Goal: Transaction & Acquisition: Purchase product/service

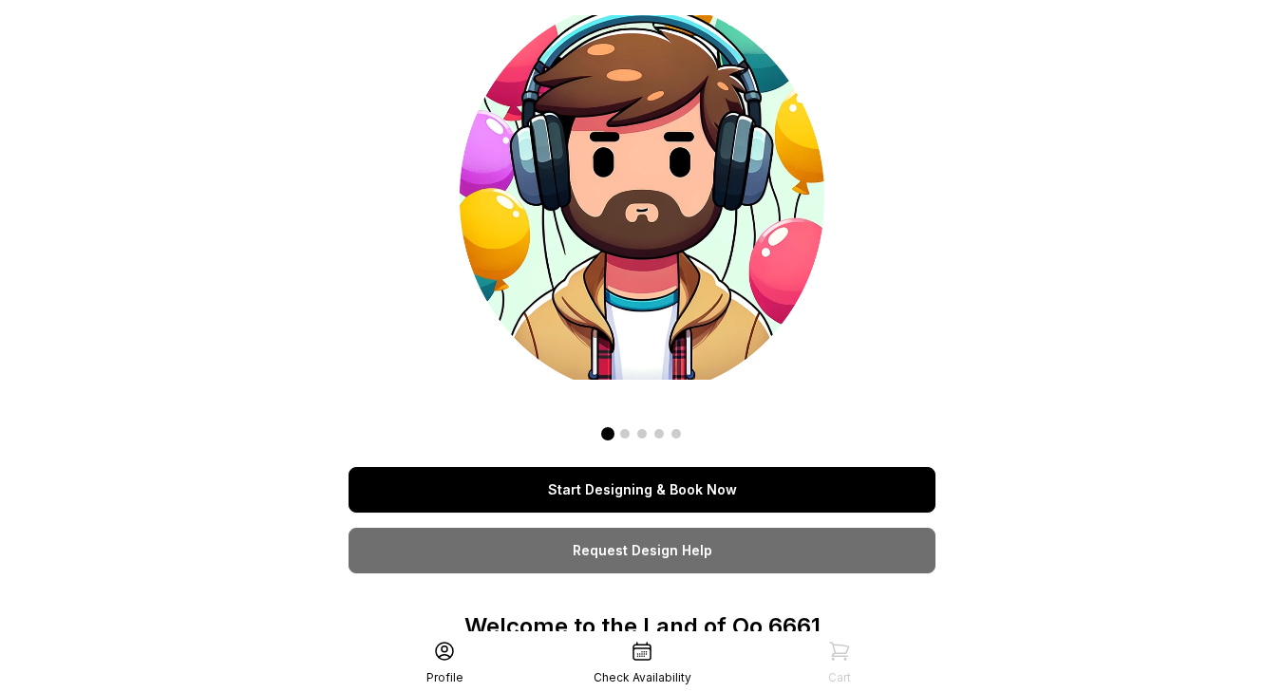
click at [689, 498] on link "Start Designing & Book Now" at bounding box center [642, 490] width 587 height 46
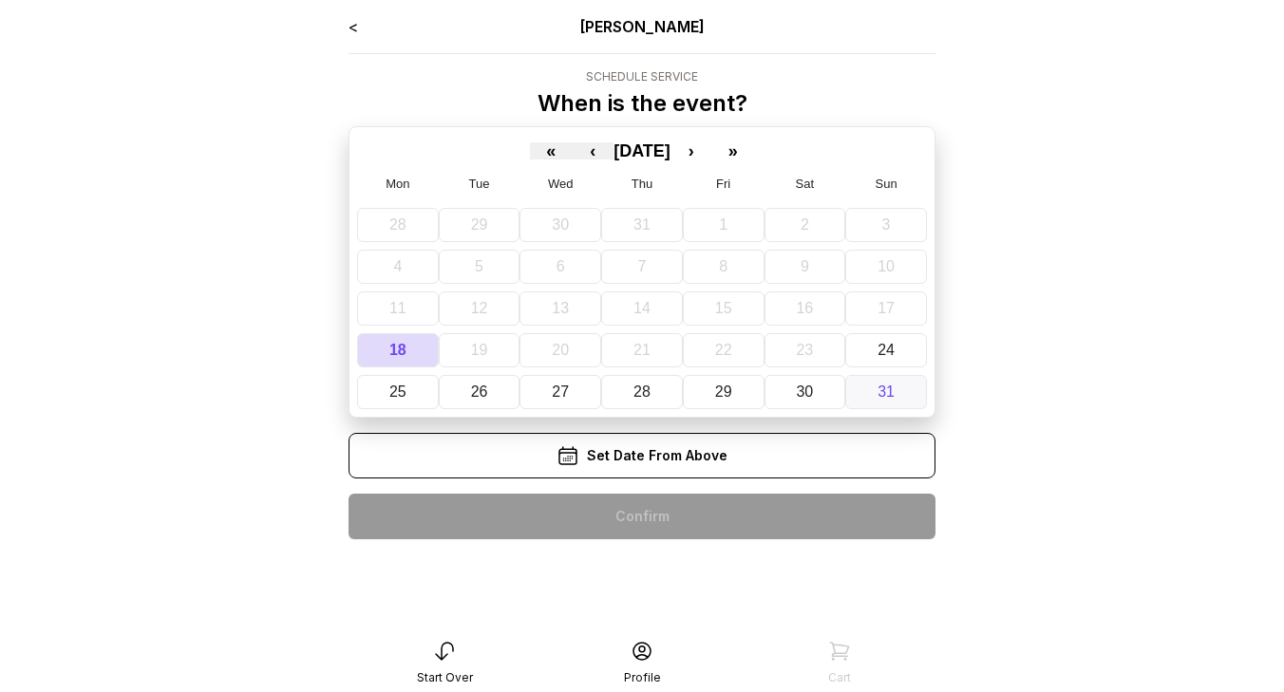
click at [866, 392] on button "31" at bounding box center [886, 392] width 82 height 34
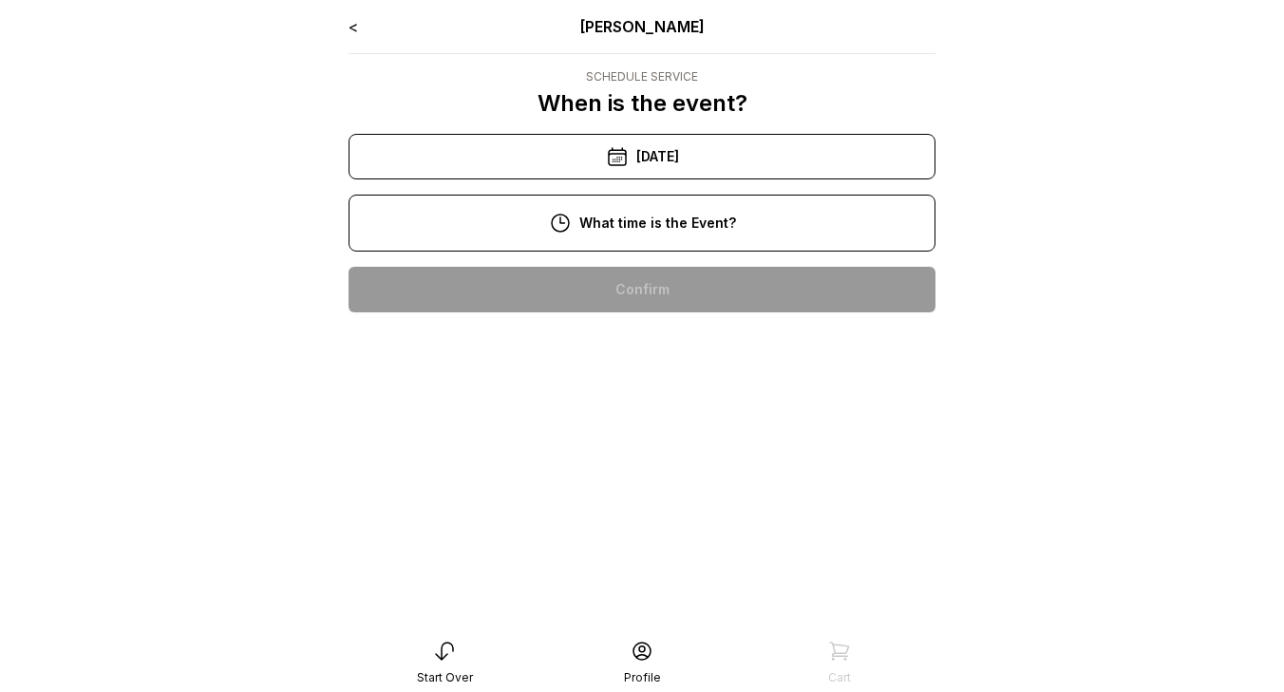
click at [638, 293] on div "2:00 pm" at bounding box center [642, 290] width 557 height 46
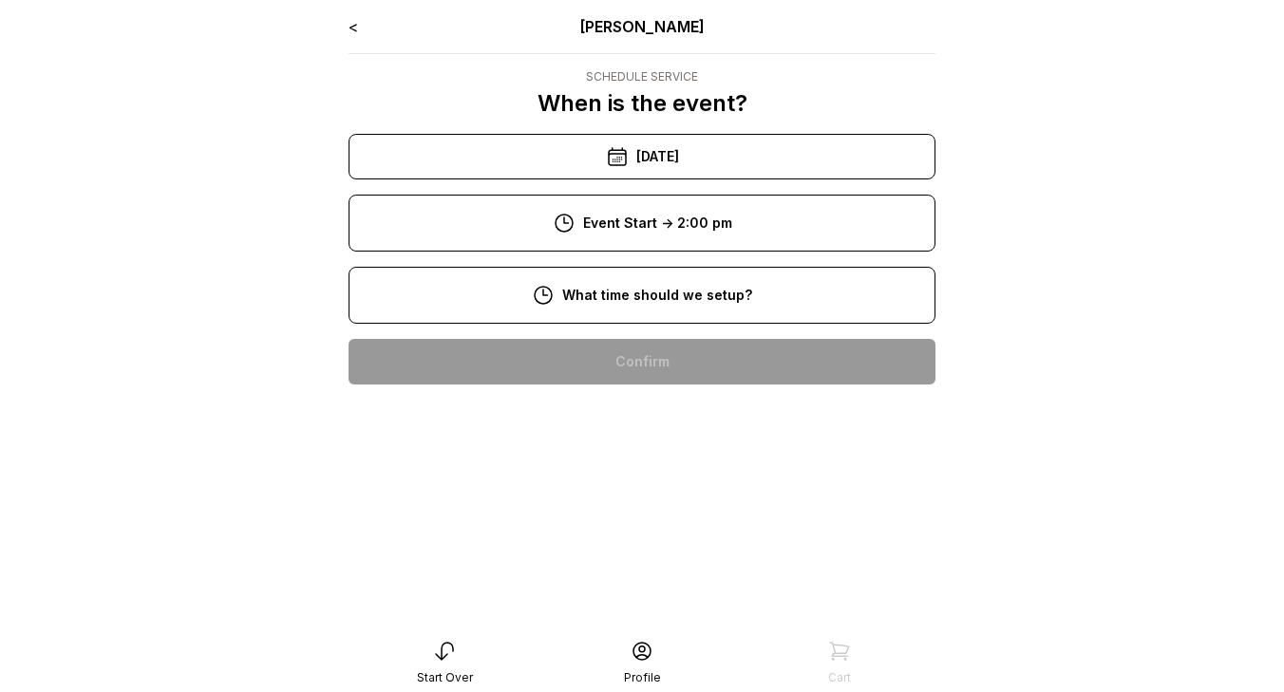
click at [647, 361] on div "8:00 am" at bounding box center [642, 362] width 557 height 46
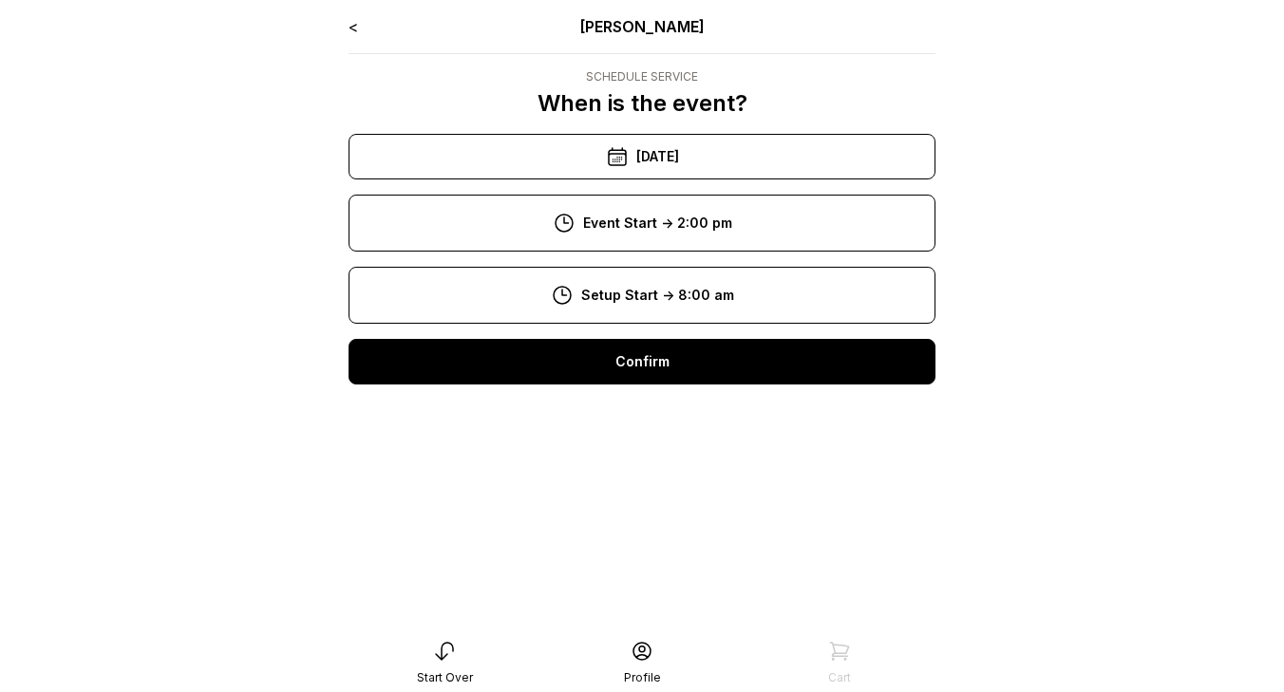
click at [647, 361] on div "Confirm" at bounding box center [642, 362] width 587 height 46
click at [749, 381] on div "Confirm" at bounding box center [642, 362] width 587 height 46
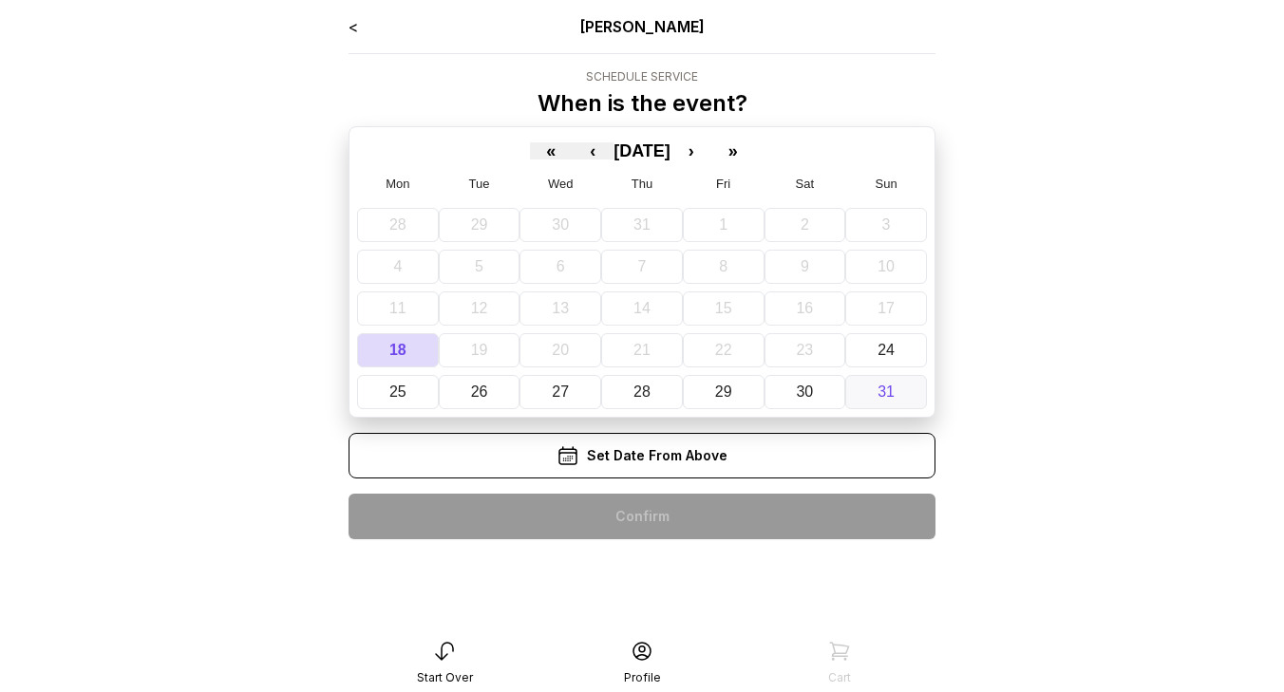
click at [888, 389] on abbr "31" at bounding box center [886, 392] width 17 height 16
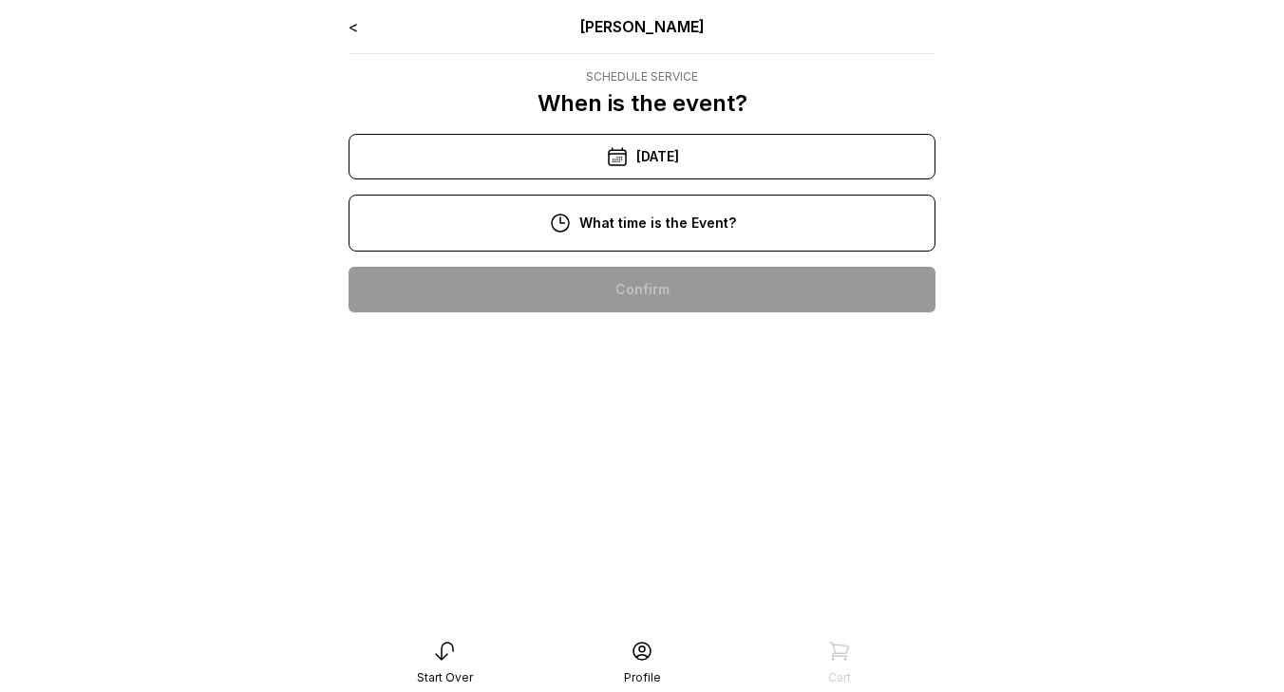
click at [696, 334] on div "3:00 pm" at bounding box center [642, 351] width 557 height 46
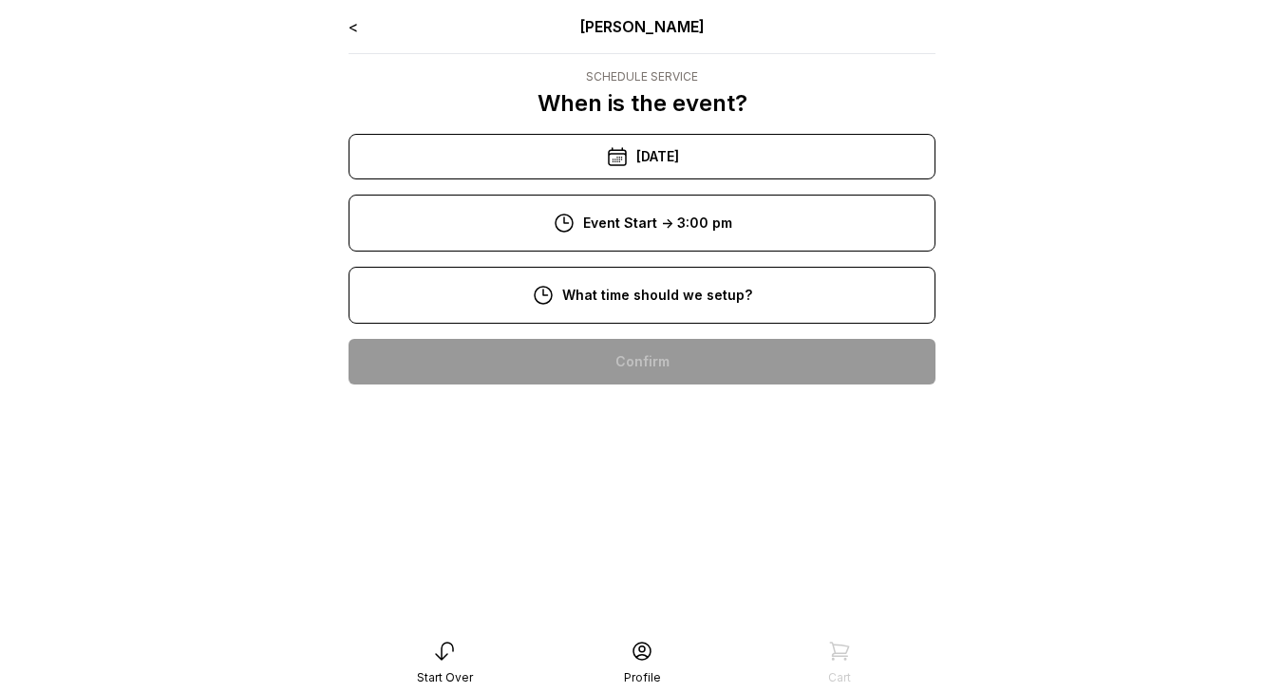
click at [707, 367] on div "8:00 am" at bounding box center [642, 362] width 557 height 46
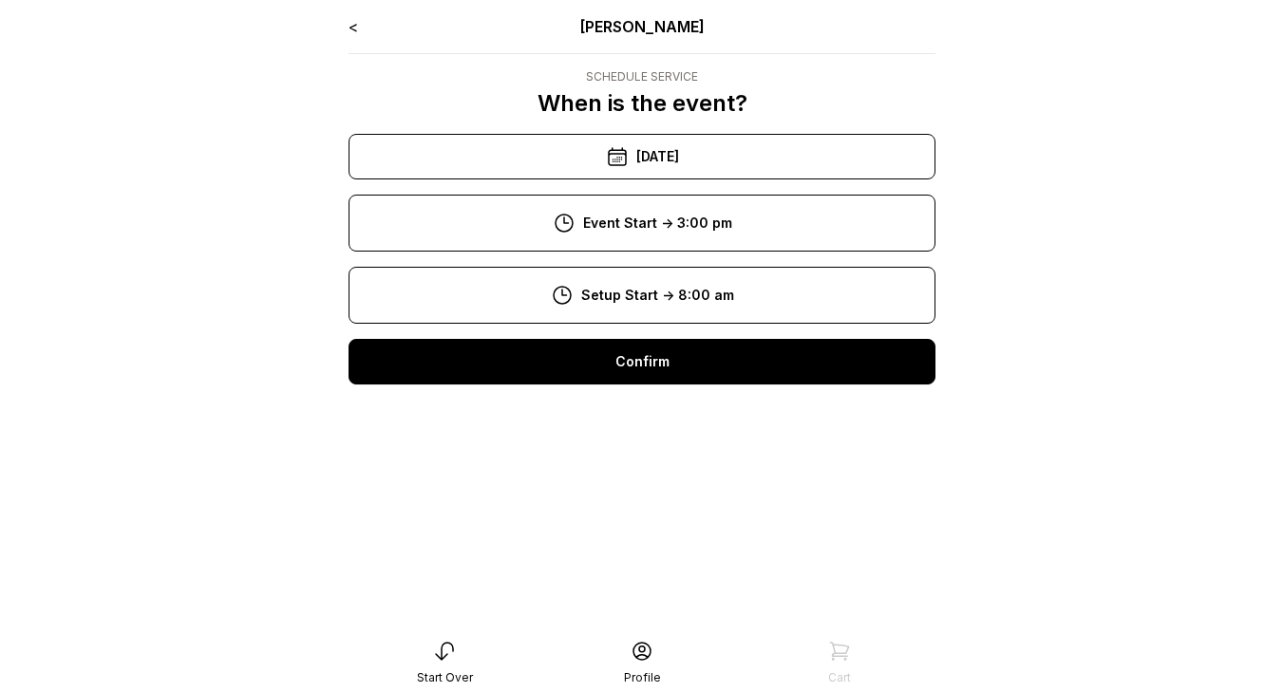
click at [711, 369] on div "Confirm" at bounding box center [642, 362] width 587 height 46
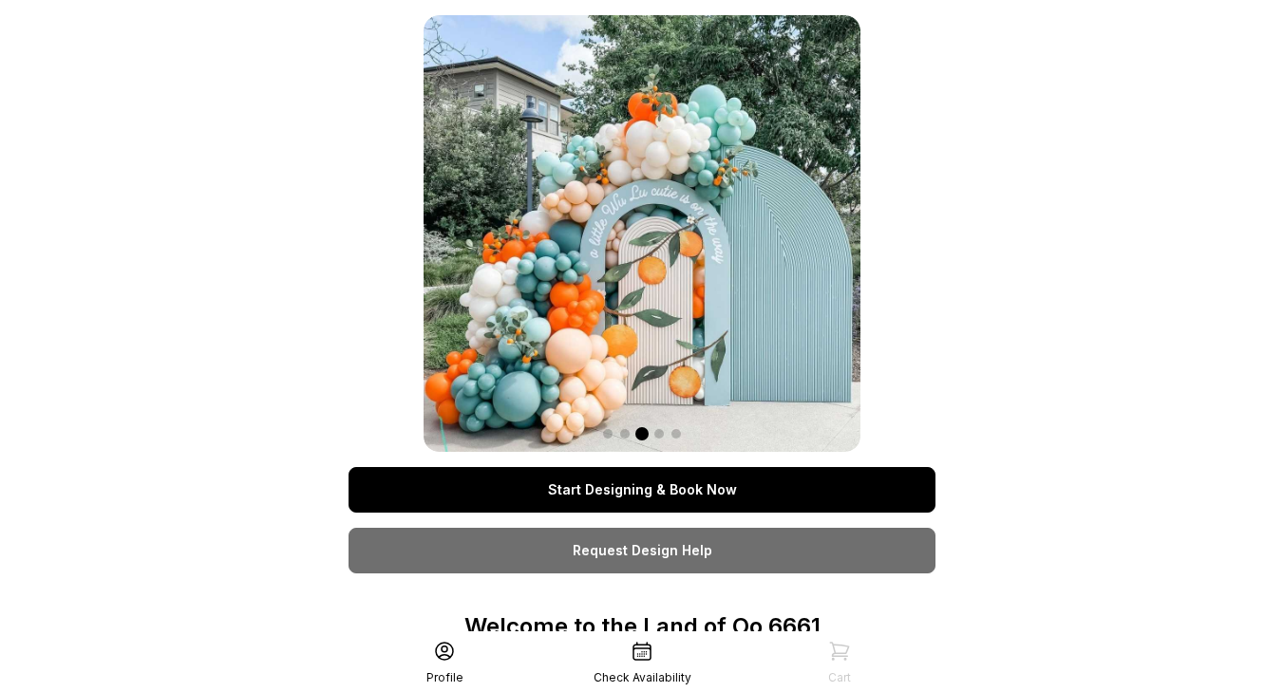
click at [717, 497] on link "Start Designing & Book Now" at bounding box center [642, 490] width 587 height 46
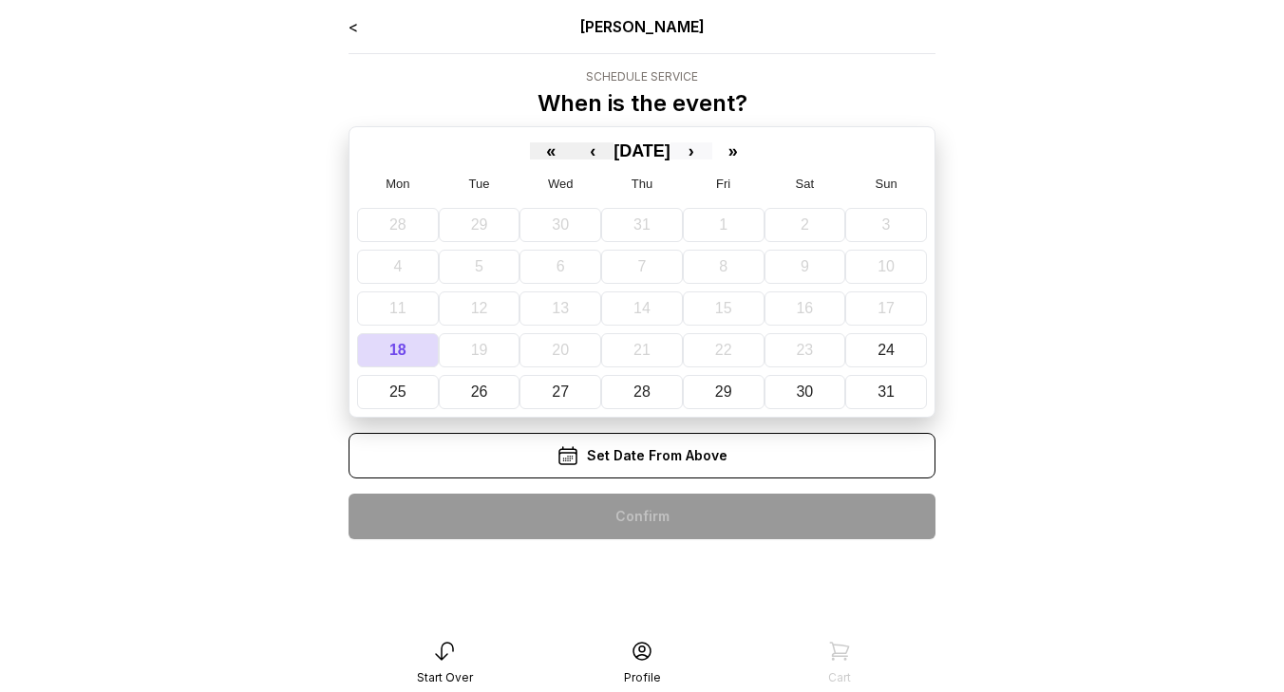
click at [712, 150] on button "›" at bounding box center [692, 150] width 42 height 17
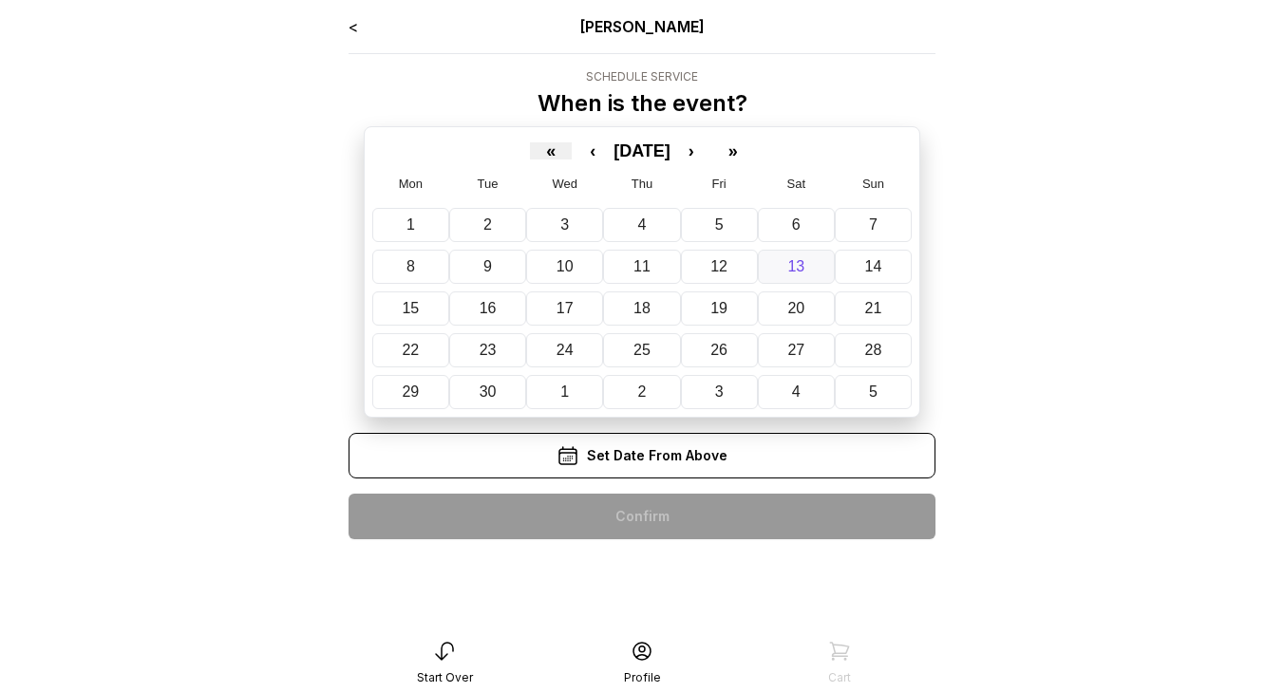
click at [799, 263] on abbr "13" at bounding box center [795, 266] width 17 height 16
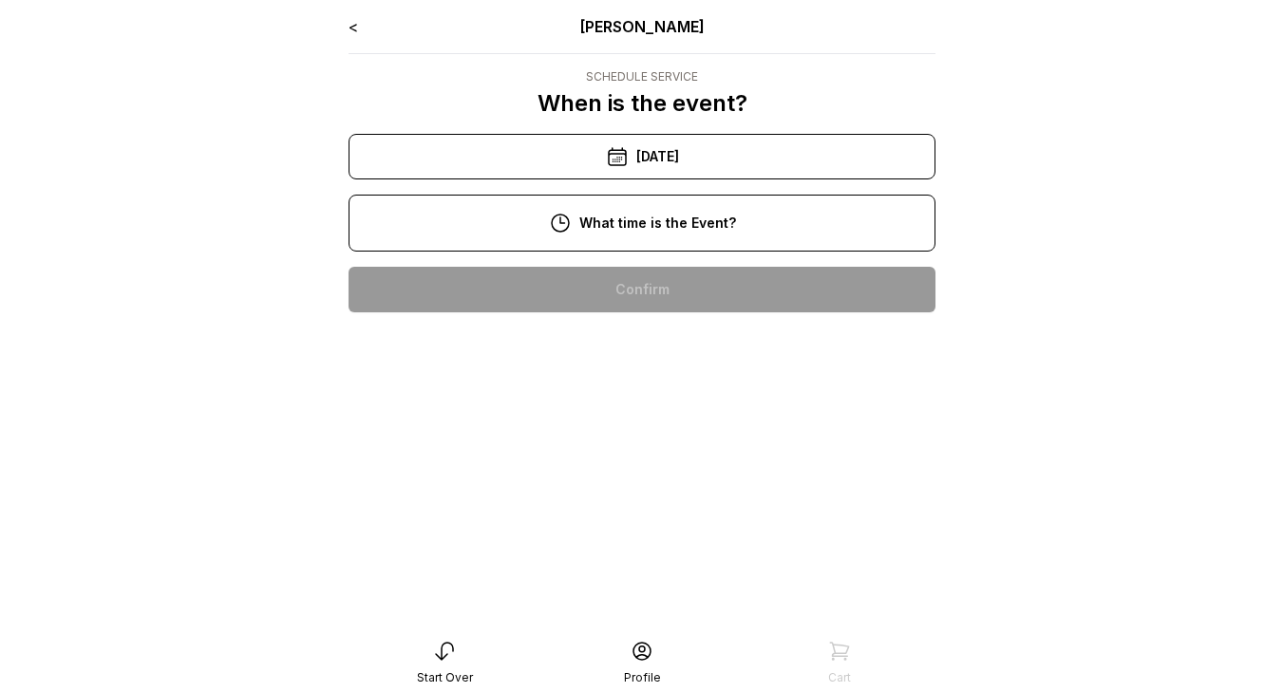
click at [696, 294] on div "10:00 am" at bounding box center [642, 290] width 557 height 46
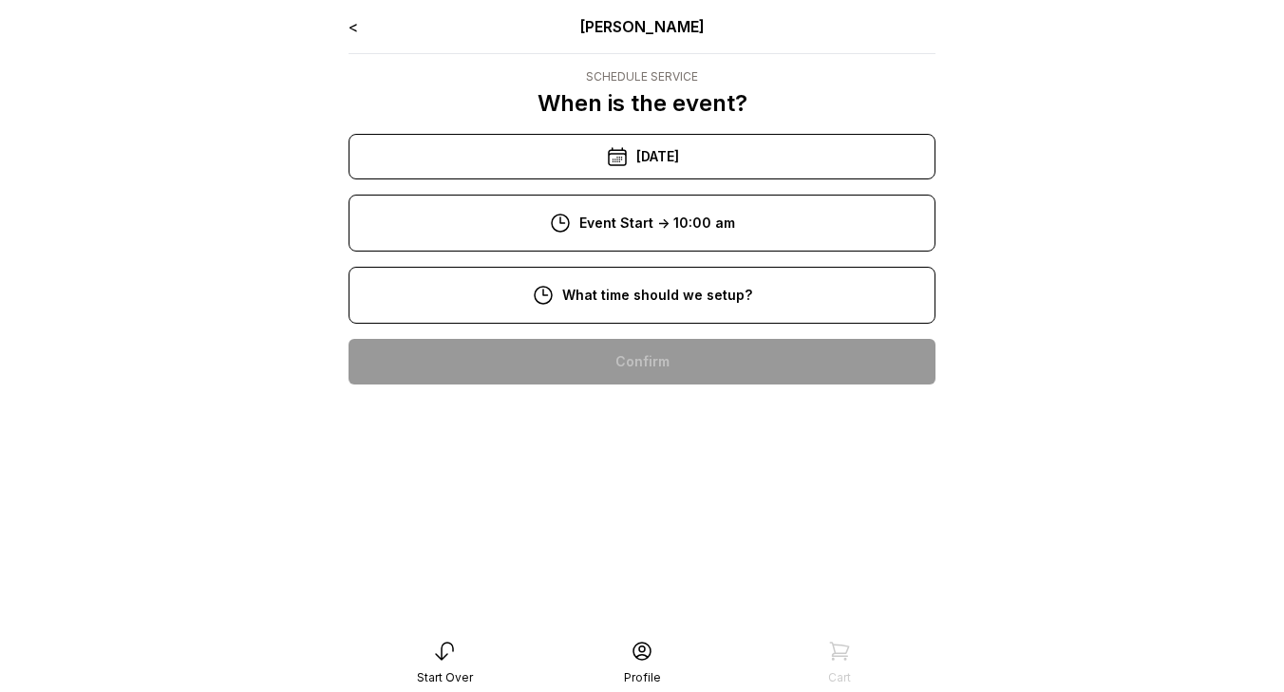
click at [690, 356] on div "8:00 am" at bounding box center [642, 362] width 557 height 46
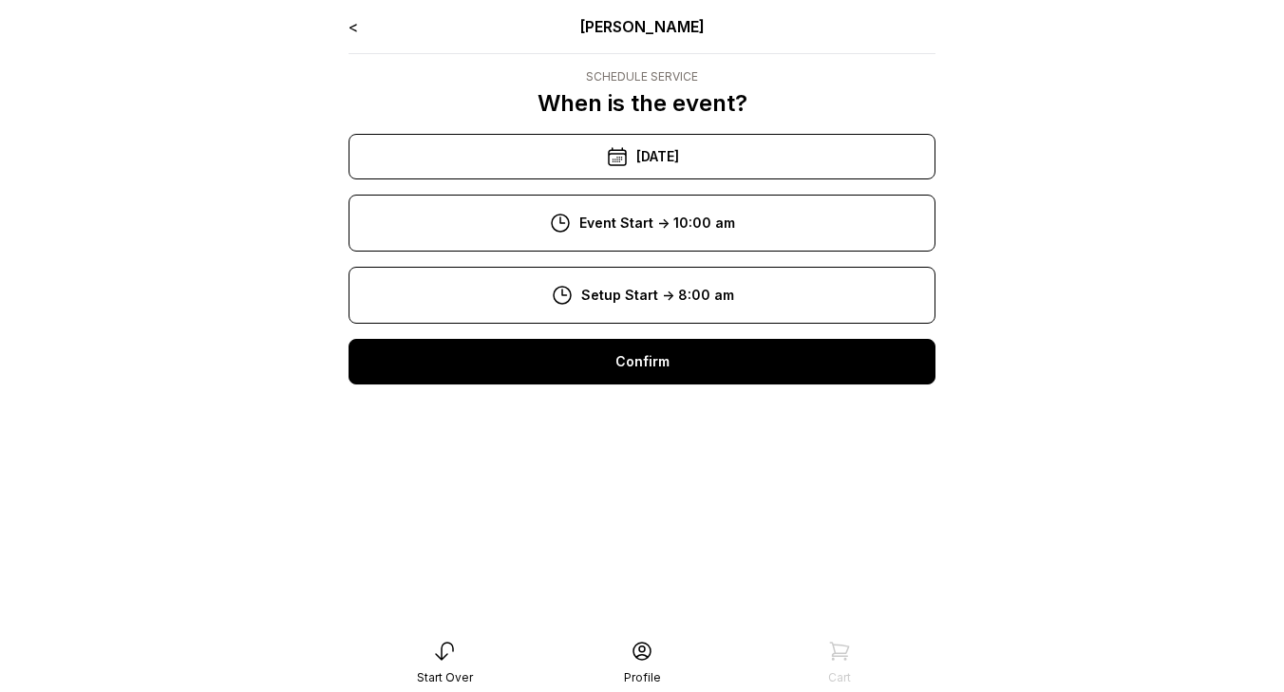
click at [690, 356] on div "Confirm" at bounding box center [642, 362] width 587 height 46
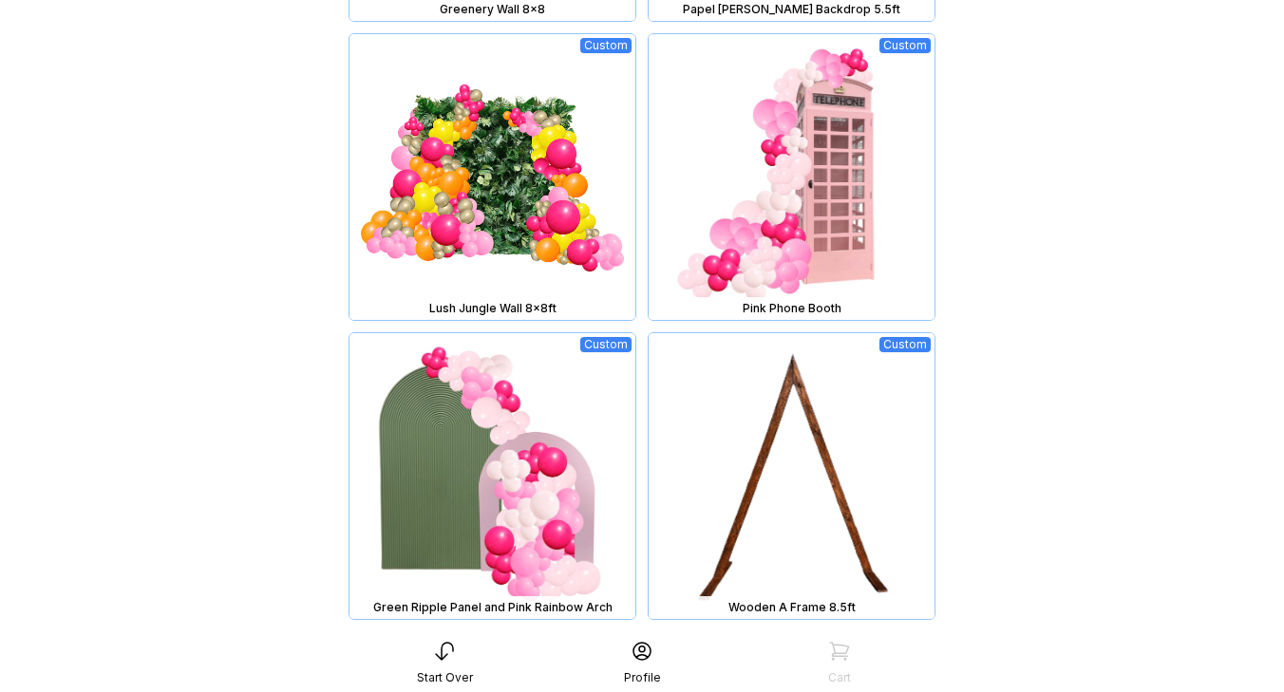
scroll to position [2004, 0]
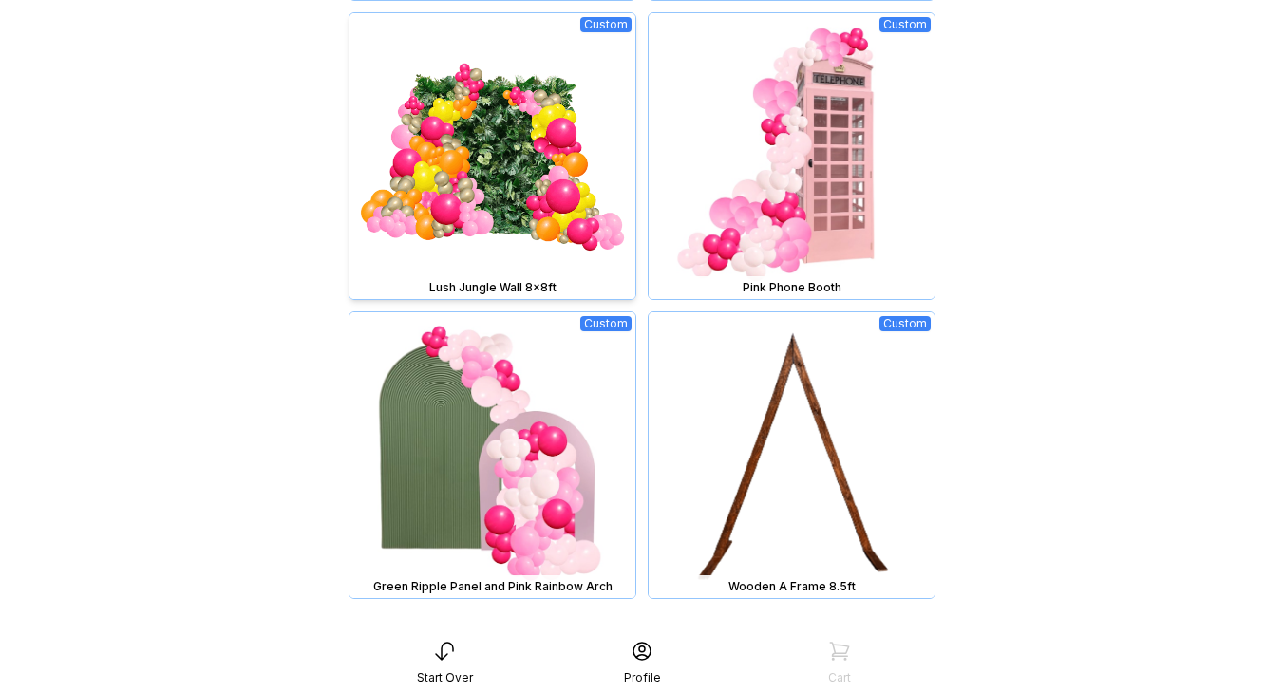
click at [565, 129] on img at bounding box center [493, 156] width 286 height 286
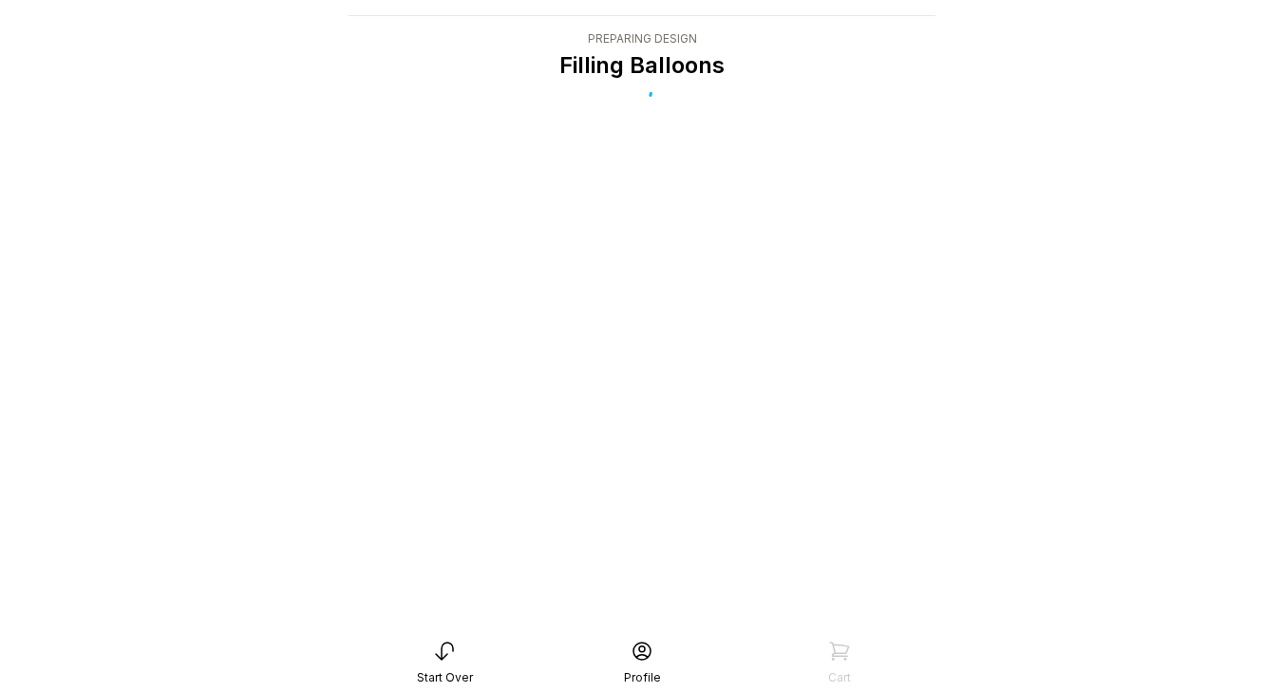
scroll to position [38, 0]
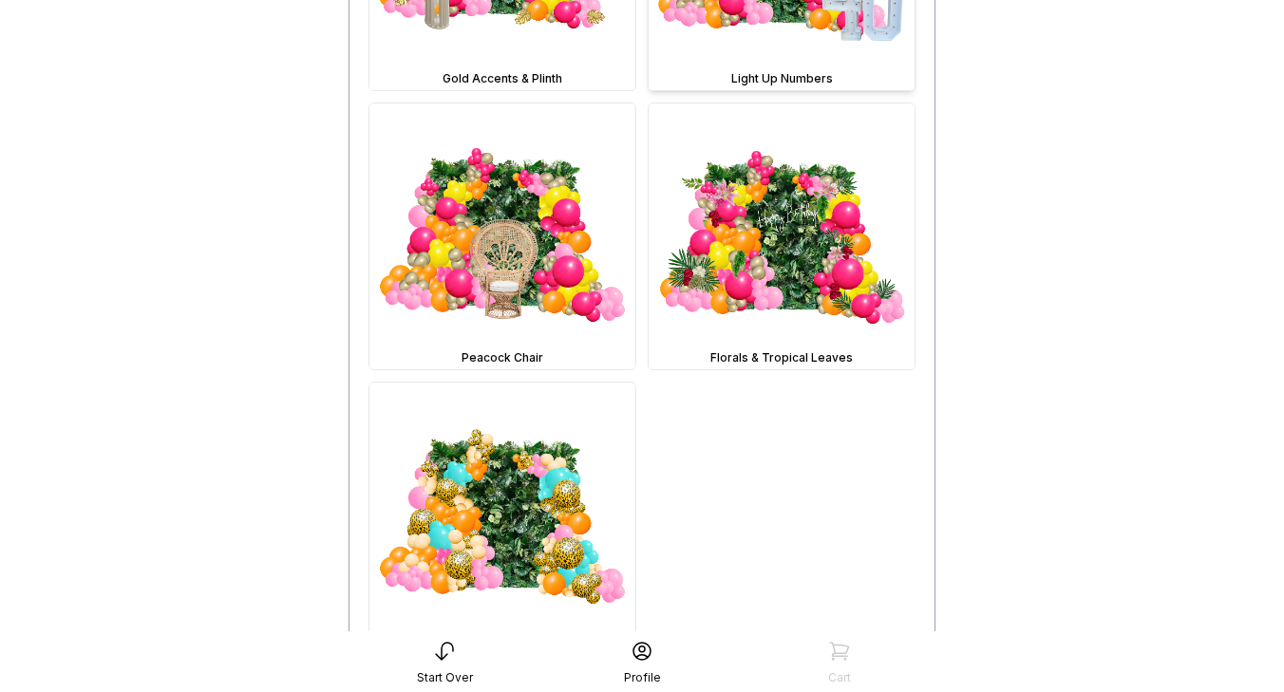
scroll to position [1110, 0]
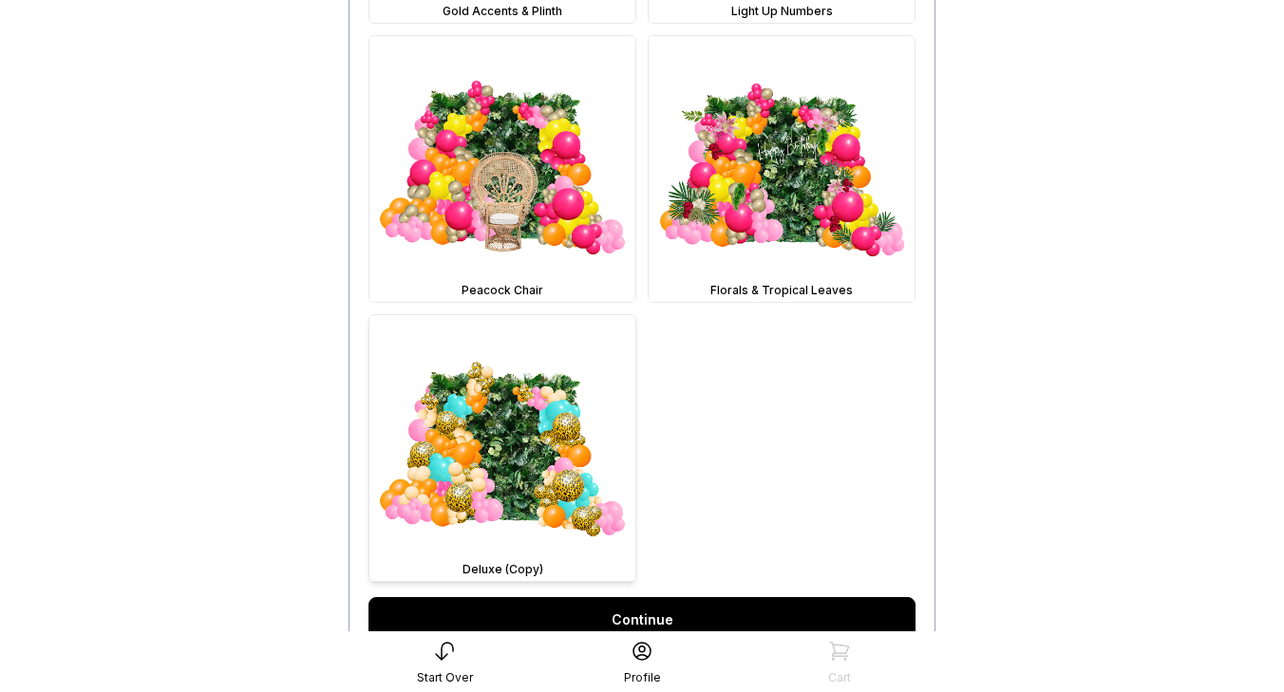
click at [543, 462] on img at bounding box center [503, 448] width 266 height 266
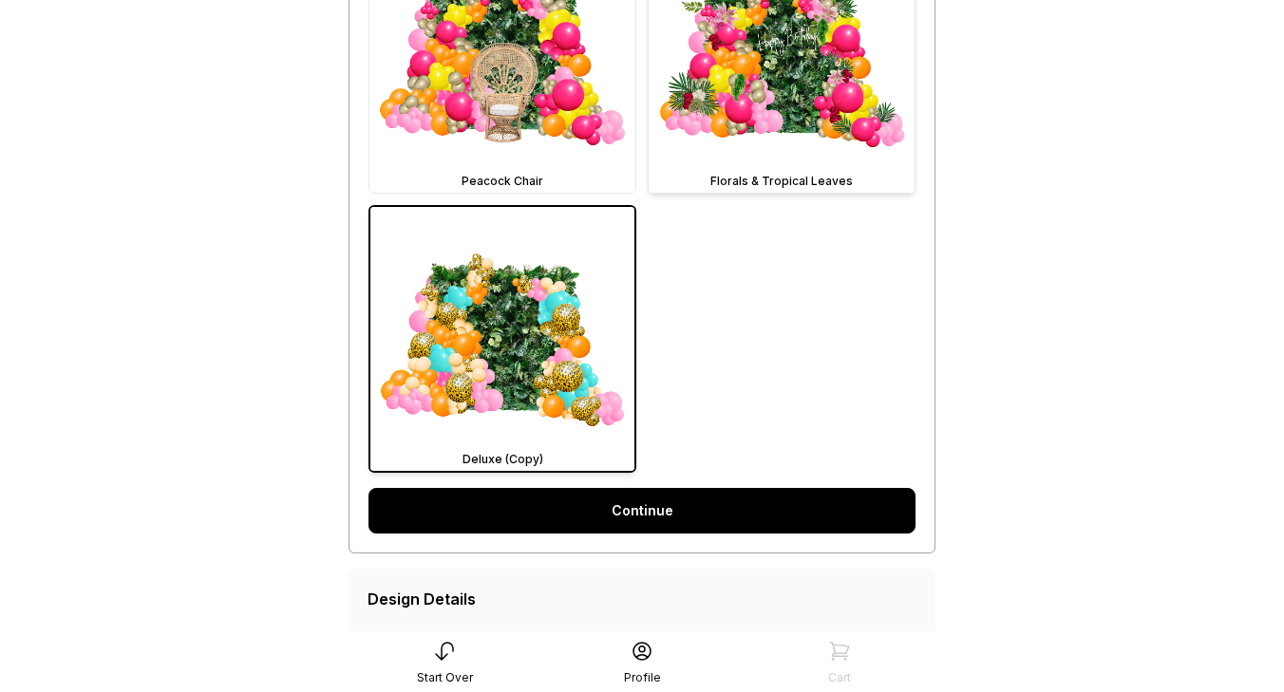
scroll to position [1243, 0]
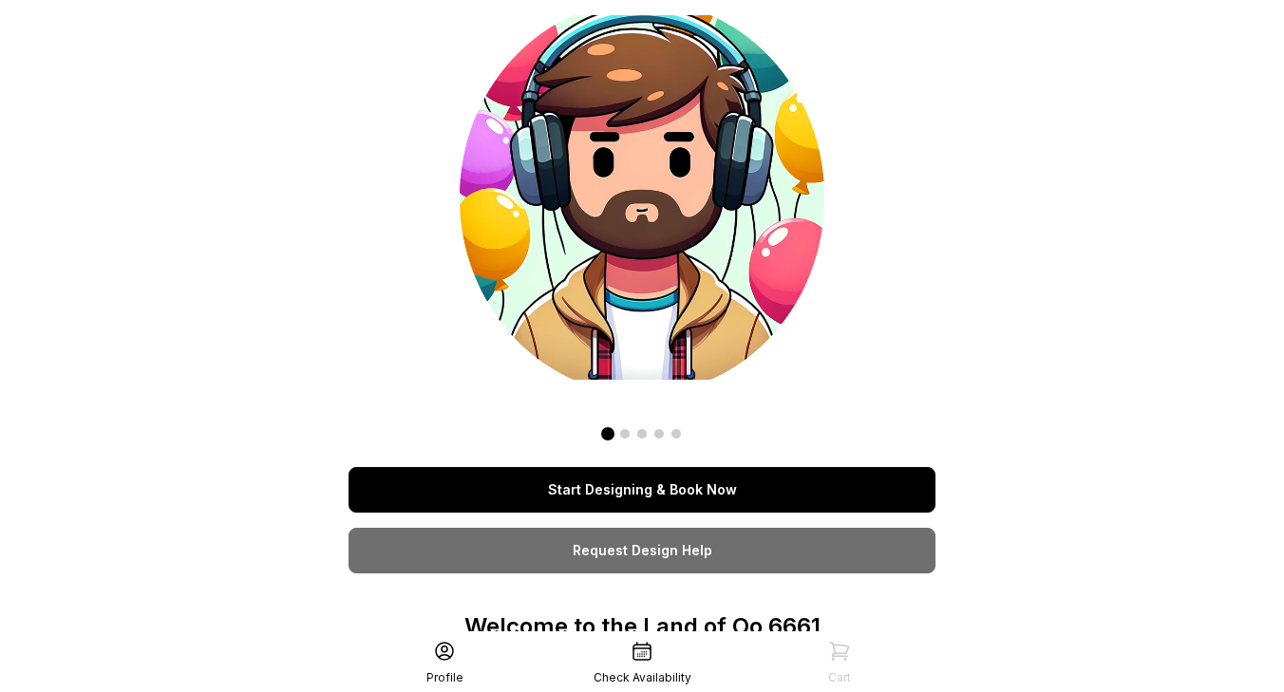
click at [743, 490] on link "Start Designing & Book Now" at bounding box center [642, 490] width 587 height 46
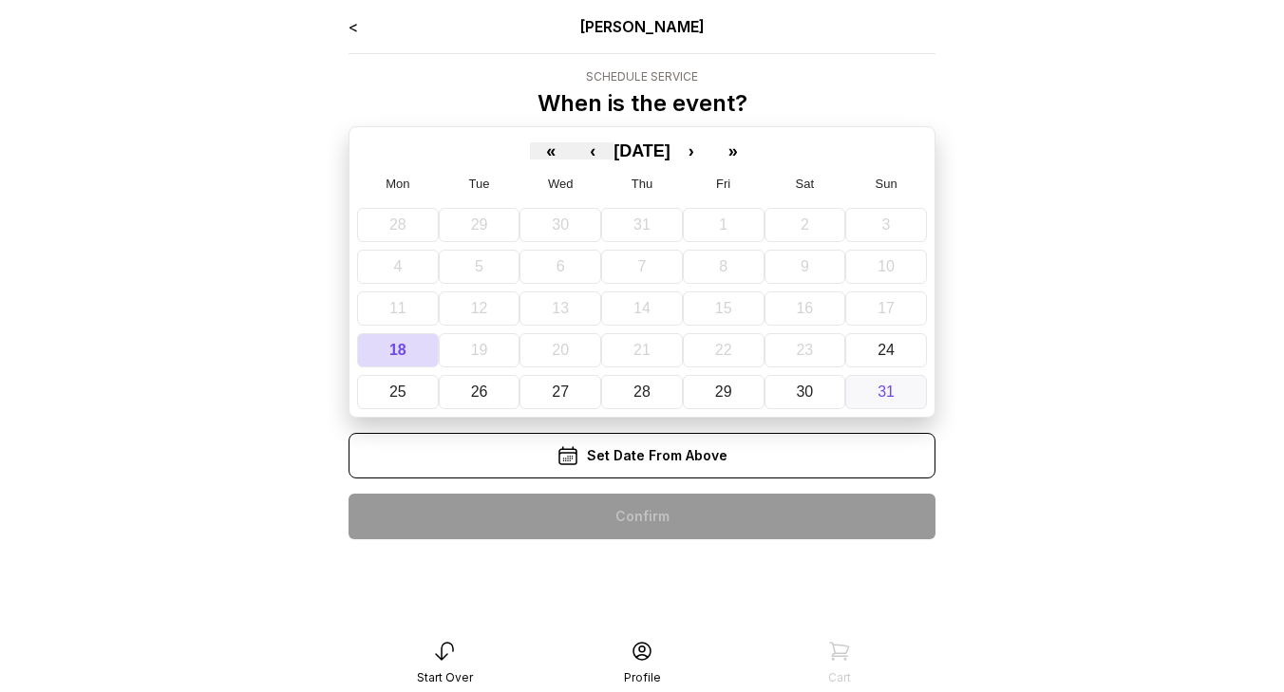
click at [876, 385] on button "31" at bounding box center [886, 392] width 82 height 34
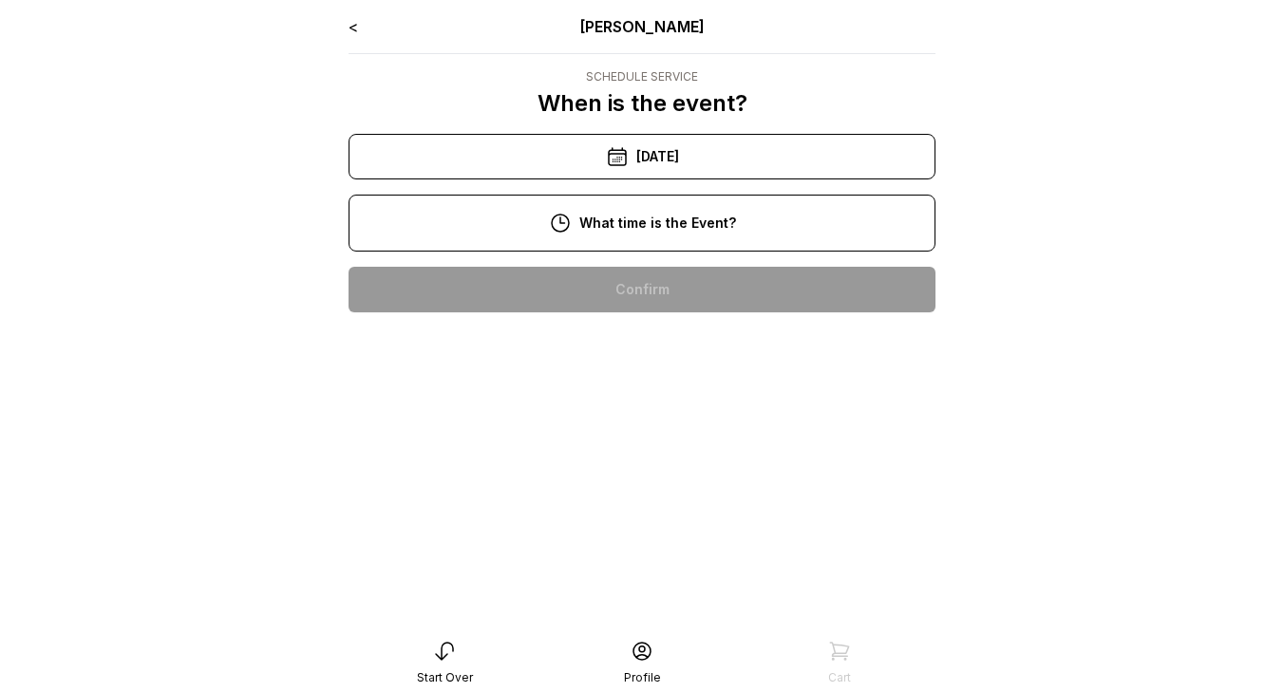
click at [706, 293] on div "2:00 pm" at bounding box center [642, 290] width 557 height 46
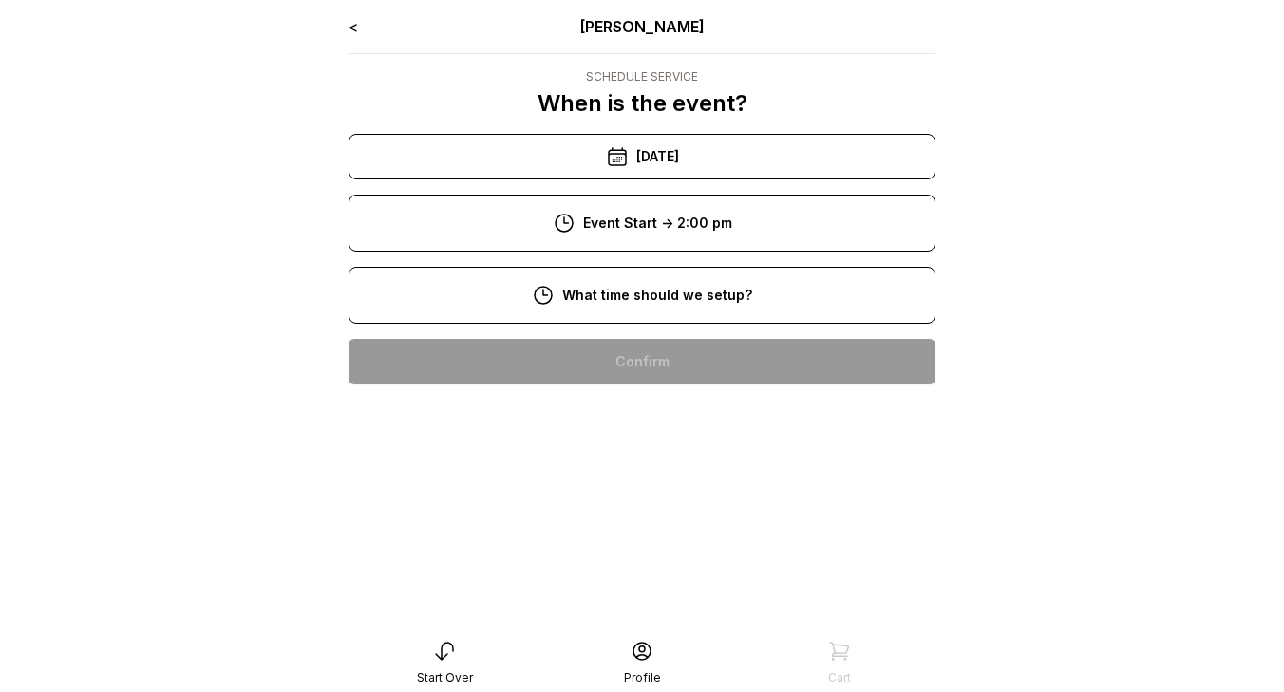
click at [715, 417] on div "9:00 am" at bounding box center [642, 423] width 557 height 46
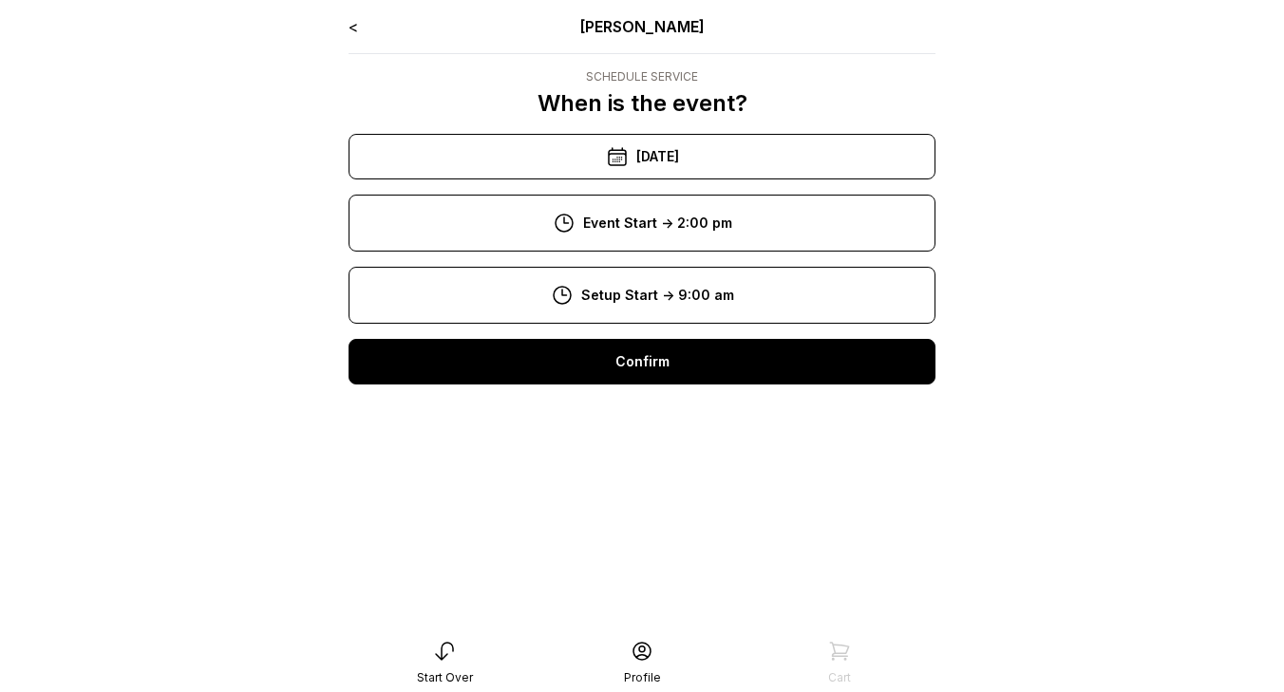
click at [688, 383] on div "Confirm" at bounding box center [642, 362] width 587 height 46
click at [681, 367] on div "Confirm" at bounding box center [642, 362] width 587 height 46
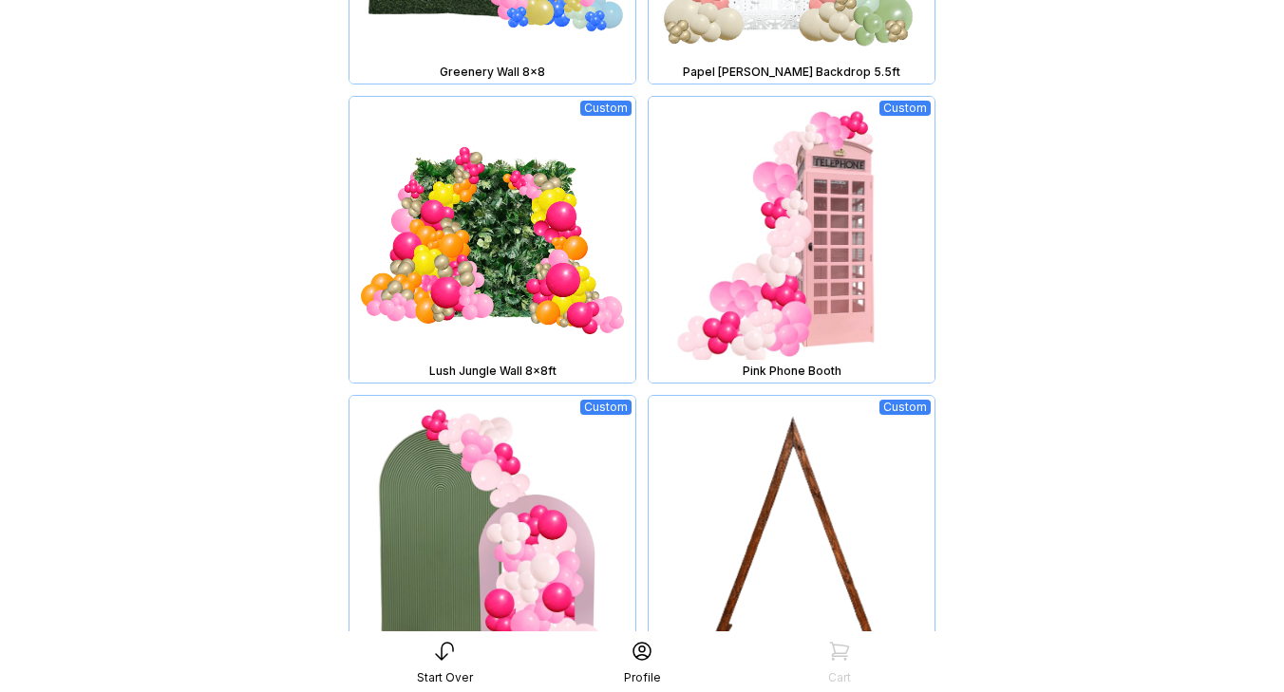
scroll to position [1922, 0]
click at [787, 253] on img at bounding box center [792, 239] width 286 height 286
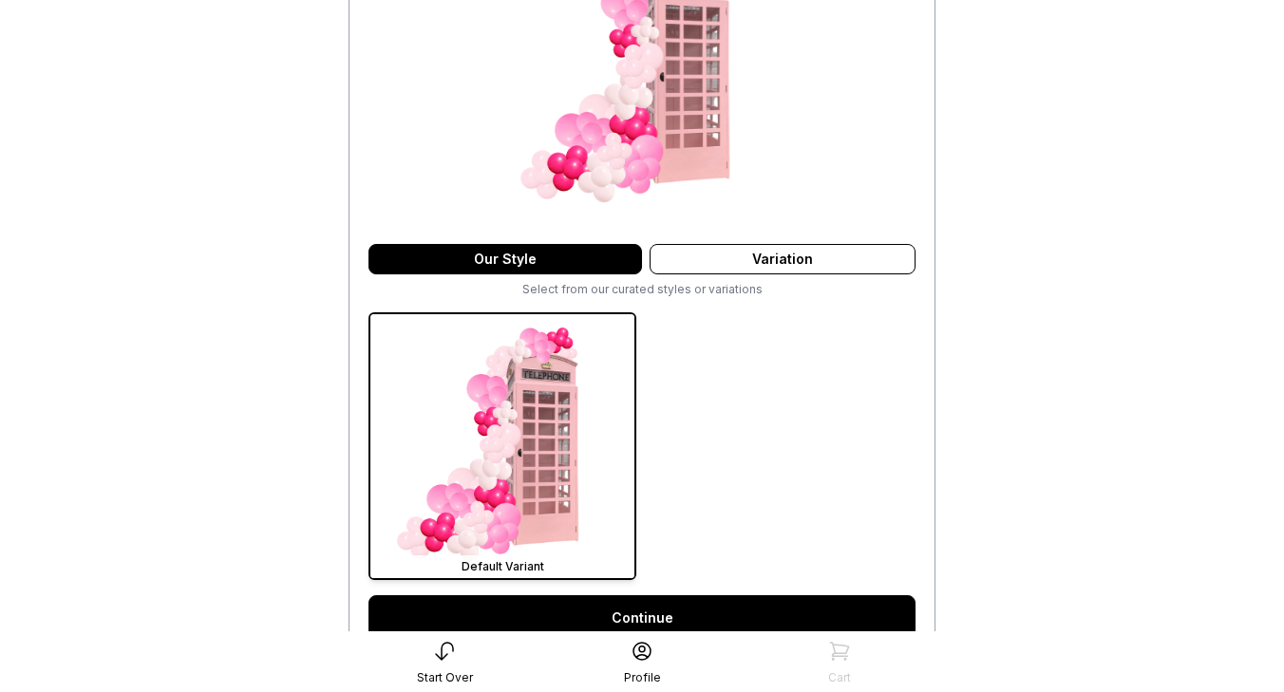
scroll to position [296, 0]
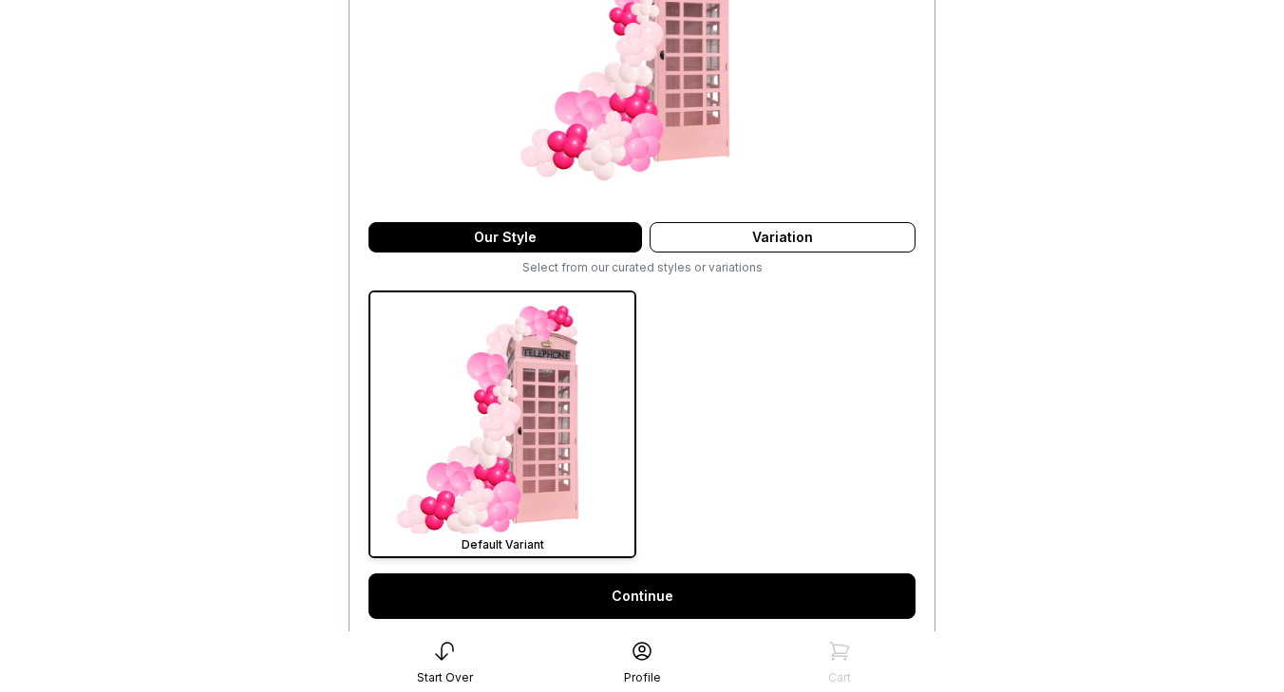
click at [696, 592] on link "Continue" at bounding box center [642, 597] width 547 height 46
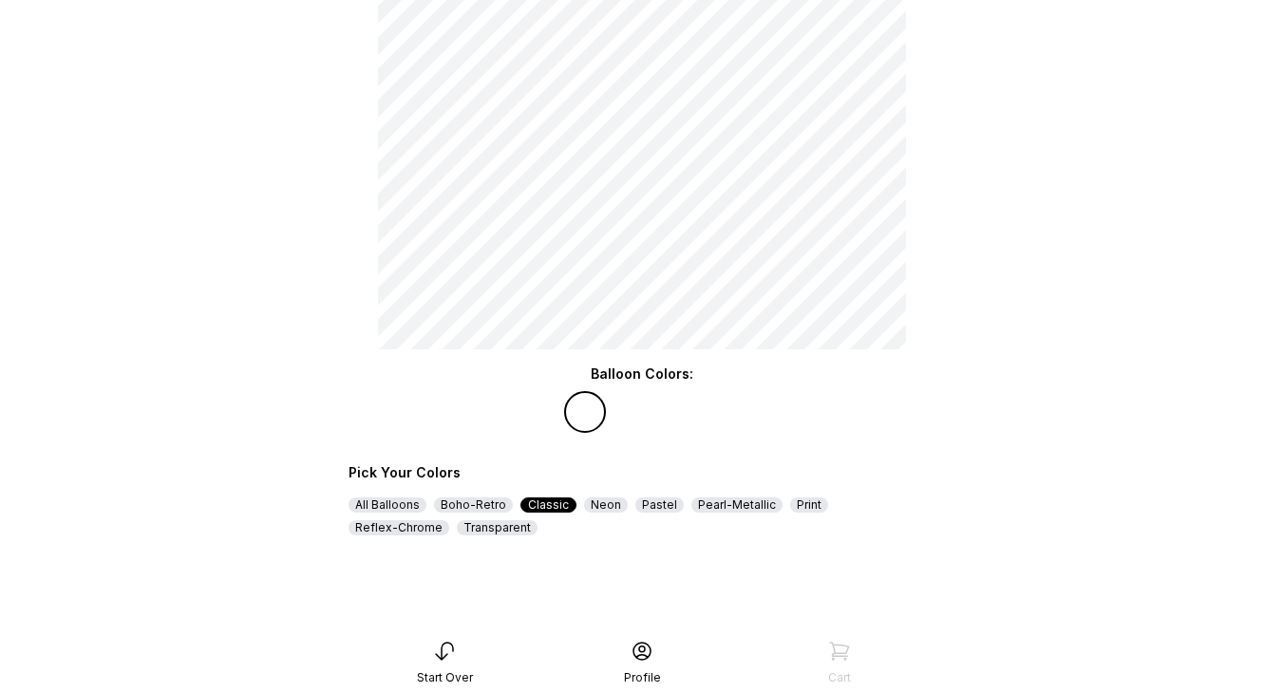
scroll to position [192, 0]
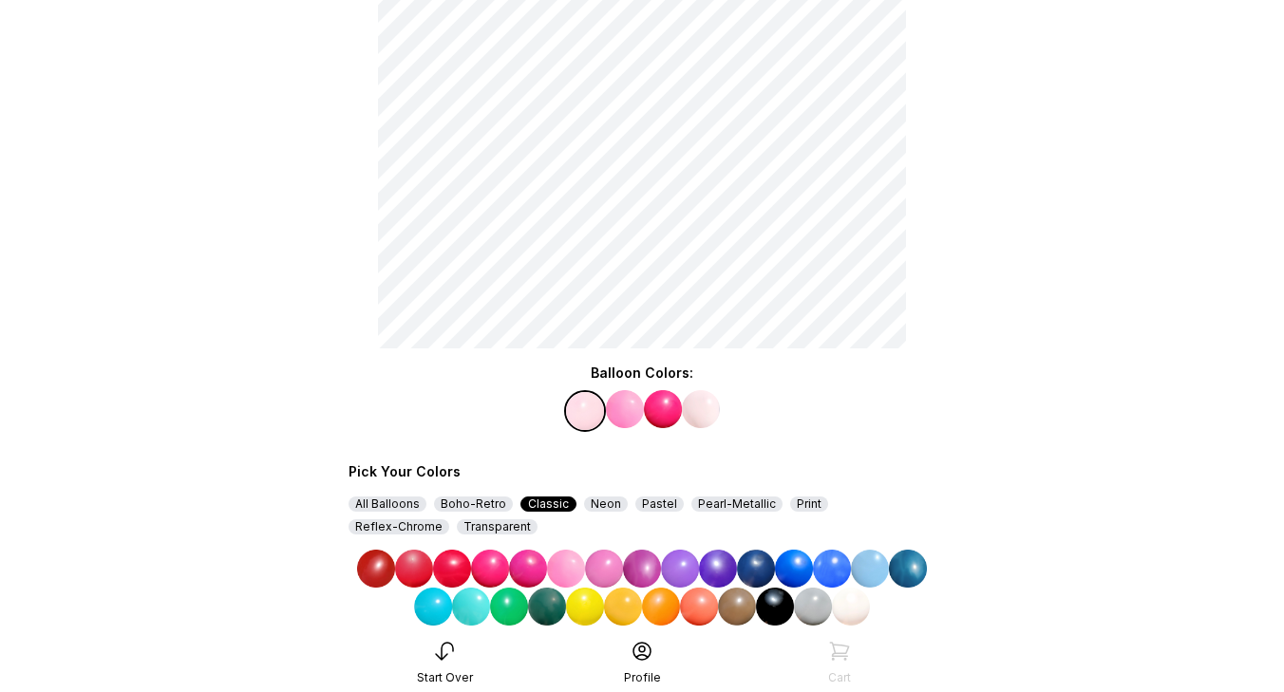
click at [603, 507] on div "Neon" at bounding box center [606, 504] width 44 height 15
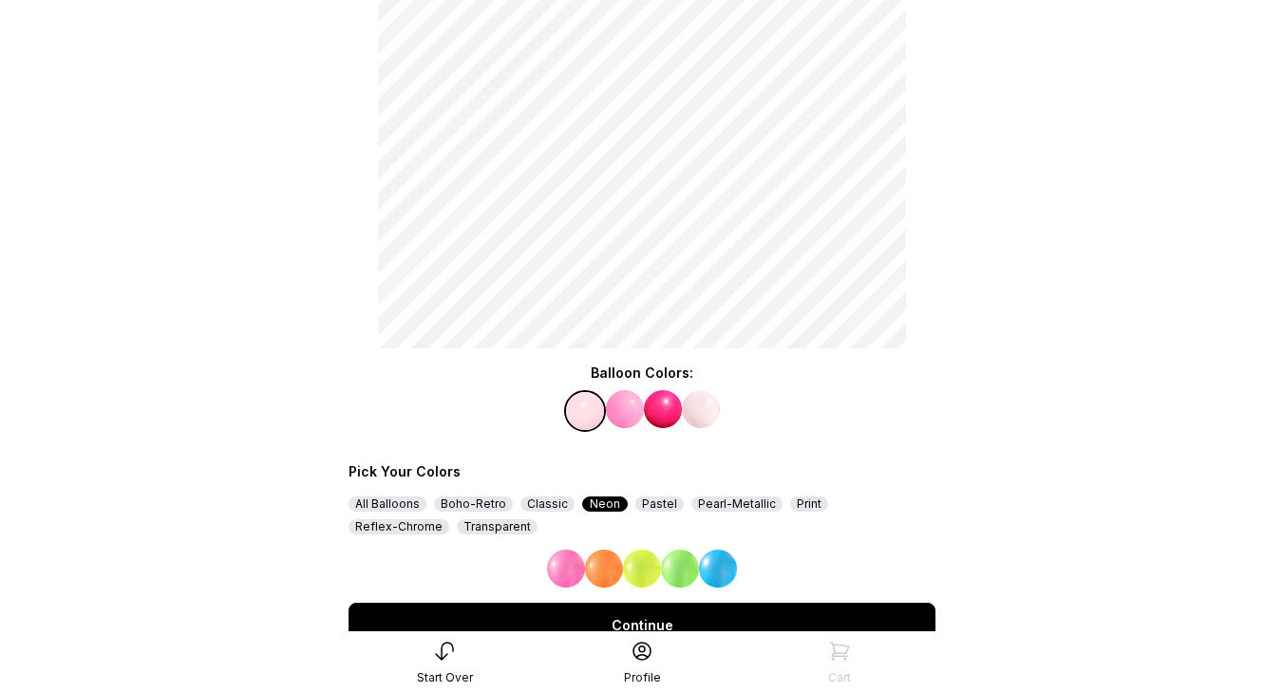
click at [560, 573] on img at bounding box center [566, 569] width 38 height 38
click at [697, 403] on img at bounding box center [701, 409] width 38 height 38
click at [706, 509] on div "Pearl-Metallic" at bounding box center [737, 504] width 91 height 15
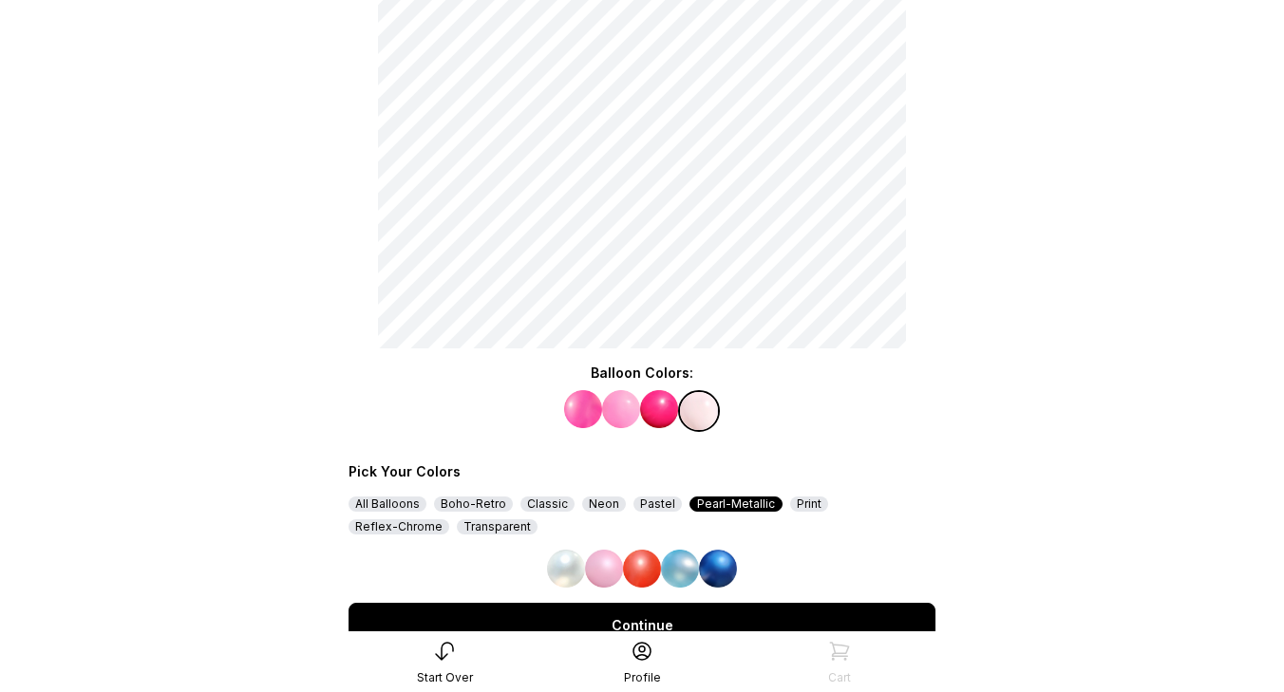
click at [606, 573] on img at bounding box center [604, 569] width 38 height 38
click at [664, 615] on div "Continue" at bounding box center [642, 626] width 587 height 46
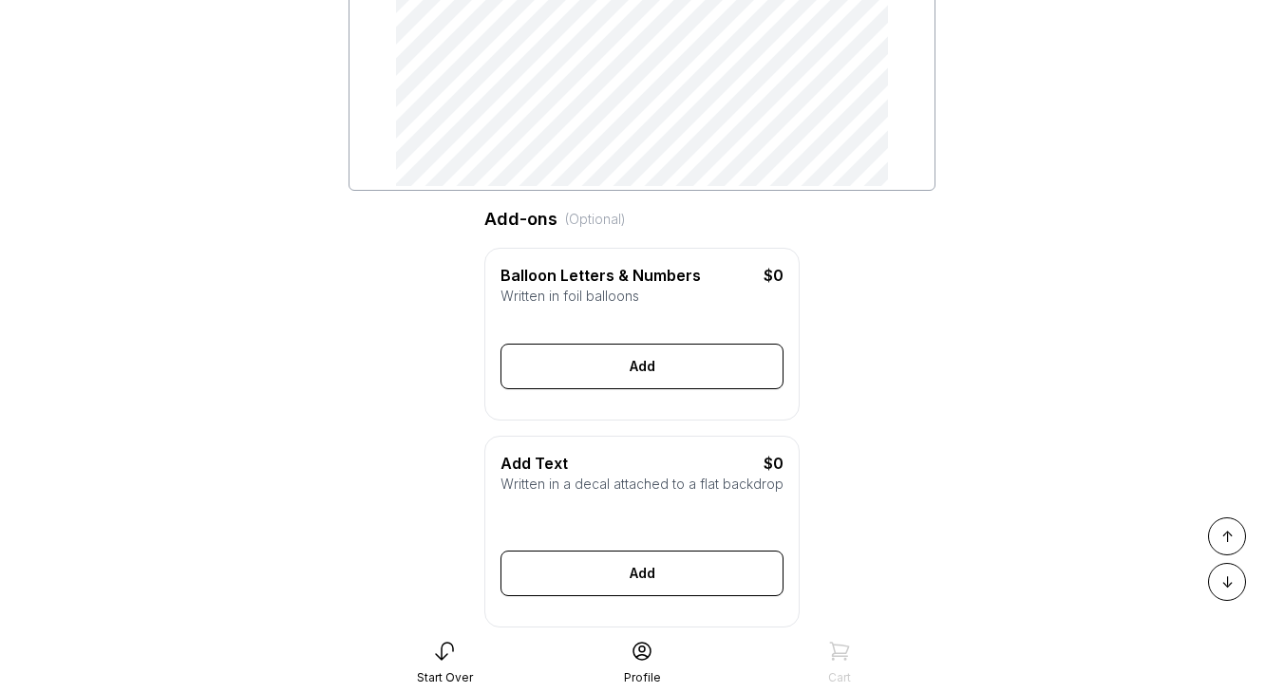
scroll to position [389, 0]
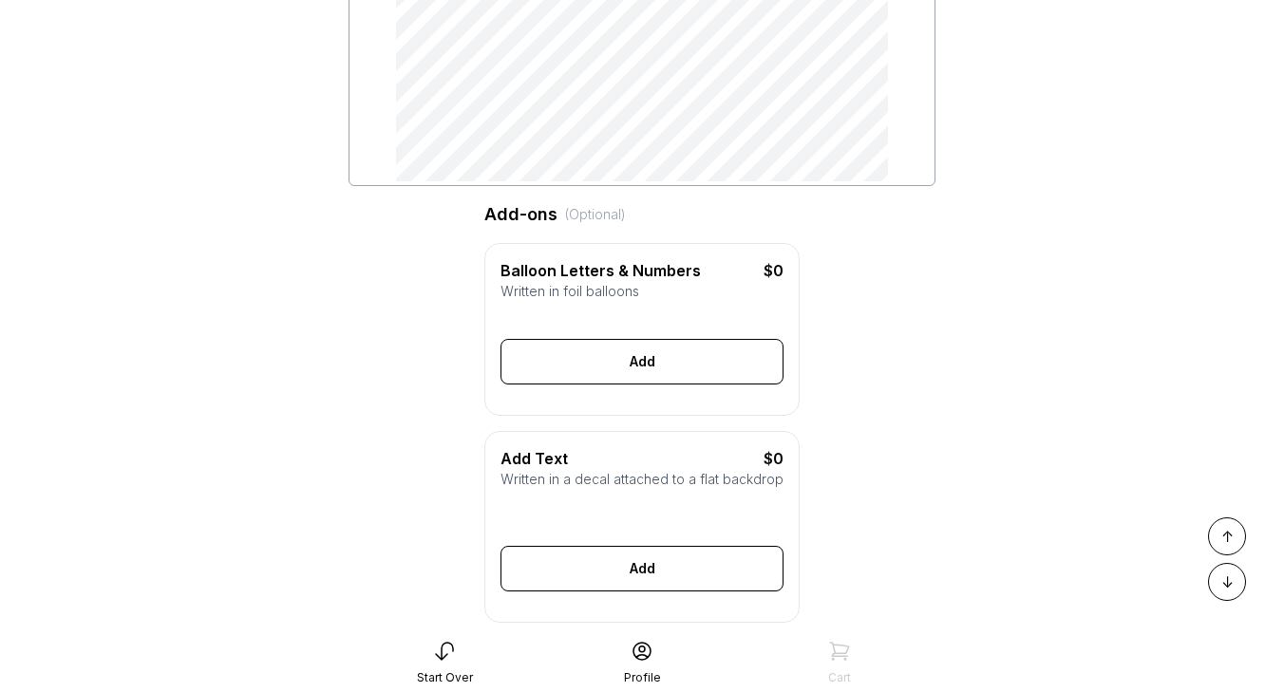
click at [637, 386] on div "Balloon Letters & Numbers $0 Written in foil balloons Generate Letter Color Num…" at bounding box center [641, 329] width 315 height 173
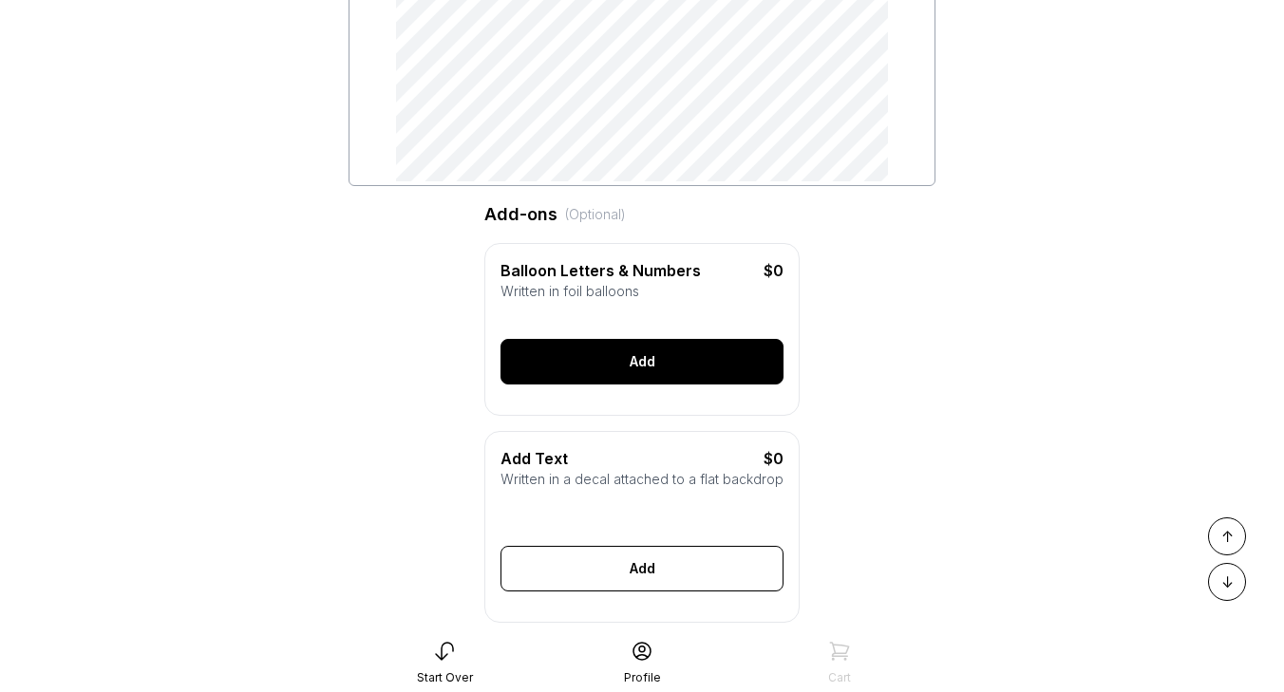
click at [634, 352] on div "Add" at bounding box center [642, 362] width 283 height 46
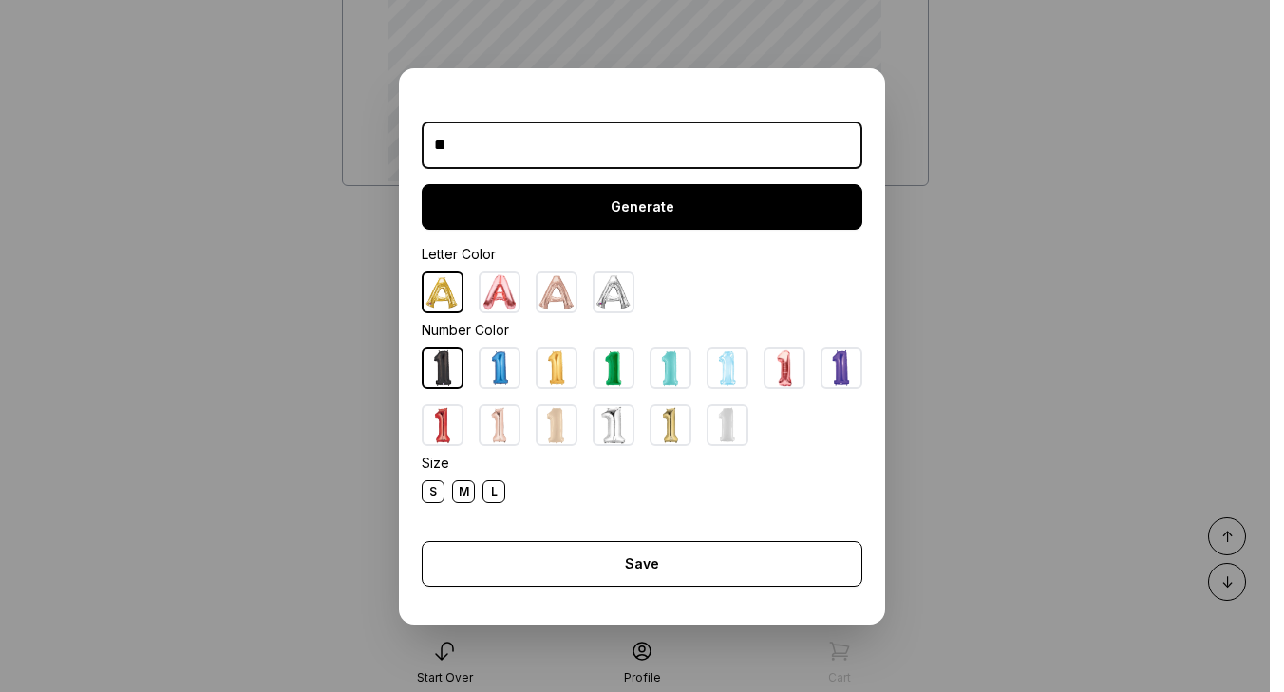
type input "**"
click at [638, 192] on div "Generate" at bounding box center [642, 207] width 441 height 46
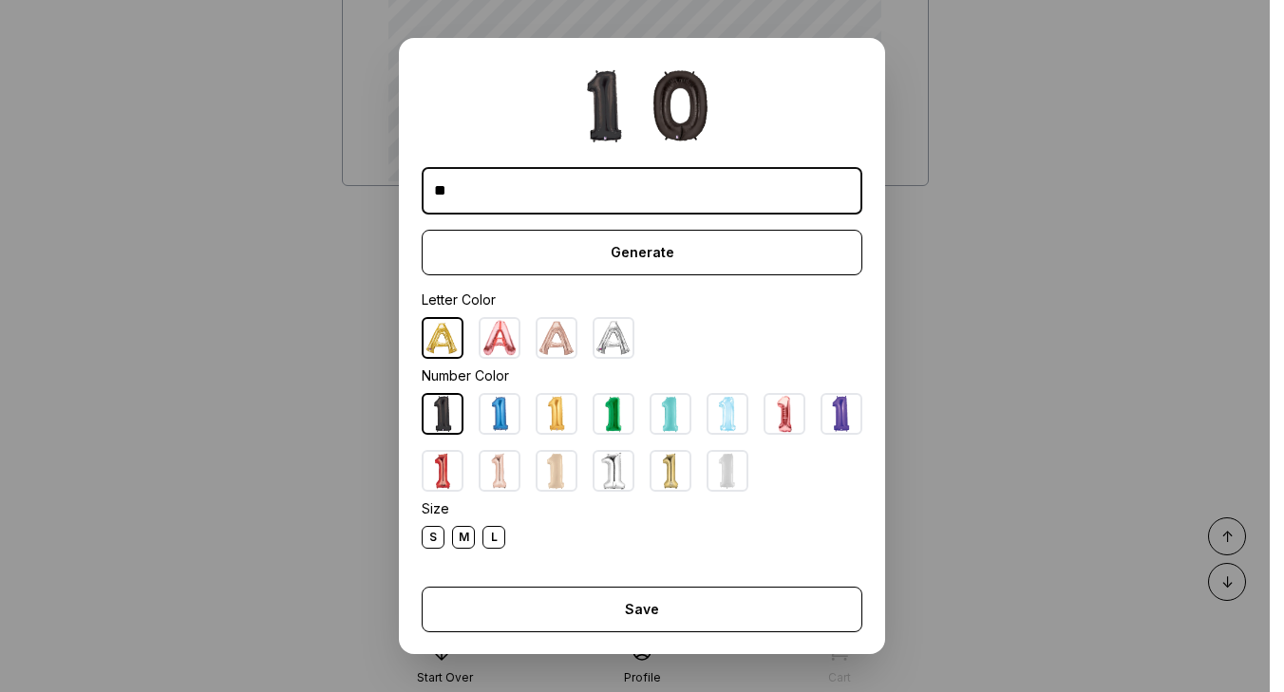
click at [615, 464] on img at bounding box center [614, 471] width 38 height 38
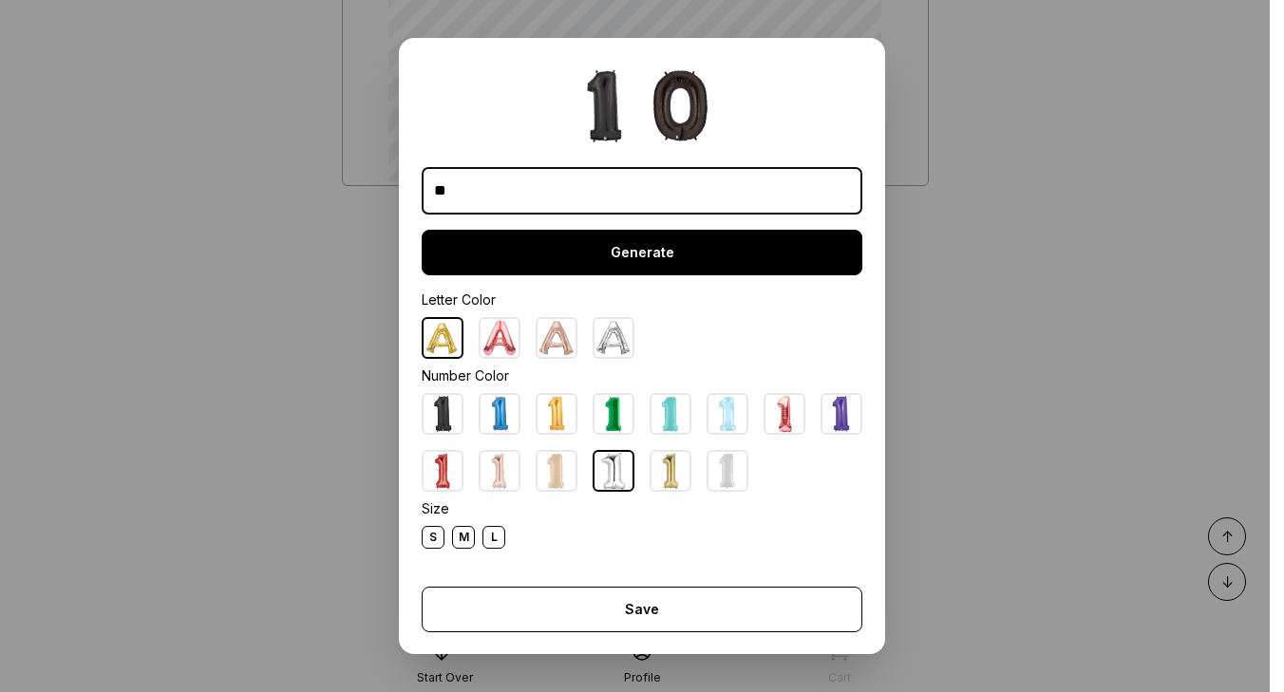
click at [634, 269] on div "Generate" at bounding box center [642, 253] width 441 height 46
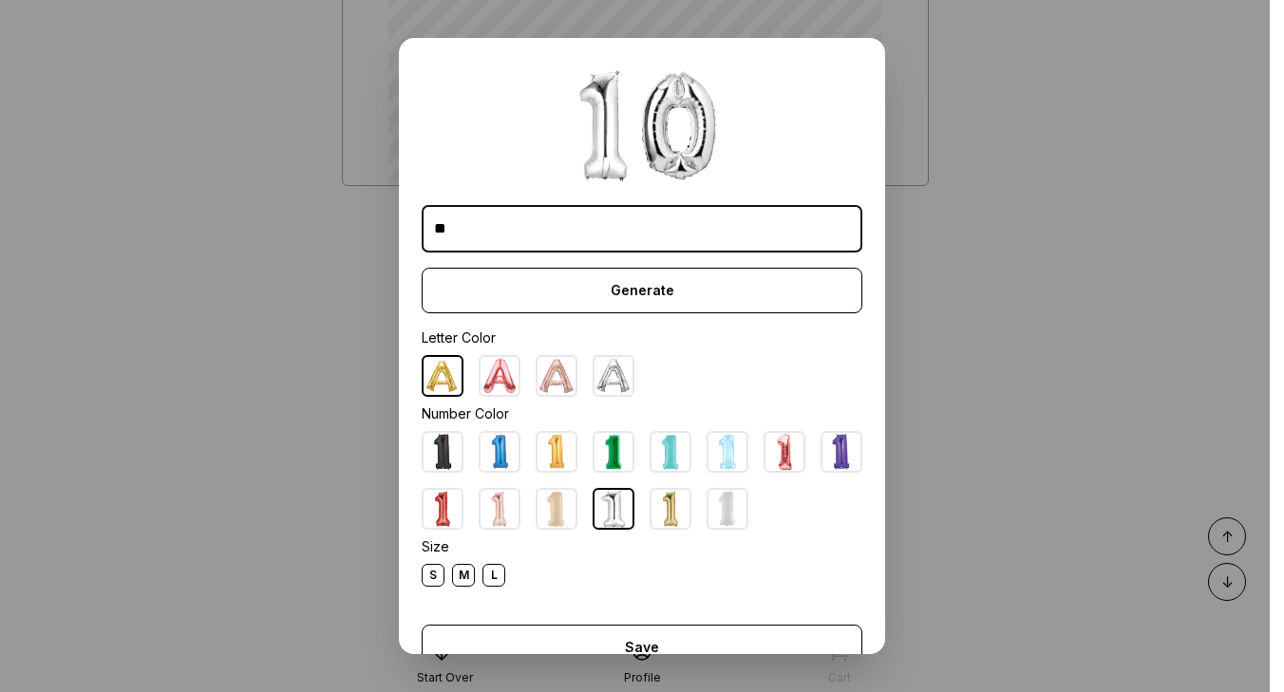
scroll to position [54, 0]
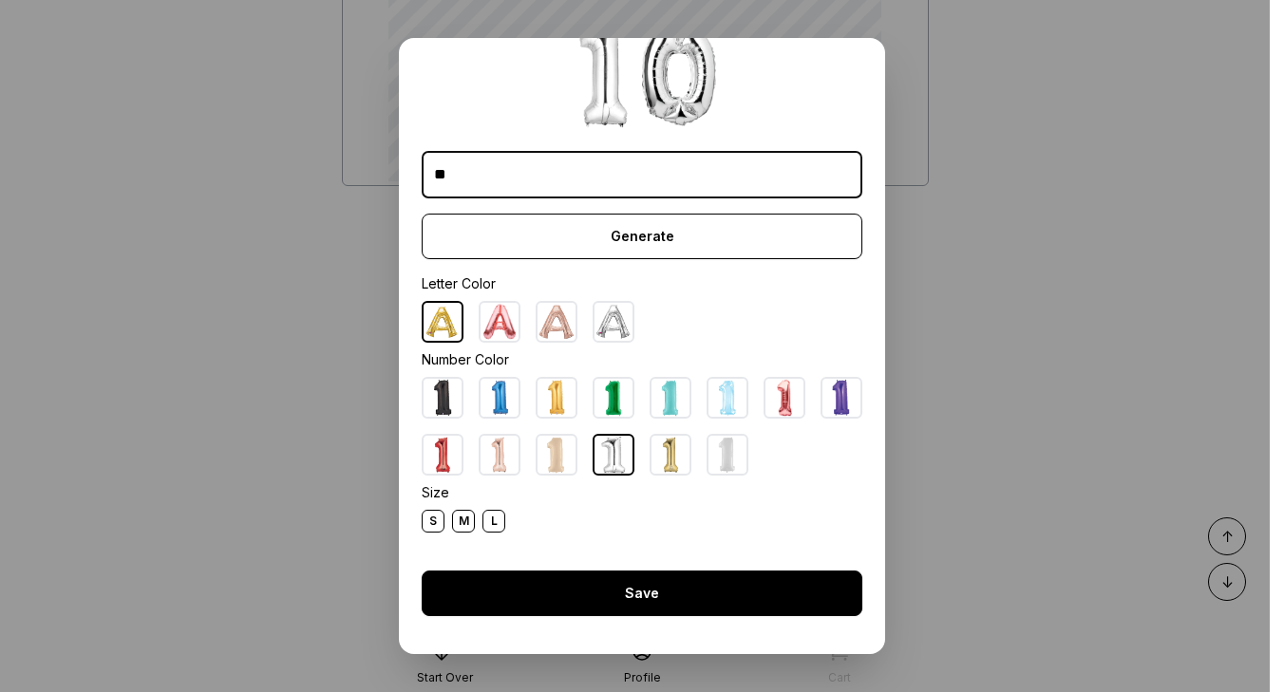
click at [618, 587] on div "Save" at bounding box center [642, 594] width 441 height 46
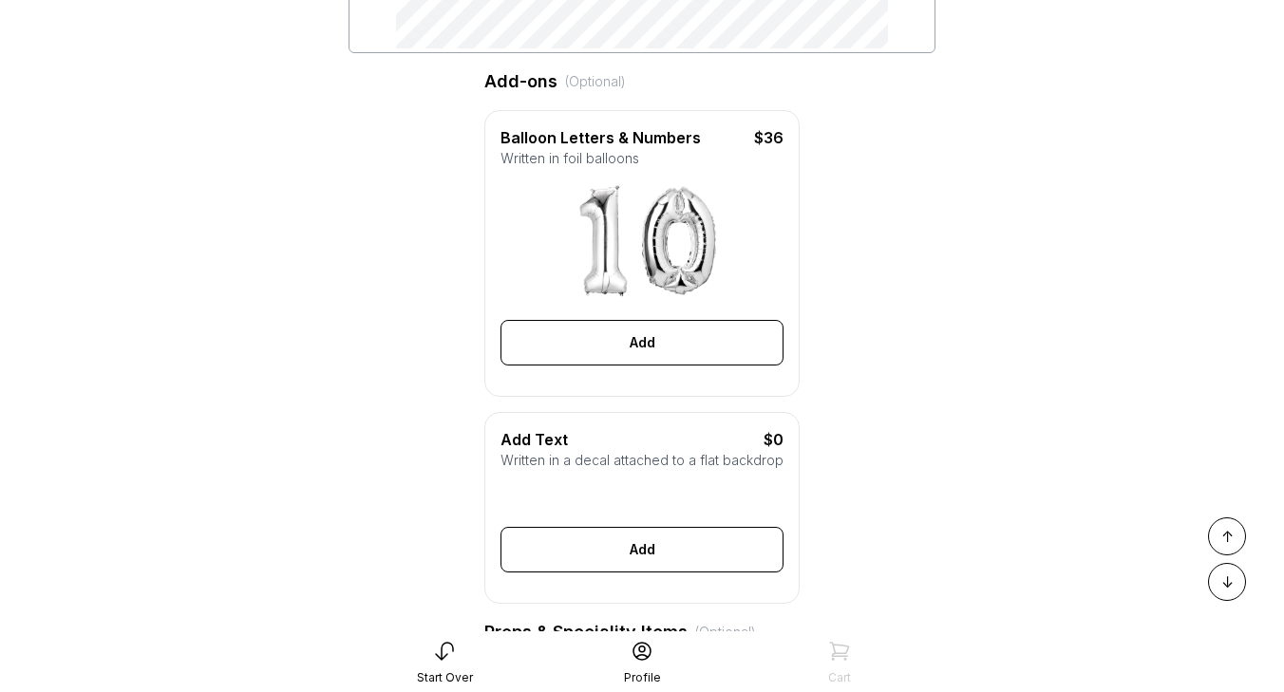
scroll to position [683, 0]
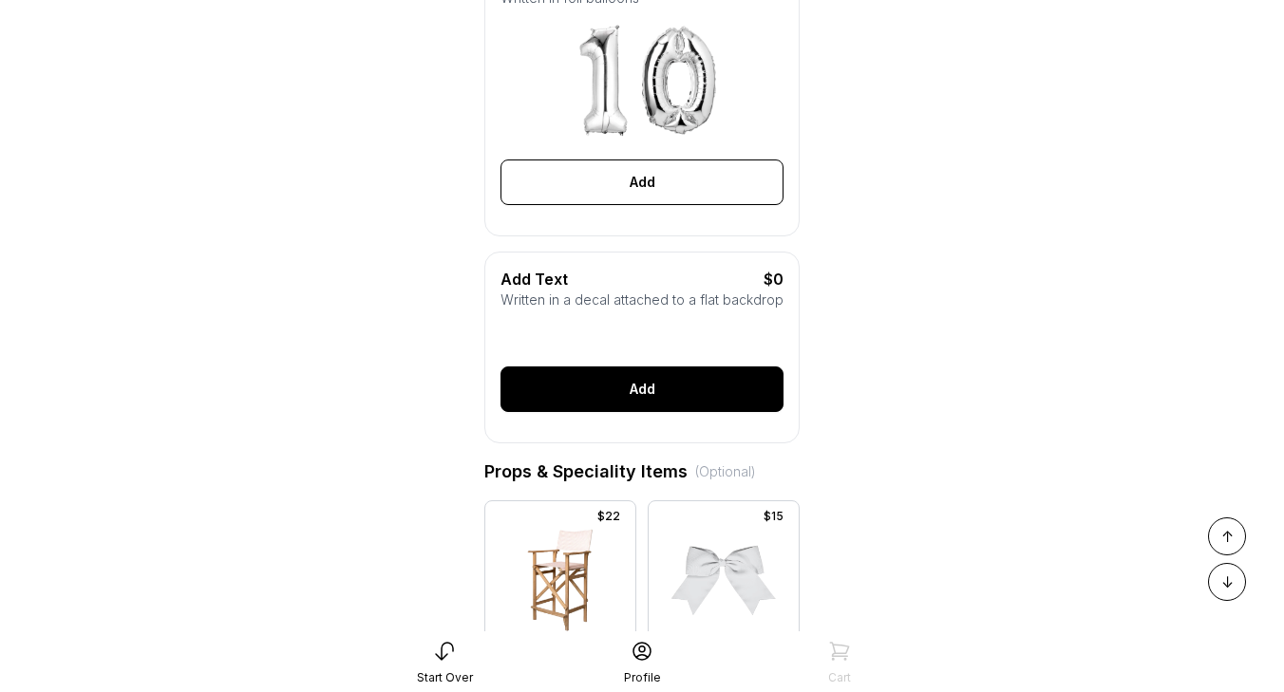
click at [667, 391] on div "Add" at bounding box center [642, 390] width 283 height 46
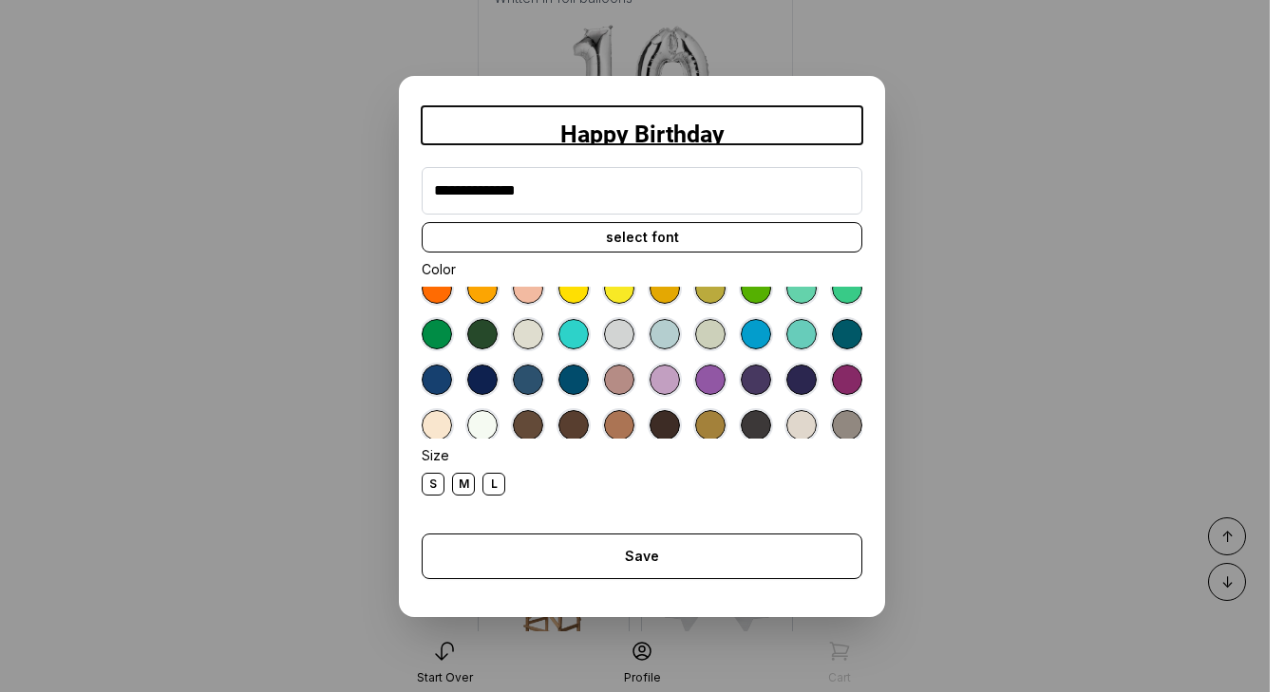
scroll to position [106, 0]
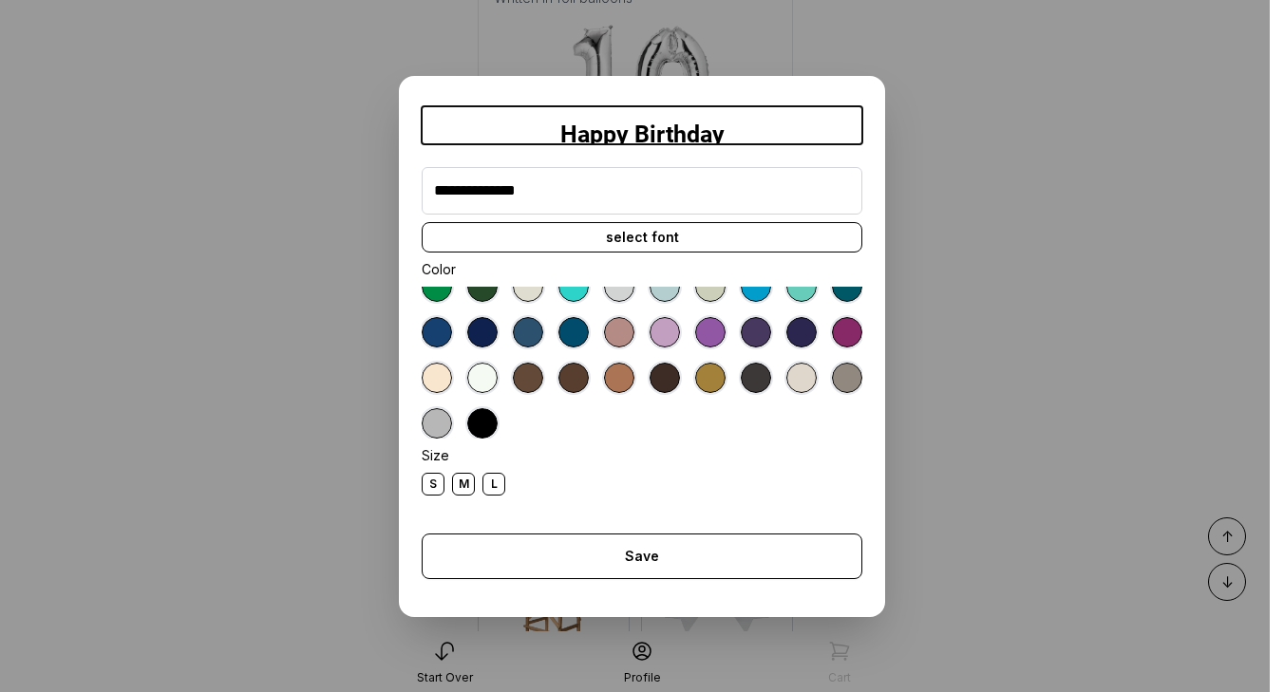
type input "**********"
click at [489, 376] on div at bounding box center [482, 378] width 30 height 30
click at [623, 237] on div "select font" at bounding box center [642, 237] width 441 height 30
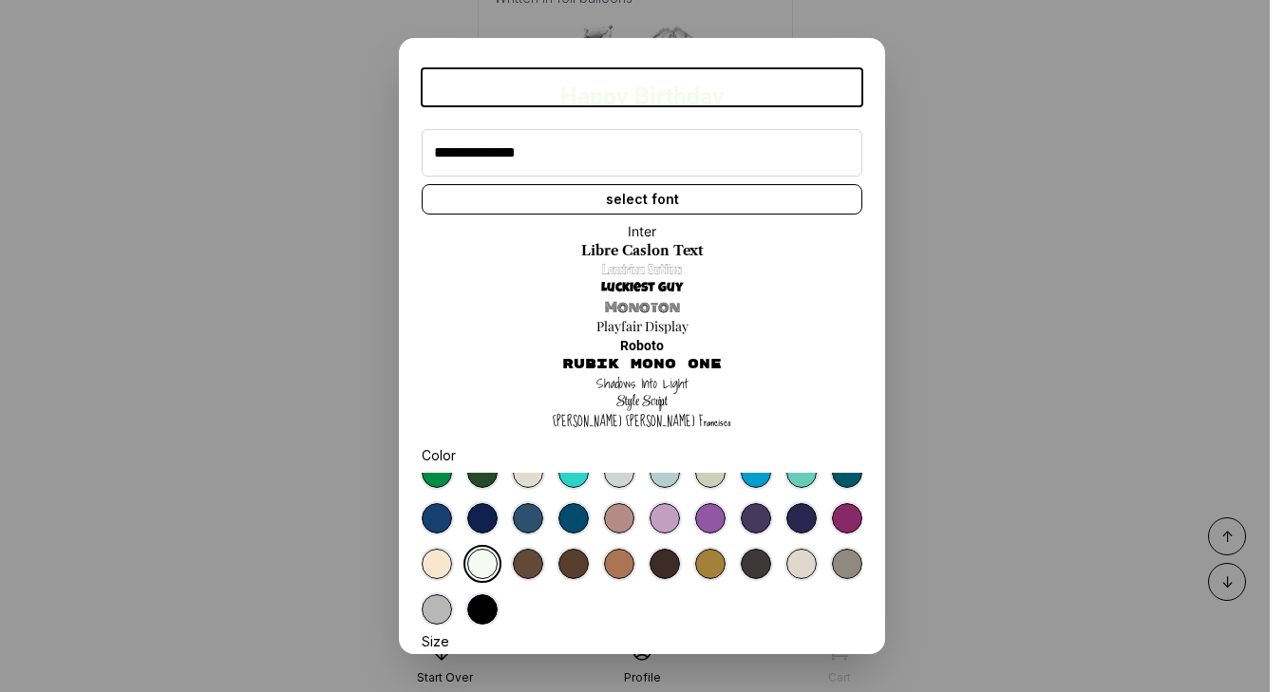
click at [659, 405] on link "Style Script" at bounding box center [641, 402] width 51 height 19
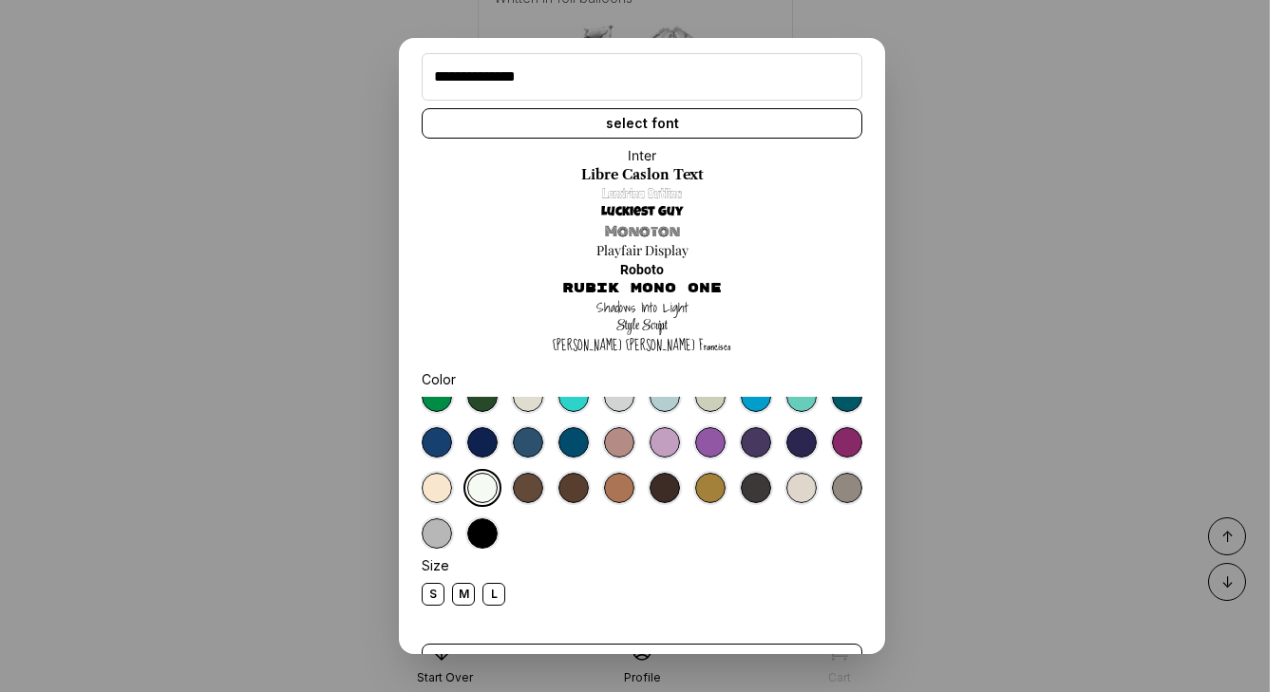
scroll to position [149, 0]
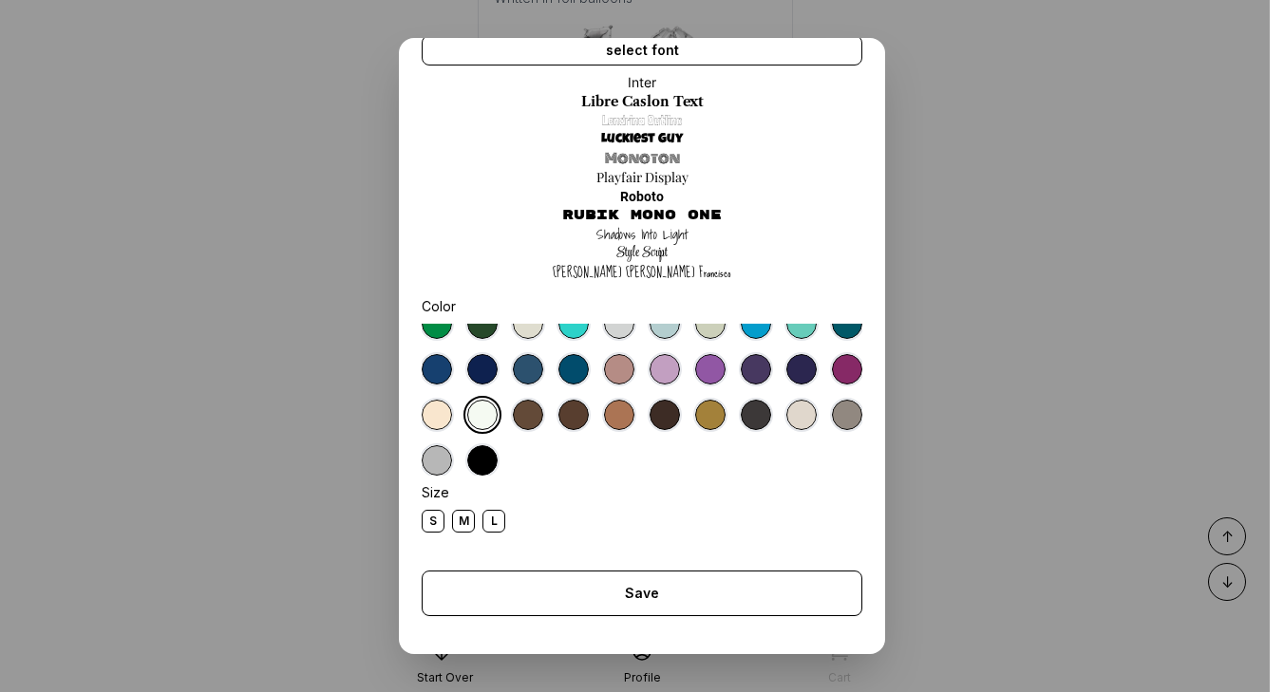
click at [499, 521] on div "L" at bounding box center [494, 521] width 23 height 23
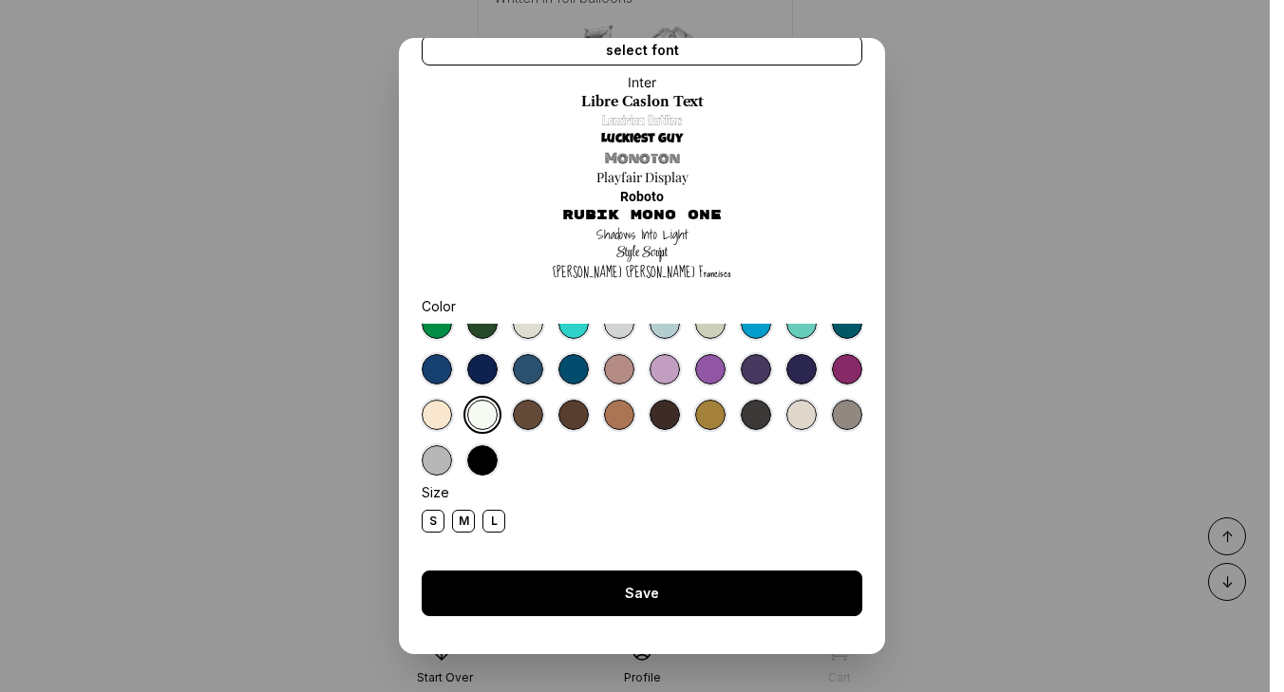
click at [582, 595] on div "Save" at bounding box center [642, 594] width 441 height 46
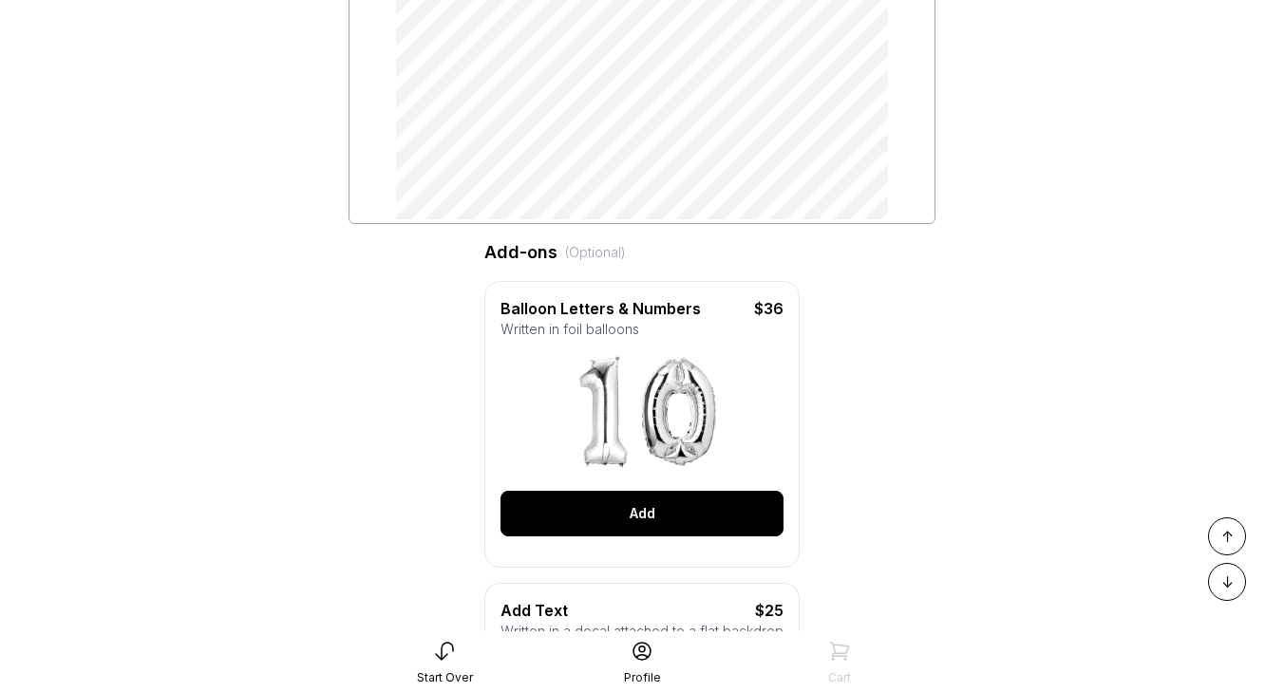
scroll to position [585, 0]
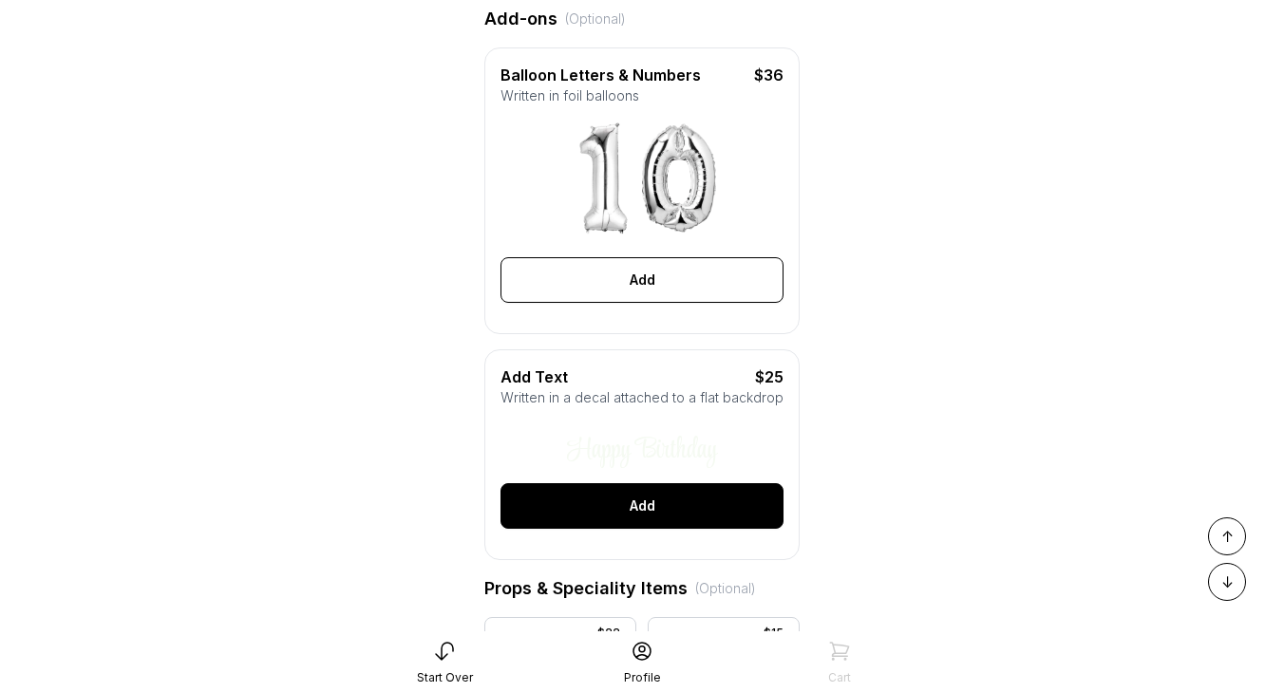
click at [604, 510] on div "Add" at bounding box center [642, 506] width 283 height 46
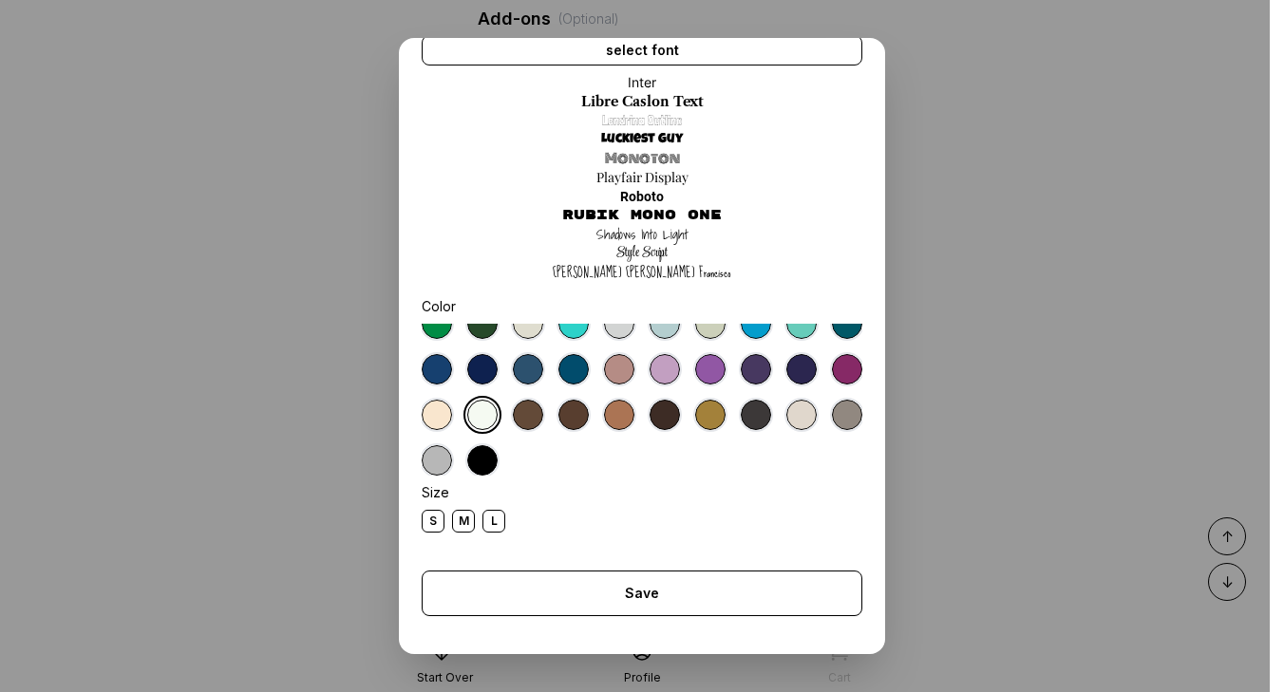
click at [461, 522] on div "M" at bounding box center [463, 521] width 23 height 23
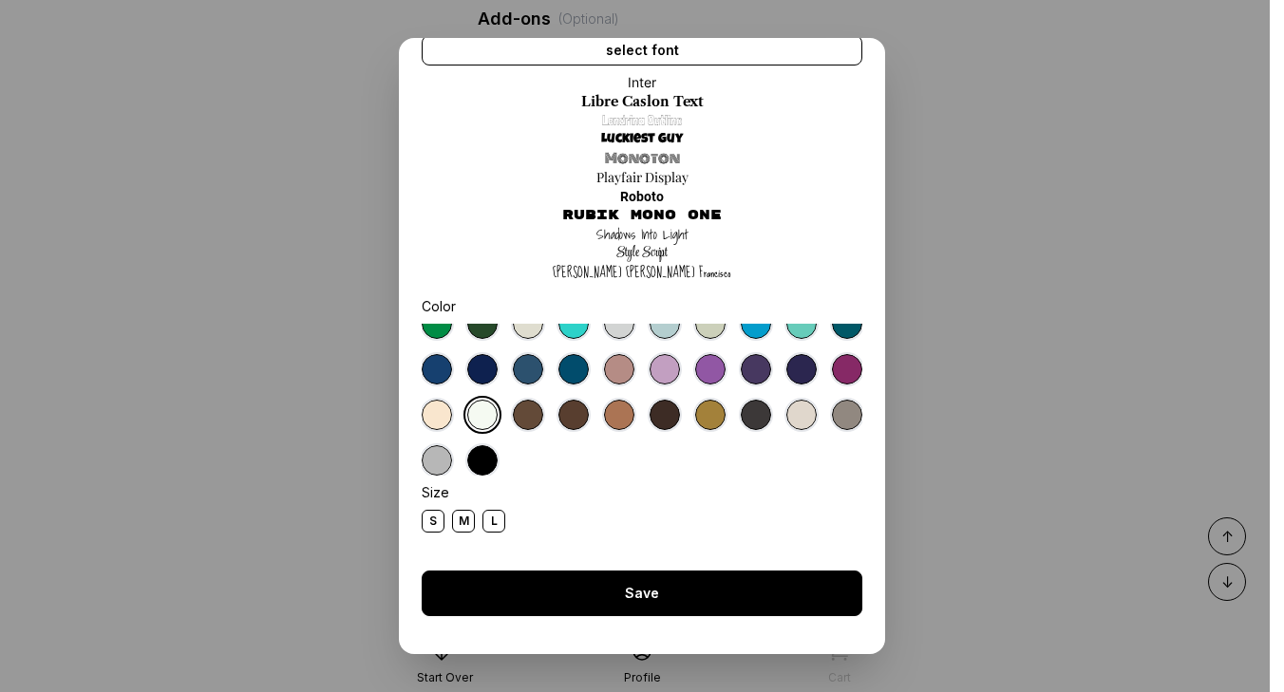
click at [685, 594] on div "Save" at bounding box center [642, 594] width 441 height 46
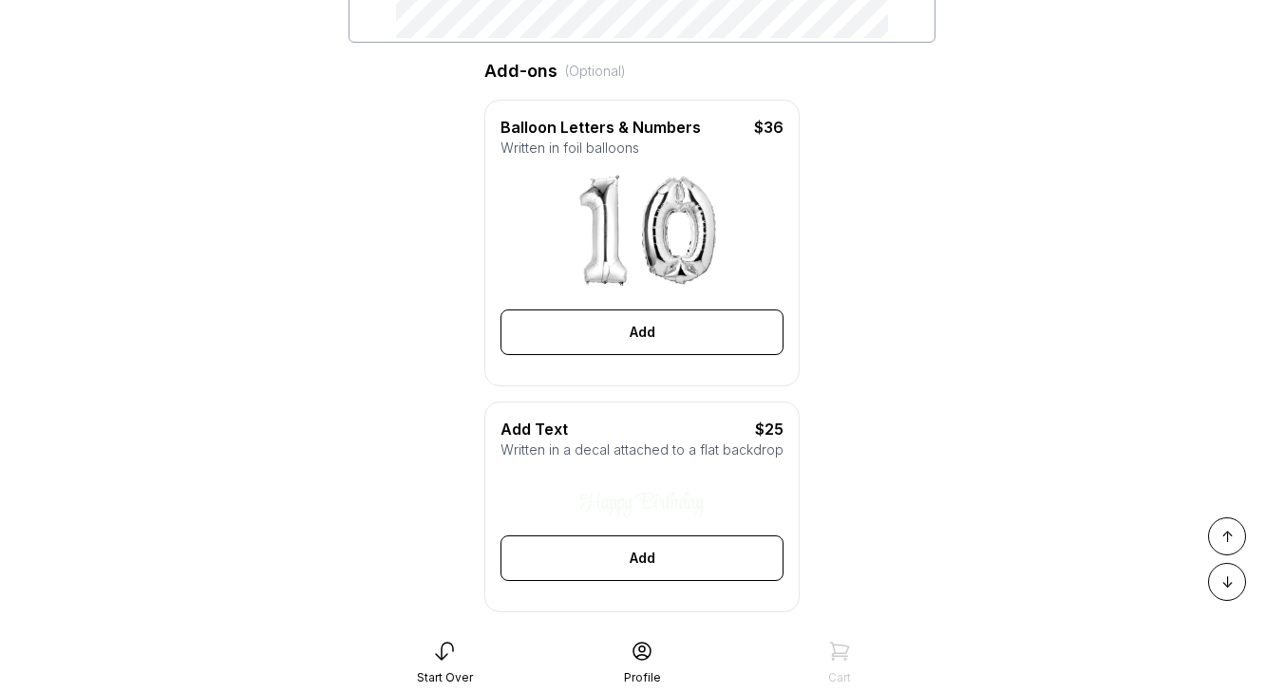
scroll to position [616, 0]
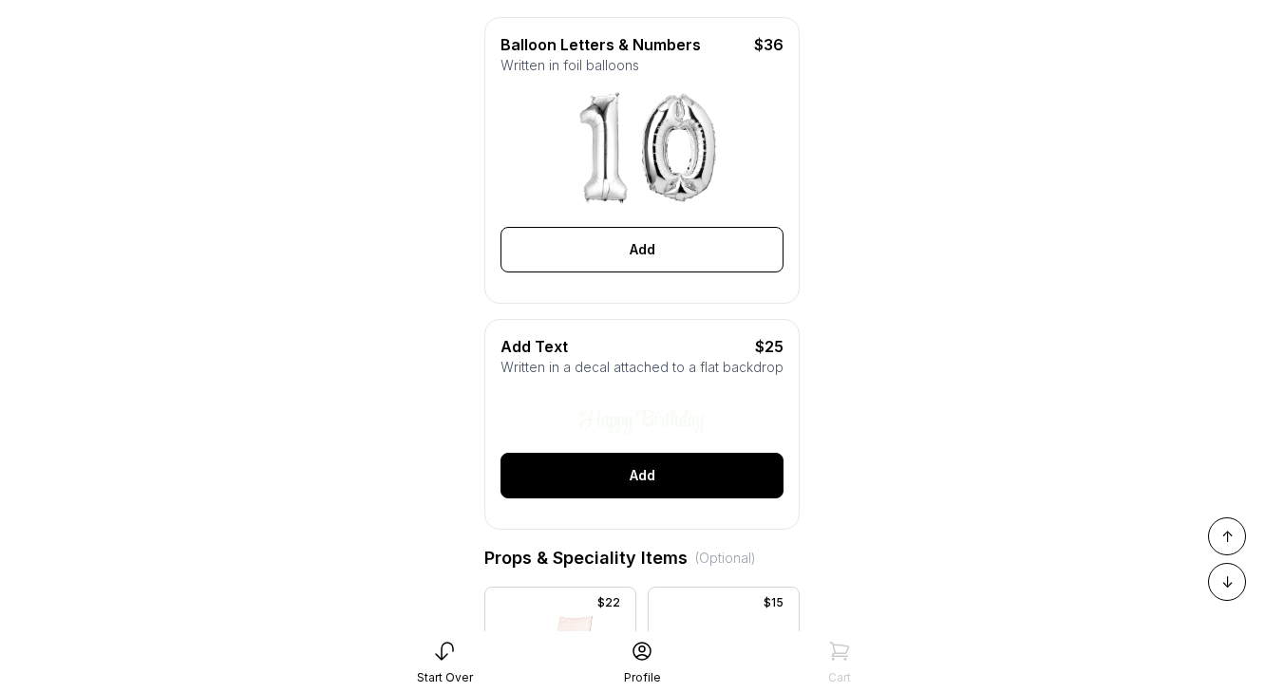
click at [612, 474] on div "Add" at bounding box center [642, 476] width 283 height 46
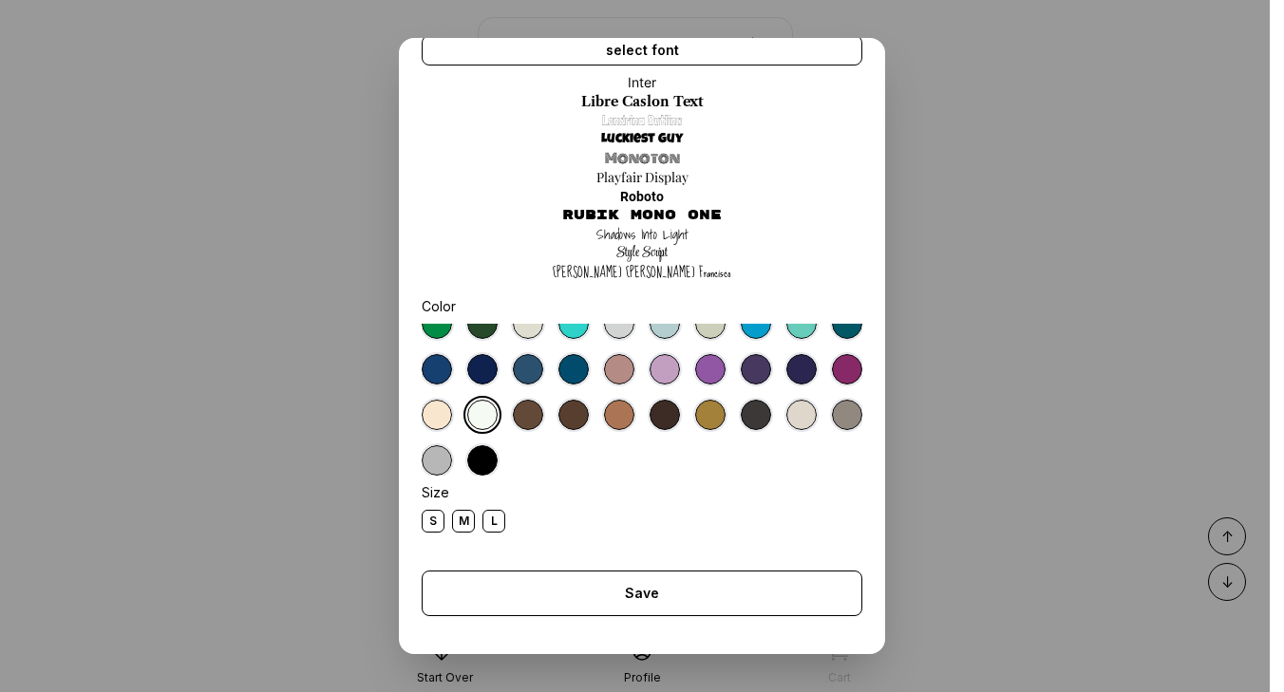
click at [434, 519] on div "S" at bounding box center [433, 521] width 23 height 23
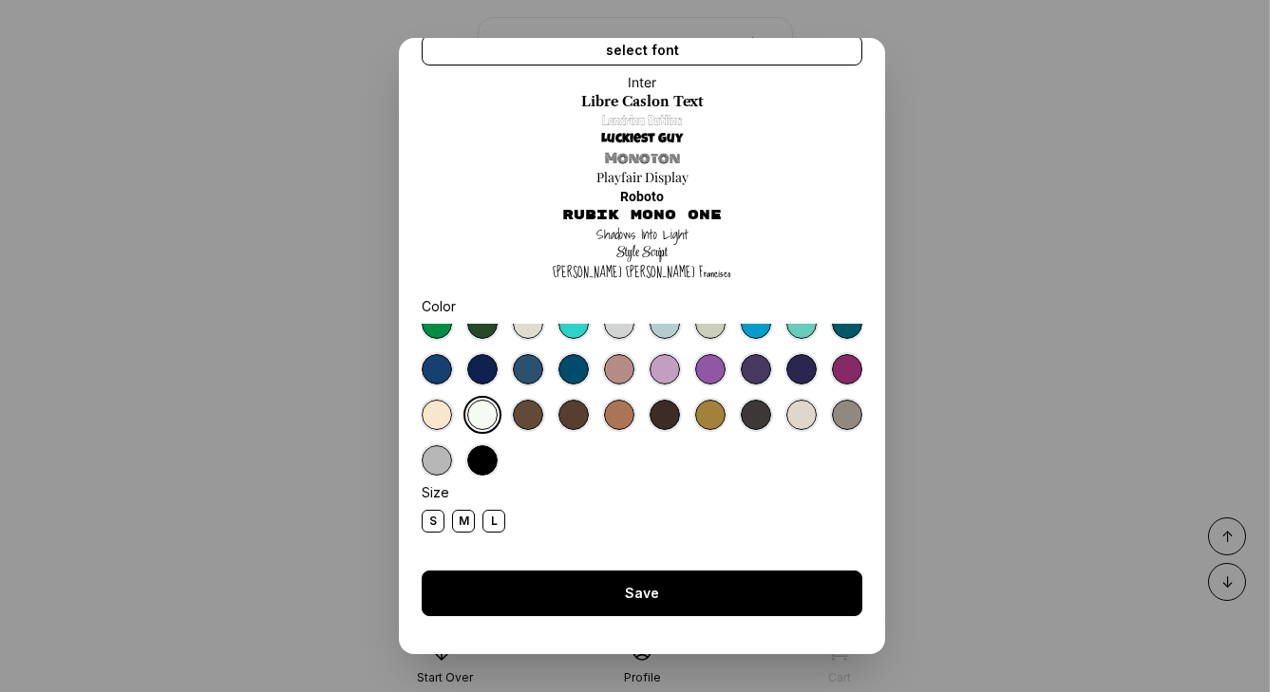
click at [658, 590] on div "Save" at bounding box center [642, 594] width 441 height 46
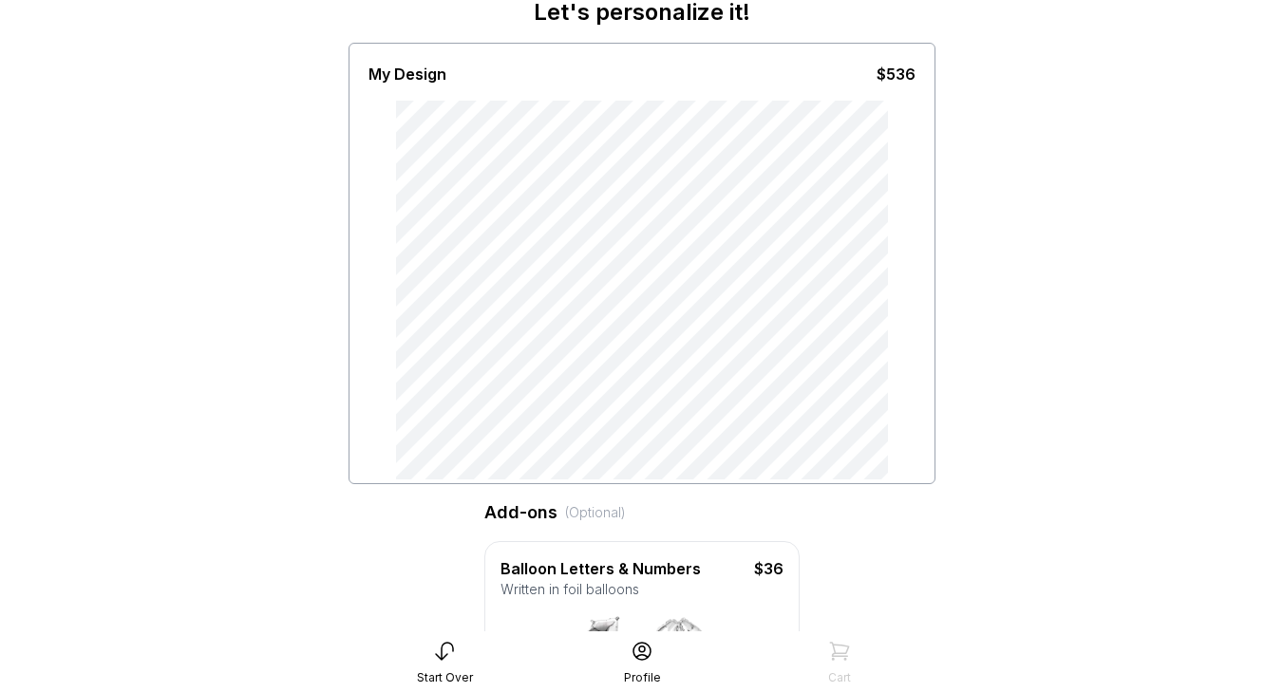
scroll to position [54, 0]
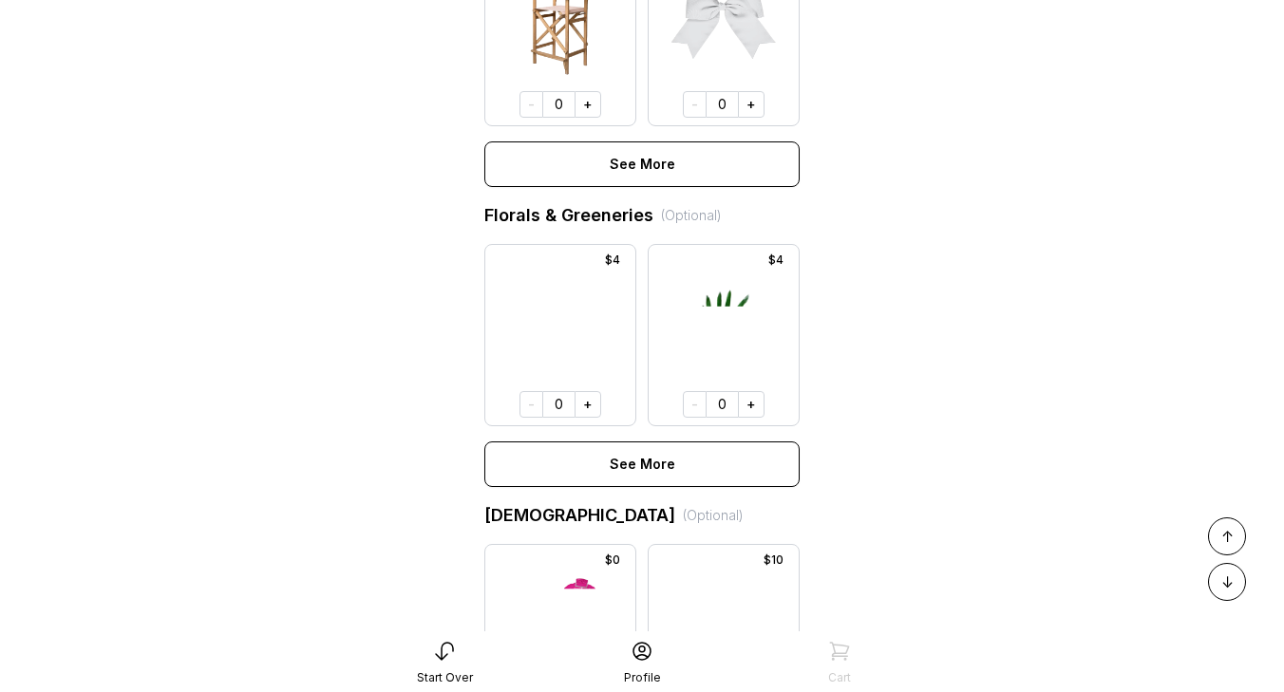
scroll to position [1260, 0]
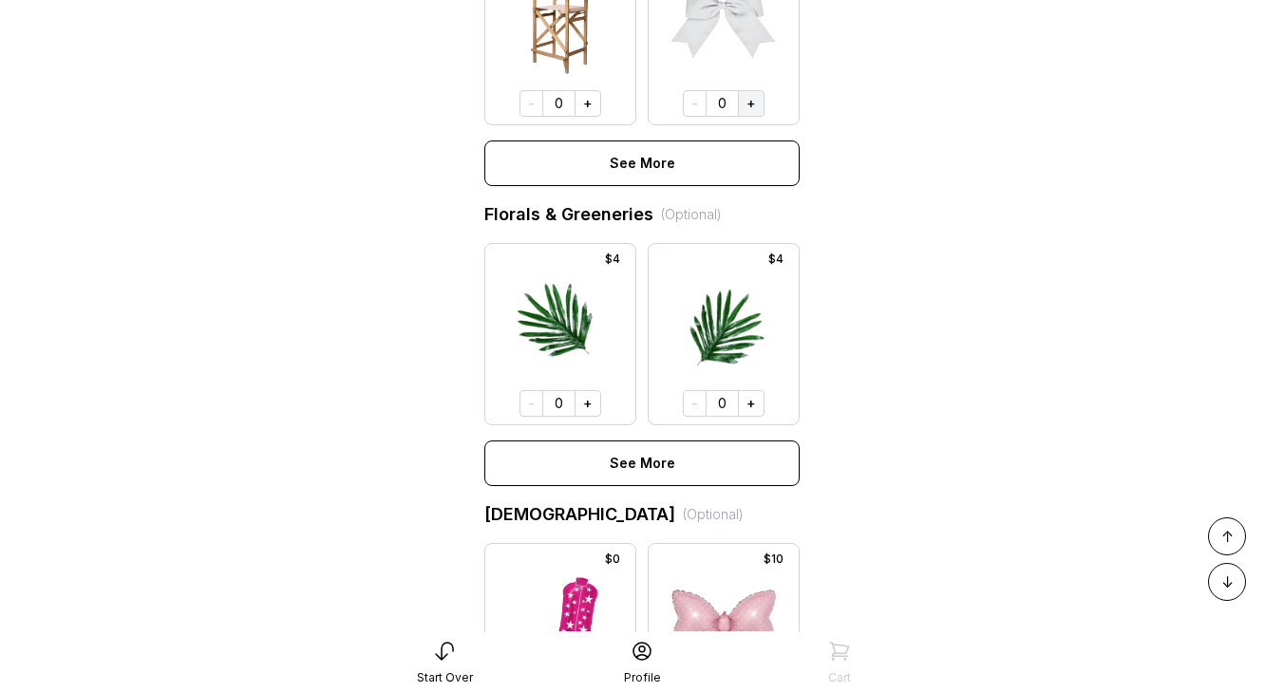
click at [749, 107] on button "+" at bounding box center [751, 103] width 27 height 27
click at [749, 107] on button "+" at bounding box center [749, 102] width 27 height 27
click at [749, 107] on button "+" at bounding box center [751, 102] width 27 height 27
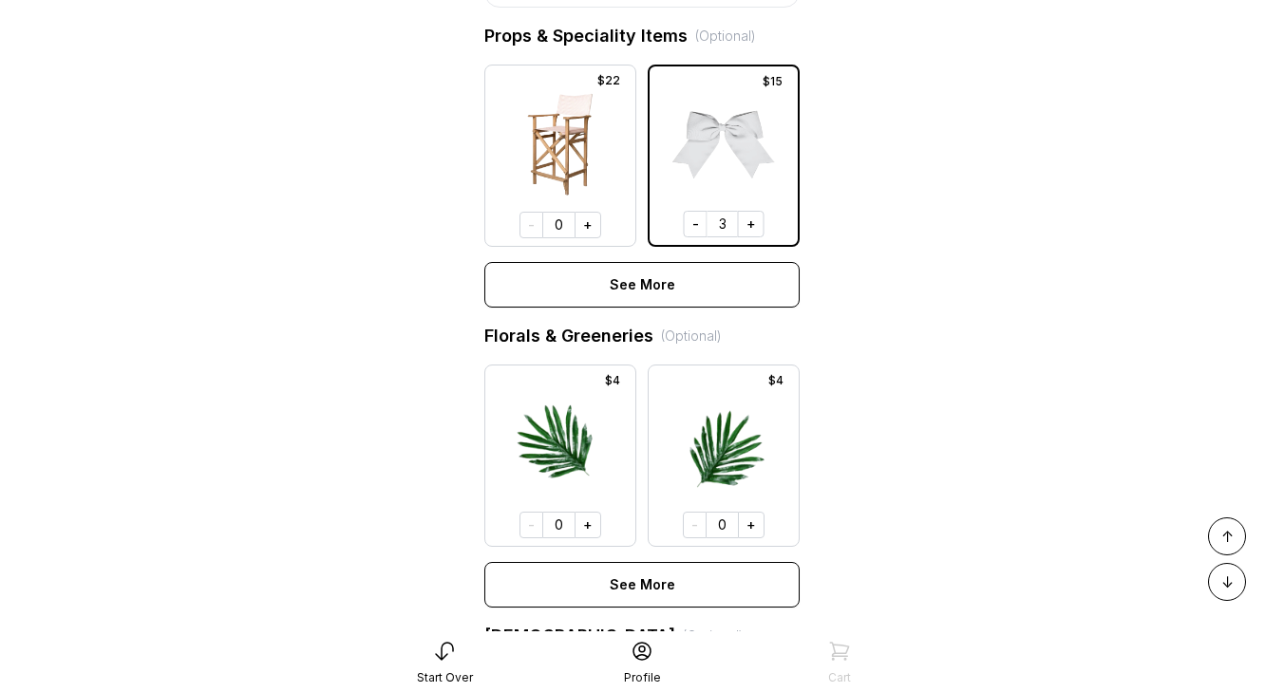
scroll to position [1703, 0]
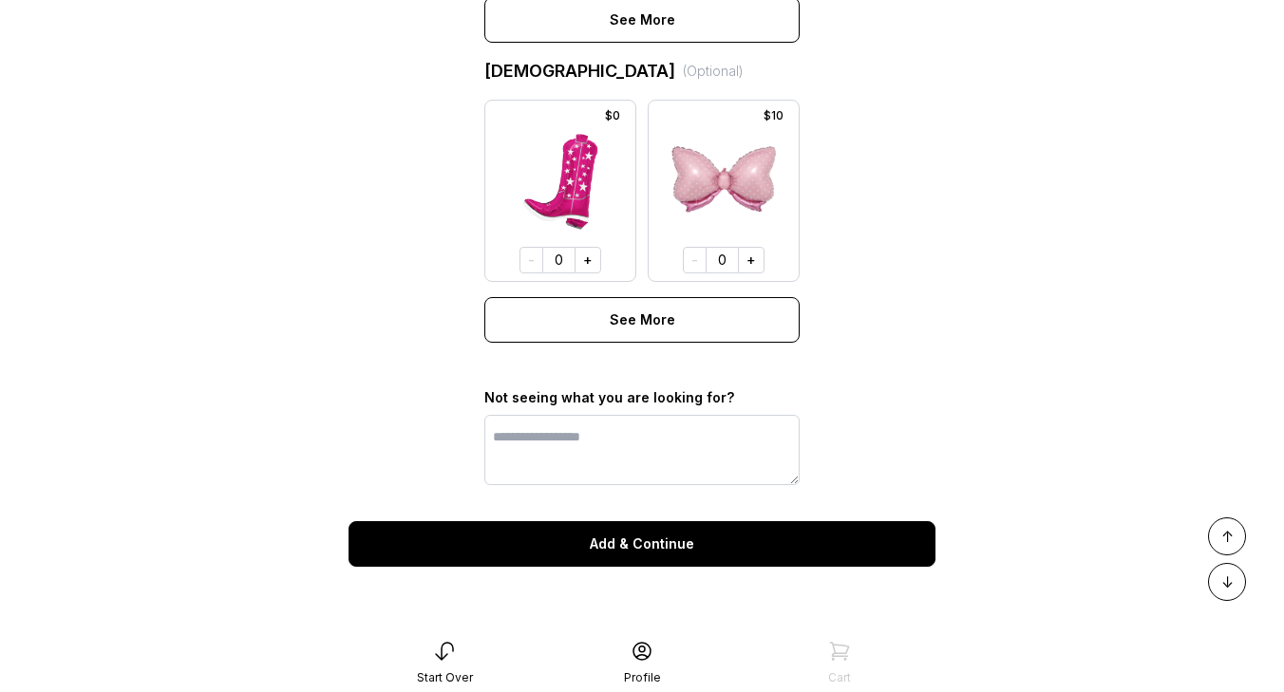
click at [718, 538] on div "Add & Continue" at bounding box center [642, 544] width 587 height 46
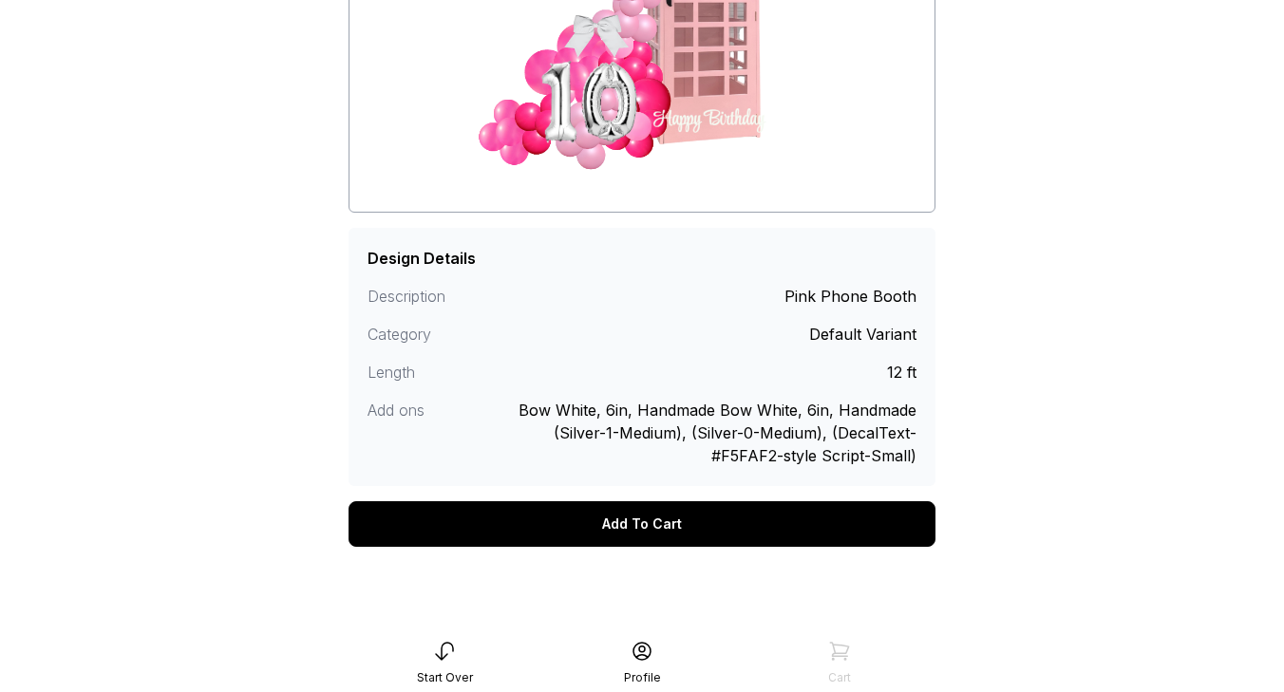
scroll to position [369, 0]
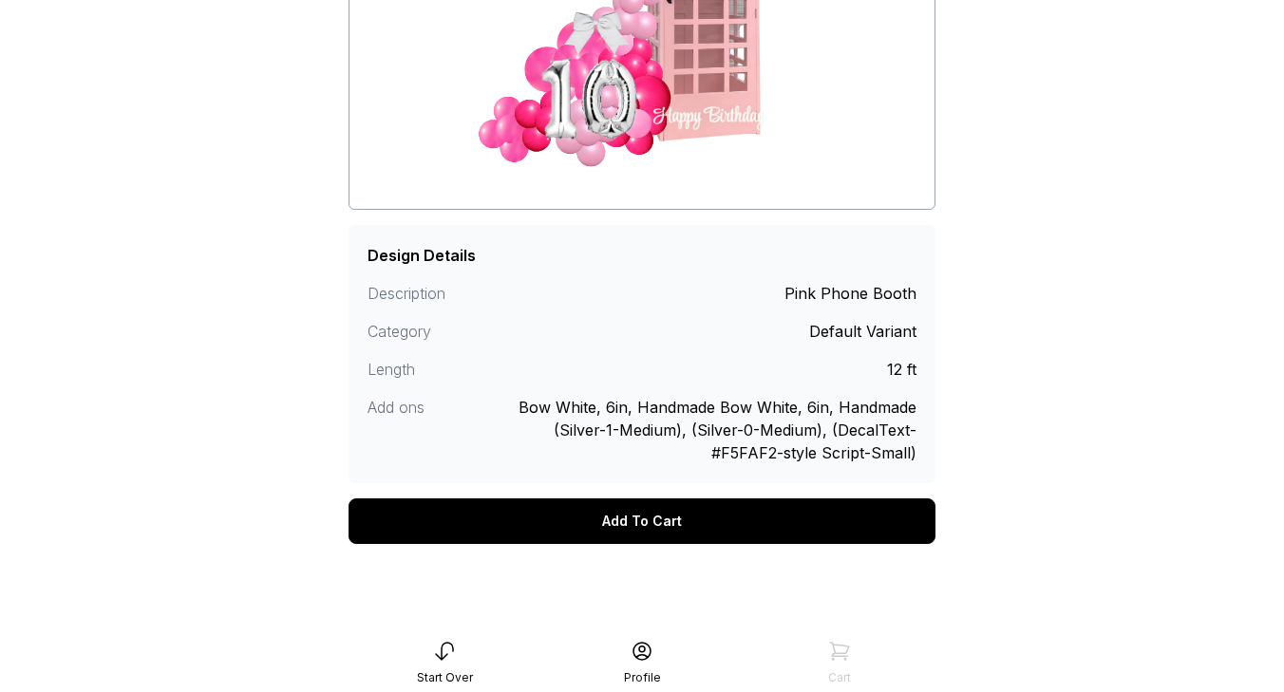
click at [710, 522] on div "Add To Cart" at bounding box center [642, 522] width 587 height 46
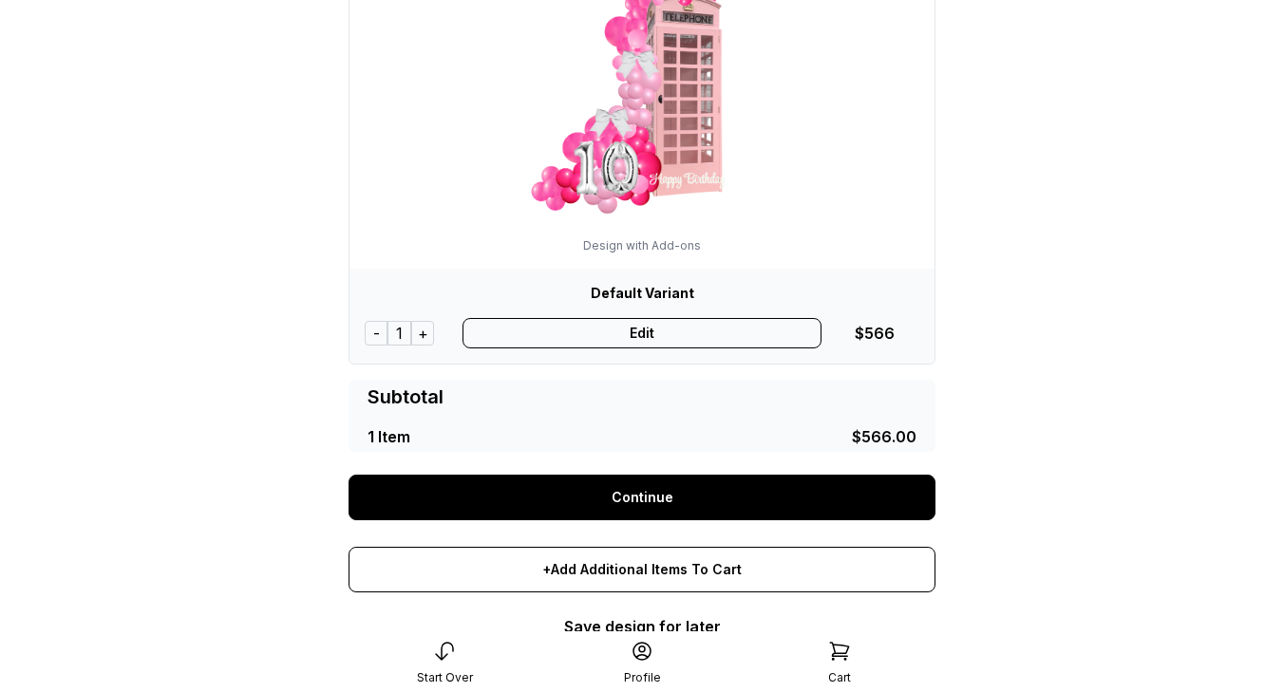
scroll to position [218, 0]
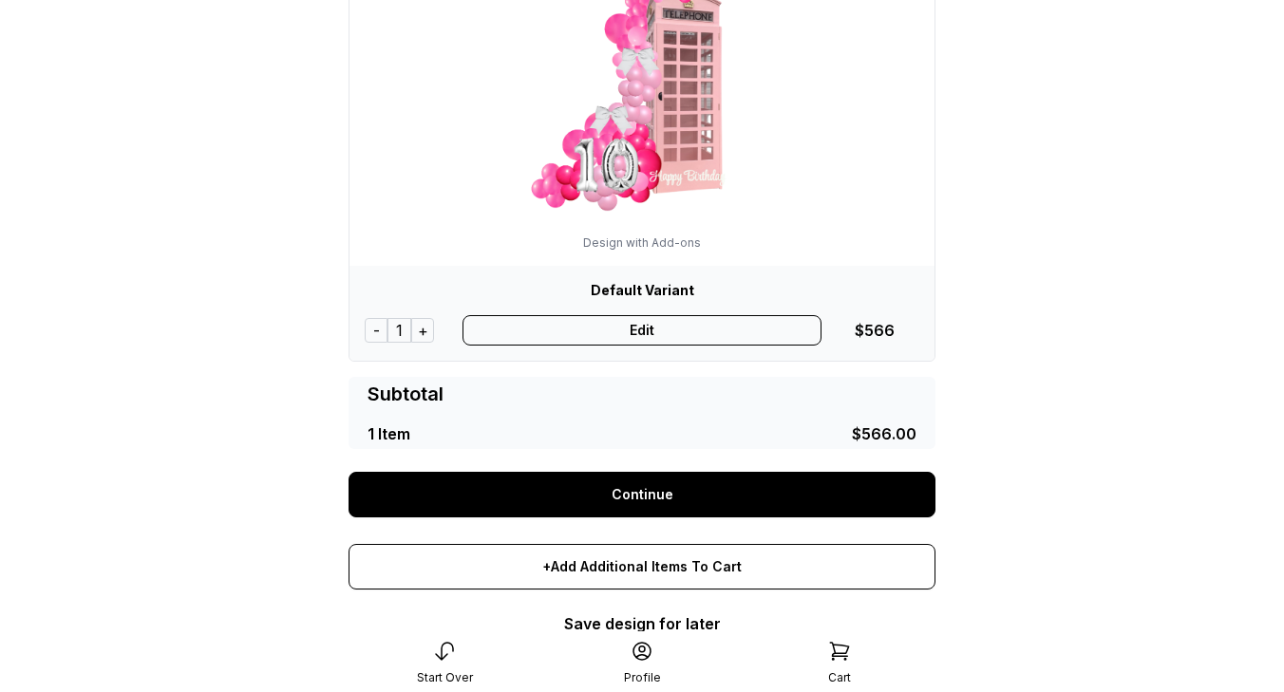
click at [703, 492] on link "Continue" at bounding box center [642, 495] width 587 height 46
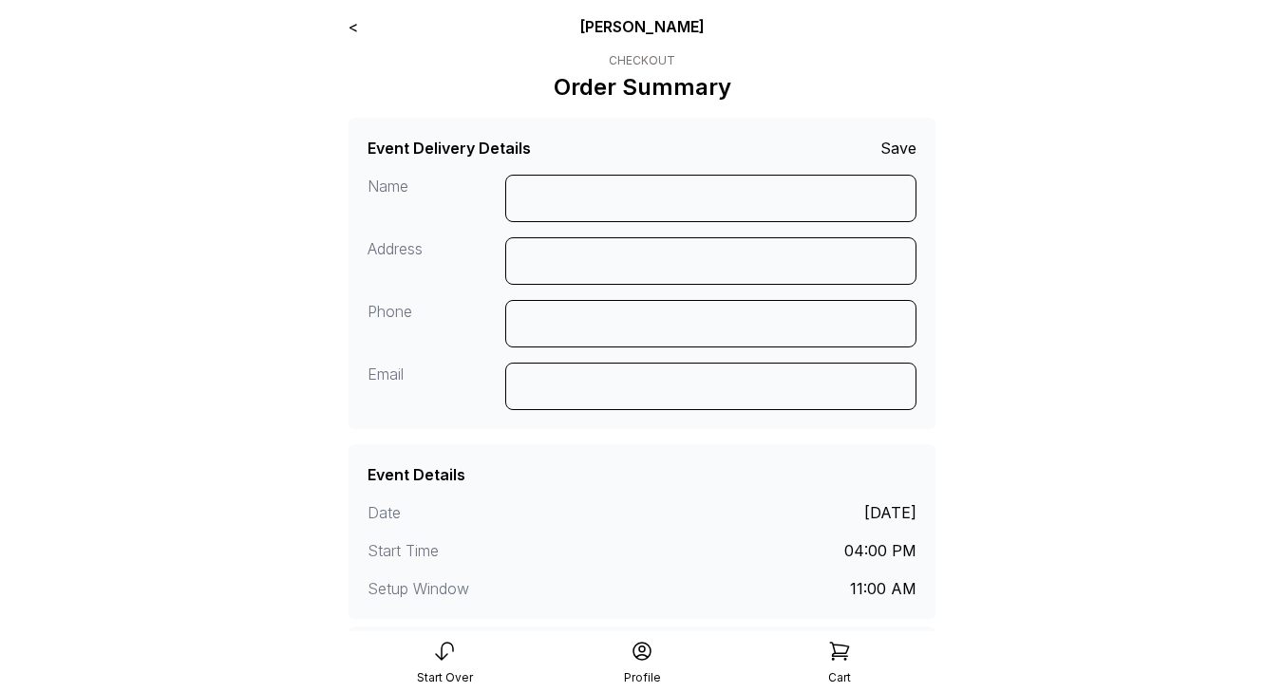
click at [355, 28] on link "<" at bounding box center [353, 26] width 9 height 19
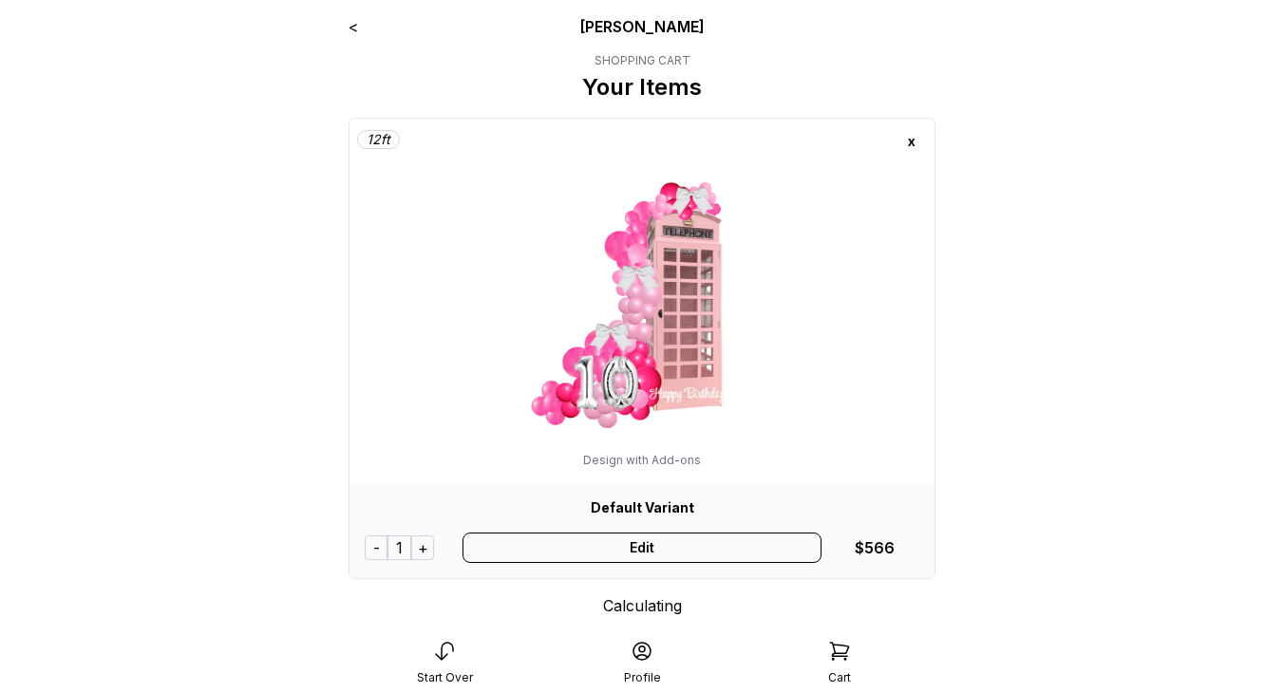
click at [658, 570] on div "Default Variant - 1 + Edit $566" at bounding box center [642, 530] width 585 height 95
click at [655, 546] on div "Edit" at bounding box center [643, 548] width 360 height 30
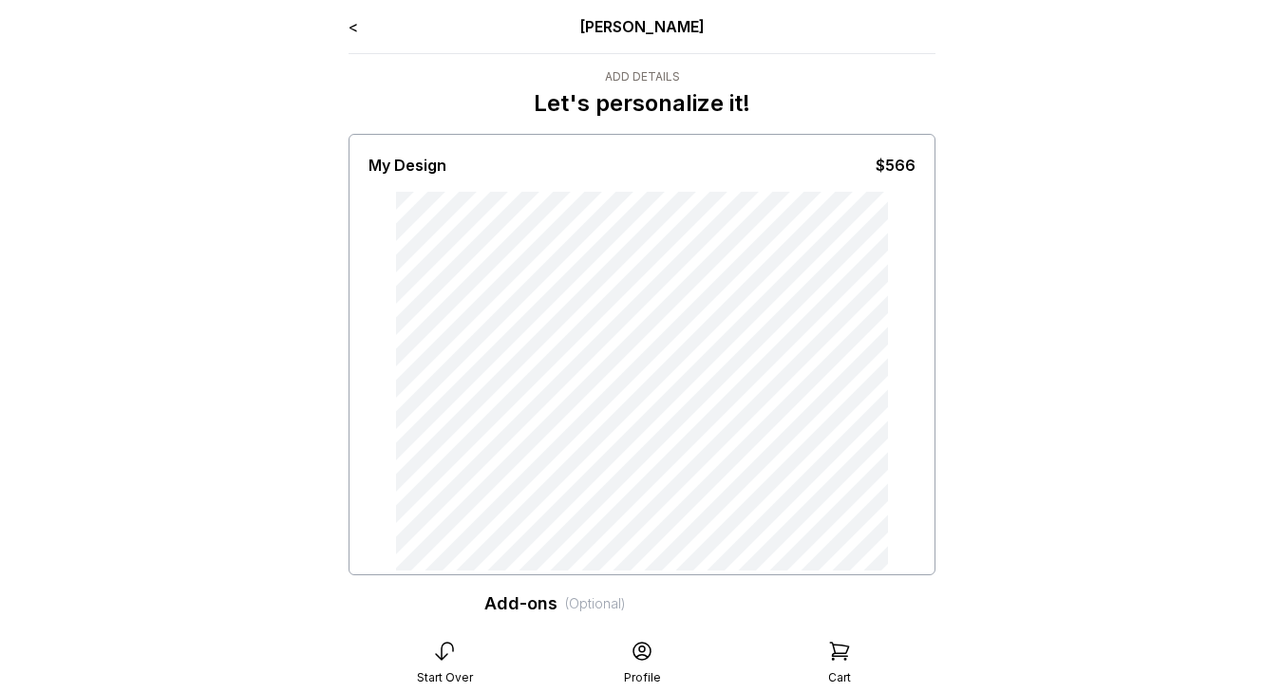
type input "**********"
click at [354, 25] on link "<" at bounding box center [353, 26] width 9 height 19
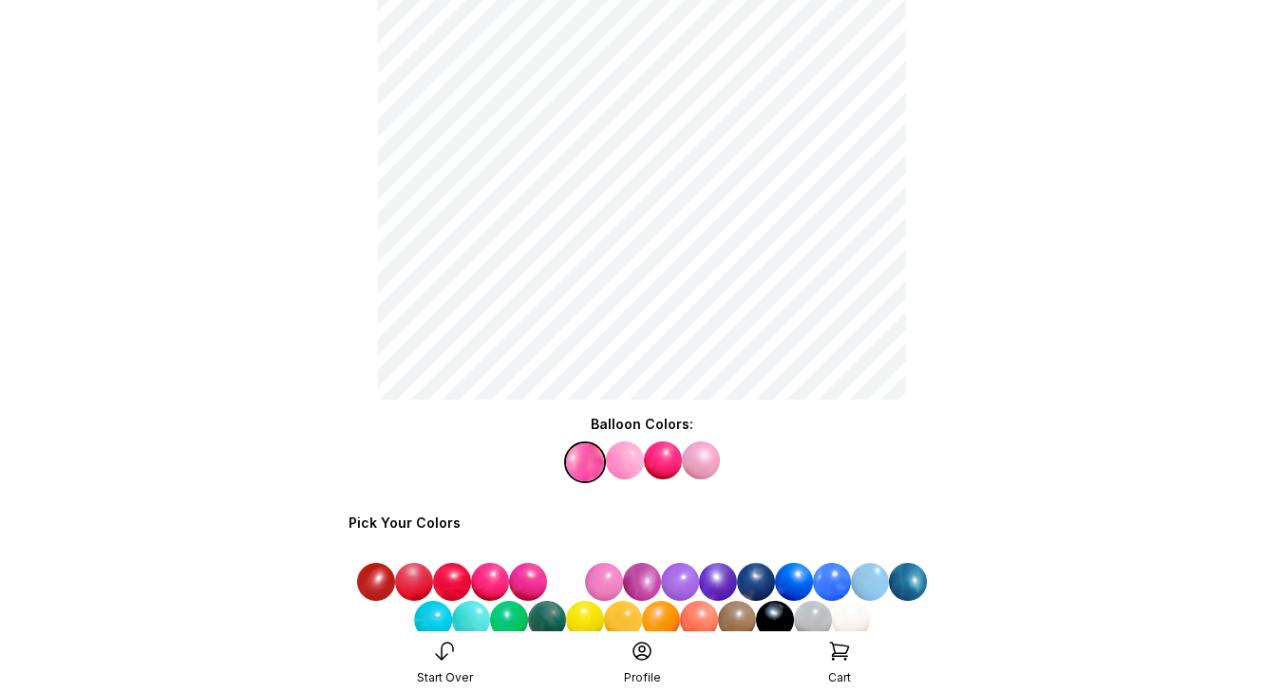
scroll to position [170, 0]
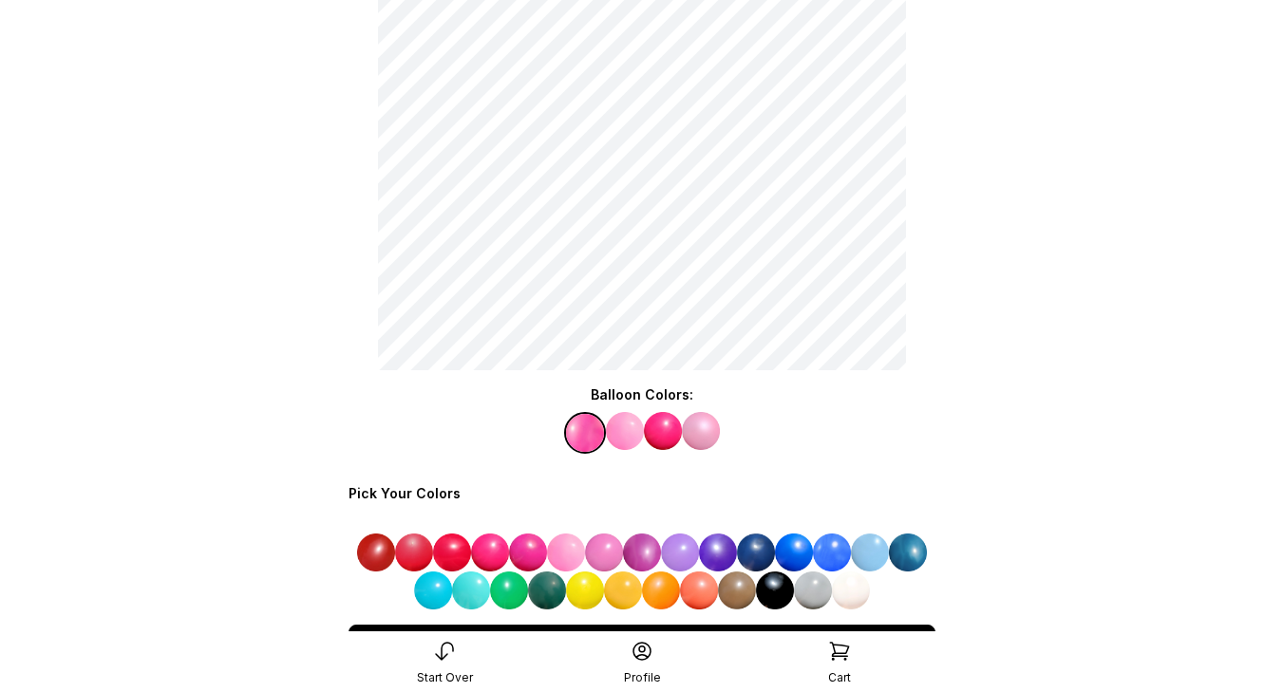
click at [678, 554] on img at bounding box center [680, 553] width 38 height 38
click at [623, 434] on img at bounding box center [625, 431] width 38 height 38
click at [720, 556] on img at bounding box center [718, 553] width 38 height 38
click at [666, 434] on img at bounding box center [663, 431] width 38 height 38
click at [625, 588] on img at bounding box center [623, 591] width 38 height 38
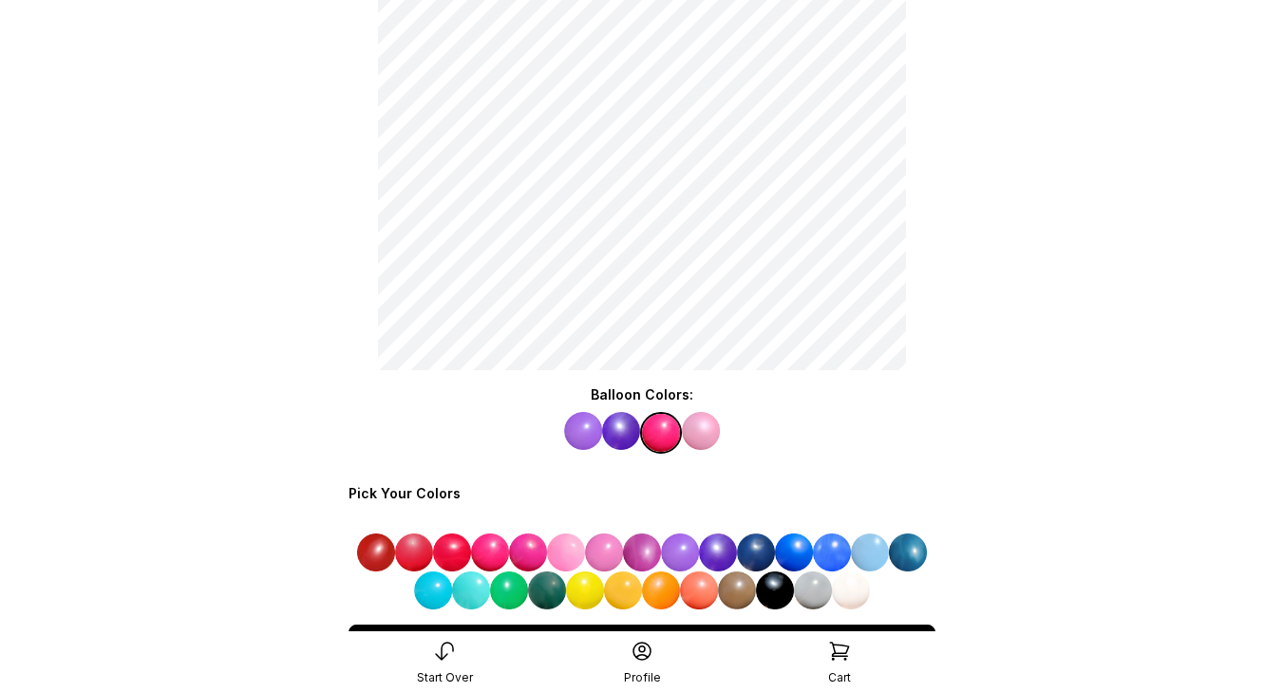
click at [696, 437] on img at bounding box center [701, 431] width 38 height 38
click at [824, 588] on img at bounding box center [813, 591] width 38 height 38
click at [802, 551] on img at bounding box center [794, 553] width 38 height 38
click at [489, 553] on img at bounding box center [490, 553] width 38 height 38
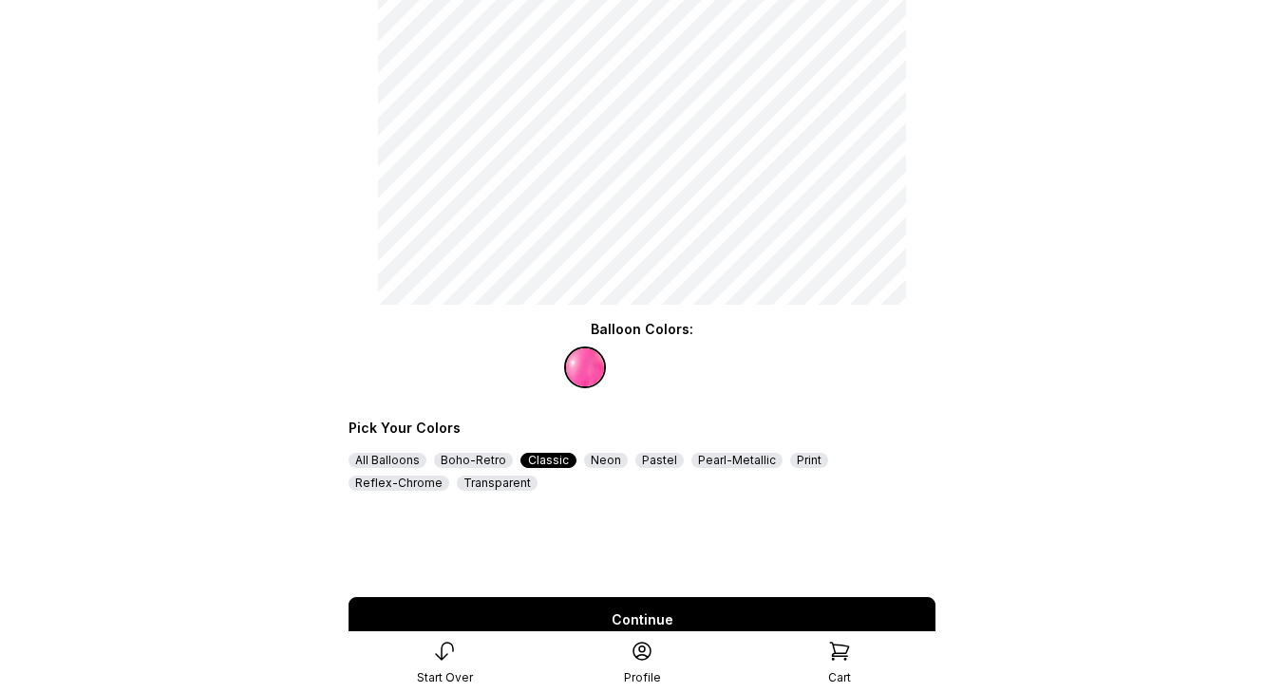
scroll to position [237, 0]
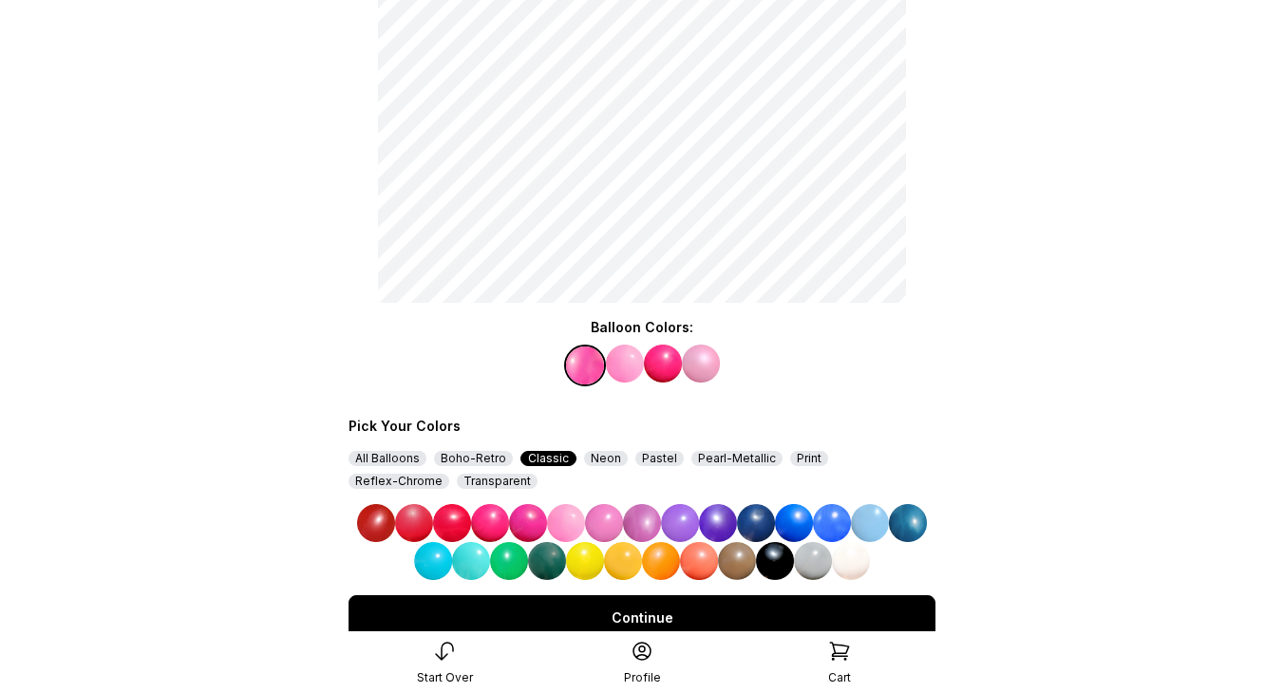
click at [646, 529] on img at bounding box center [642, 523] width 38 height 38
click at [626, 360] on img at bounding box center [625, 364] width 38 height 38
click at [682, 527] on img at bounding box center [680, 523] width 38 height 38
click at [695, 376] on img at bounding box center [701, 364] width 38 height 38
click at [835, 524] on img at bounding box center [832, 523] width 38 height 38
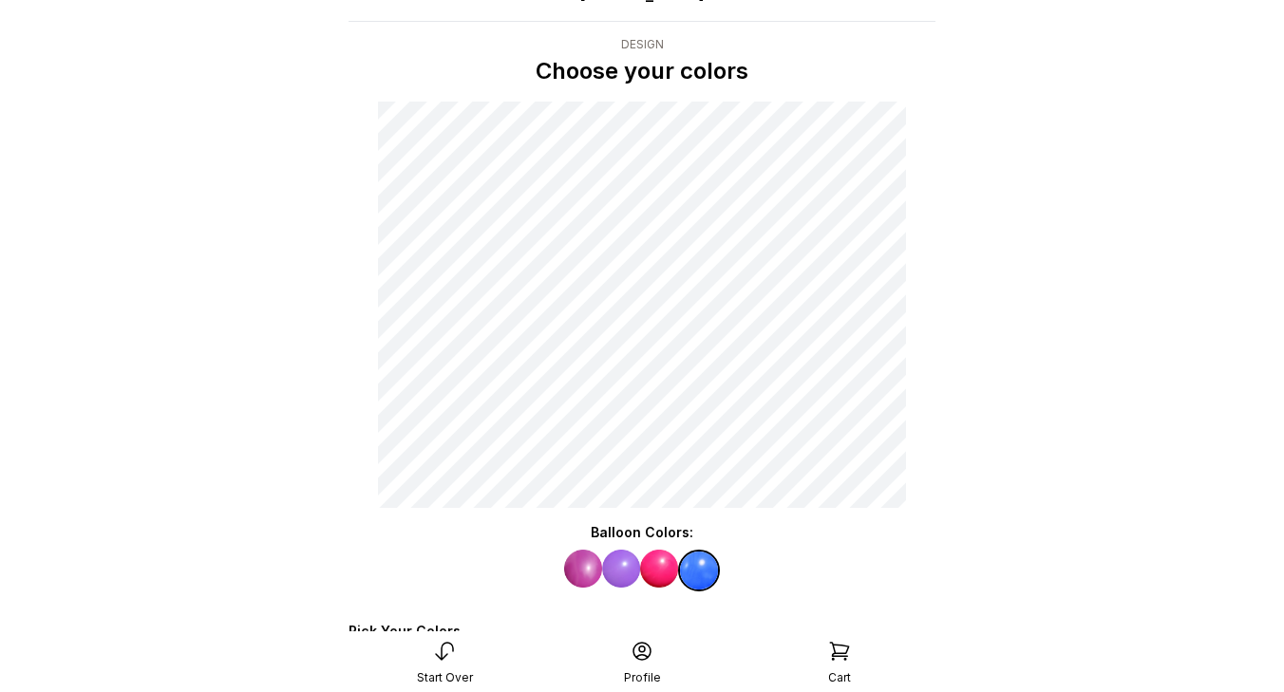
scroll to position [312, 0]
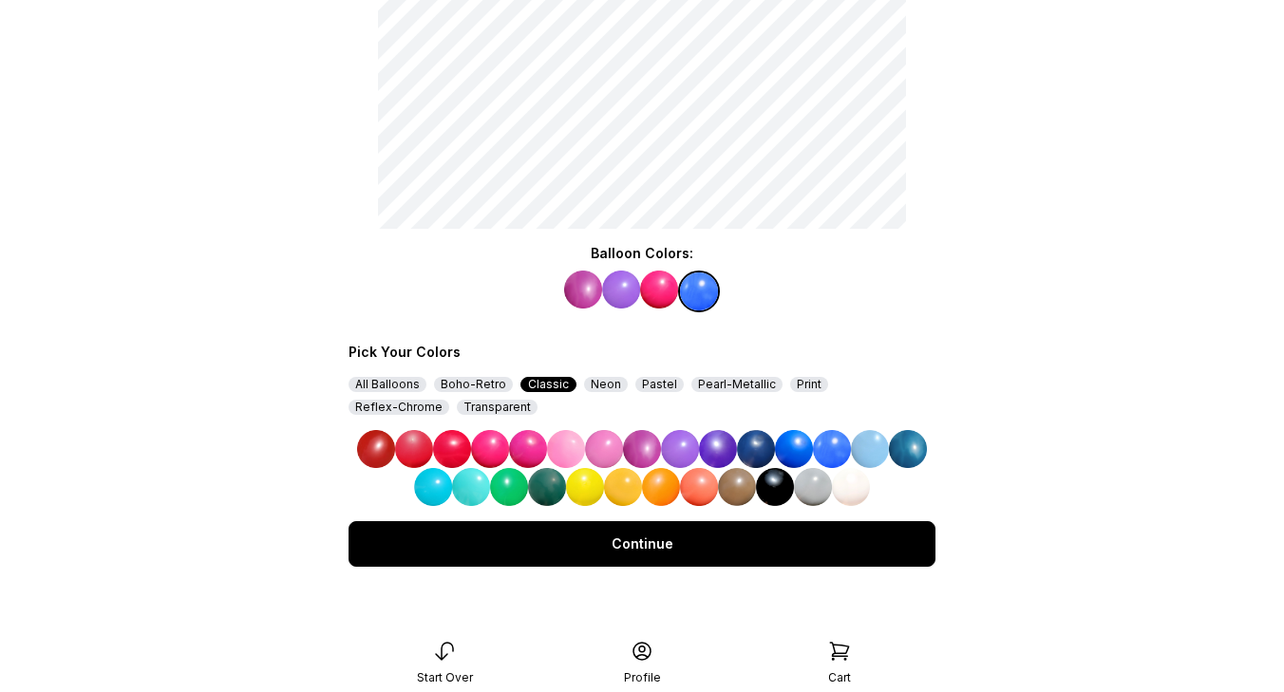
click at [675, 554] on div "Continue" at bounding box center [642, 544] width 587 height 46
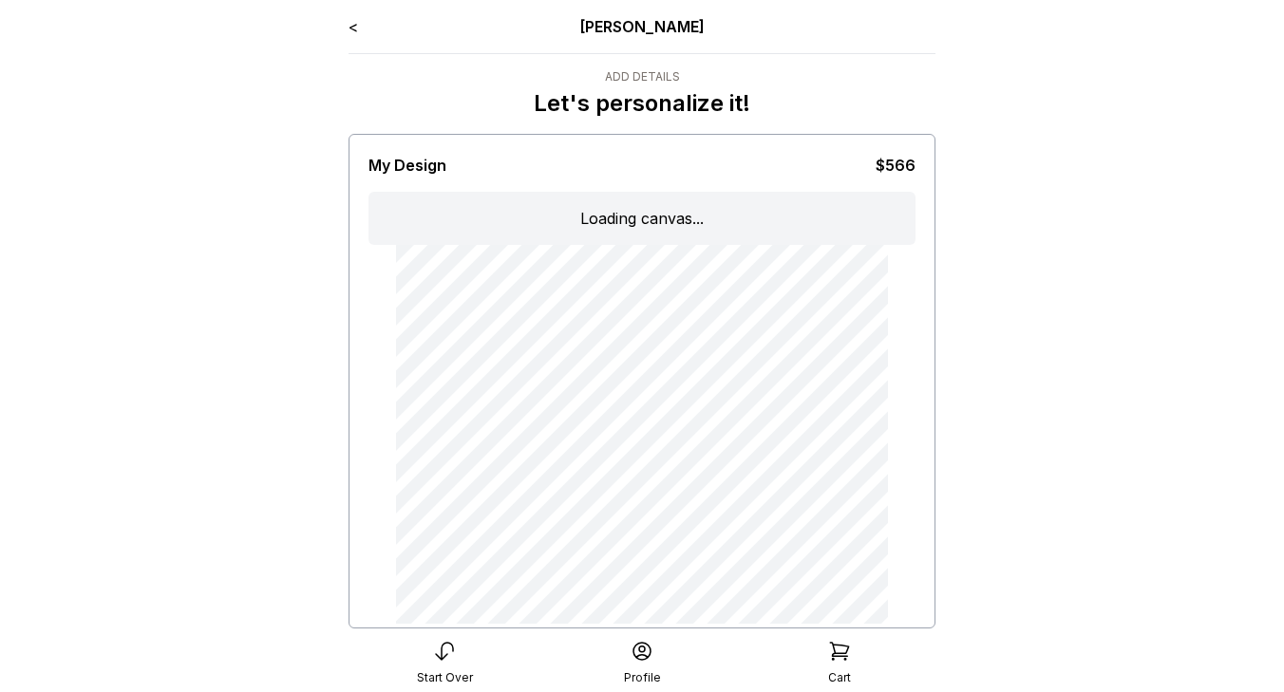
type input "**********"
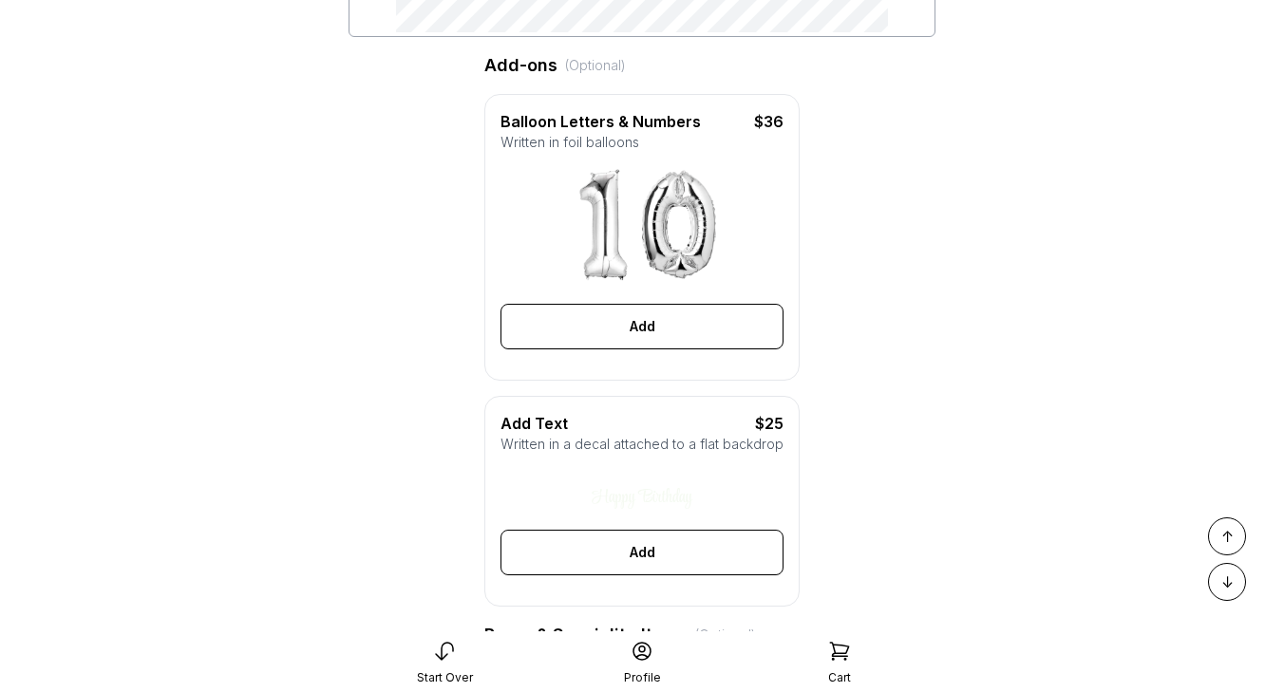
scroll to position [578, 0]
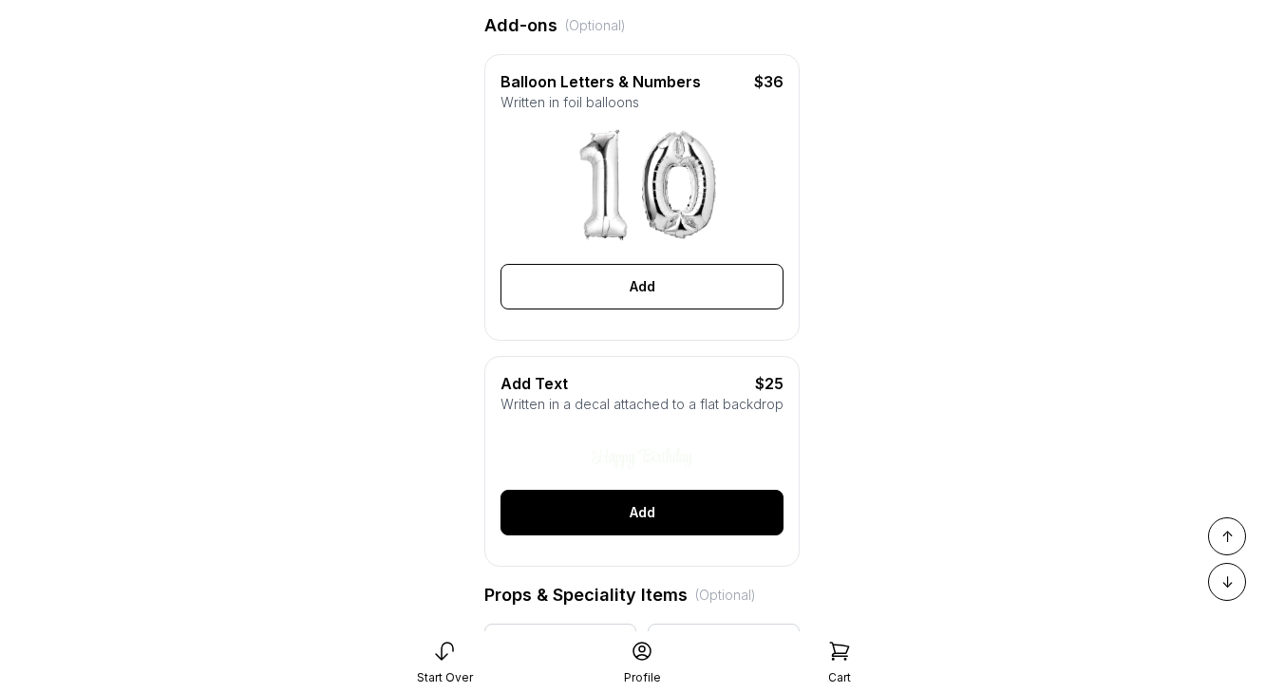
click at [636, 516] on div "Add" at bounding box center [642, 513] width 283 height 46
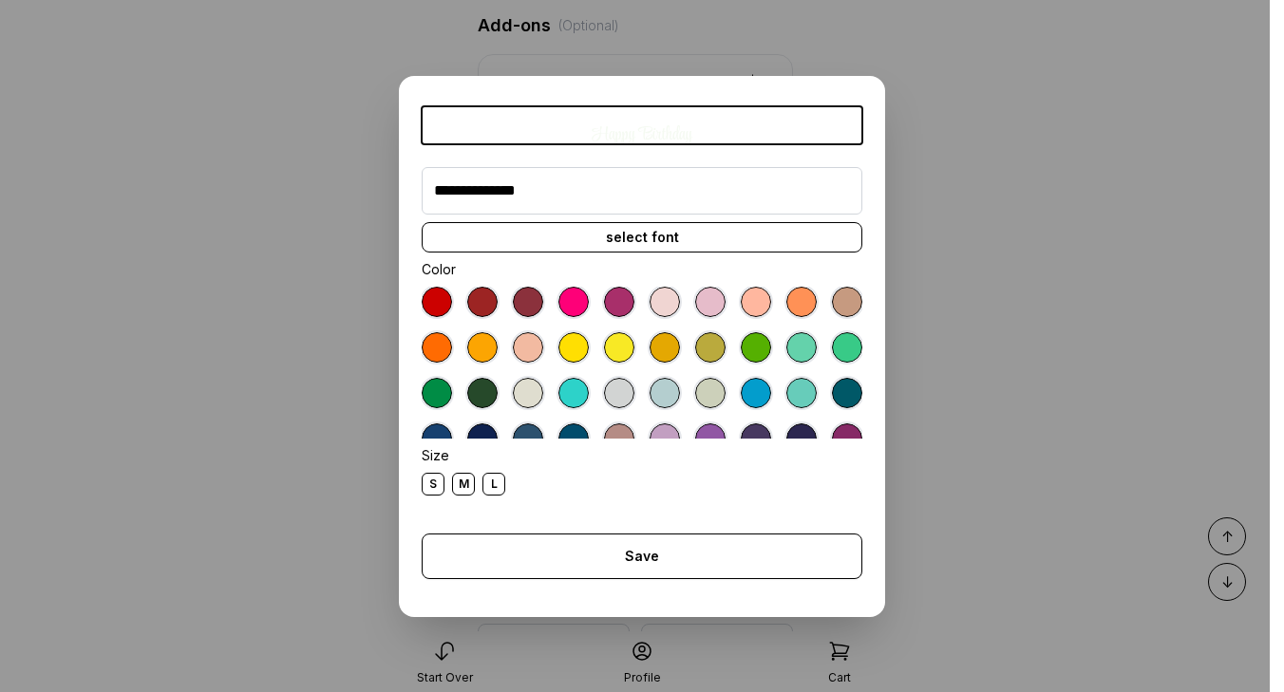
click at [573, 126] on div "Happy Birthday" at bounding box center [642, 125] width 441 height 38
click at [657, 133] on div "Happy Birthday" at bounding box center [643, 134] width 100 height 19
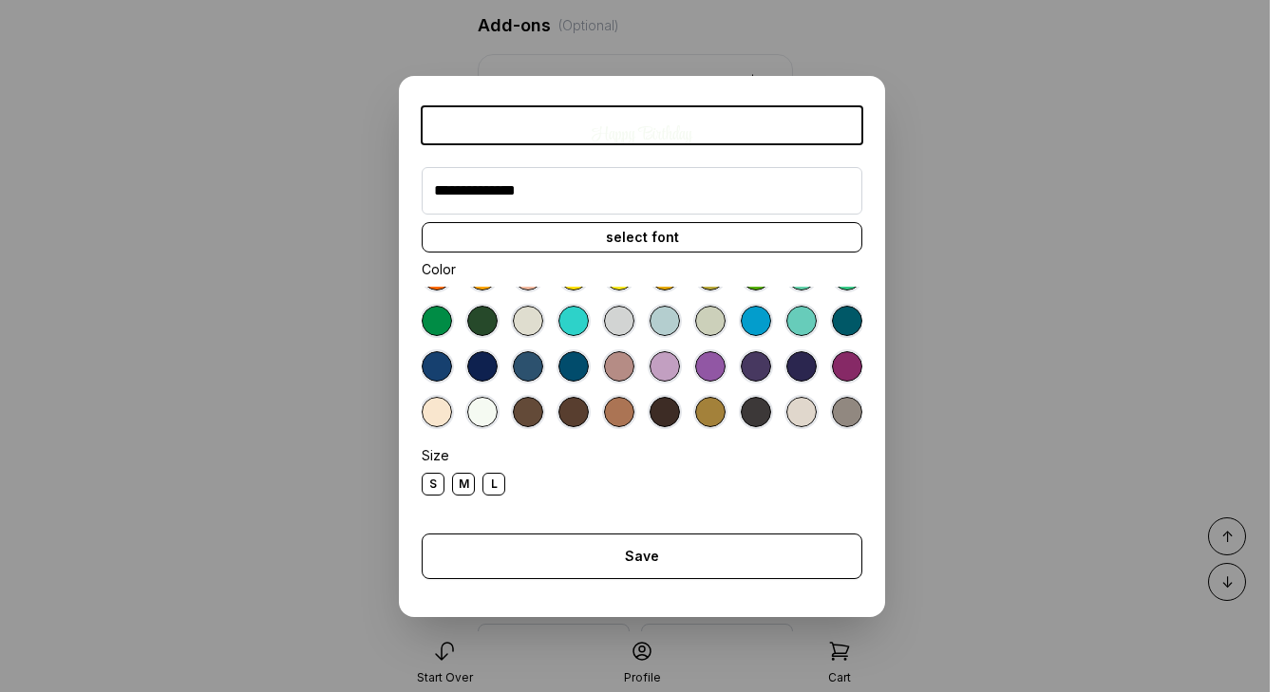
scroll to position [89, 0]
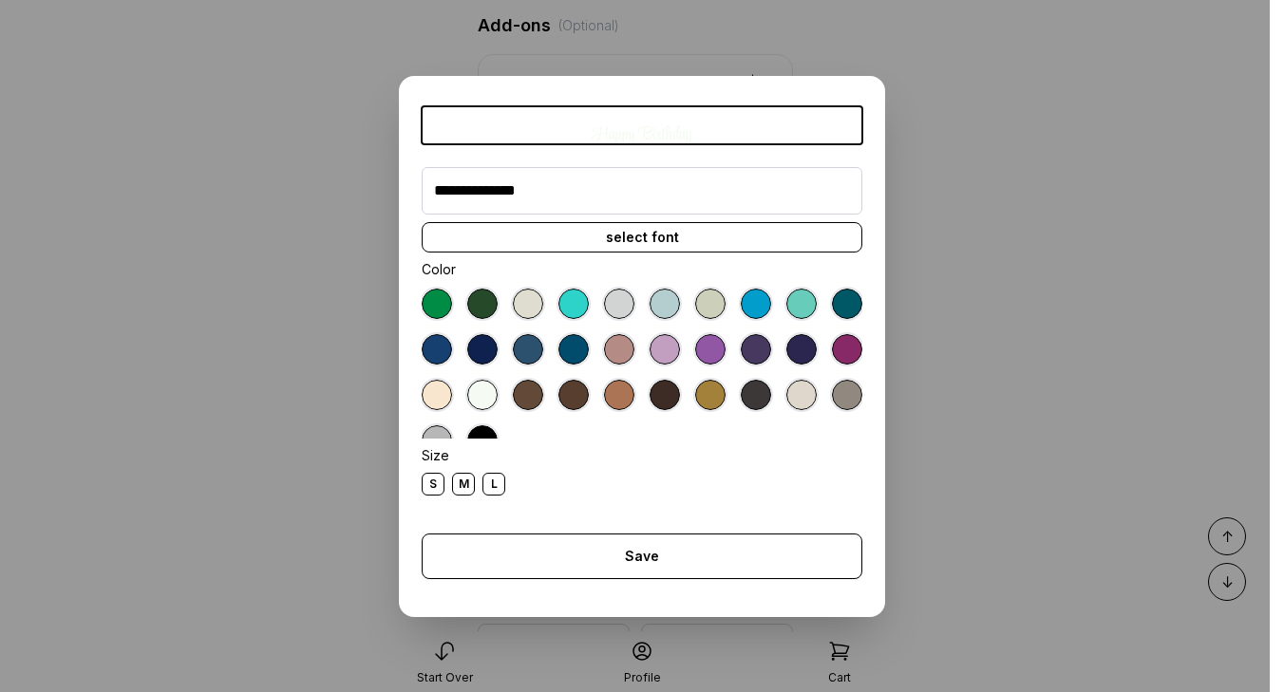
click at [657, 245] on div "select font" at bounding box center [642, 237] width 441 height 30
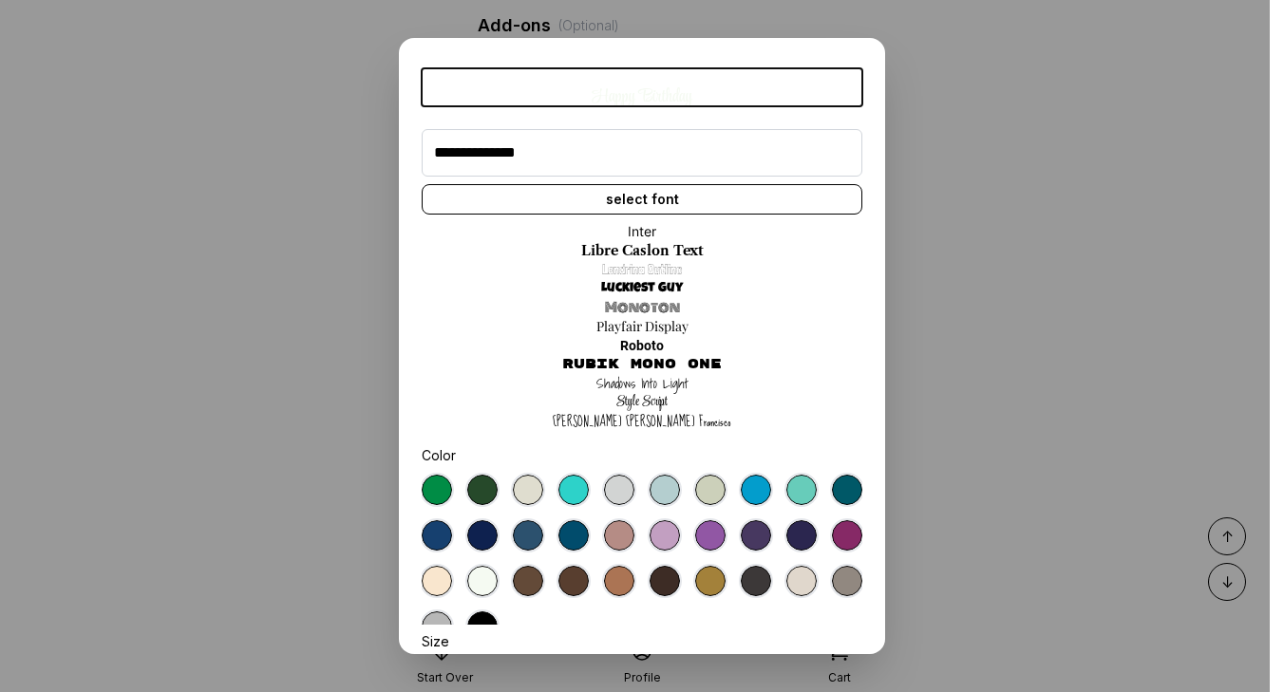
click at [660, 403] on link "Style Script" at bounding box center [641, 402] width 51 height 19
click at [660, 363] on link "Rubik Mono One" at bounding box center [642, 364] width 160 height 19
click at [657, 285] on link "Luckiest Guy" at bounding box center [642, 288] width 82 height 19
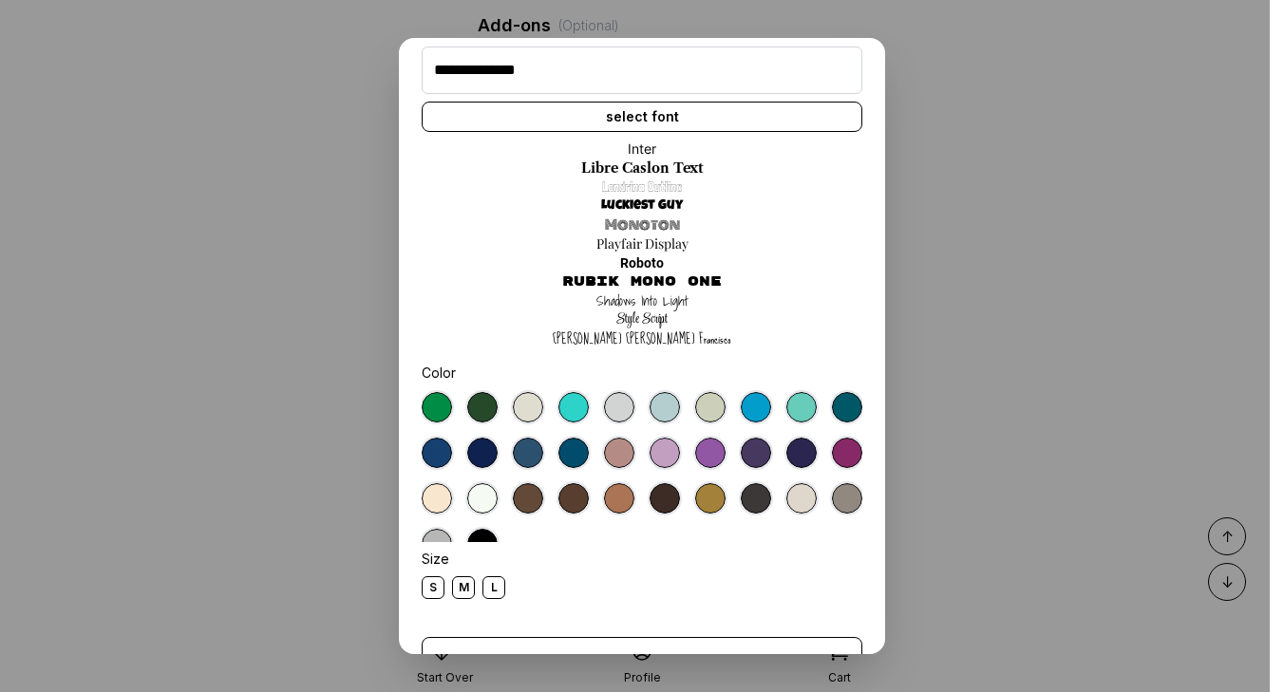
scroll to position [149, 0]
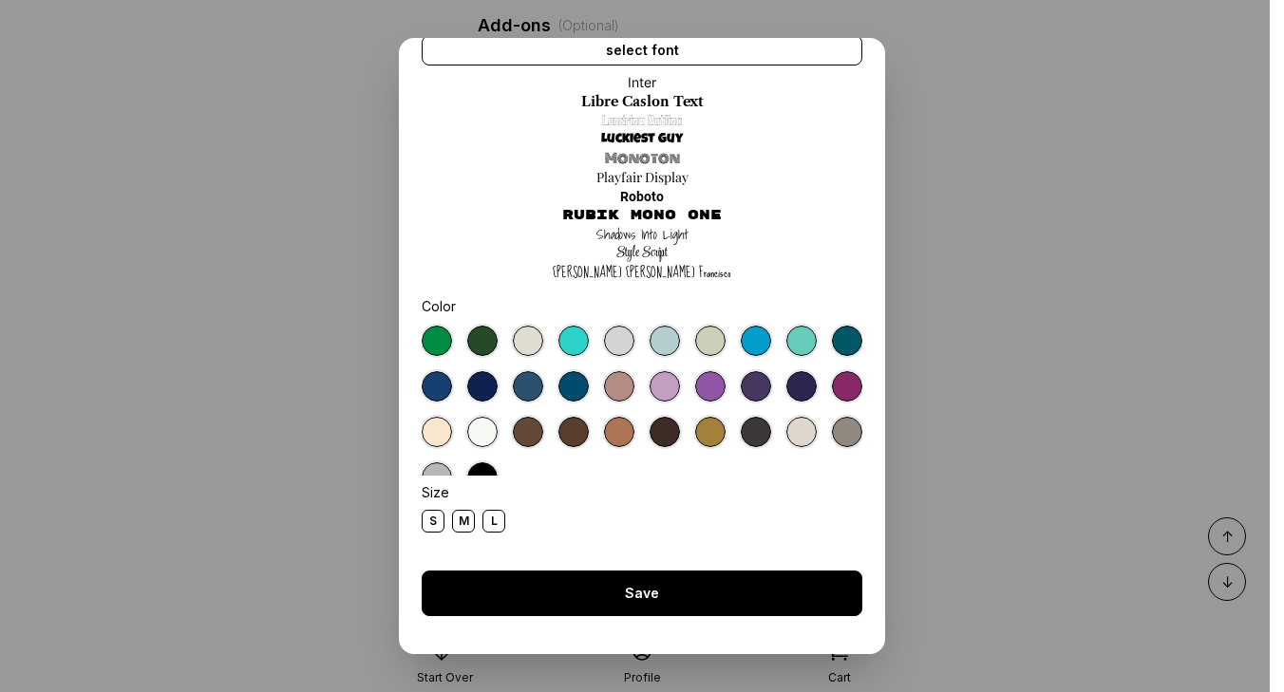
click at [655, 598] on div "Save" at bounding box center [642, 594] width 441 height 46
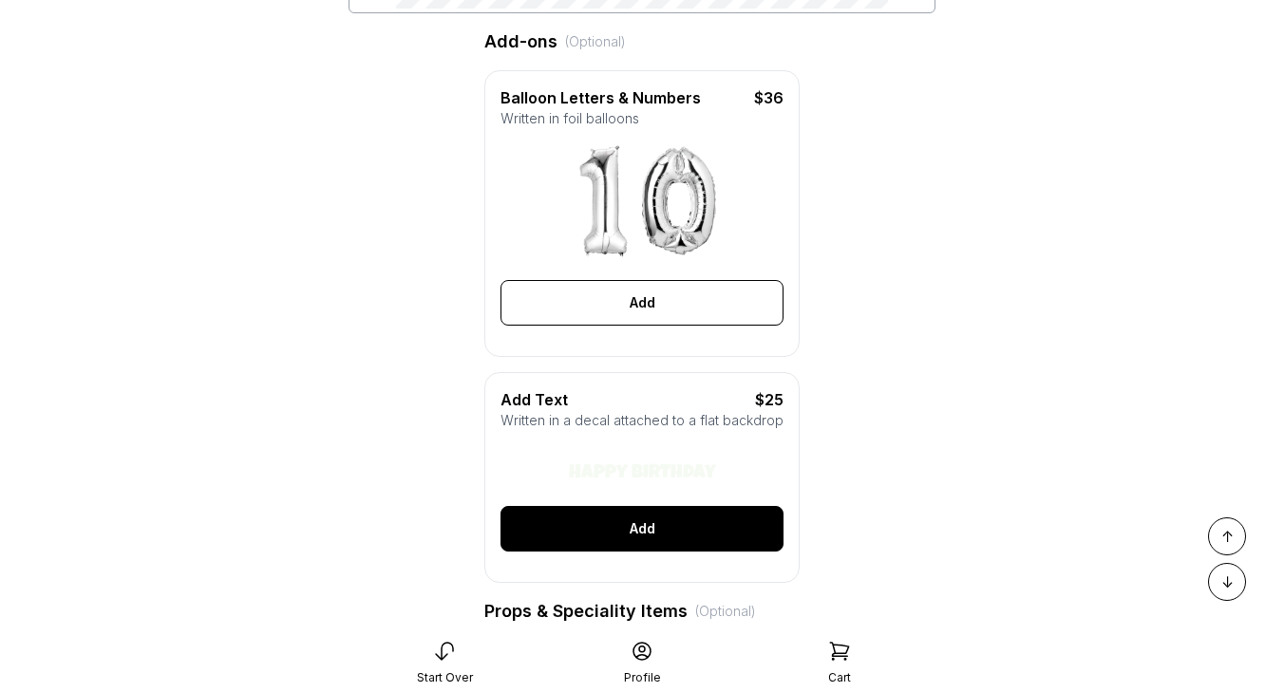
scroll to position [570, 0]
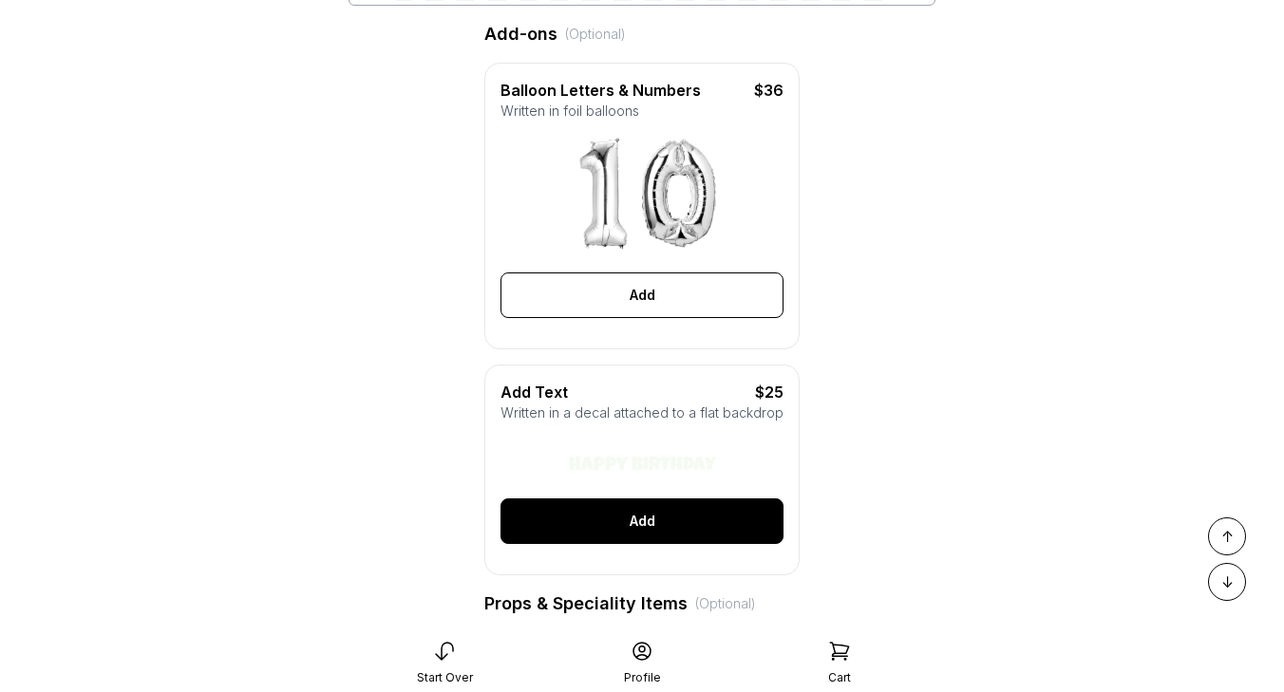
click at [617, 519] on div "Add" at bounding box center [642, 522] width 283 height 46
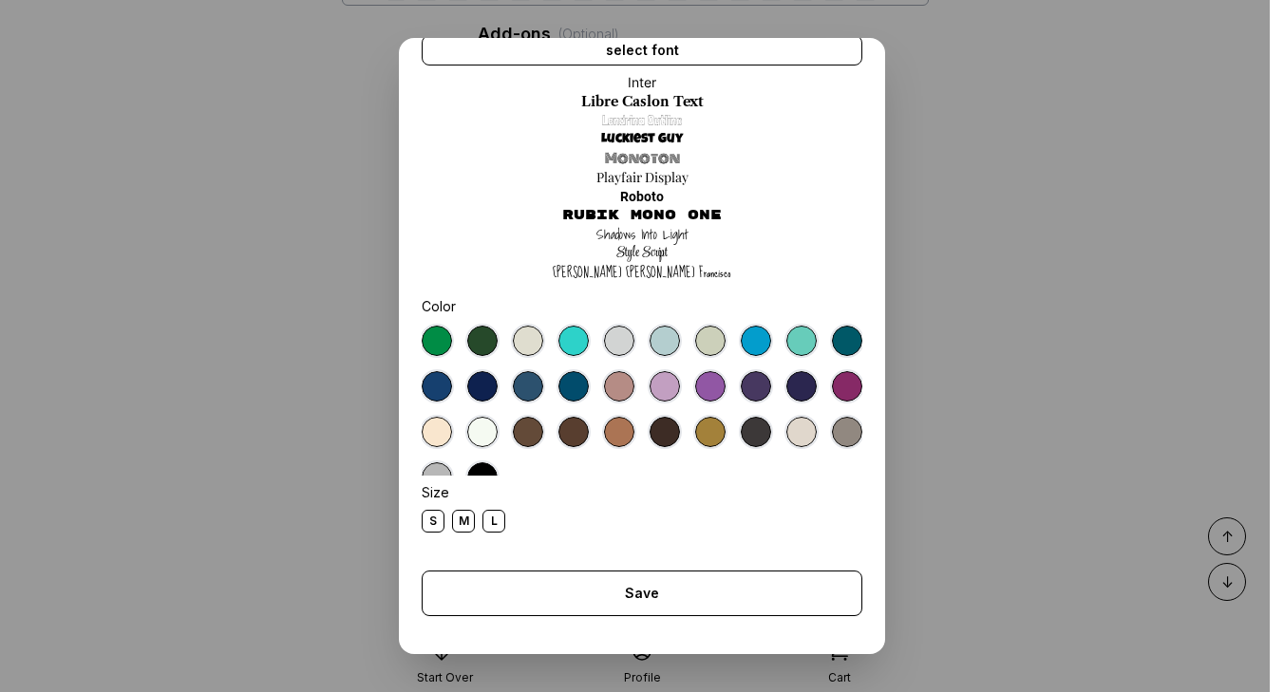
click at [434, 523] on div "S" at bounding box center [433, 521] width 23 height 23
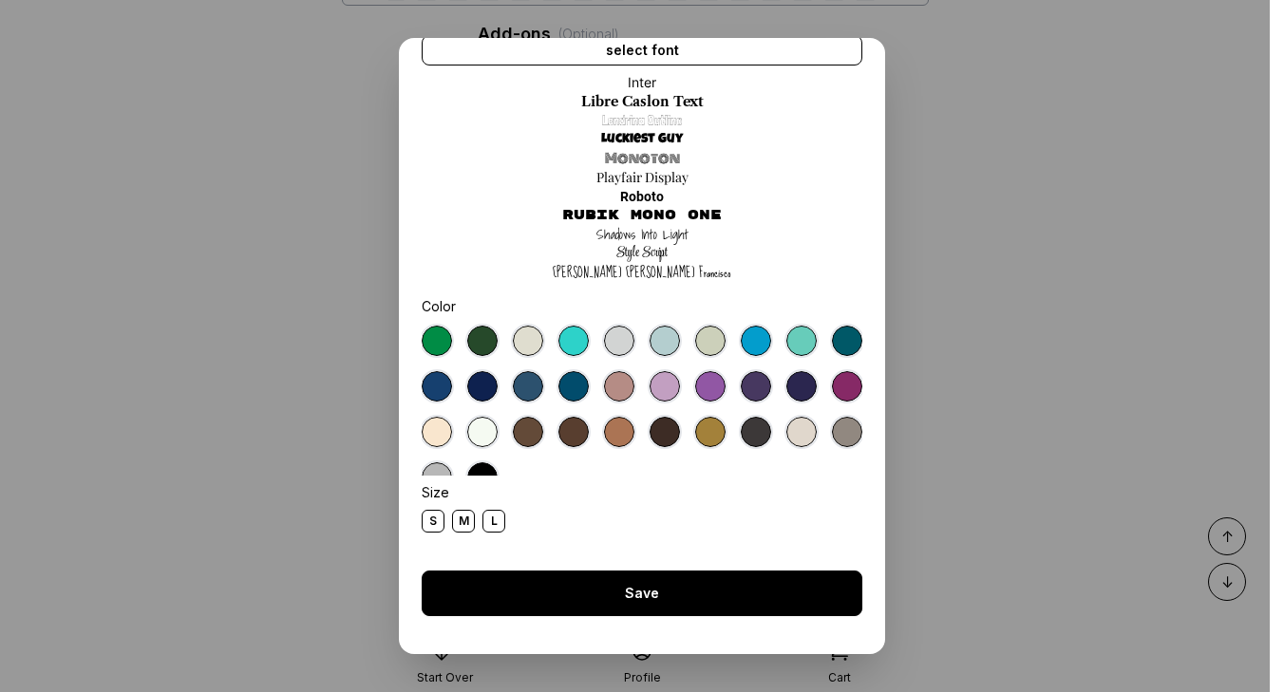
click at [593, 602] on div "Save" at bounding box center [642, 594] width 441 height 46
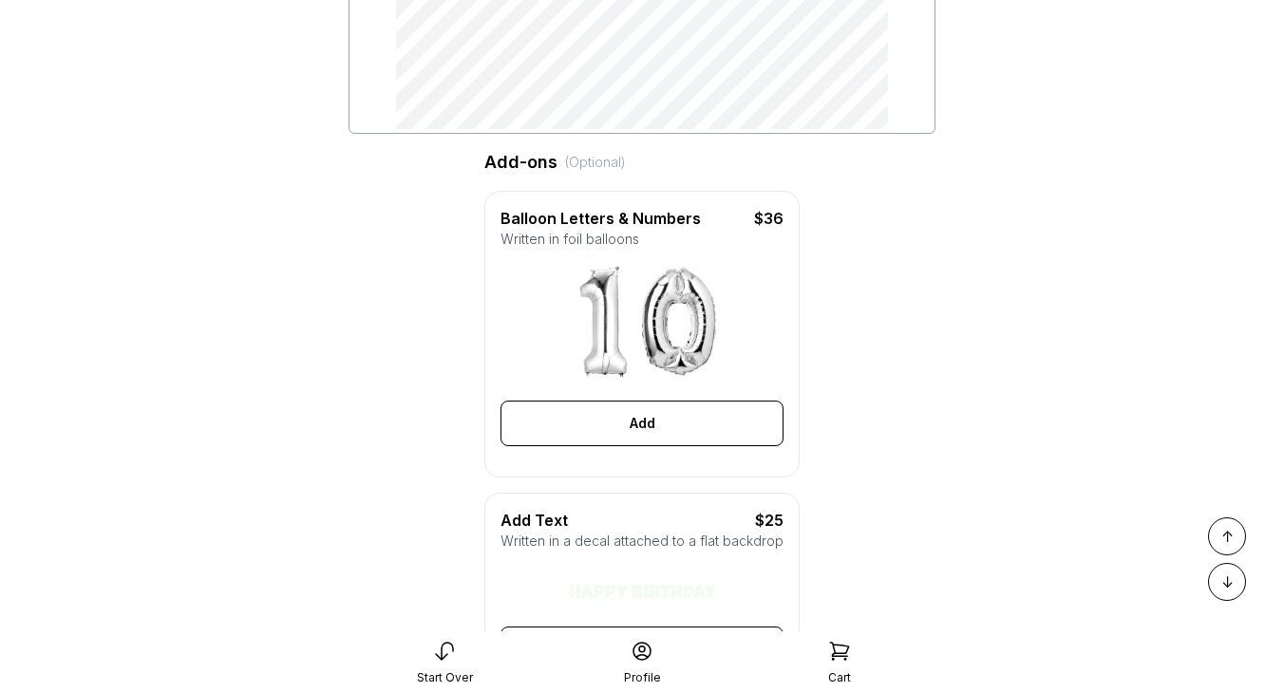
scroll to position [236, 0]
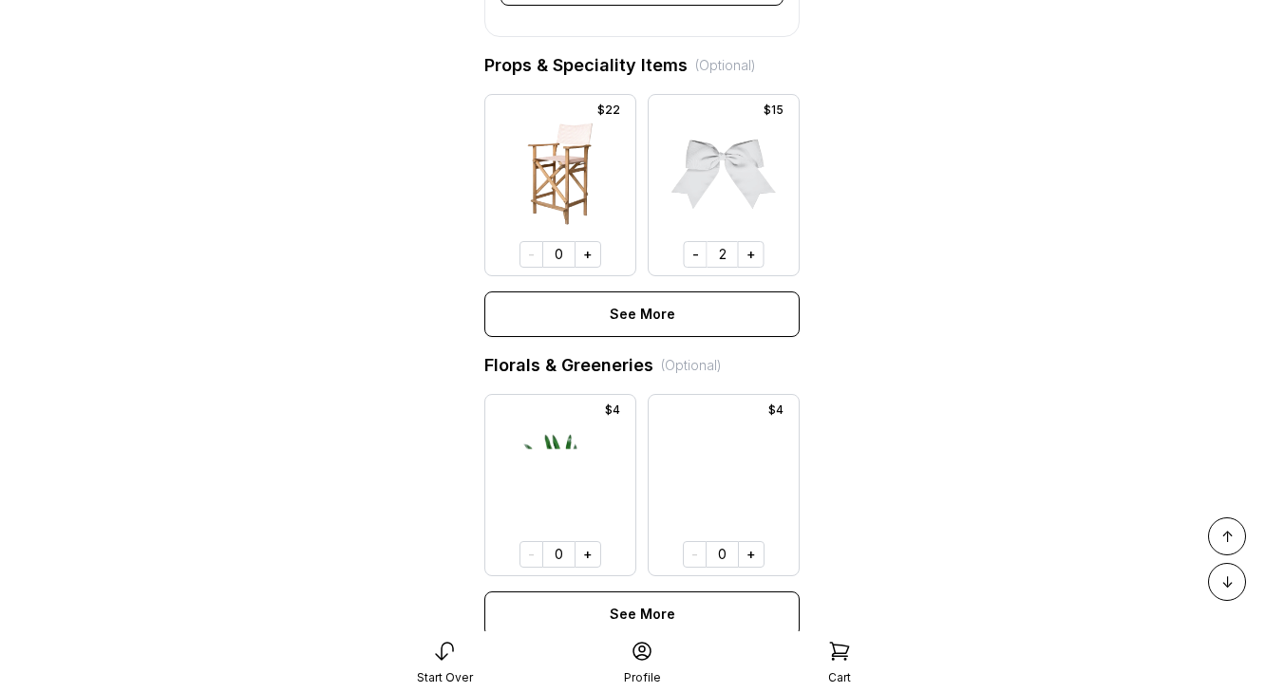
scroll to position [1703, 0]
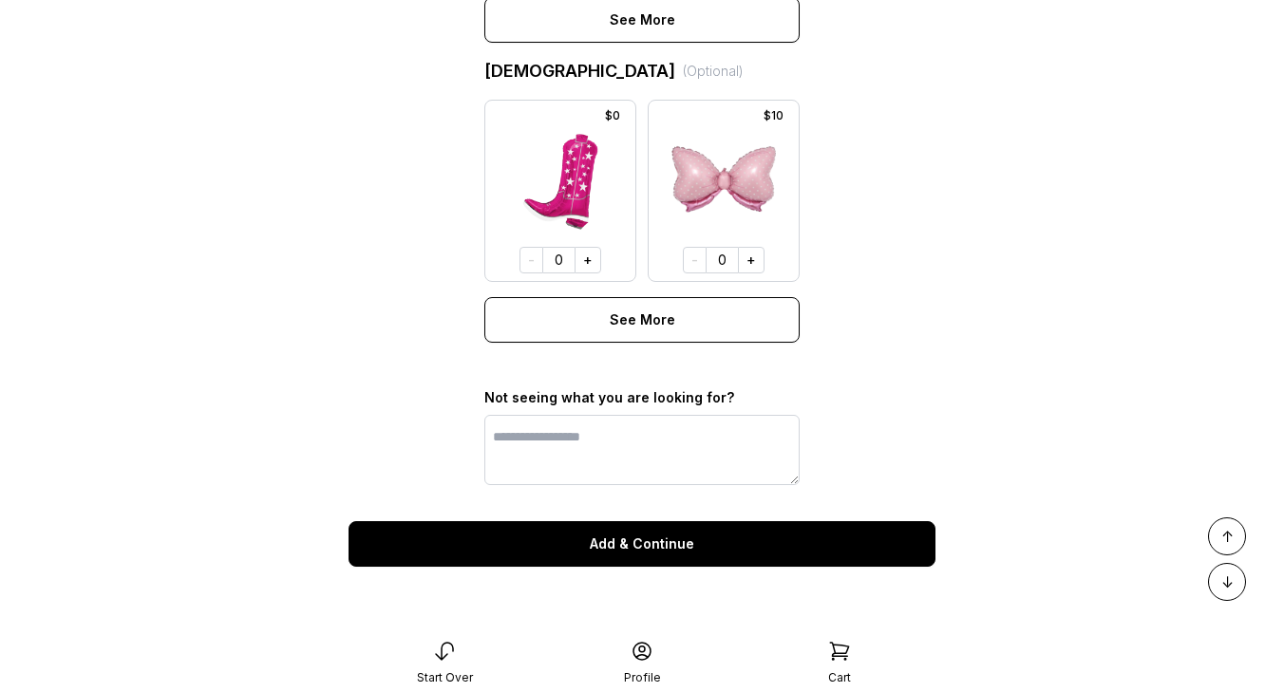
click at [708, 541] on div "Add & Continue" at bounding box center [642, 544] width 587 height 46
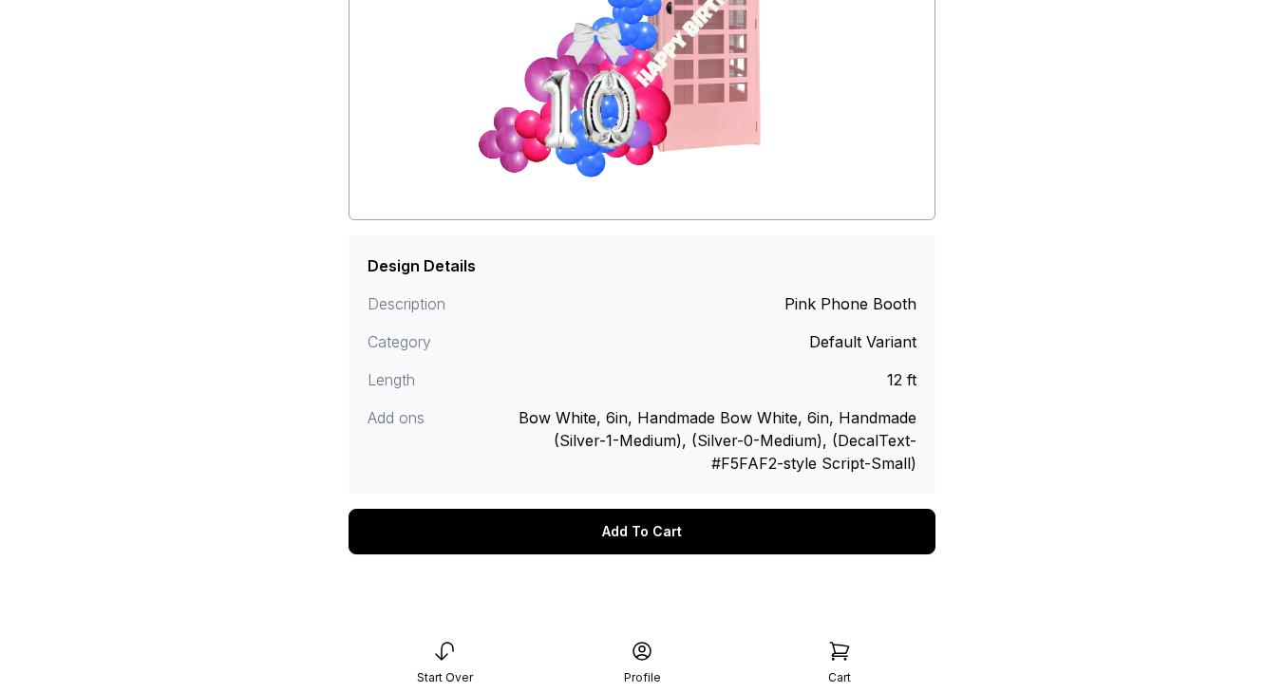
scroll to position [369, 0]
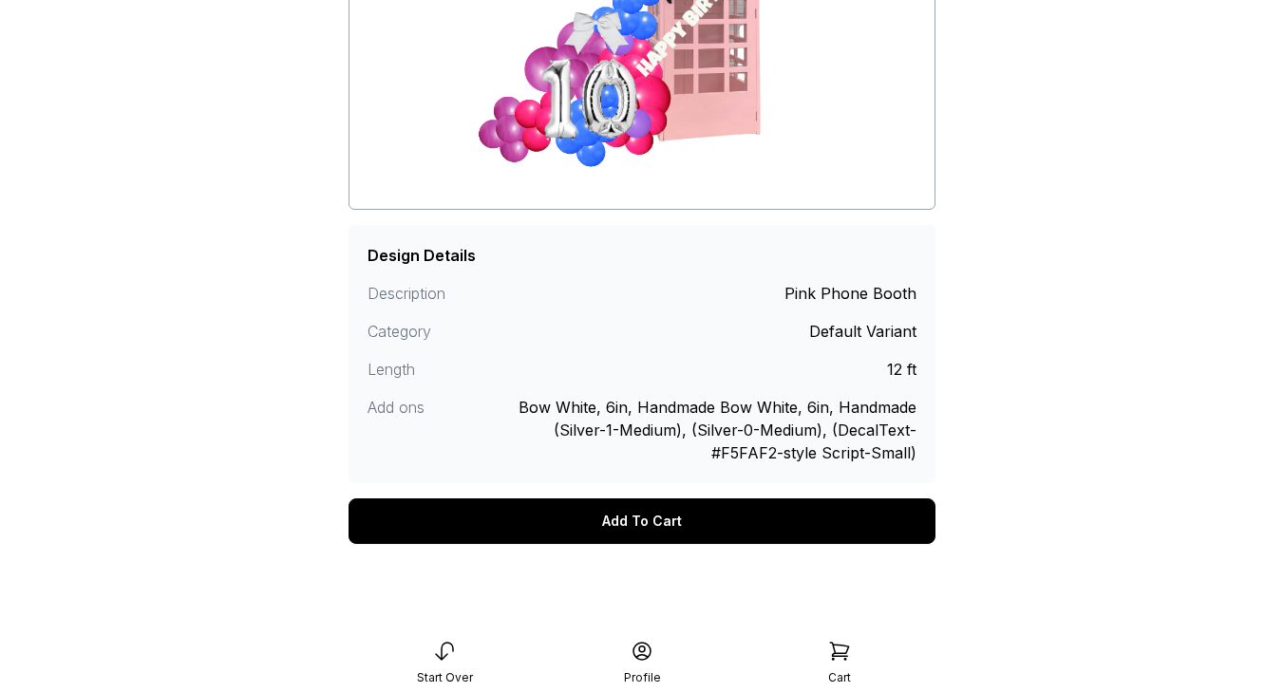
click at [727, 535] on div "Add To Cart" at bounding box center [642, 522] width 587 height 46
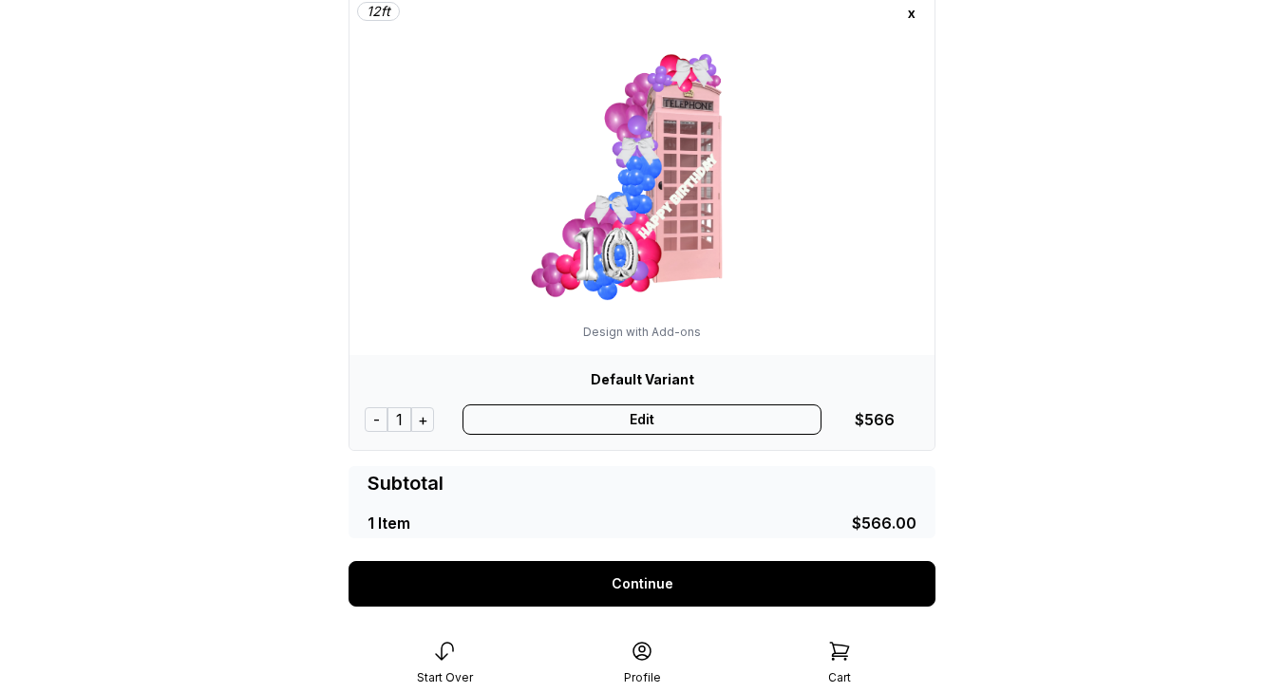
scroll to position [200, 0]
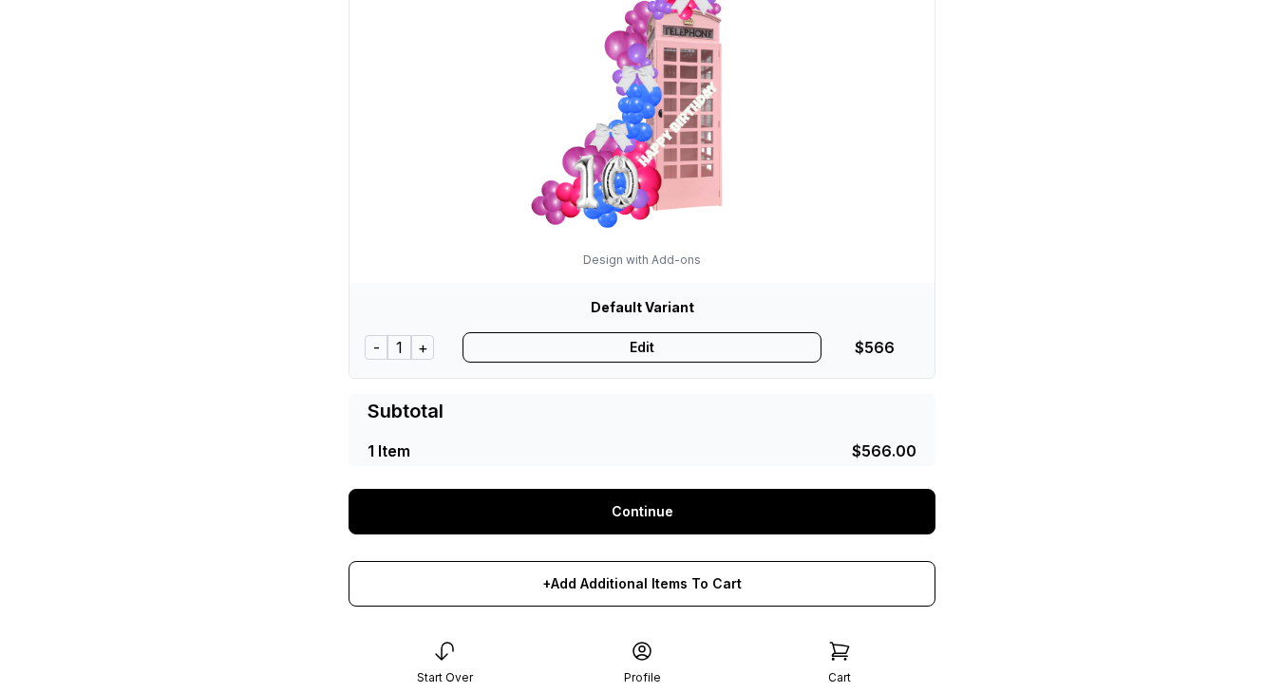
click at [700, 512] on link "Continue" at bounding box center [642, 512] width 587 height 46
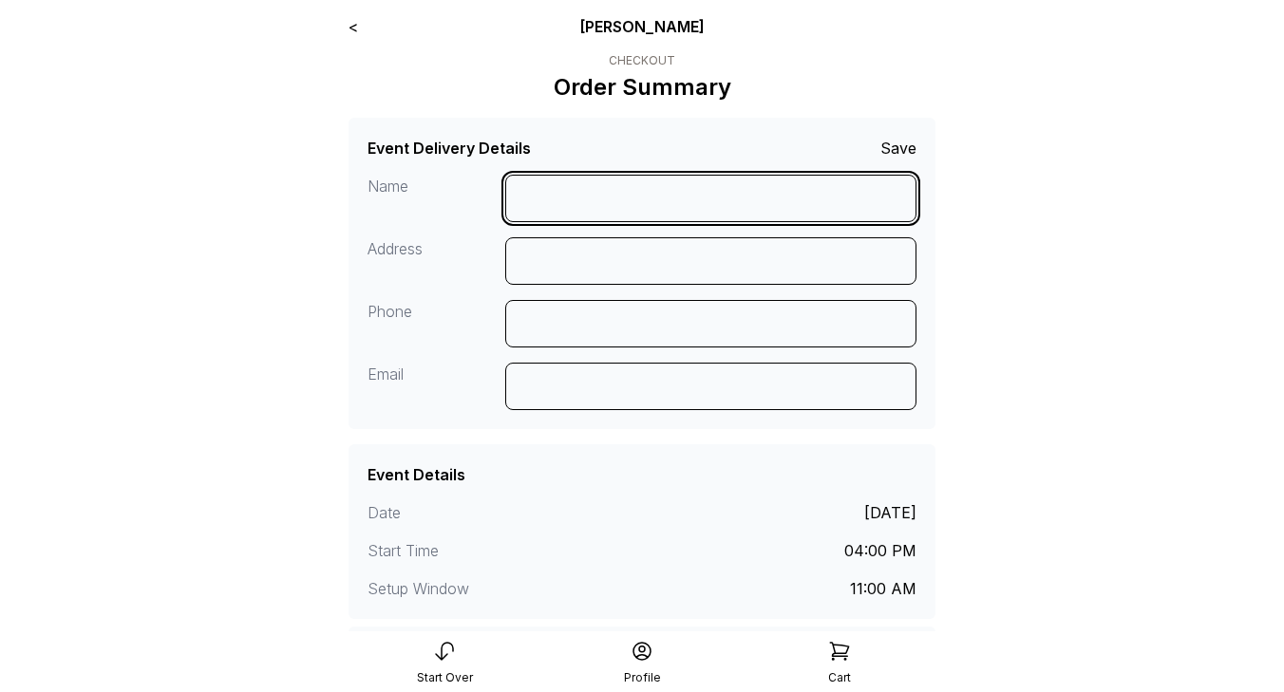
click at [557, 203] on input at bounding box center [711, 198] width 412 height 47
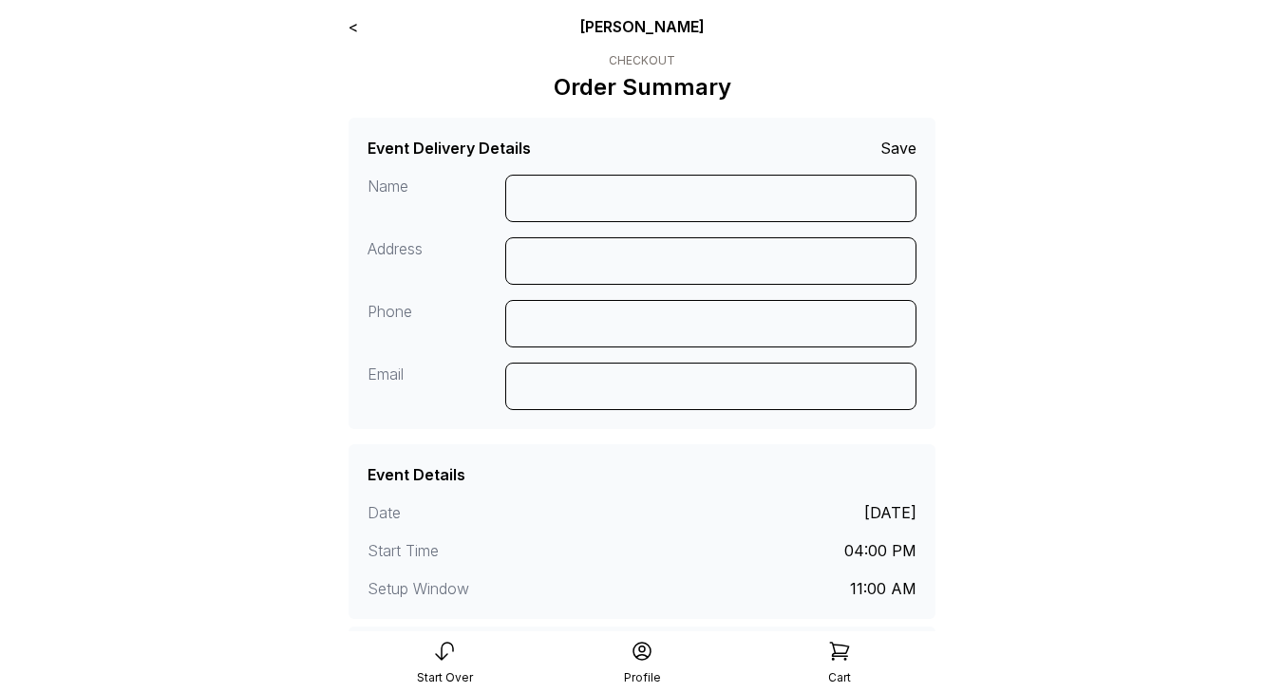
click at [356, 28] on link "<" at bounding box center [353, 26] width 9 height 19
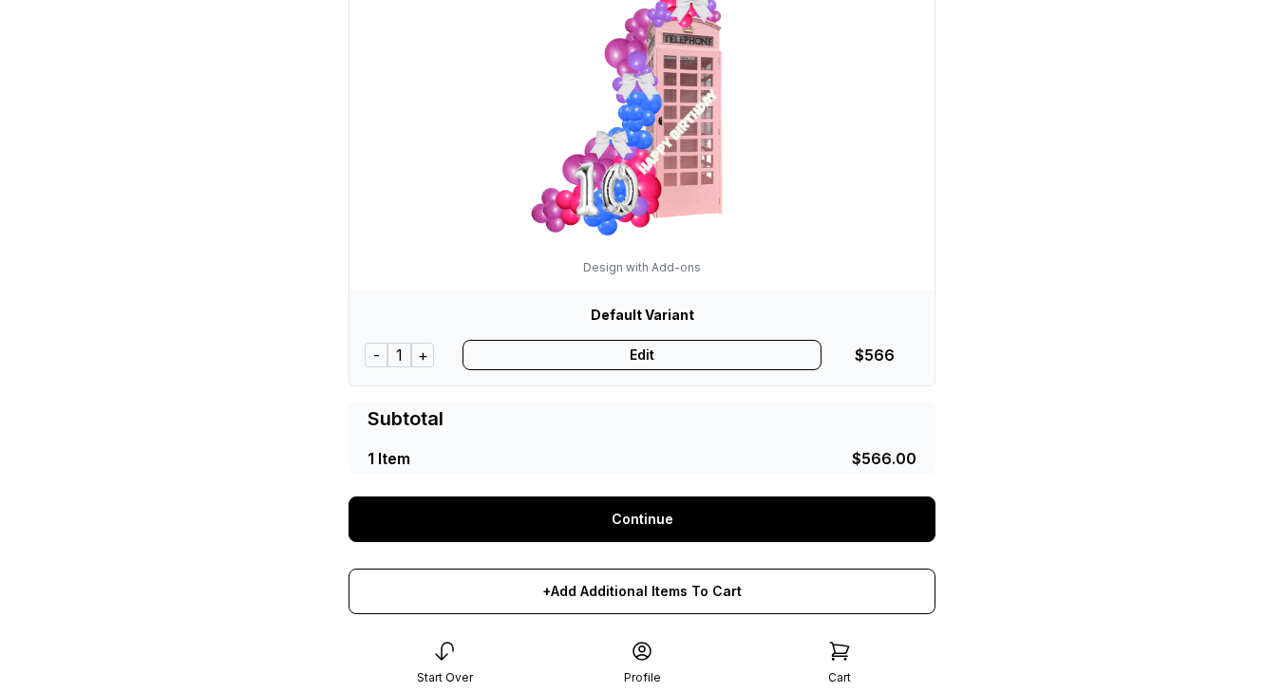
scroll to position [359, 0]
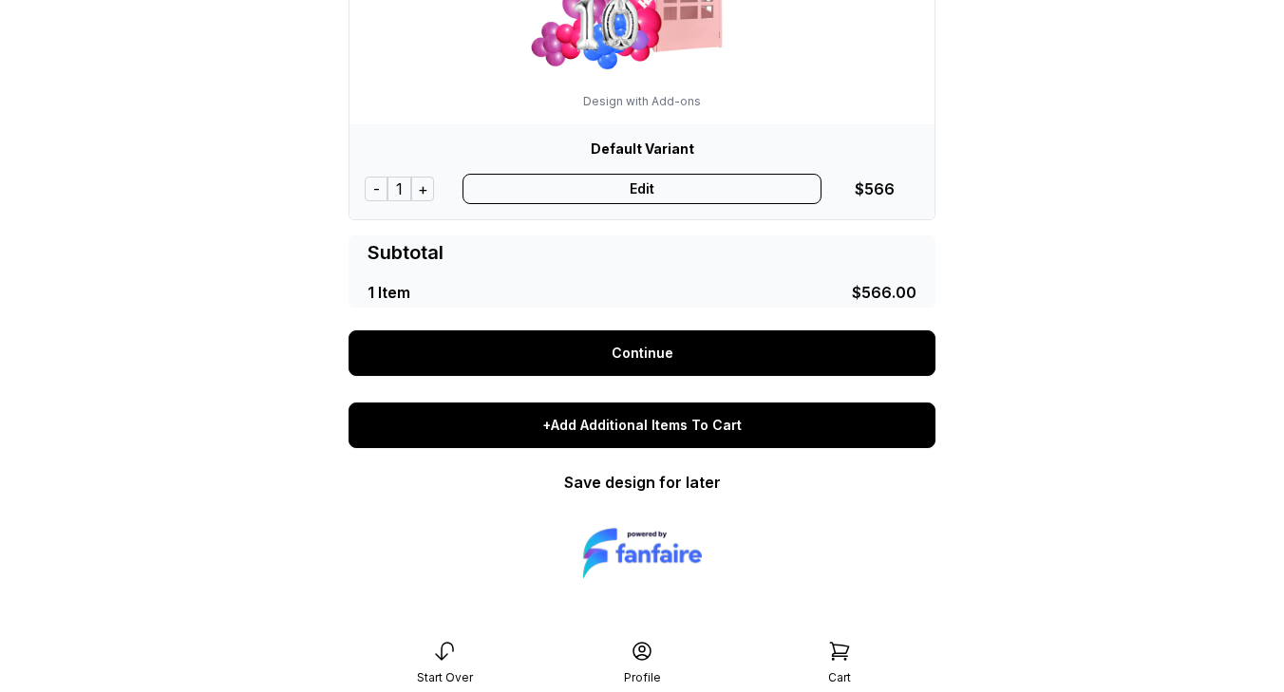
click at [637, 434] on div "+Add Additional Items To Cart" at bounding box center [642, 426] width 587 height 46
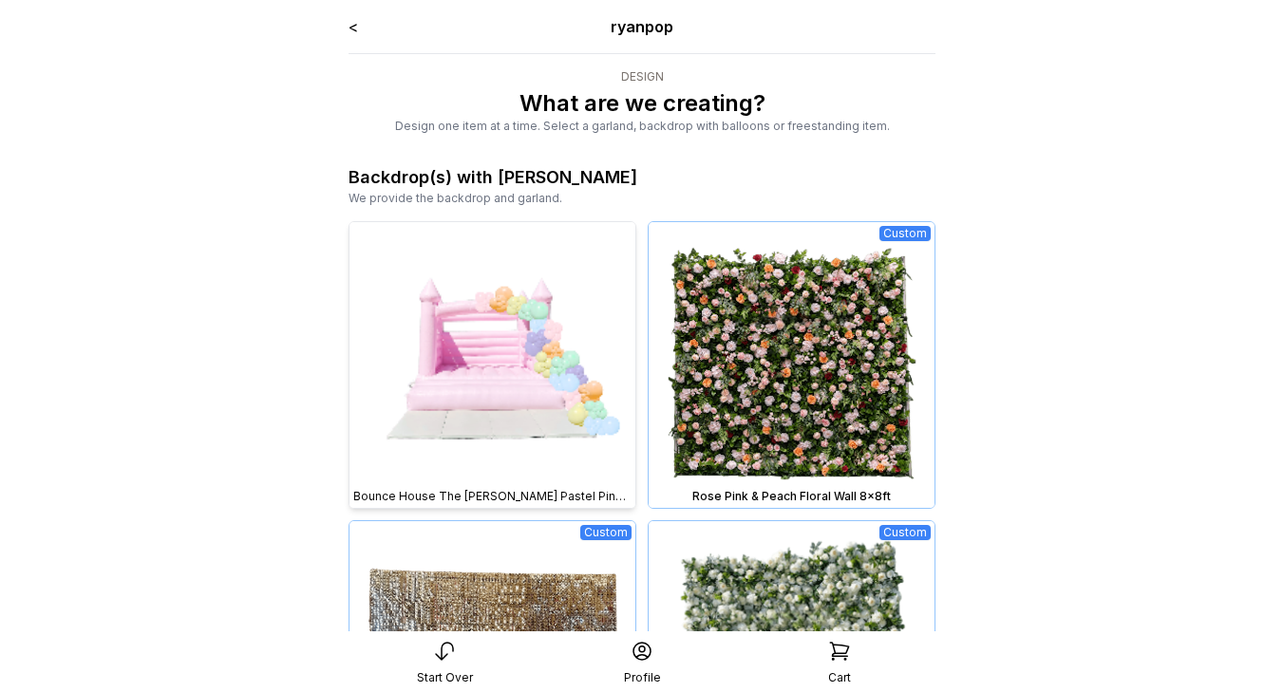
click at [524, 388] on img at bounding box center [493, 365] width 286 height 286
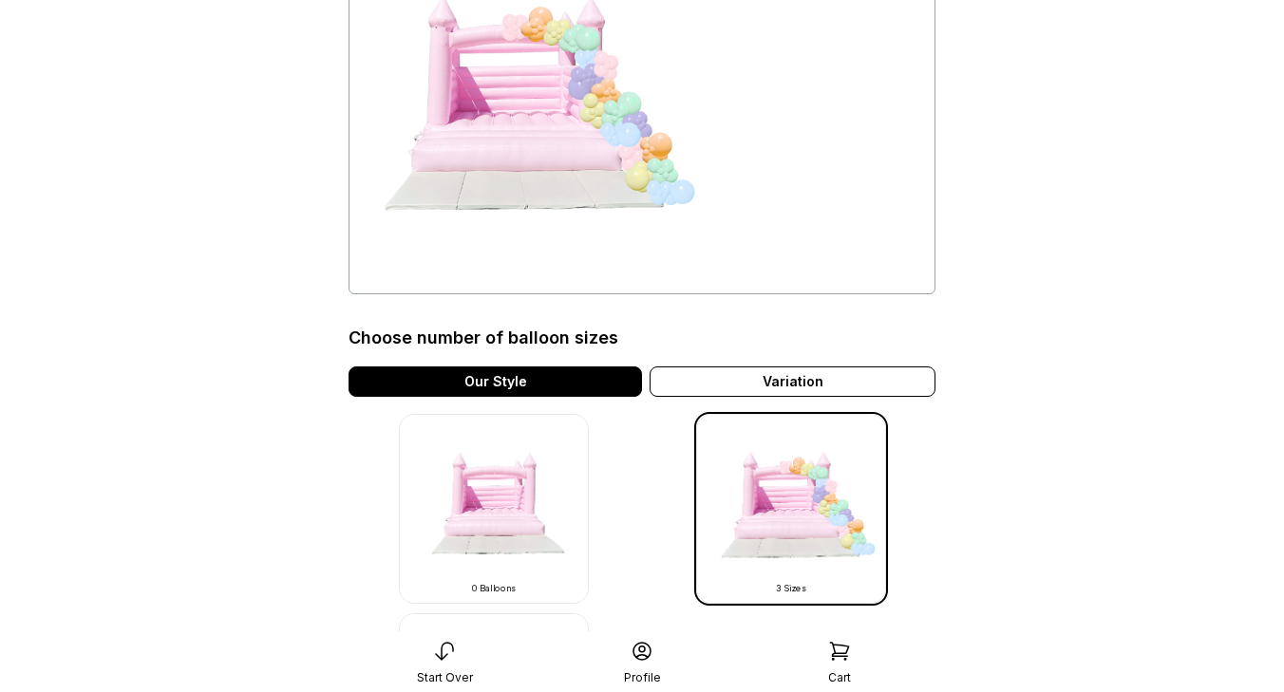
scroll to position [631, 0]
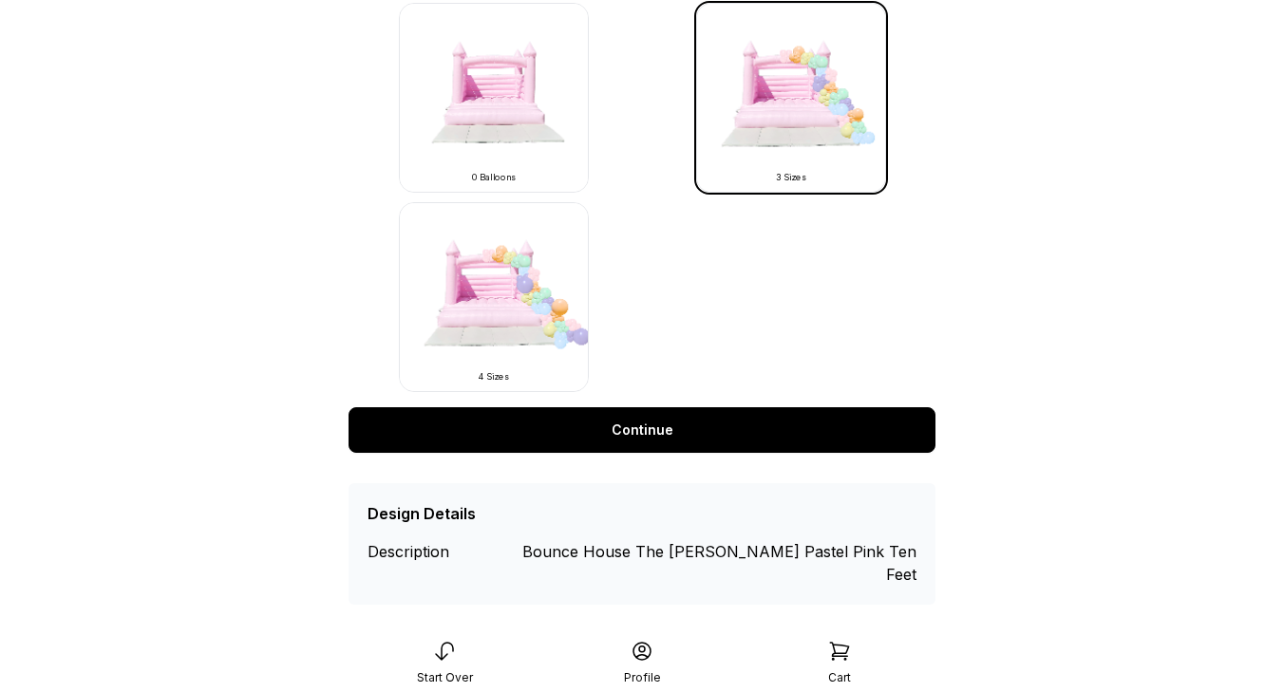
click at [591, 433] on link "Continue" at bounding box center [642, 431] width 587 height 46
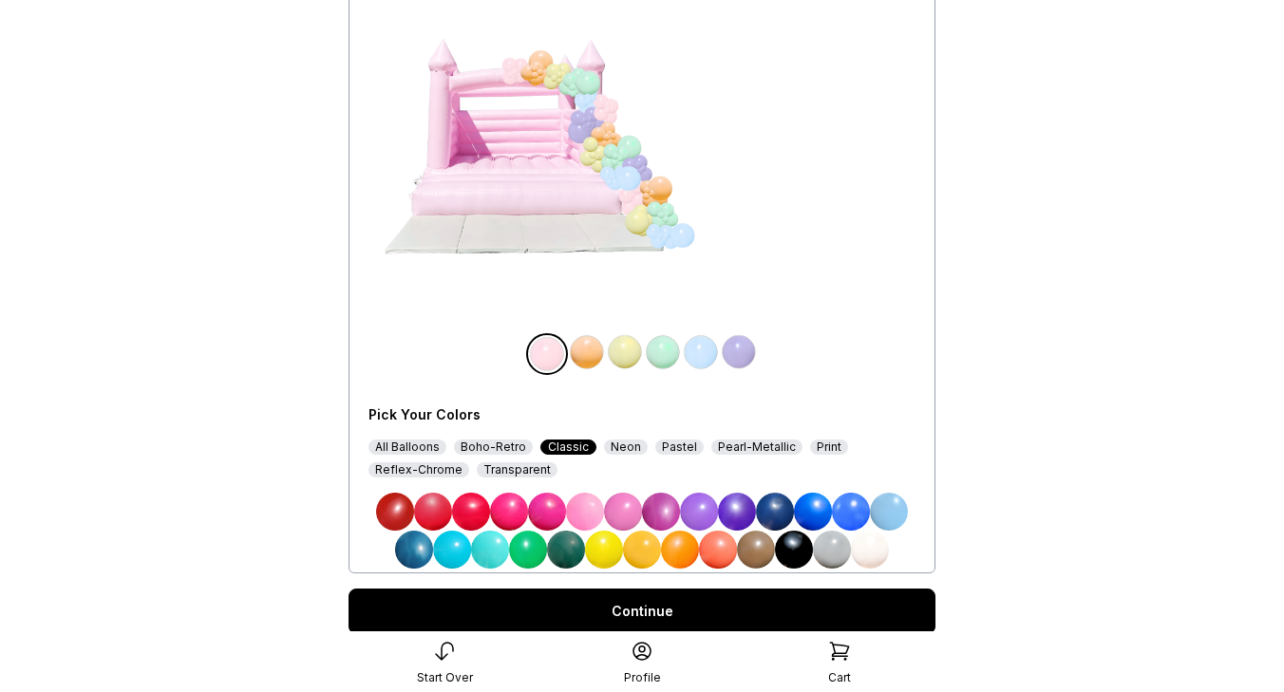
scroll to position [243, 0]
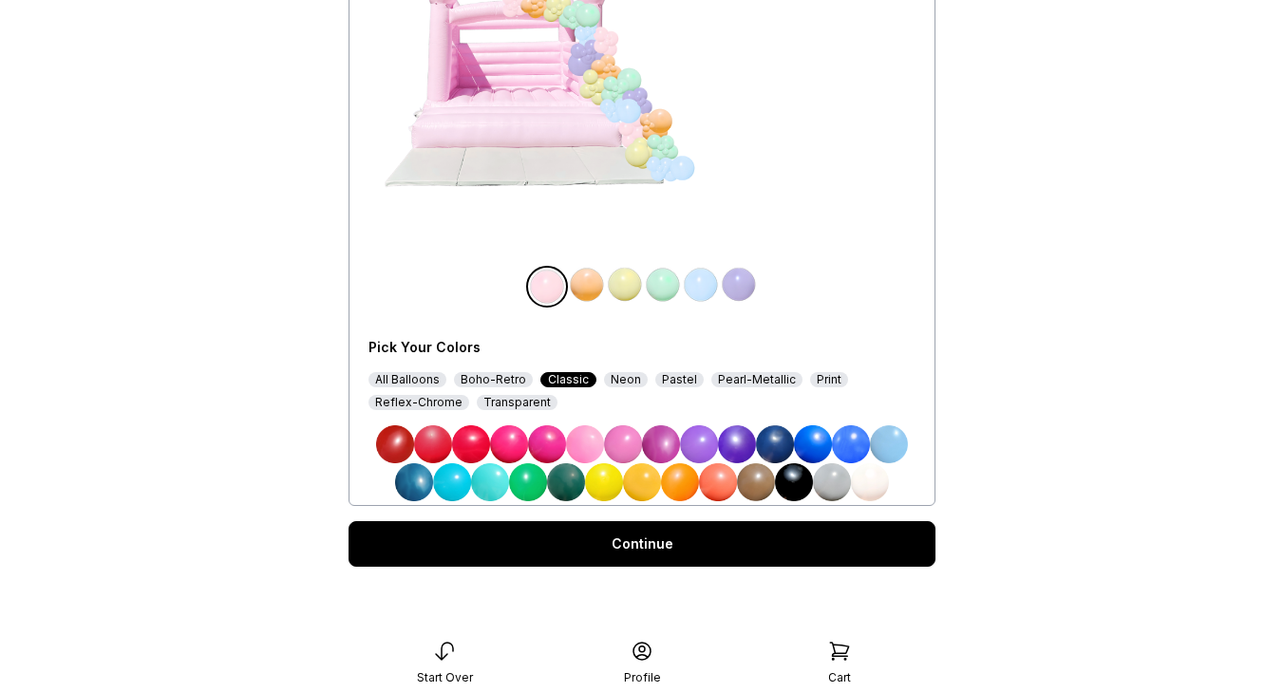
click at [539, 448] on img at bounding box center [547, 445] width 38 height 38
click at [622, 290] on img at bounding box center [625, 285] width 38 height 38
click at [594, 451] on img at bounding box center [585, 445] width 38 height 38
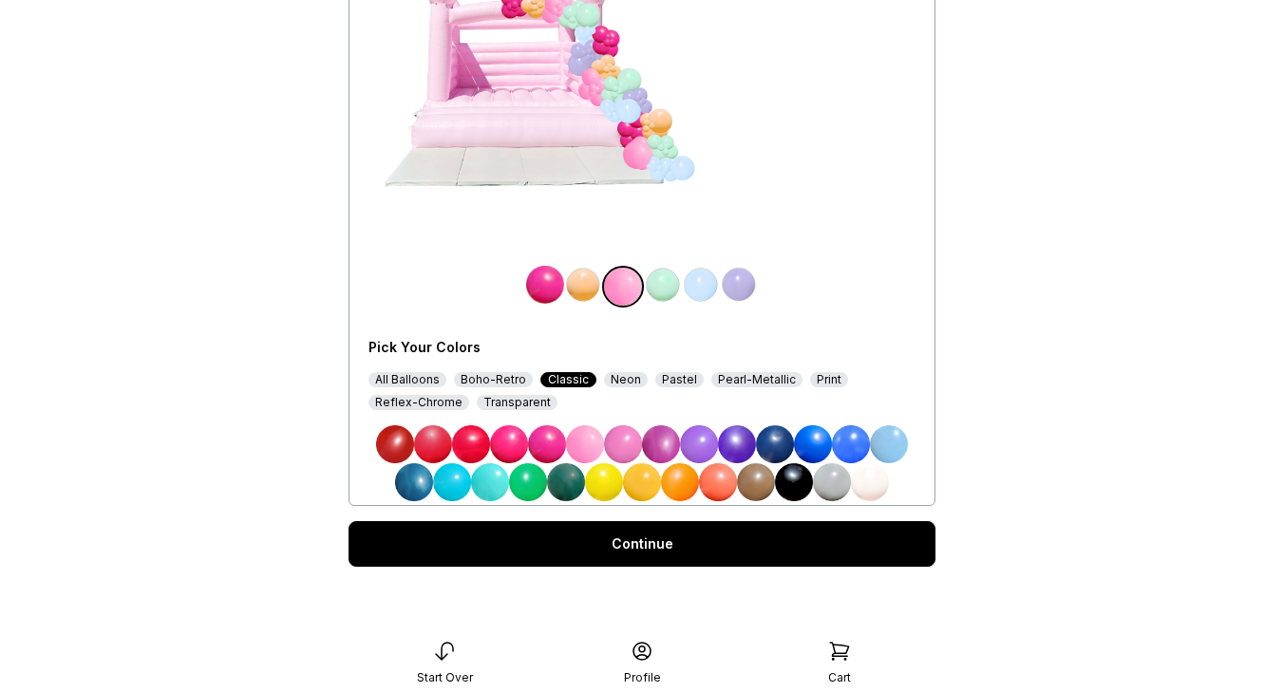
click at [695, 293] on img at bounding box center [701, 285] width 38 height 38
click at [695, 488] on img at bounding box center [680, 483] width 38 height 38
click at [694, 551] on link "Continue" at bounding box center [642, 544] width 587 height 46
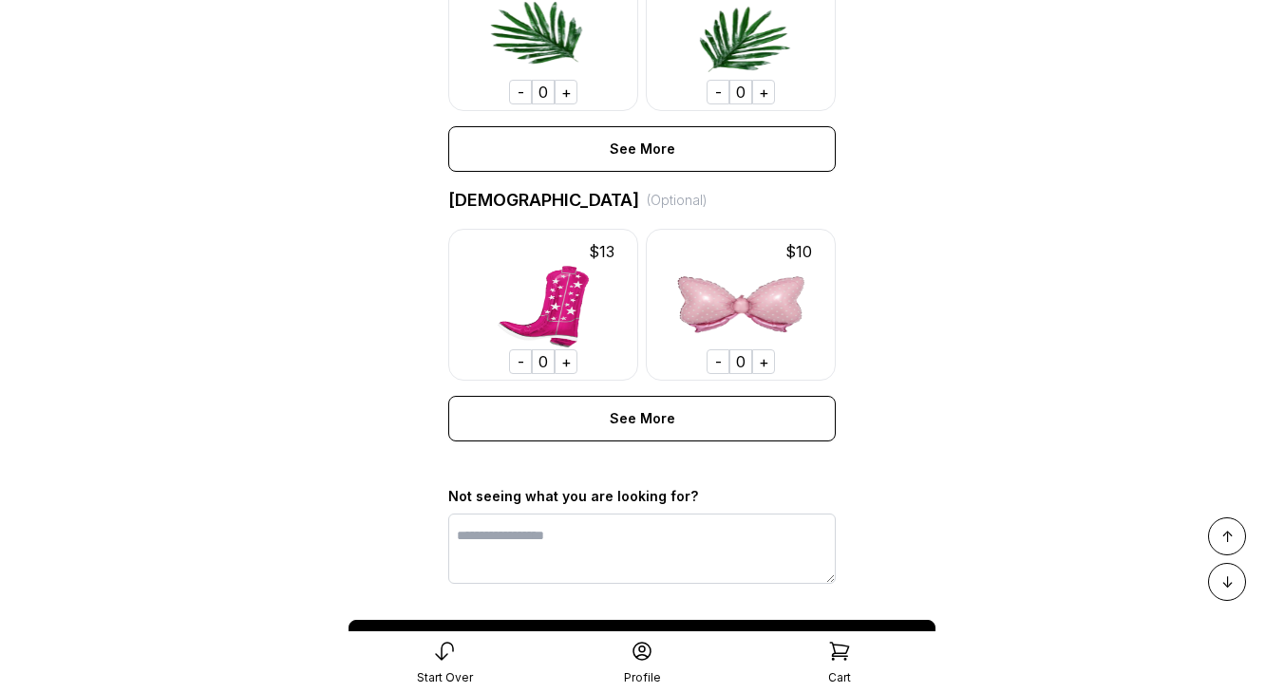
scroll to position [1417, 0]
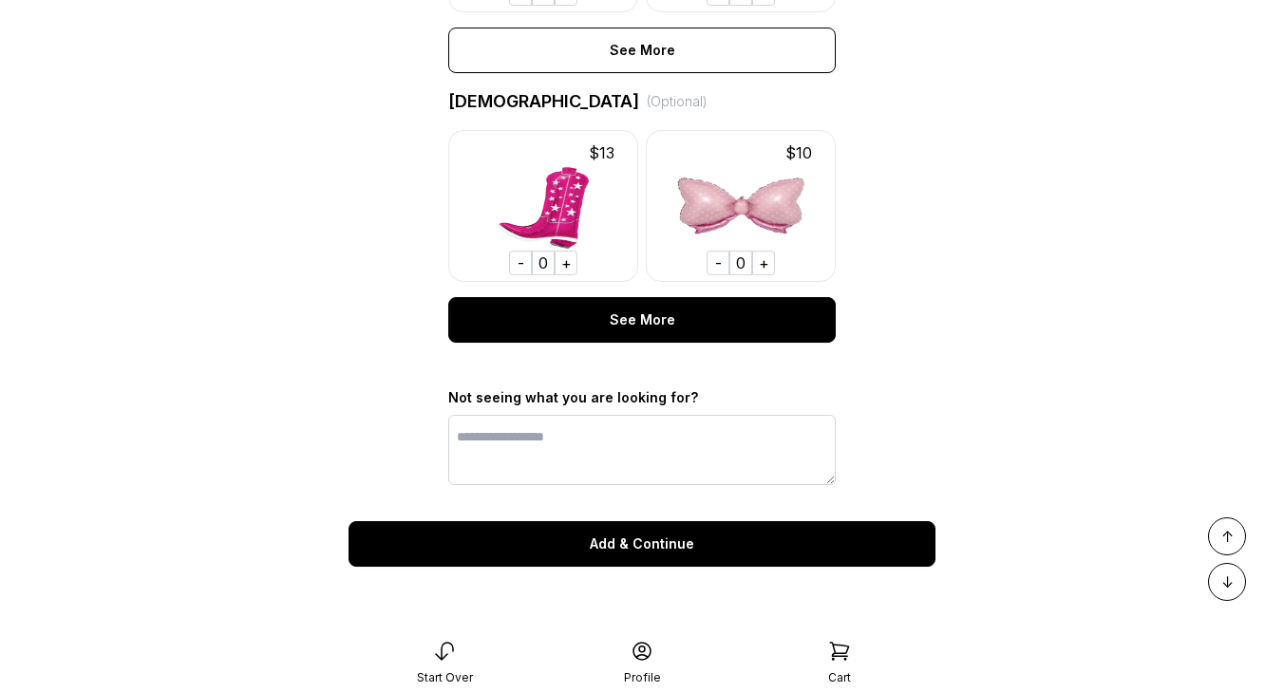
click at [712, 316] on div "See More" at bounding box center [642, 320] width 388 height 46
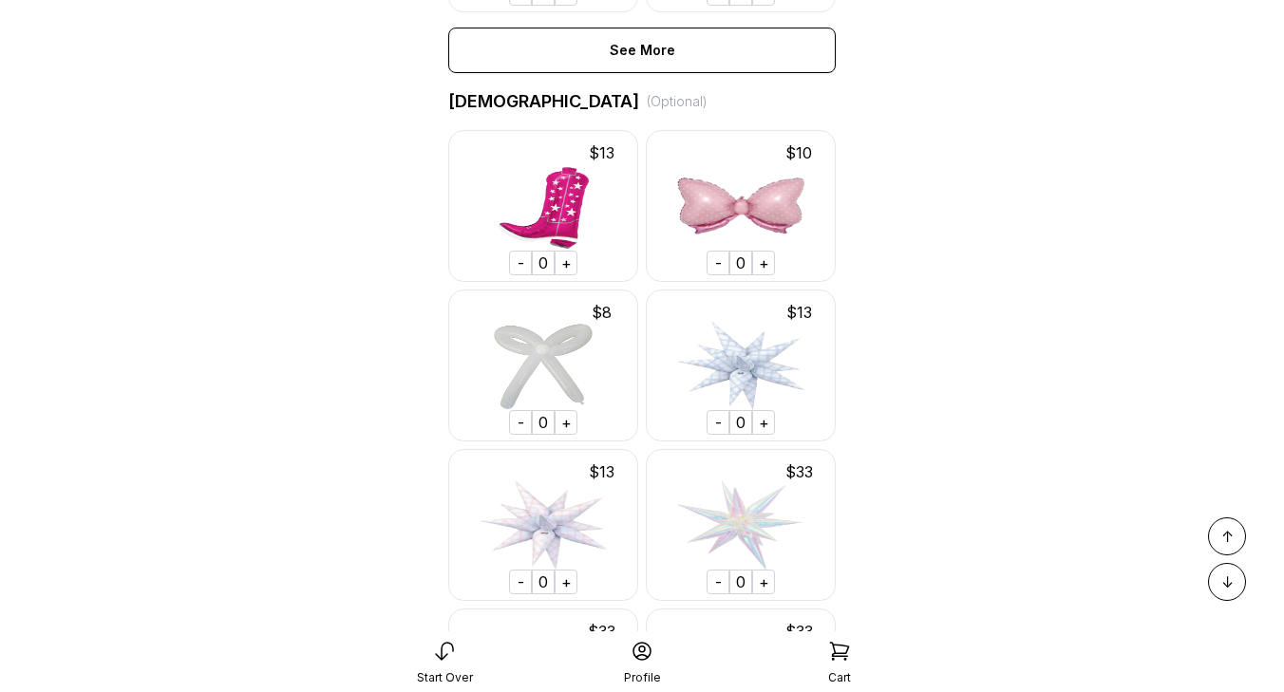
click at [761, 585] on div "+" at bounding box center [763, 582] width 23 height 25
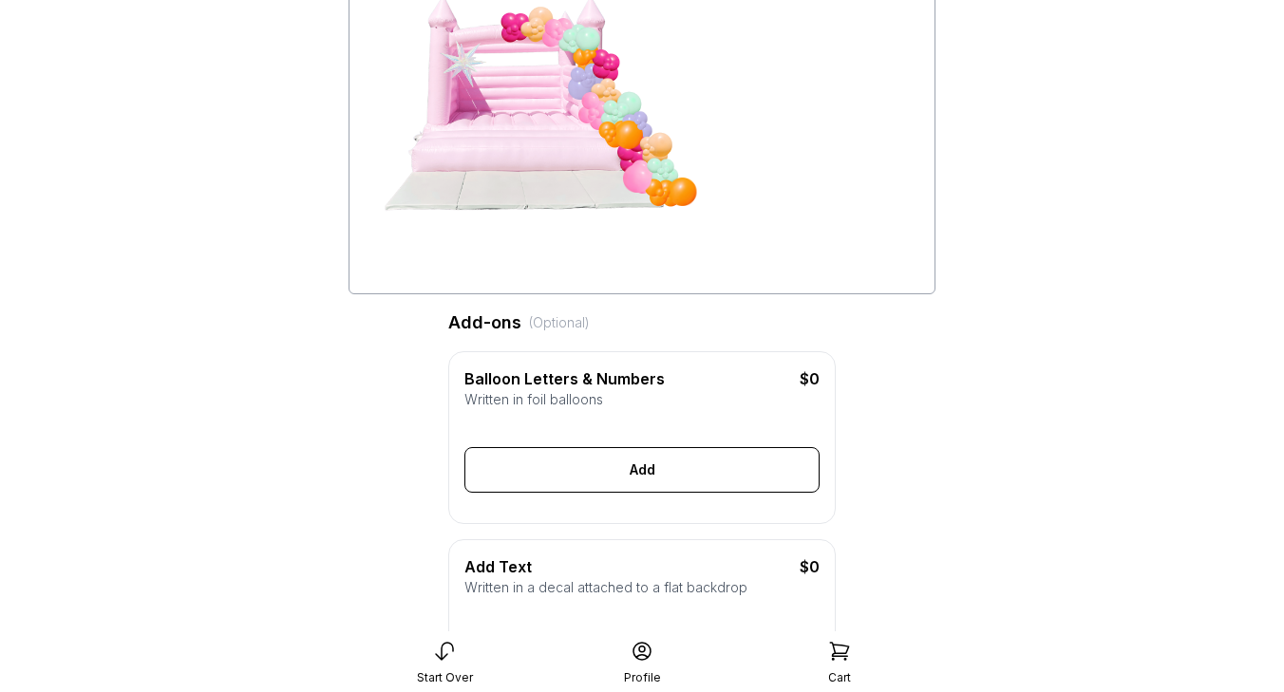
scroll to position [0, 0]
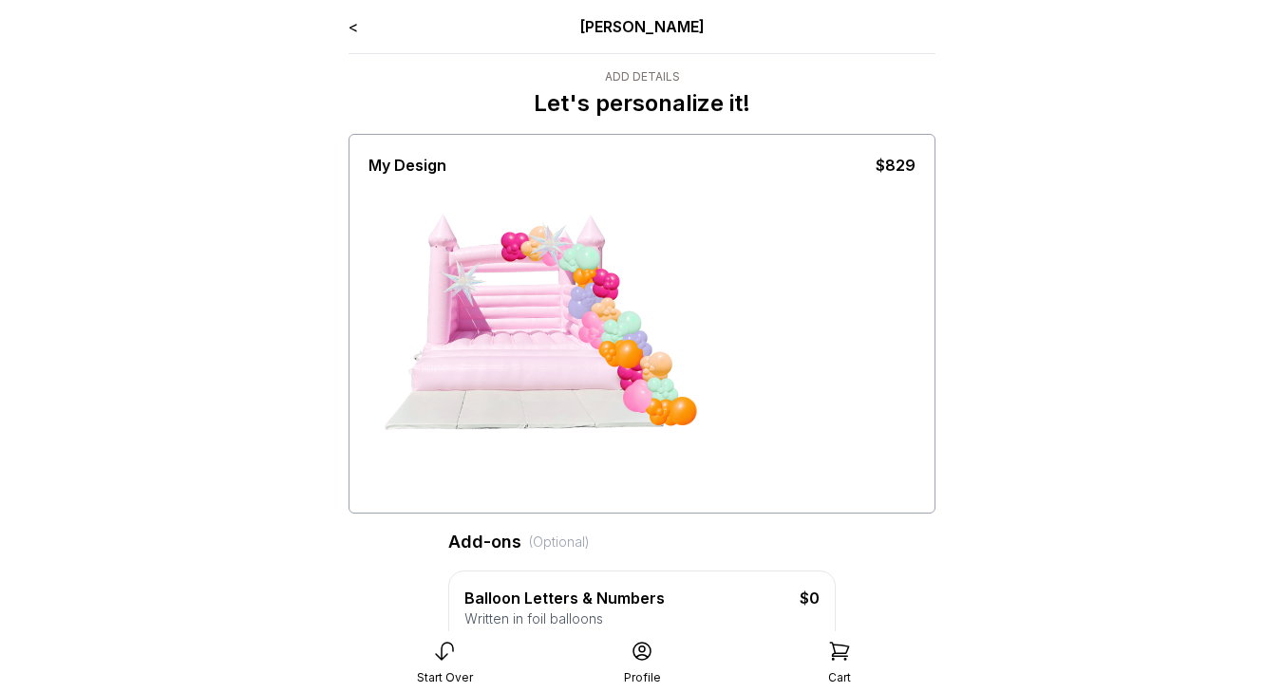
drag, startPoint x: 465, startPoint y: 278, endPoint x: 666, endPoint y: 191, distance: 218.6
click at [666, 191] on div at bounding box center [642, 343] width 547 height 332
drag, startPoint x: 463, startPoint y: 285, endPoint x: 751, endPoint y: 386, distance: 305.8
click at [751, 386] on div at bounding box center [642, 343] width 547 height 332
drag, startPoint x: 463, startPoint y: 286, endPoint x: 901, endPoint y: 501, distance: 488.5
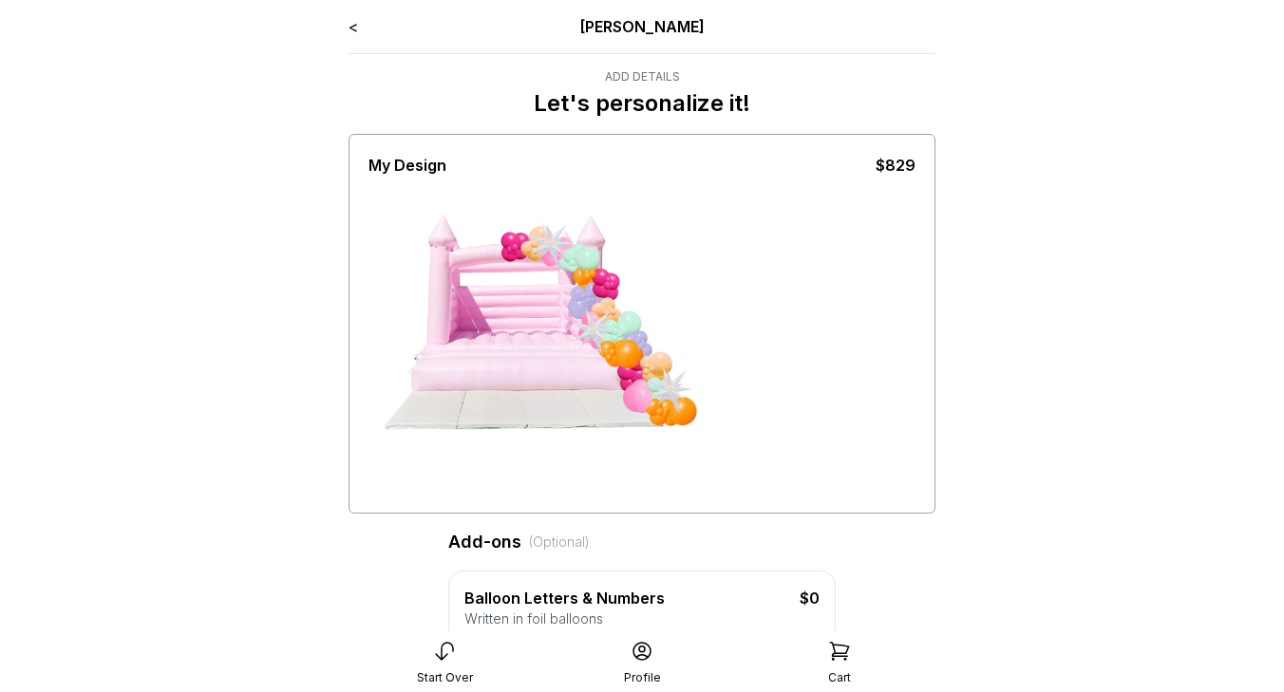
click at [901, 501] on div at bounding box center [642, 343] width 547 height 332
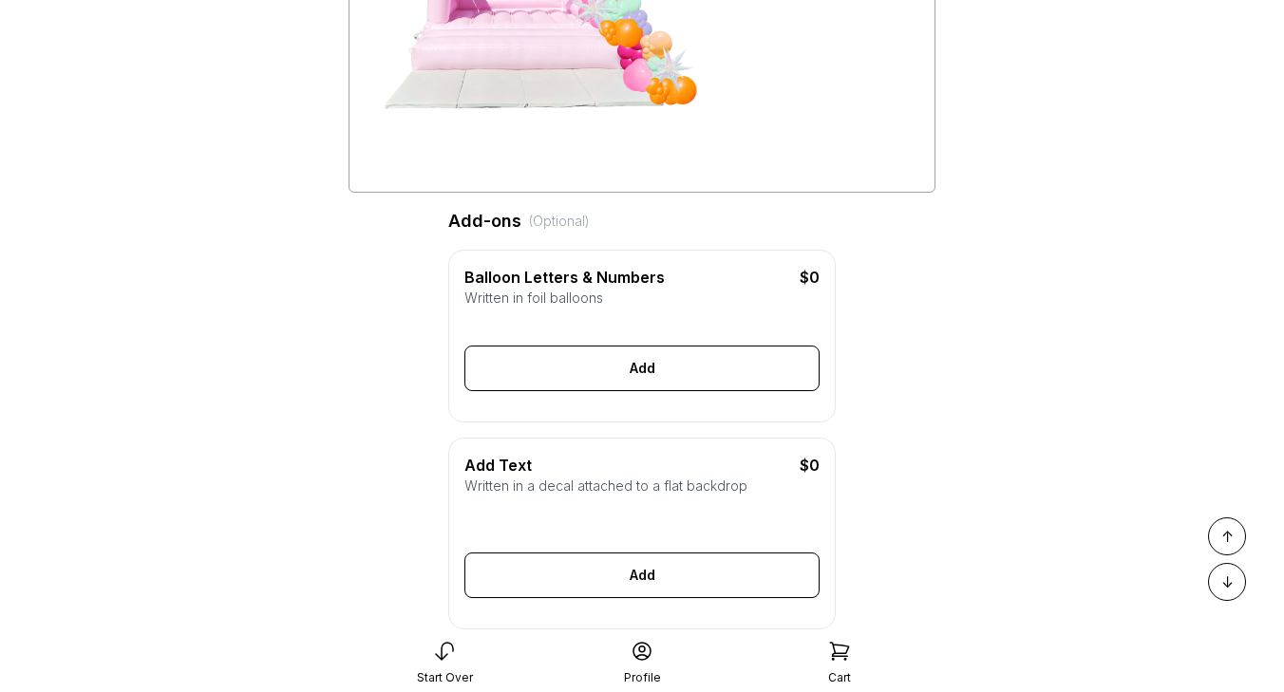
scroll to position [323, 0]
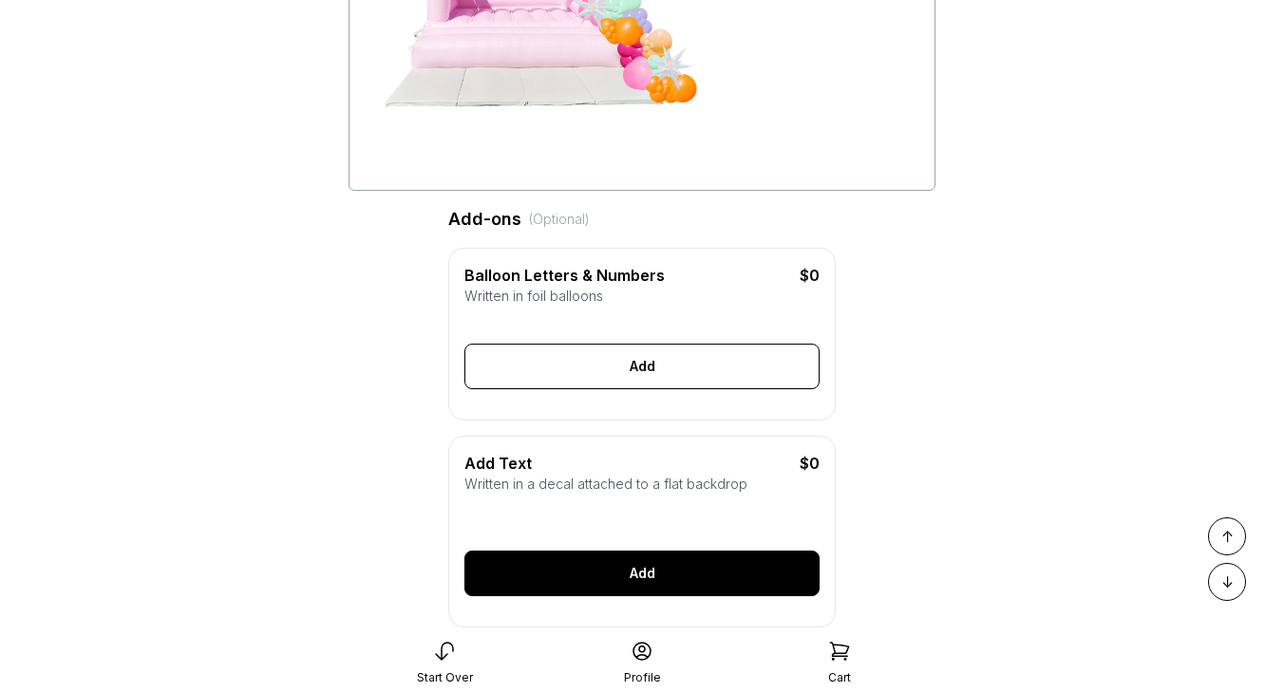
click at [648, 566] on div "Add" at bounding box center [641, 574] width 355 height 46
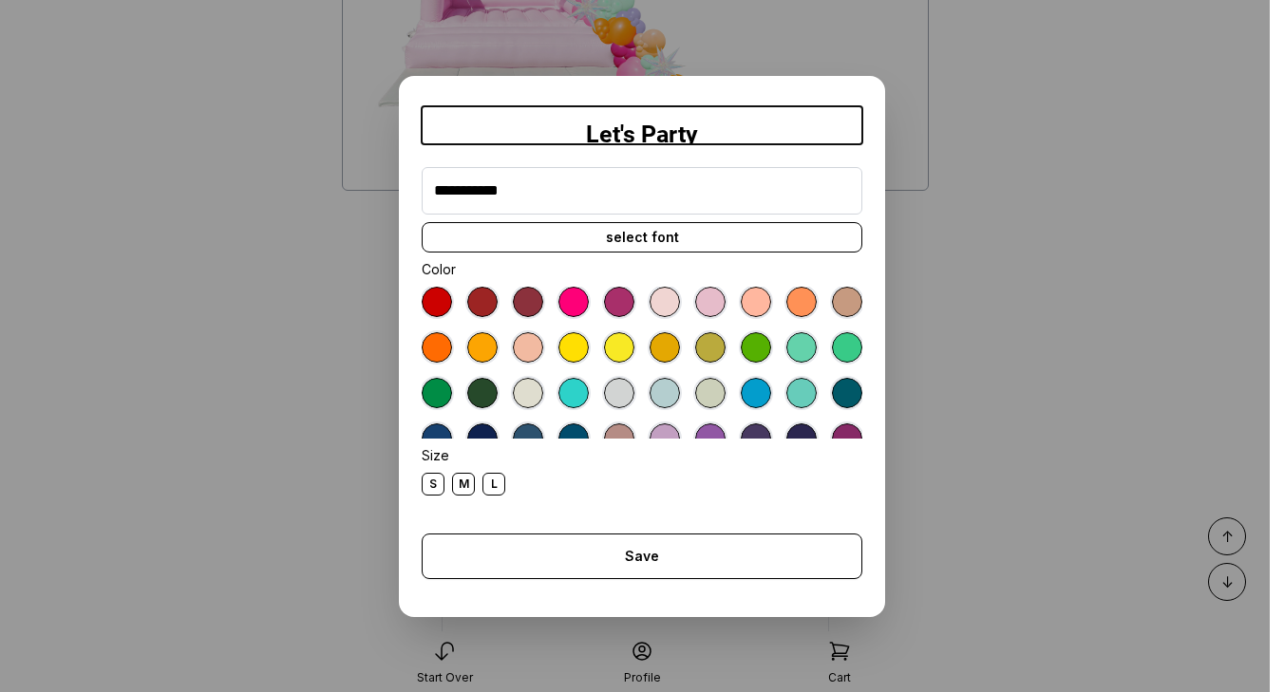
type input "**********"
click at [578, 294] on div at bounding box center [574, 302] width 30 height 30
click at [635, 230] on div "select font" at bounding box center [642, 237] width 441 height 30
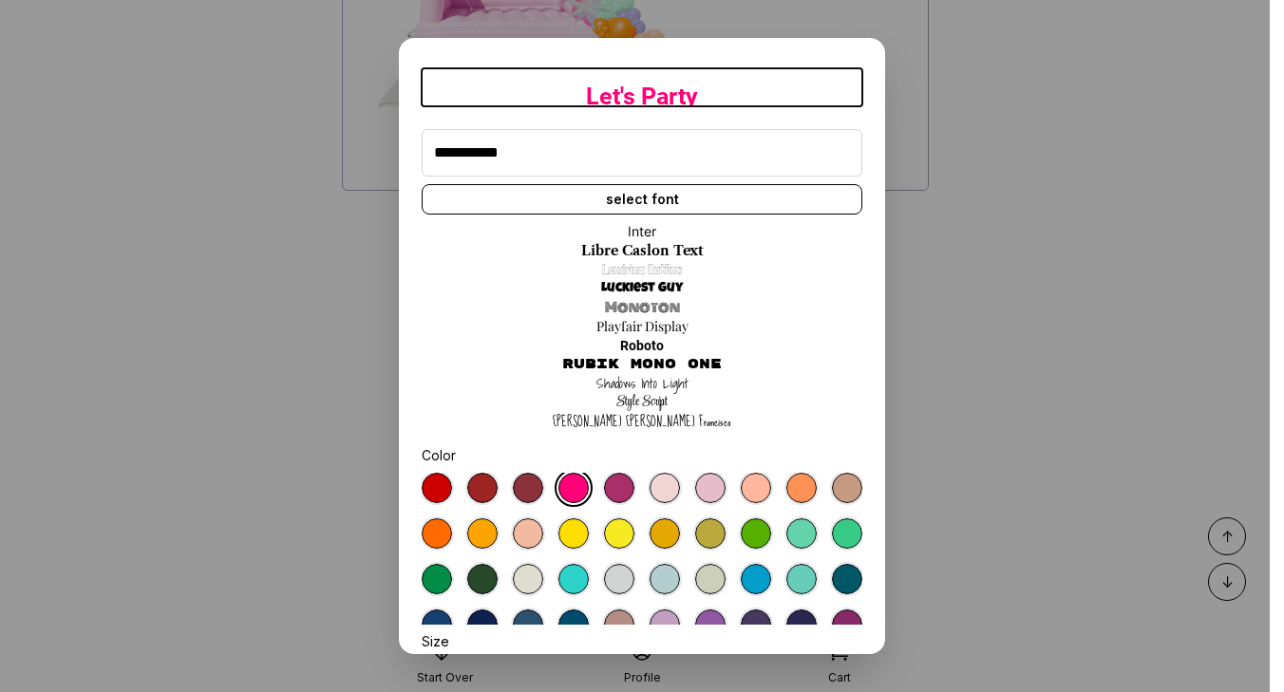
click at [665, 287] on link "Luckiest Guy" at bounding box center [642, 288] width 82 height 19
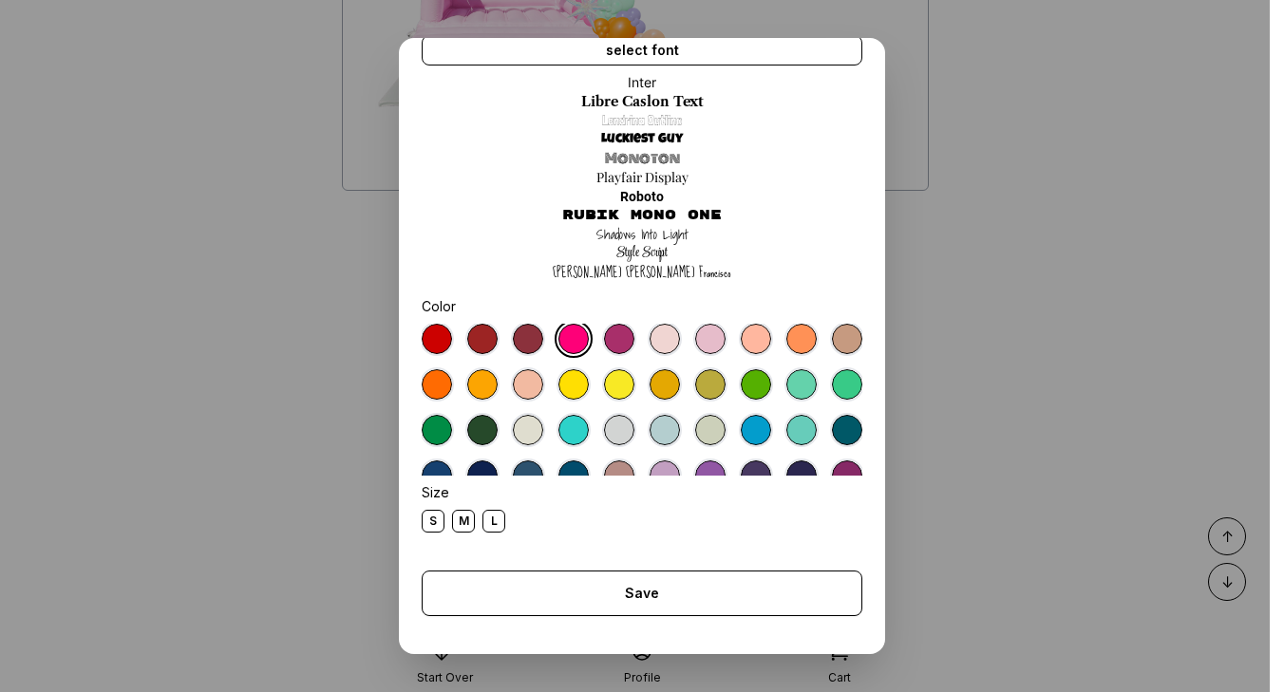
click at [497, 521] on div "L" at bounding box center [494, 521] width 23 height 23
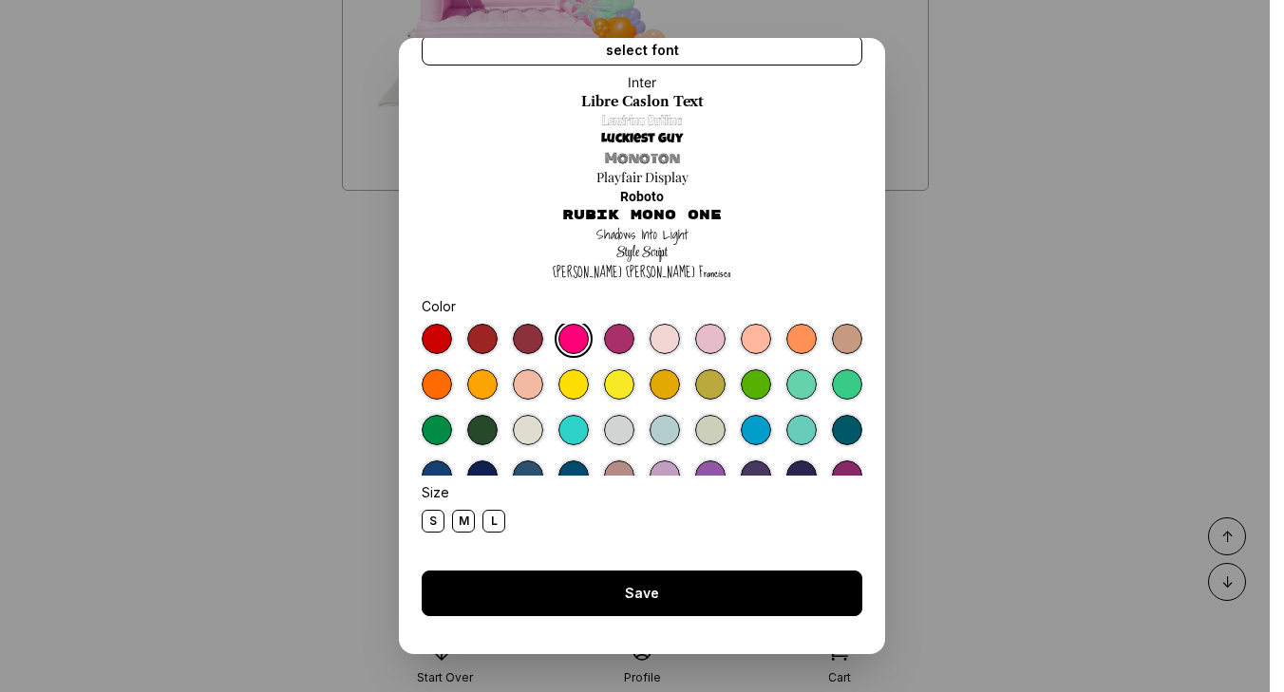
click at [638, 583] on div "Save" at bounding box center [642, 594] width 441 height 46
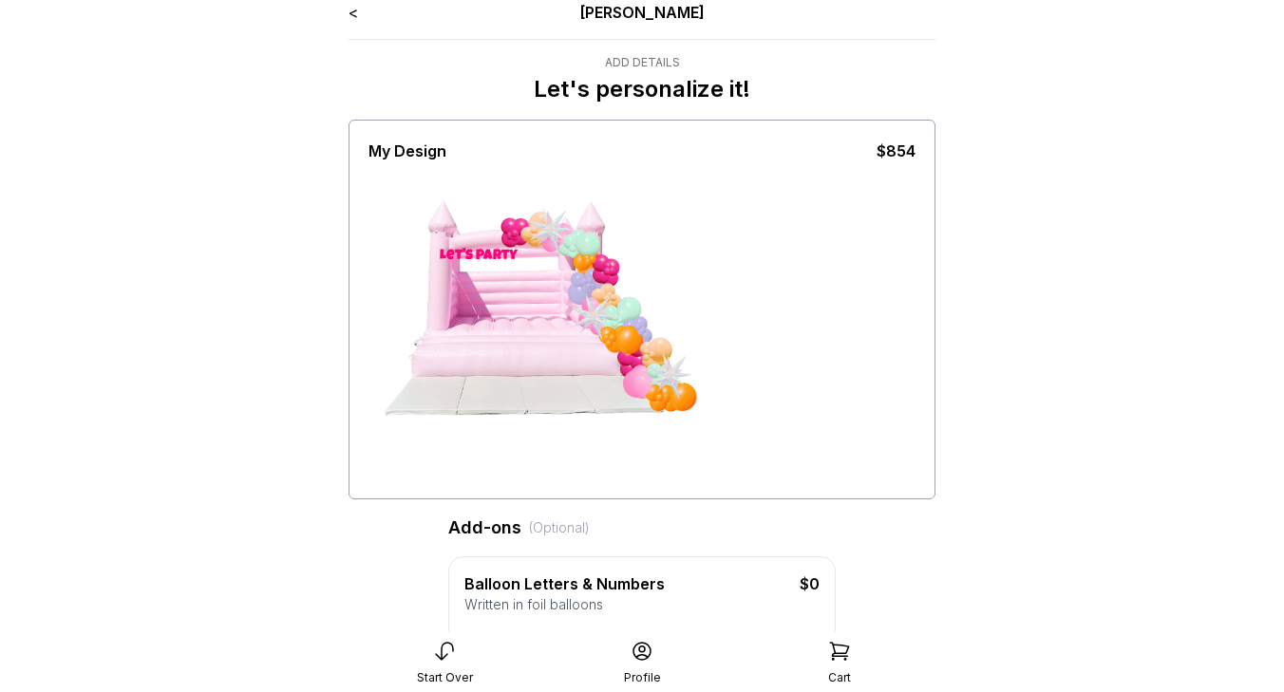
scroll to position [2, 0]
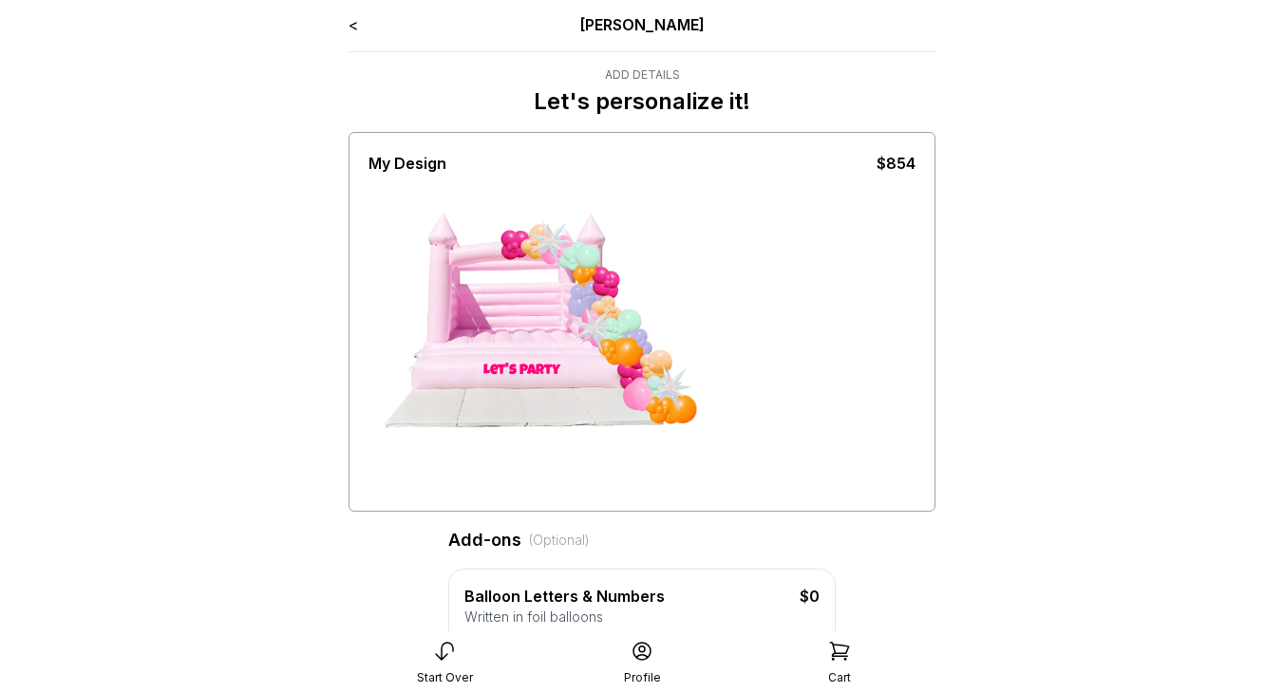
drag, startPoint x: 499, startPoint y: 270, endPoint x: 588, endPoint y: 483, distance: 230.7
click at [582, 425] on div "Let's Party" at bounding box center [511, 341] width 142 height 166
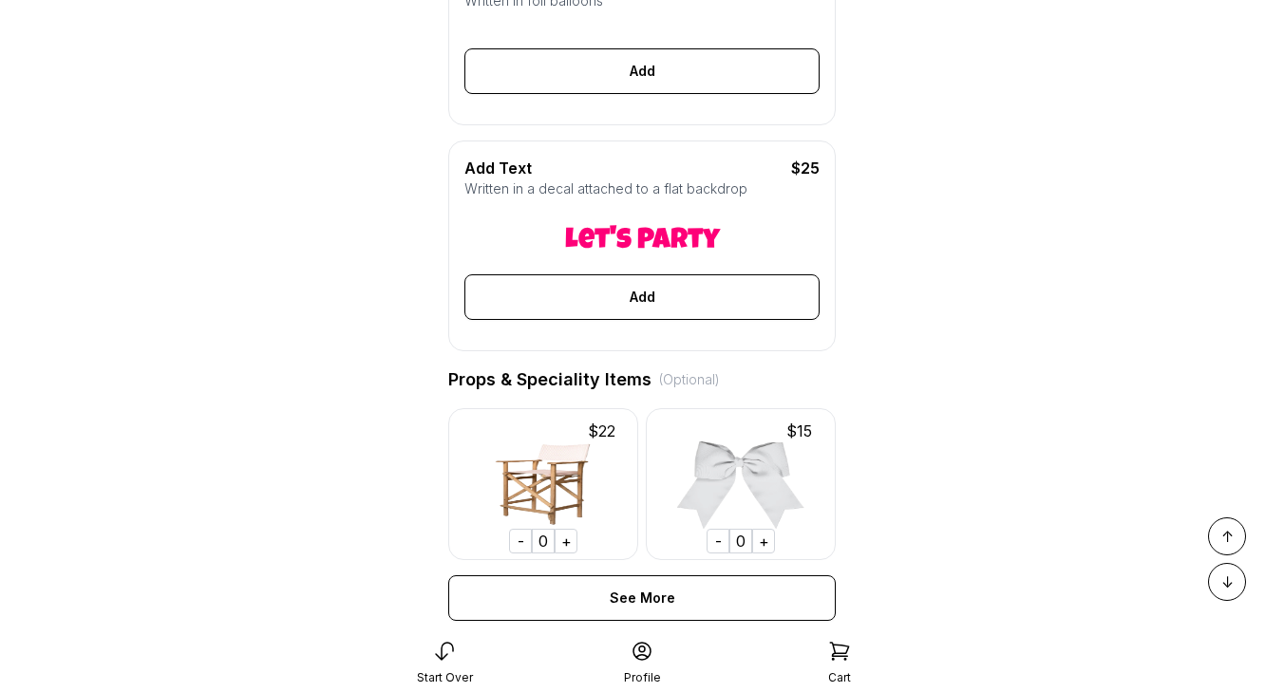
scroll to position [630, 0]
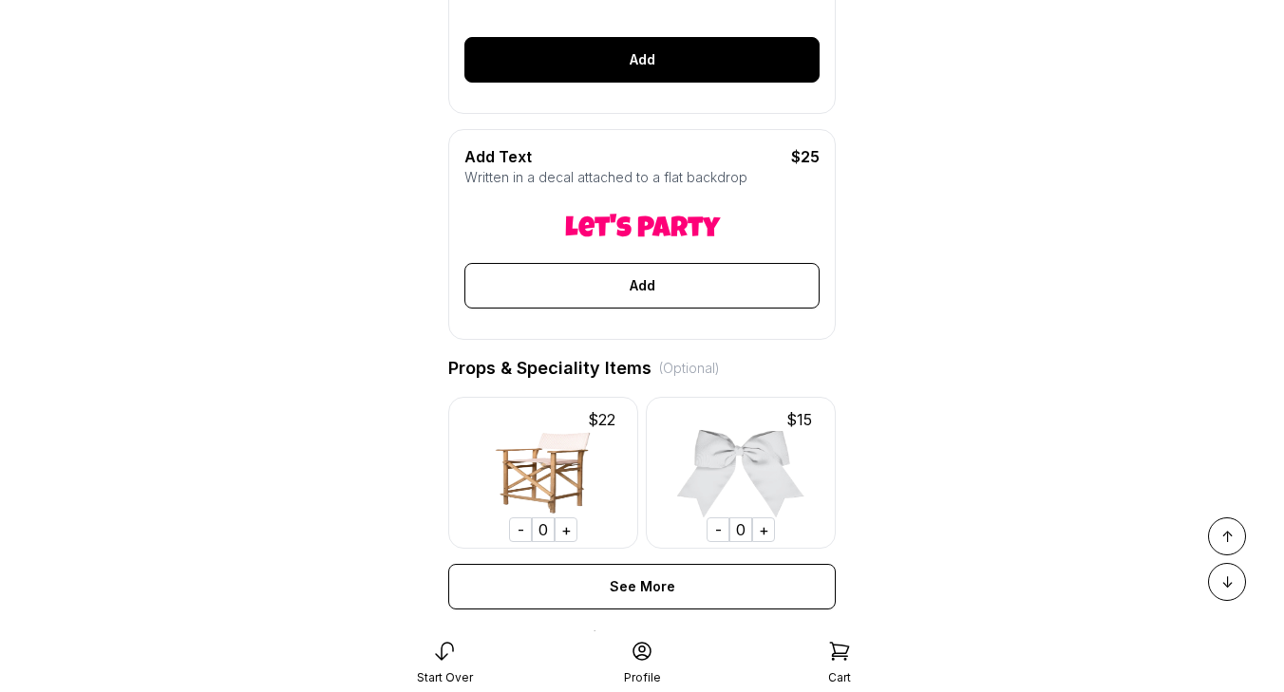
click at [667, 53] on div "Add" at bounding box center [641, 60] width 355 height 46
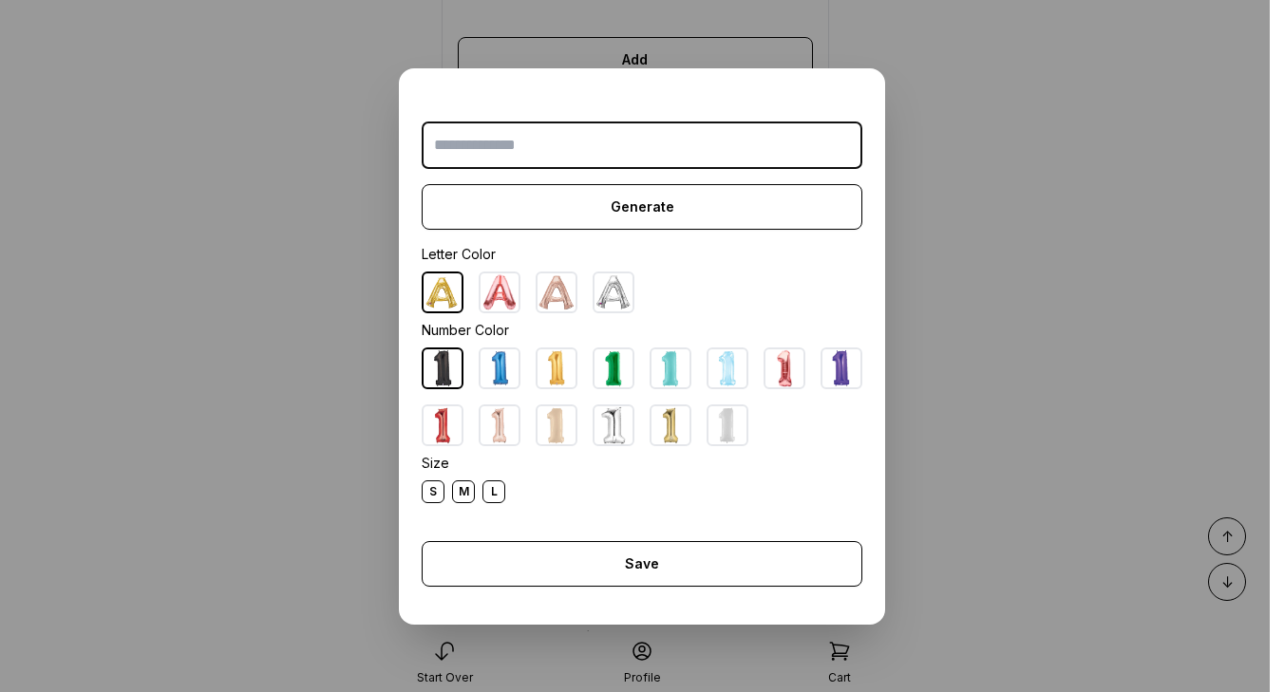
click at [578, 144] on input "text" at bounding box center [642, 145] width 441 height 47
type input "*"
click at [509, 424] on img at bounding box center [500, 426] width 38 height 38
click at [489, 487] on div "L" at bounding box center [494, 492] width 23 height 23
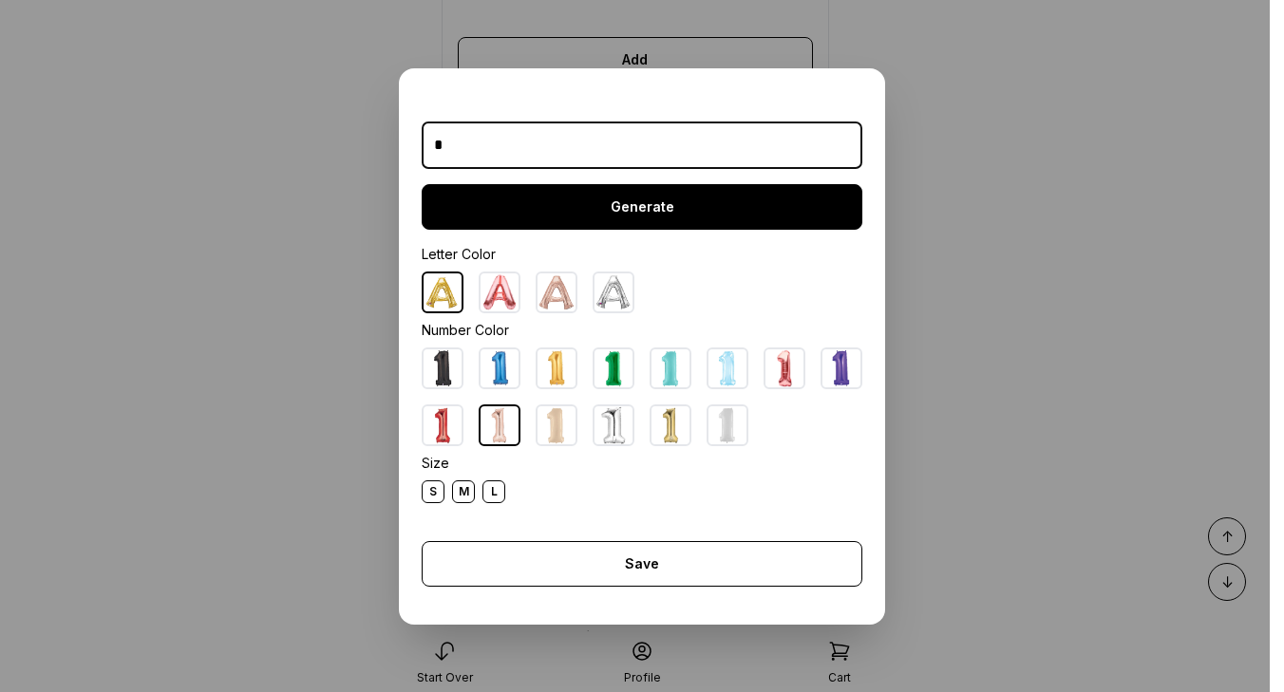
click at [619, 209] on div "Generate" at bounding box center [642, 207] width 441 height 46
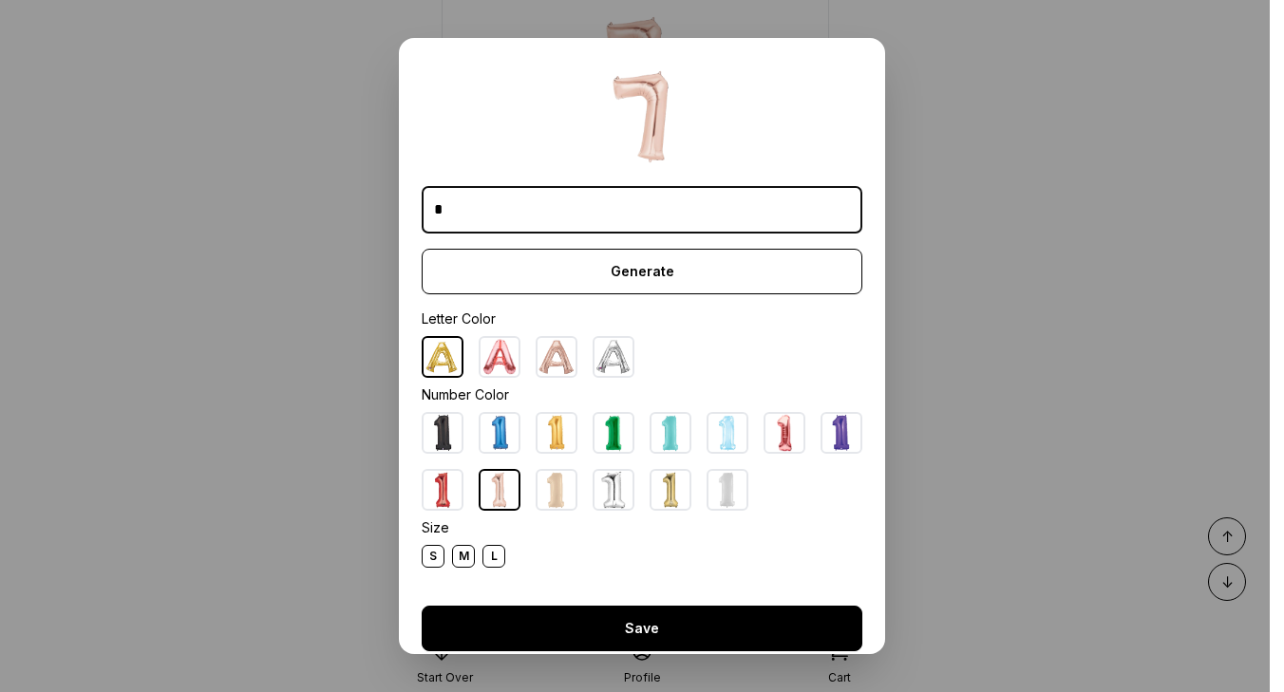
click at [637, 627] on div "Save" at bounding box center [642, 629] width 441 height 46
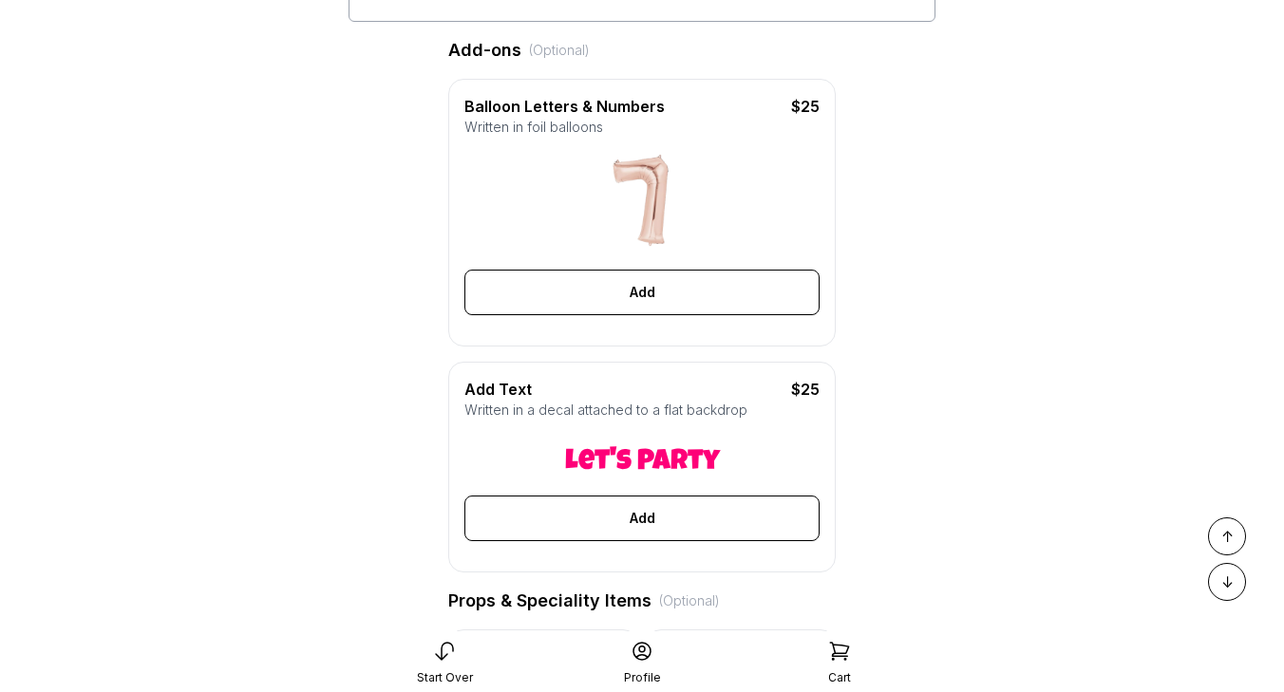
scroll to position [0, 0]
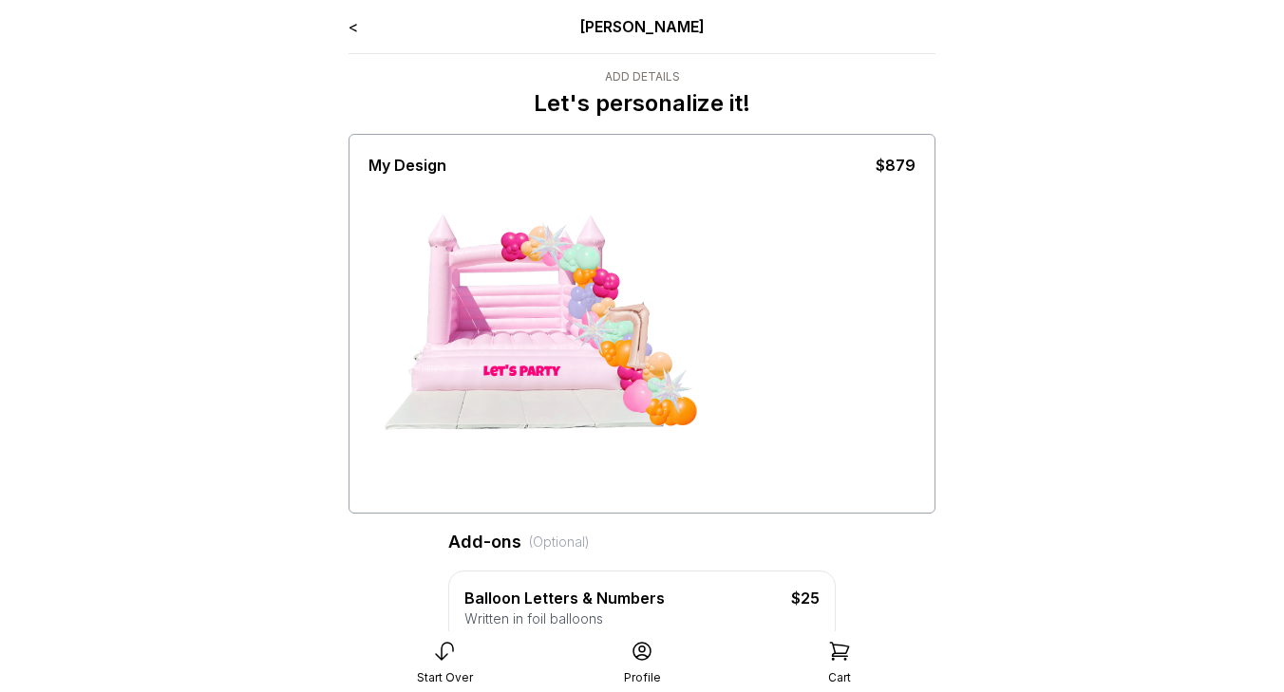
drag, startPoint x: 473, startPoint y: 269, endPoint x: 842, endPoint y: 378, distance: 384.4
click at [842, 378] on div "Let's Party" at bounding box center [642, 343] width 547 height 332
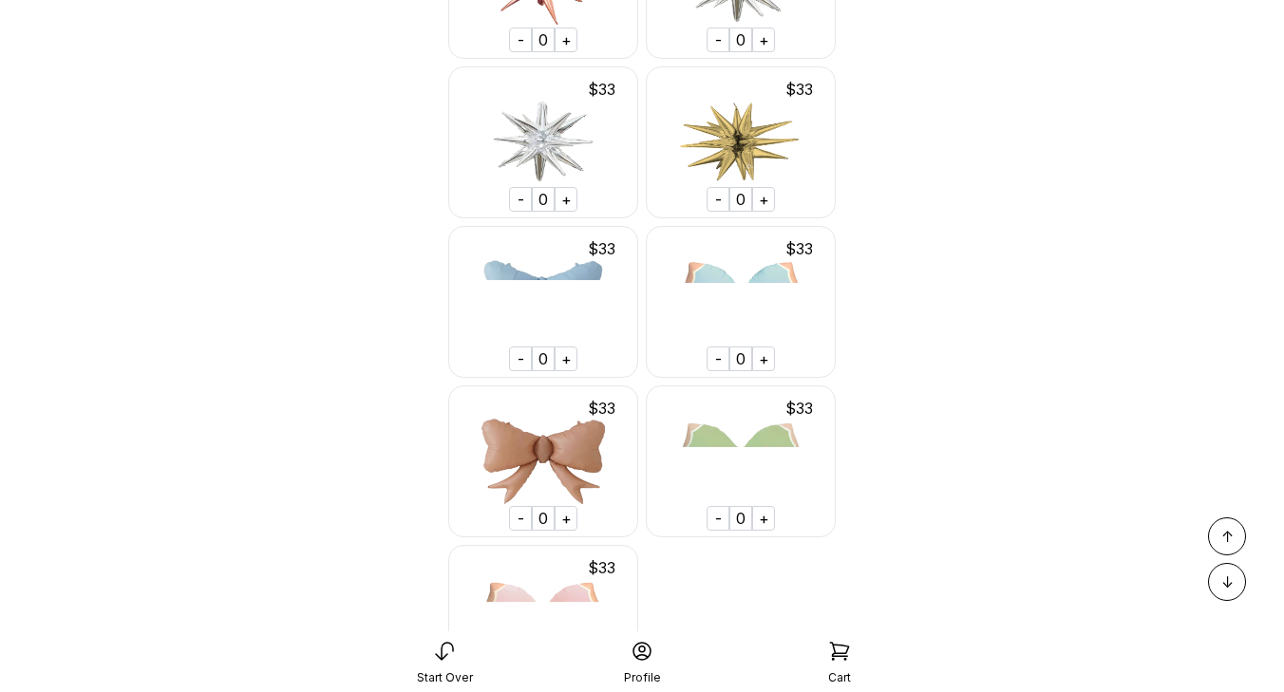
scroll to position [6562, 0]
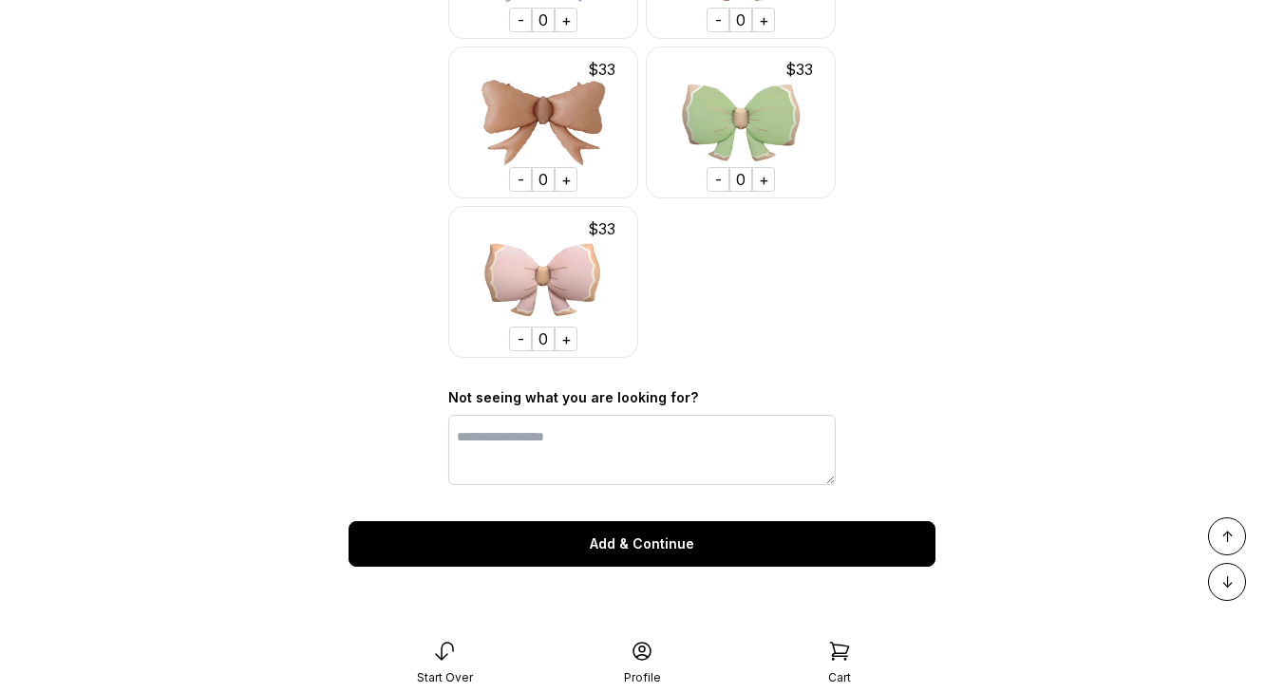
click at [688, 546] on div "Add & Continue" at bounding box center [642, 544] width 587 height 46
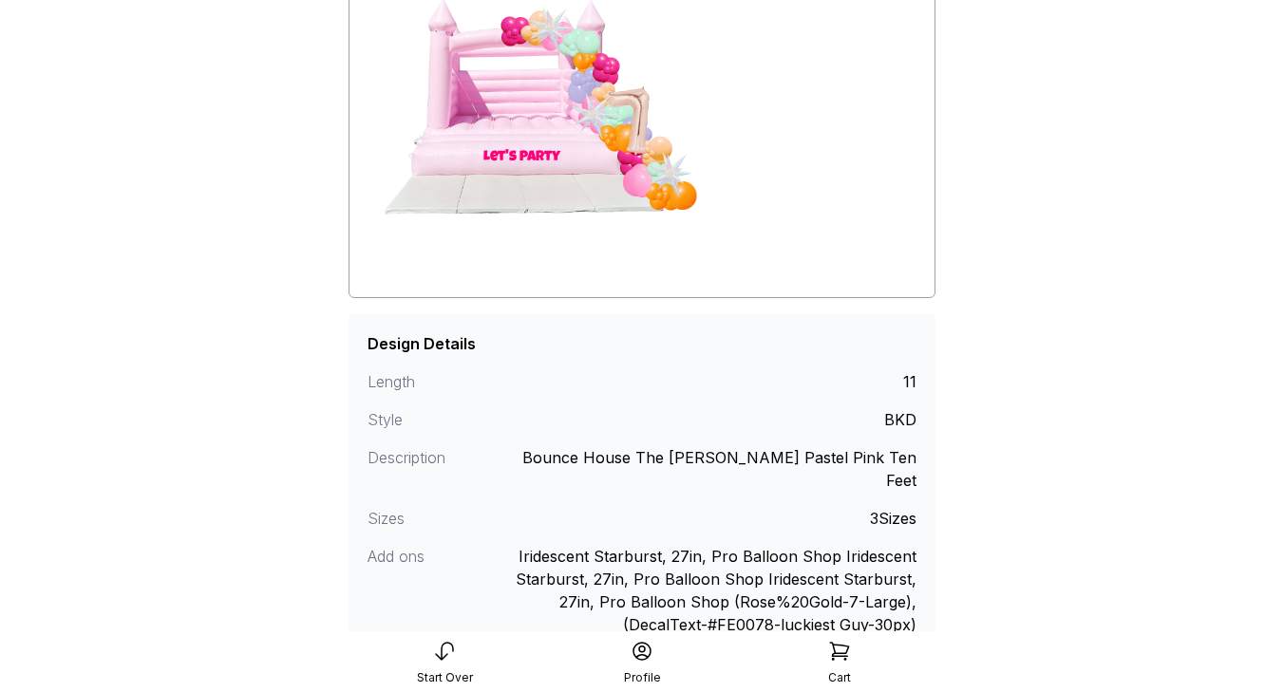
scroll to position [349, 0]
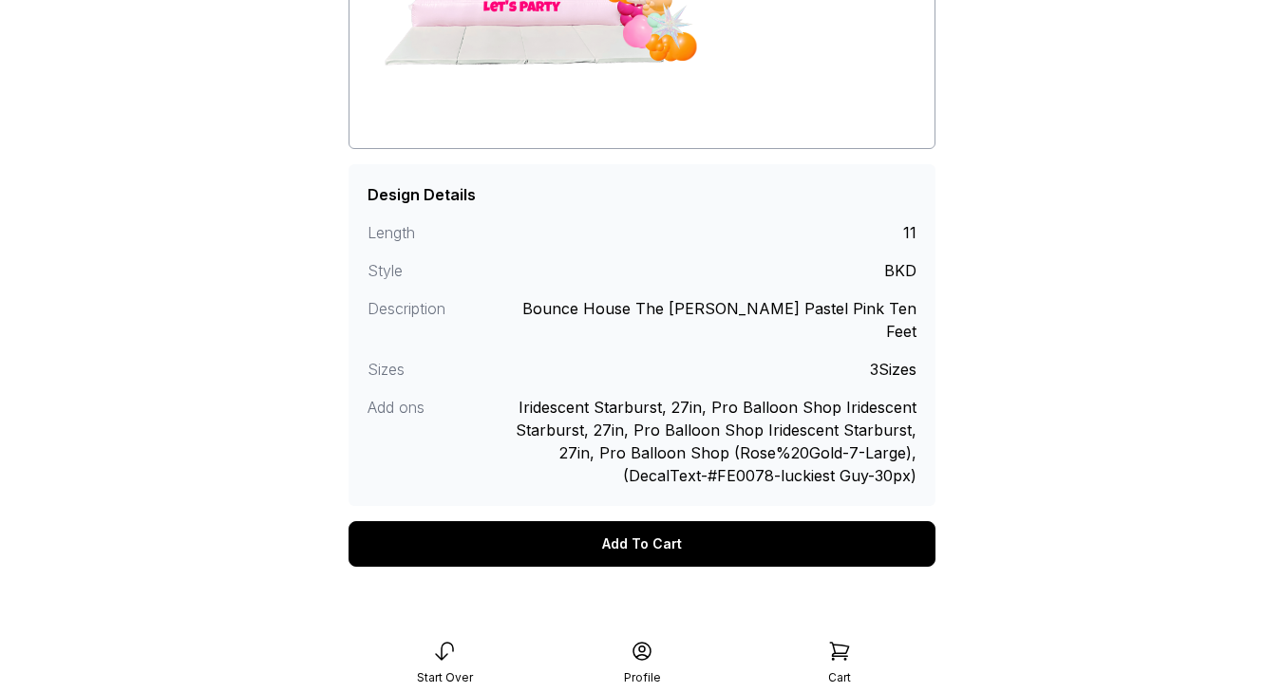
click at [685, 530] on div "Add To Cart" at bounding box center [642, 544] width 587 height 46
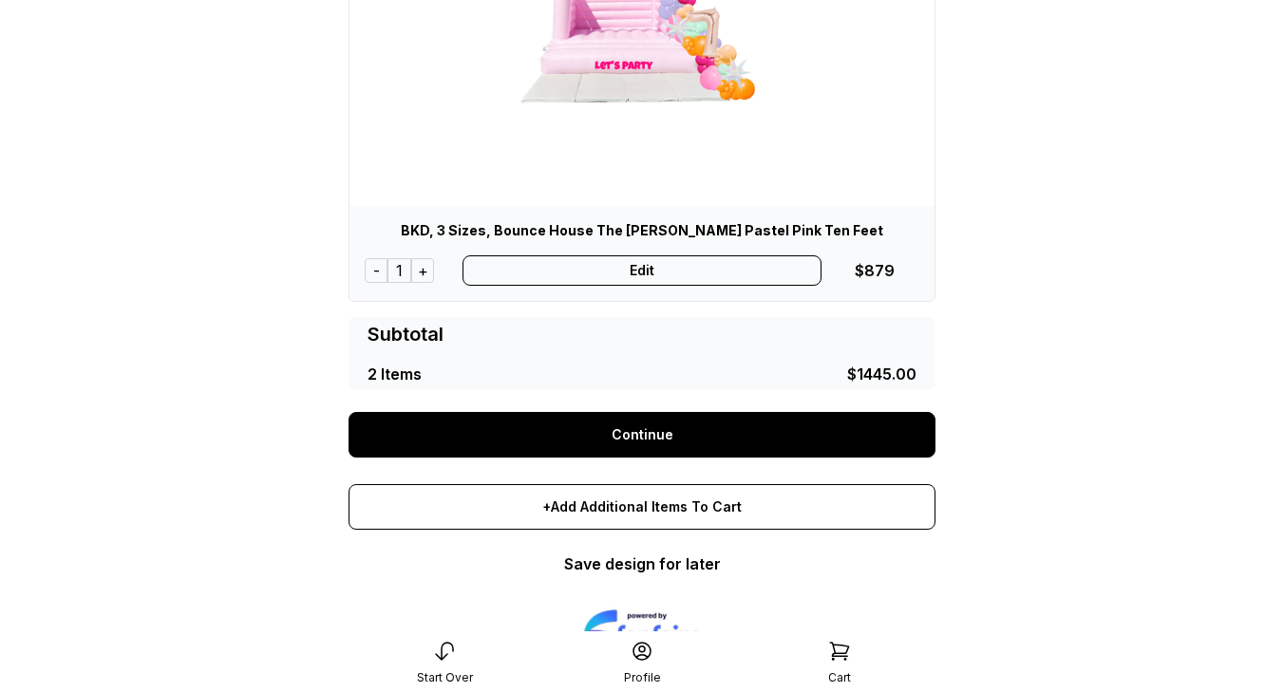
scroll to position [742, 0]
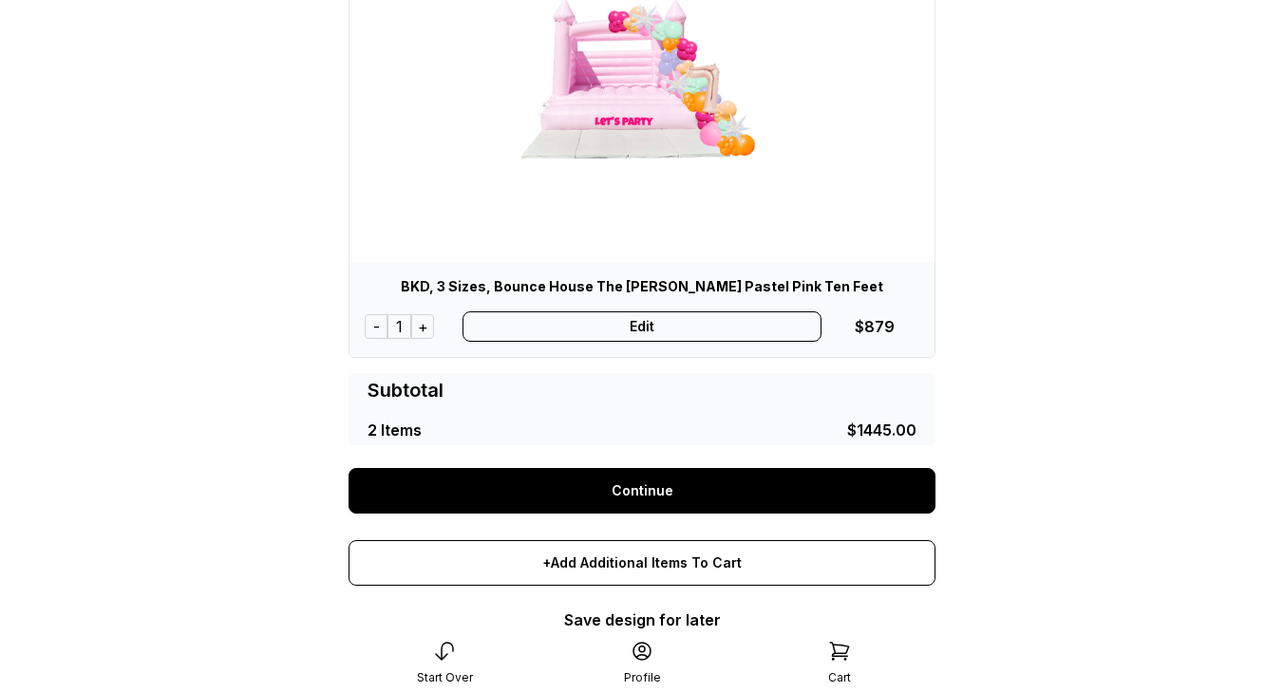
scroll to position [708, 0]
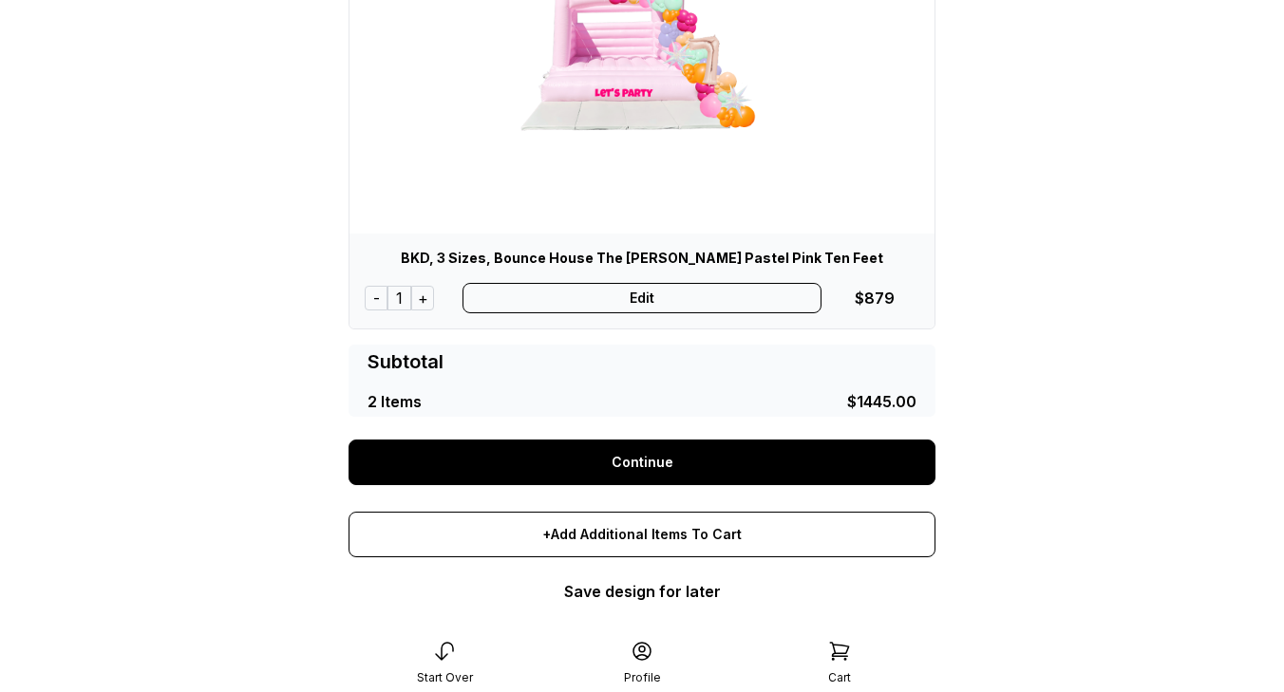
click at [690, 461] on link "Continue" at bounding box center [642, 463] width 587 height 46
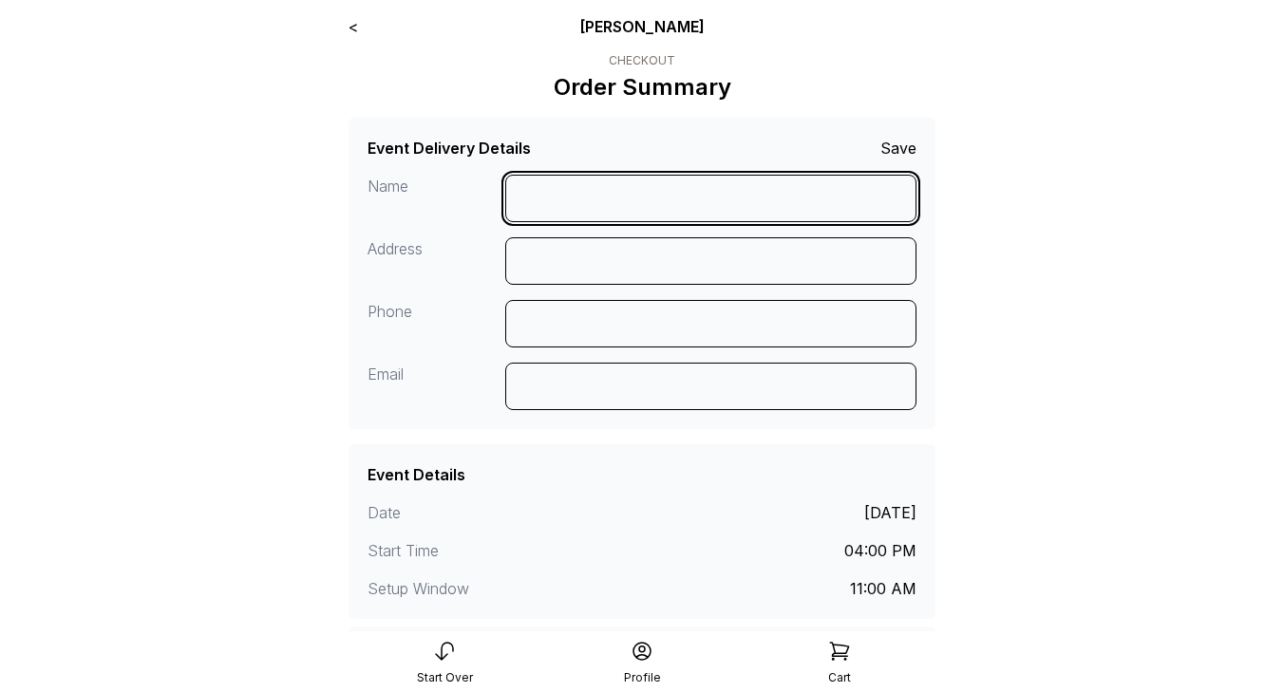
click at [563, 200] on input at bounding box center [711, 198] width 412 height 47
type input "**********"
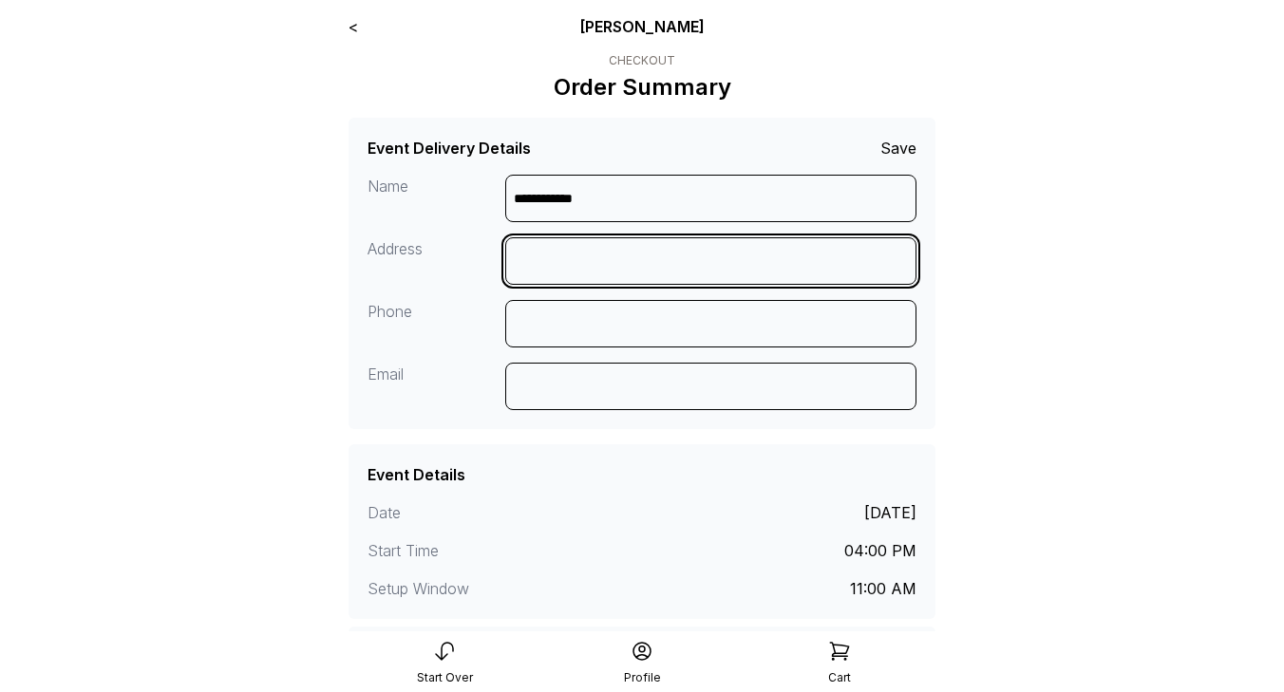
click at [556, 247] on input at bounding box center [711, 260] width 412 height 47
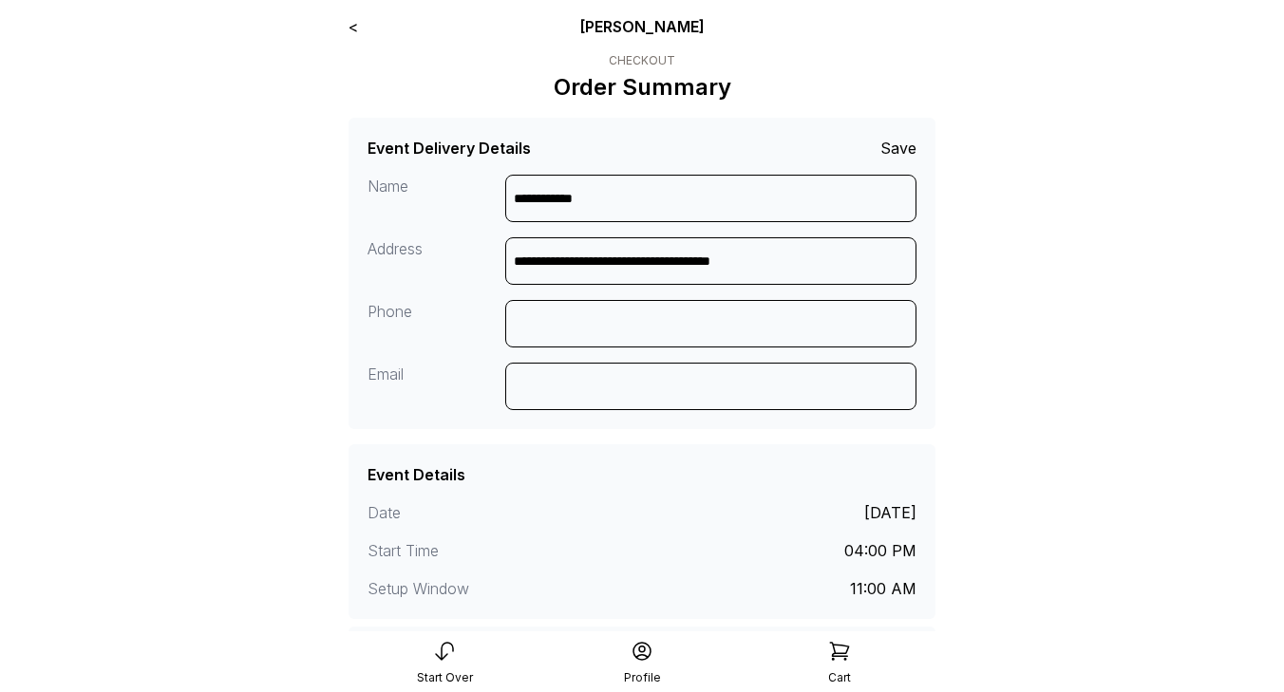
type input "**********"
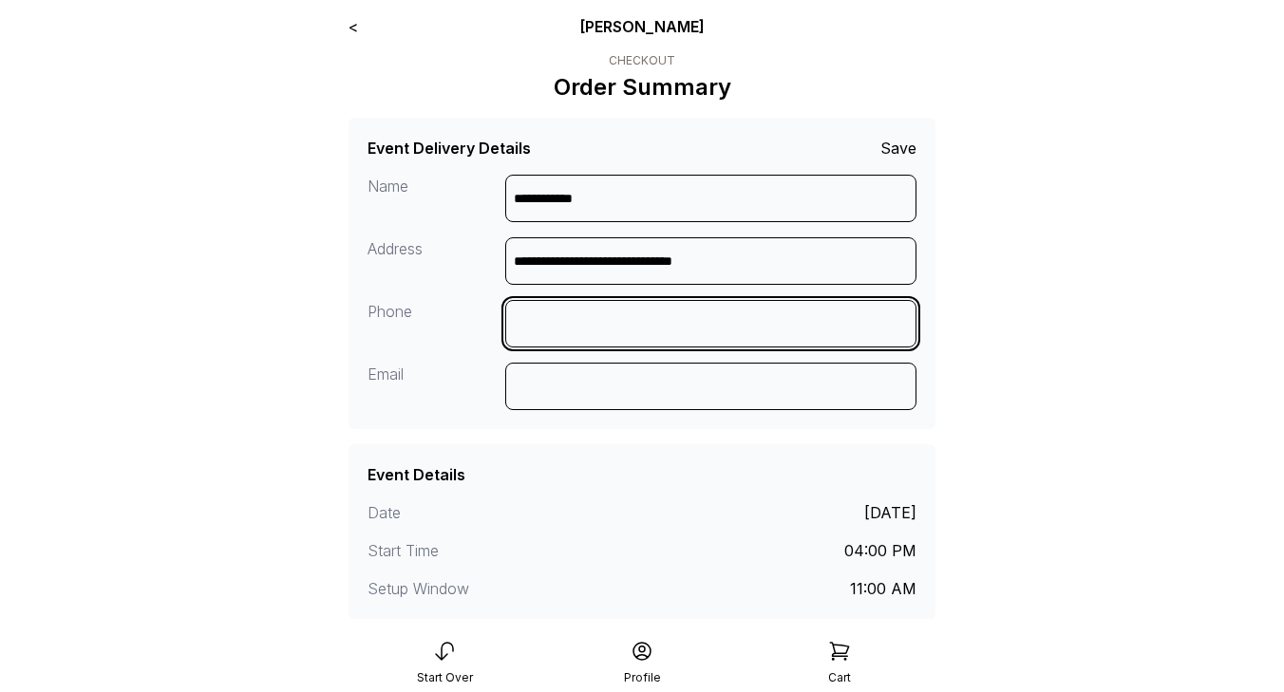
click at [571, 338] on input at bounding box center [711, 323] width 412 height 47
type input "**********"
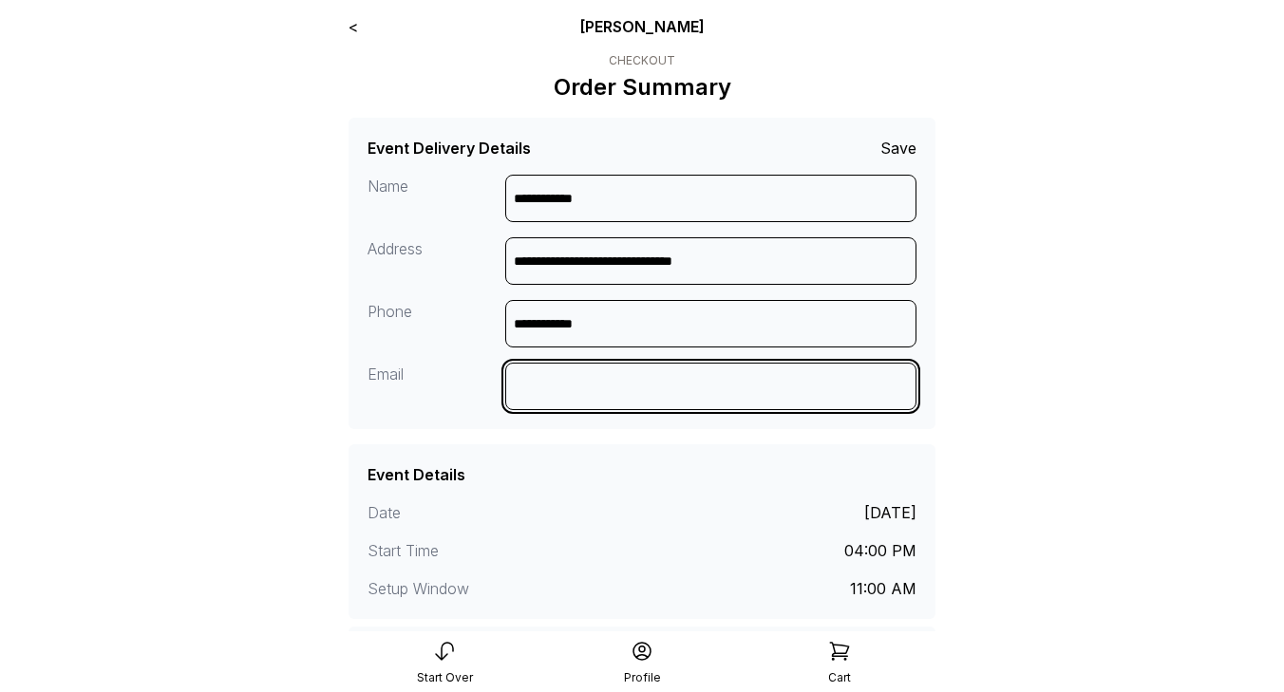
click at [551, 391] on input at bounding box center [711, 386] width 412 height 47
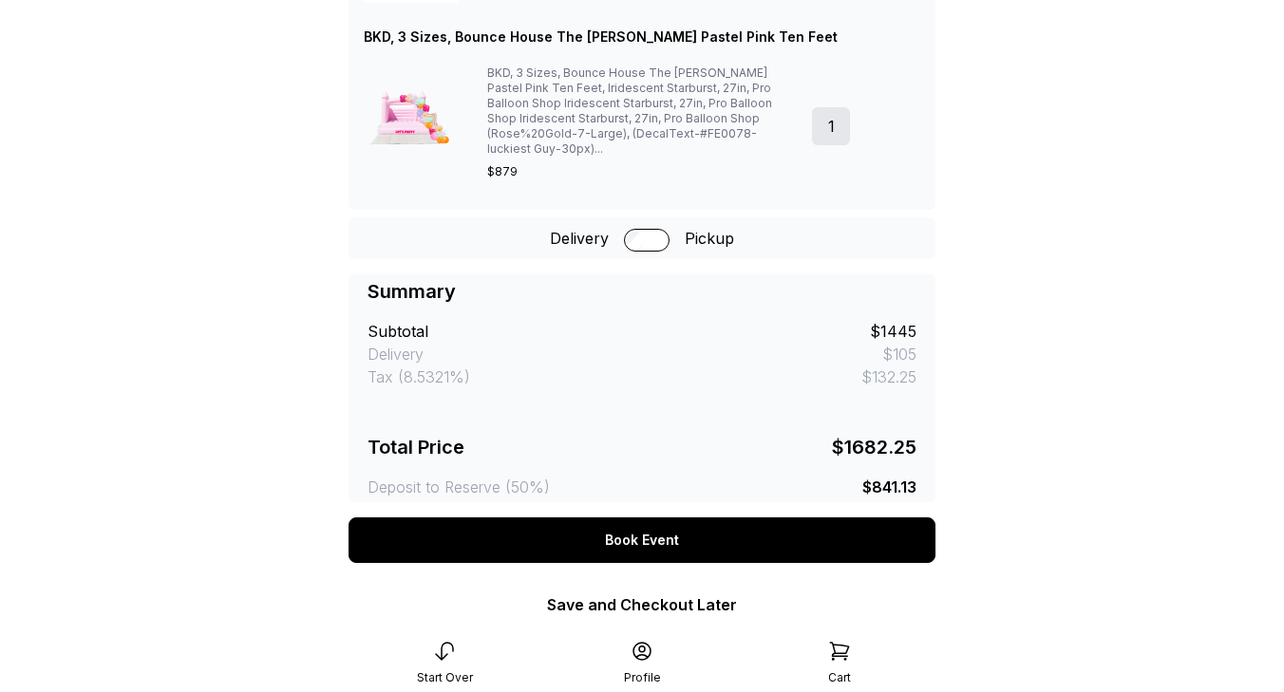
scroll to position [786, 0]
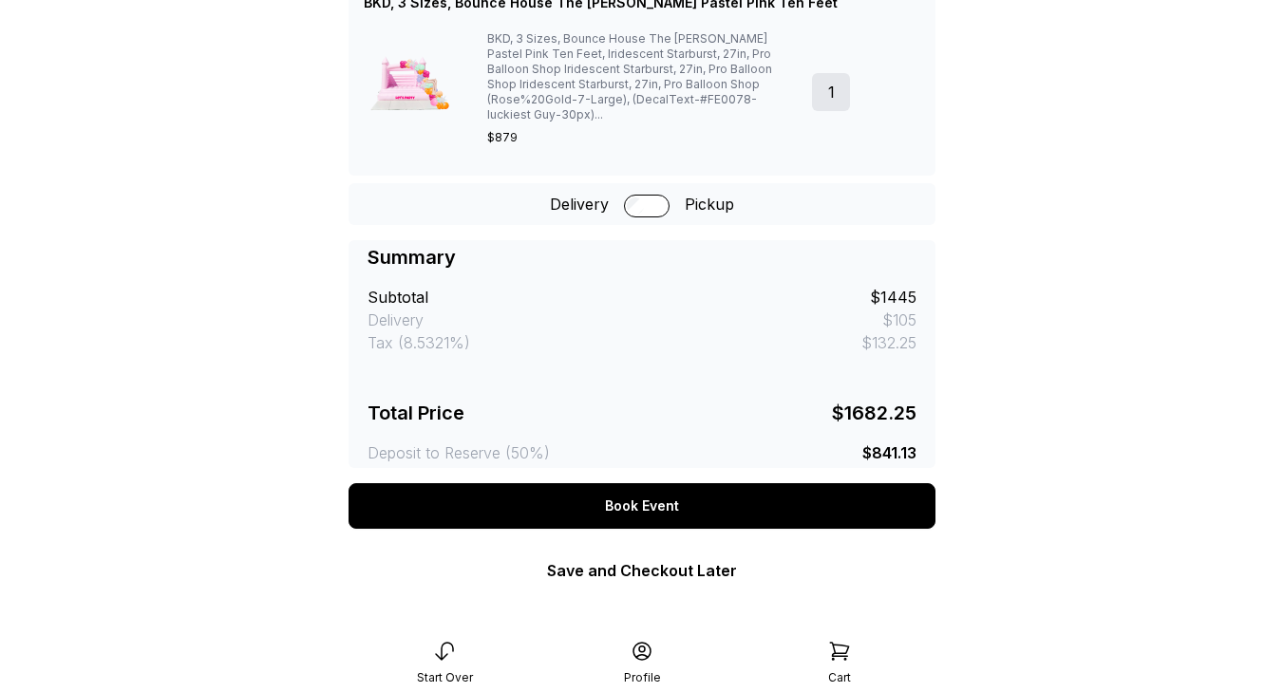
type input "**********"
click at [607, 490] on div "Book Event" at bounding box center [642, 506] width 587 height 46
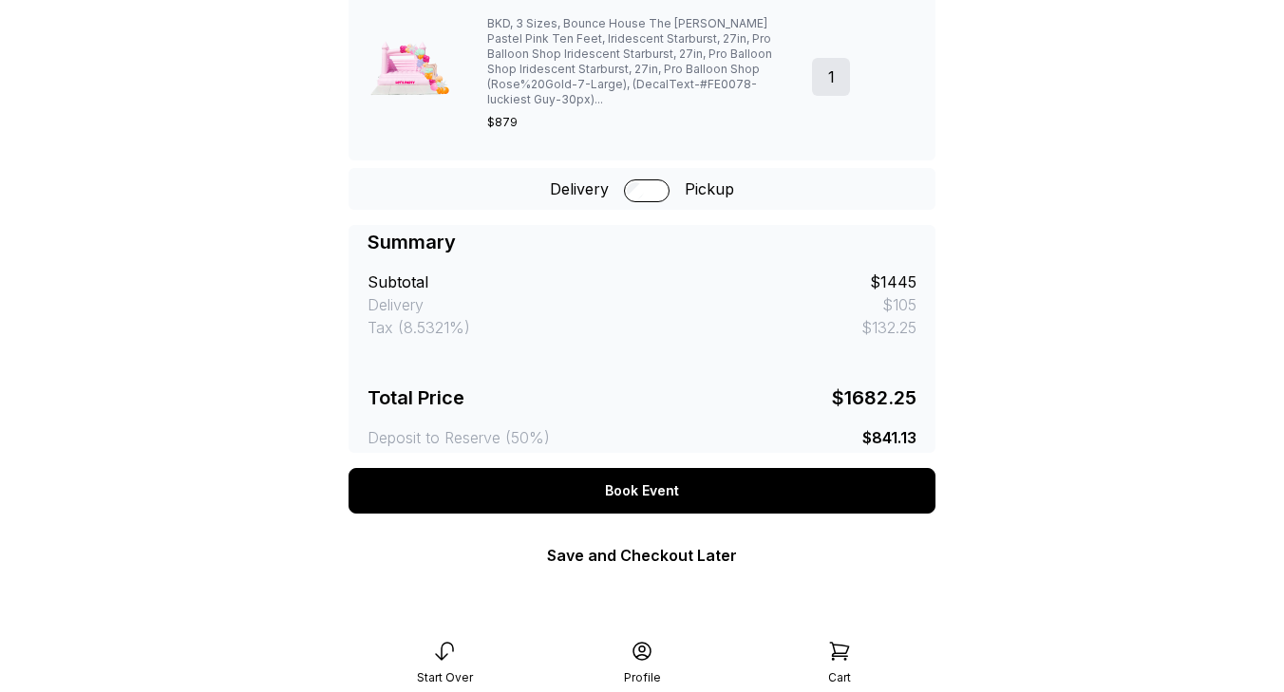
scroll to position [687, 0]
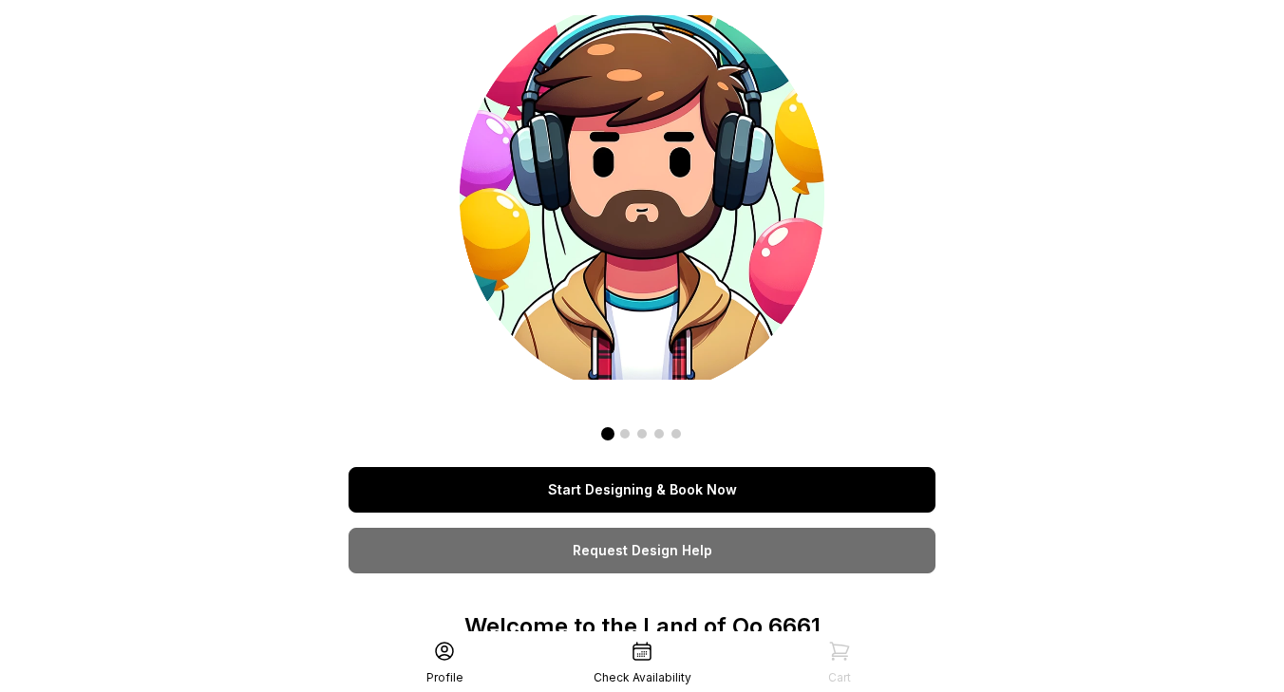
click at [643, 501] on link "Start Designing & Book Now" at bounding box center [642, 490] width 587 height 46
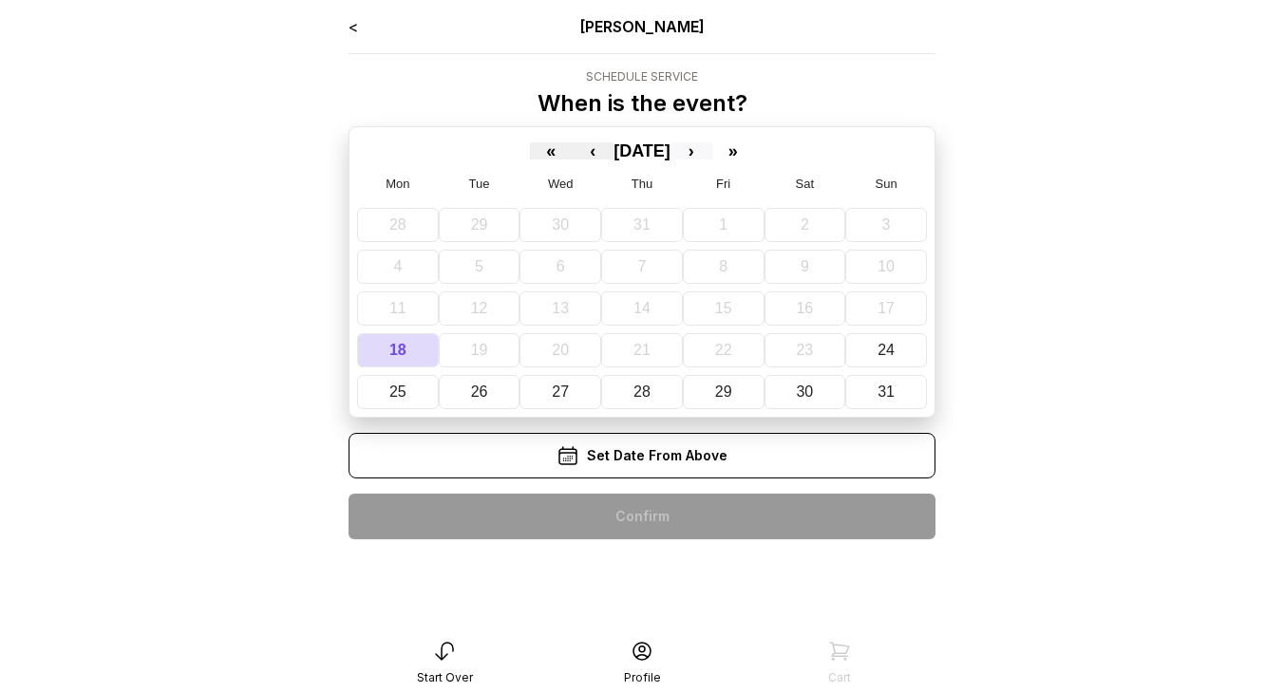
click at [711, 148] on button "›" at bounding box center [692, 150] width 42 height 17
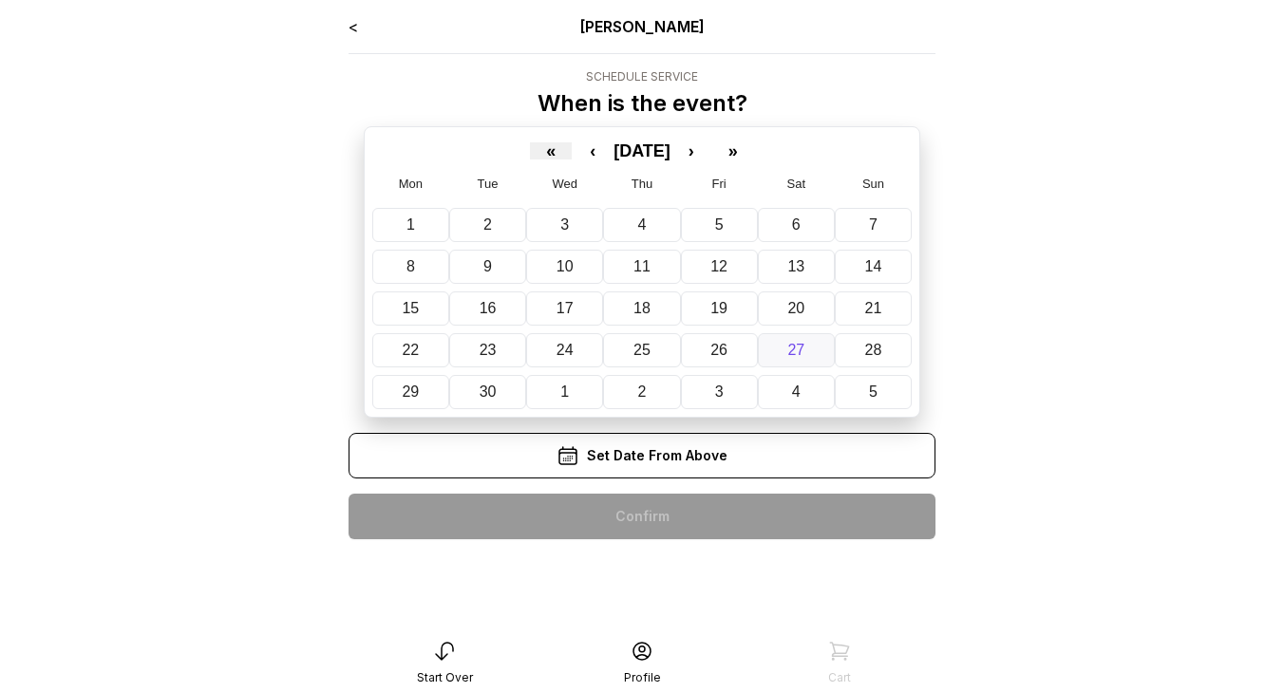
click at [787, 355] on abbr "27" at bounding box center [795, 350] width 17 height 16
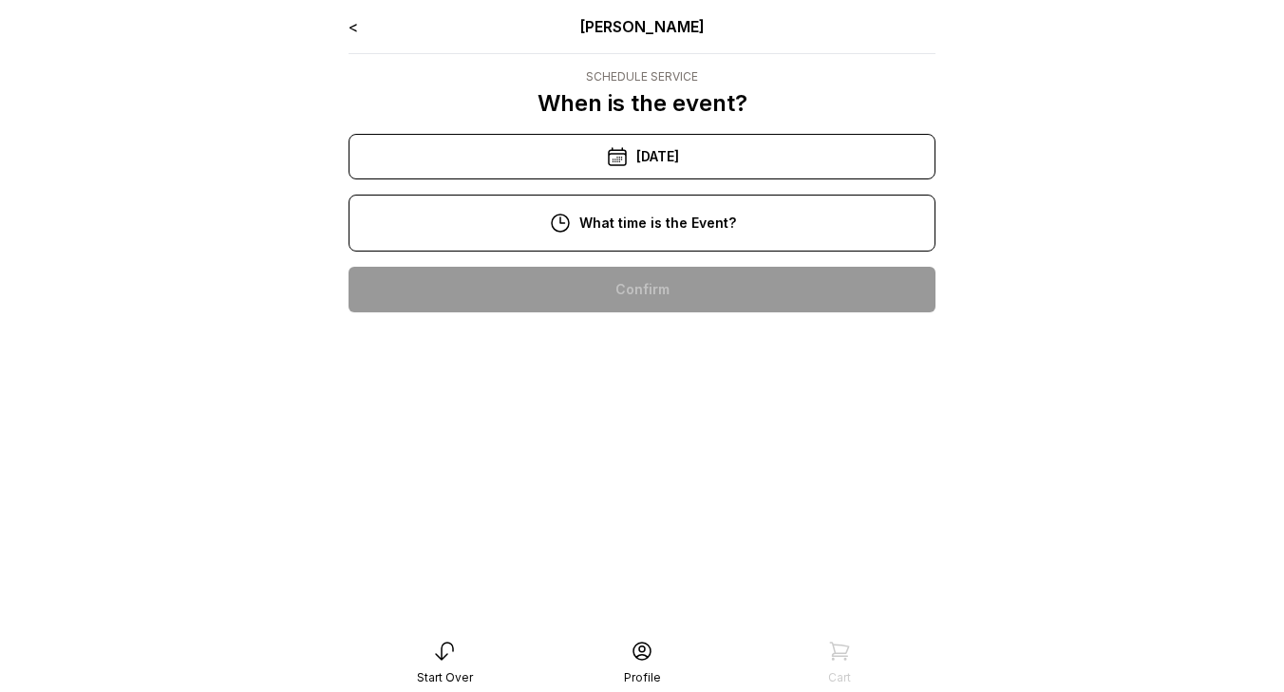
click at [702, 412] on div "12:00 pm" at bounding box center [642, 412] width 557 height 46
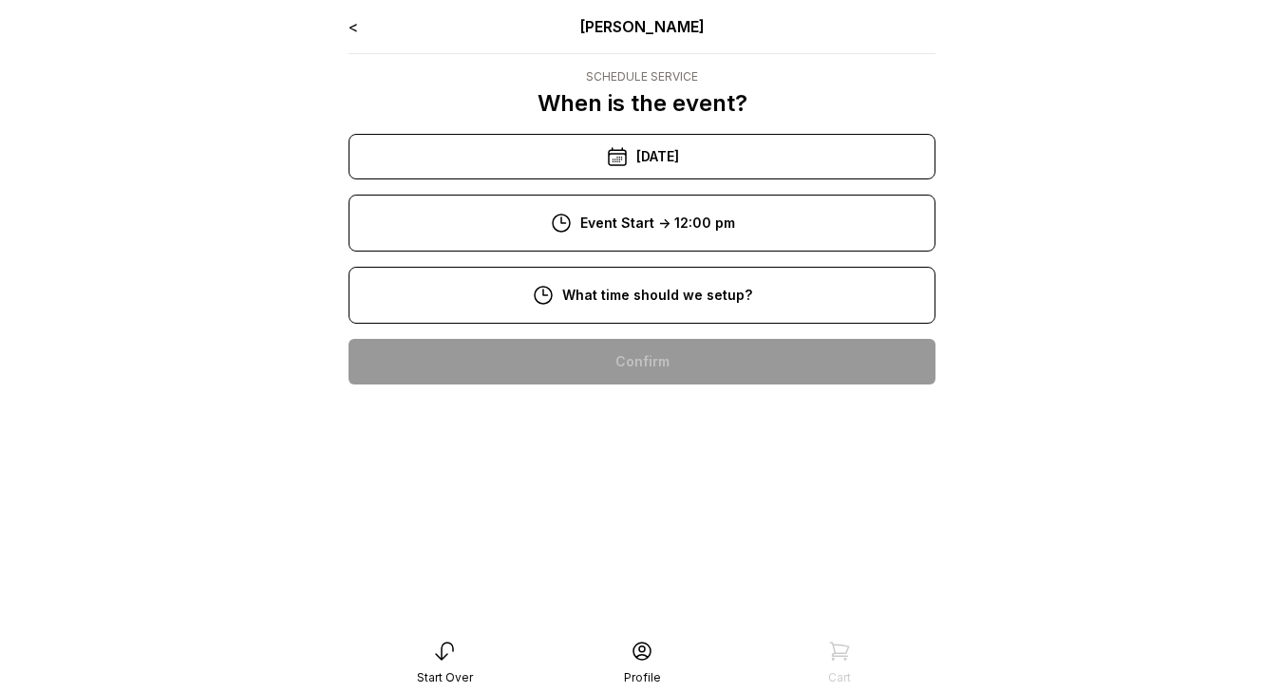
click at [700, 326] on div "< Ryan Pop Schedule Service When is the event? « ‹ September 2025 › » Mon Tue W…" at bounding box center [642, 207] width 587 height 385
click at [649, 486] on div "10:00 am" at bounding box center [642, 484] width 557 height 46
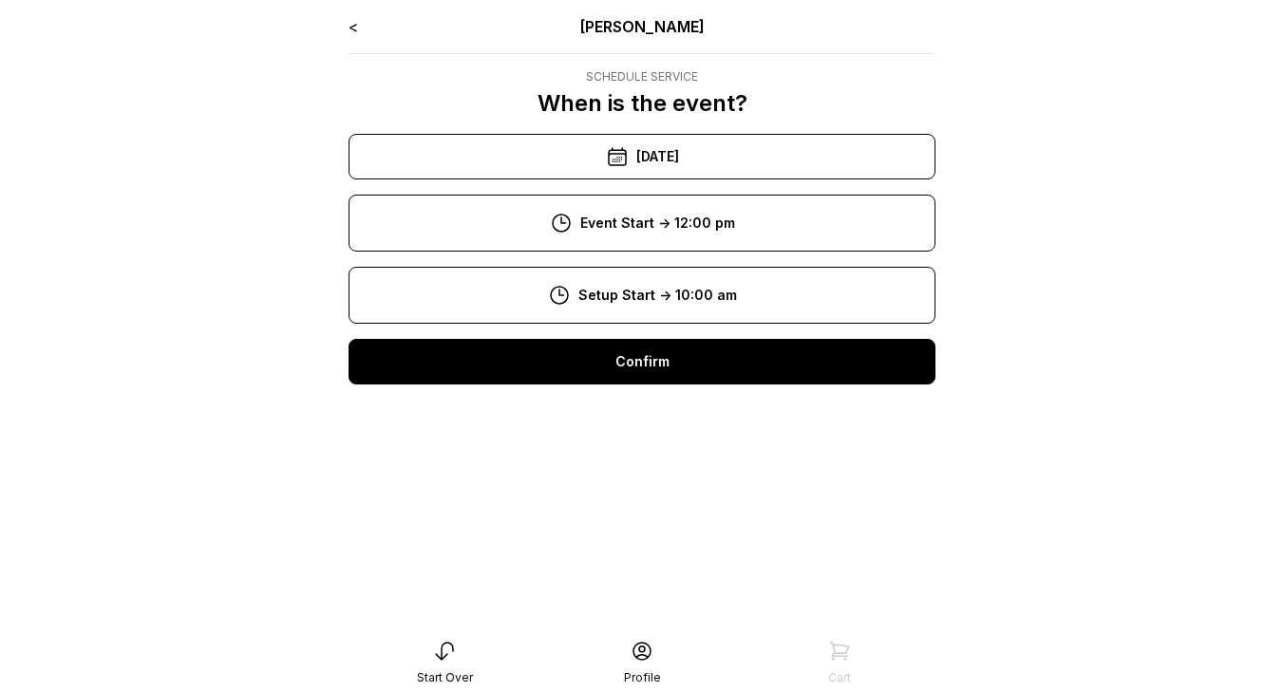
click at [635, 368] on div "Confirm" at bounding box center [642, 362] width 587 height 46
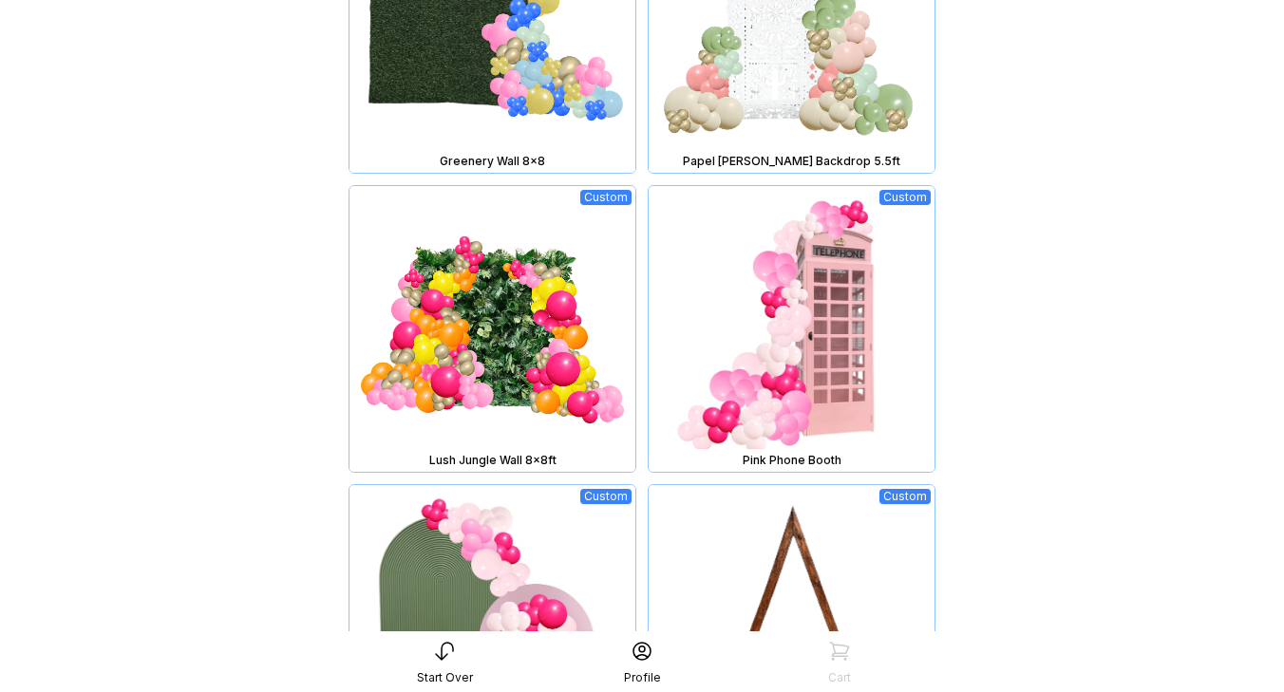
scroll to position [1836, 0]
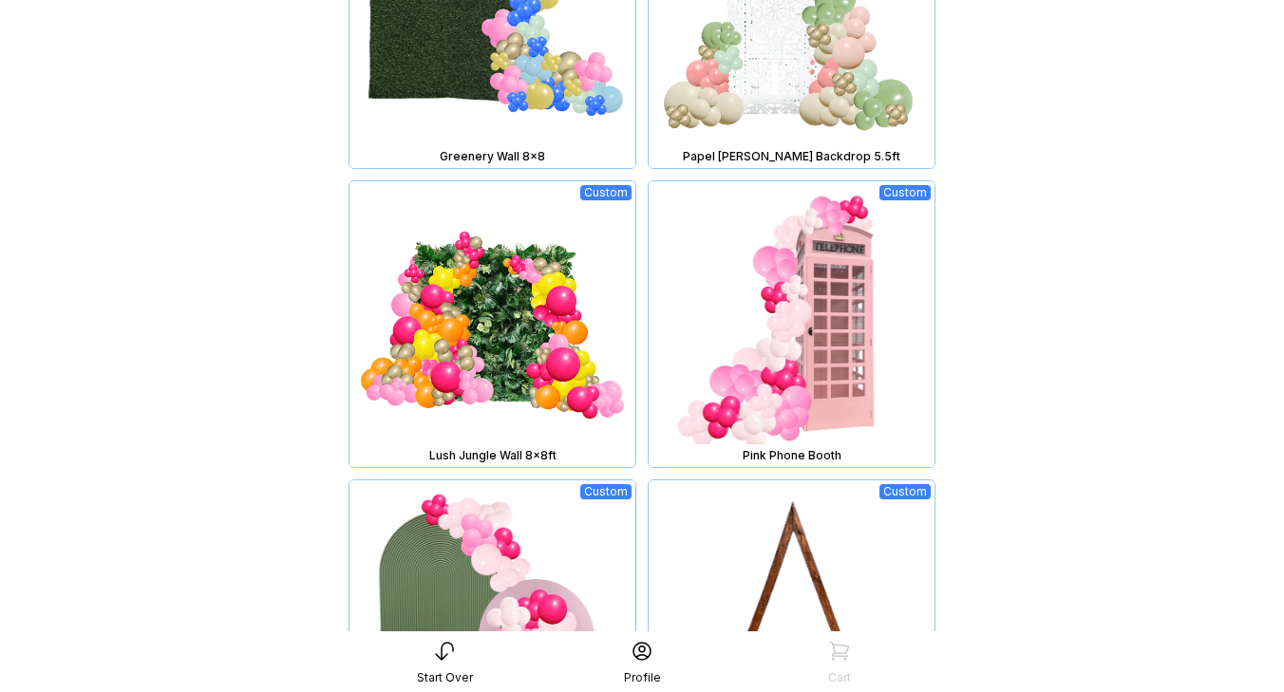
click at [482, 546] on img at bounding box center [493, 624] width 286 height 286
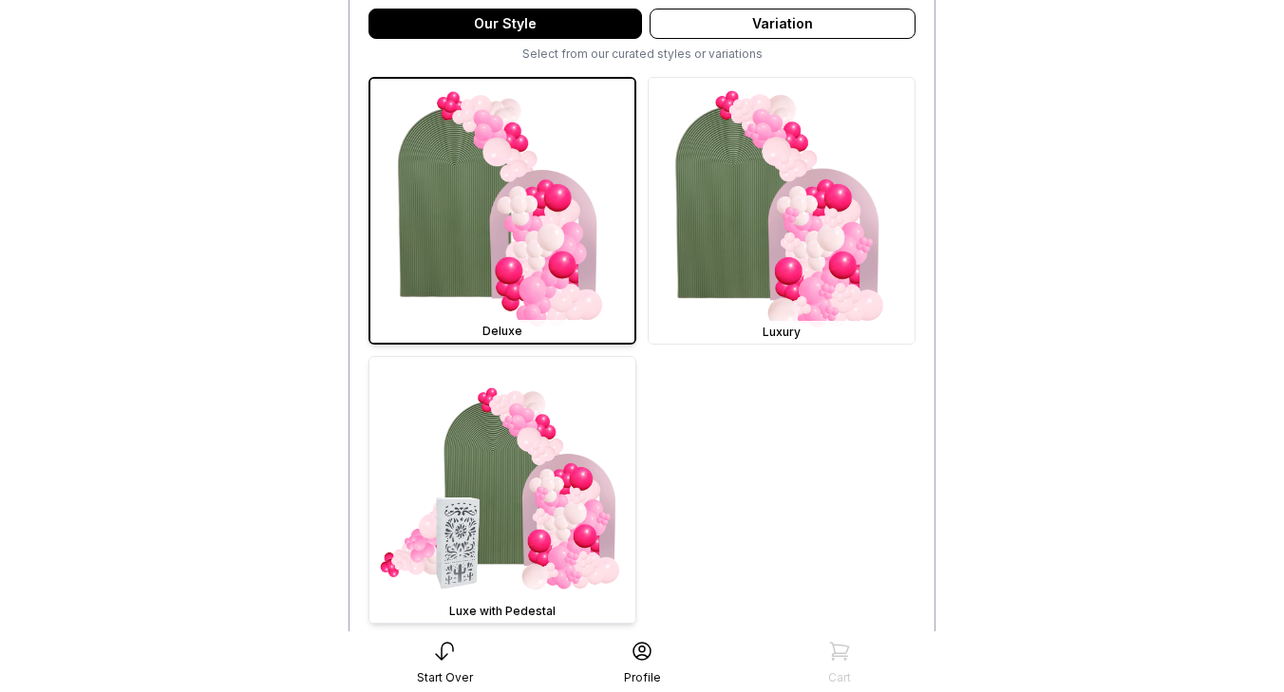
scroll to position [534, 0]
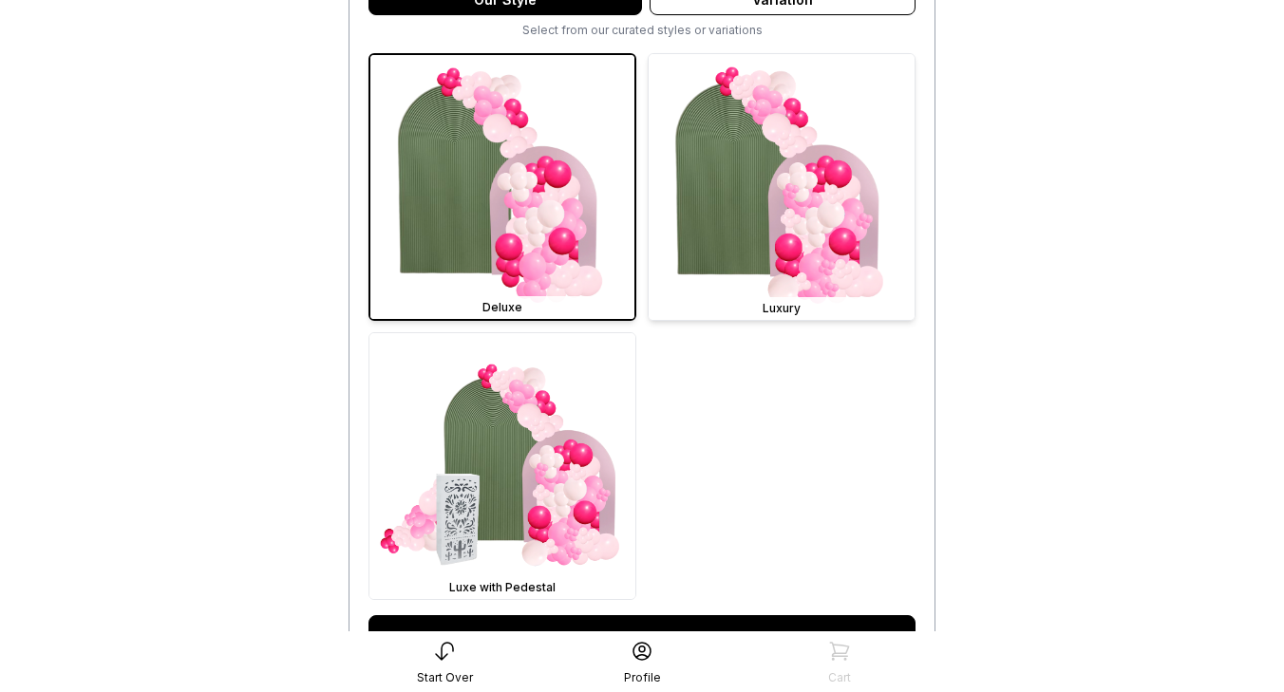
click at [769, 235] on img at bounding box center [782, 187] width 266 height 266
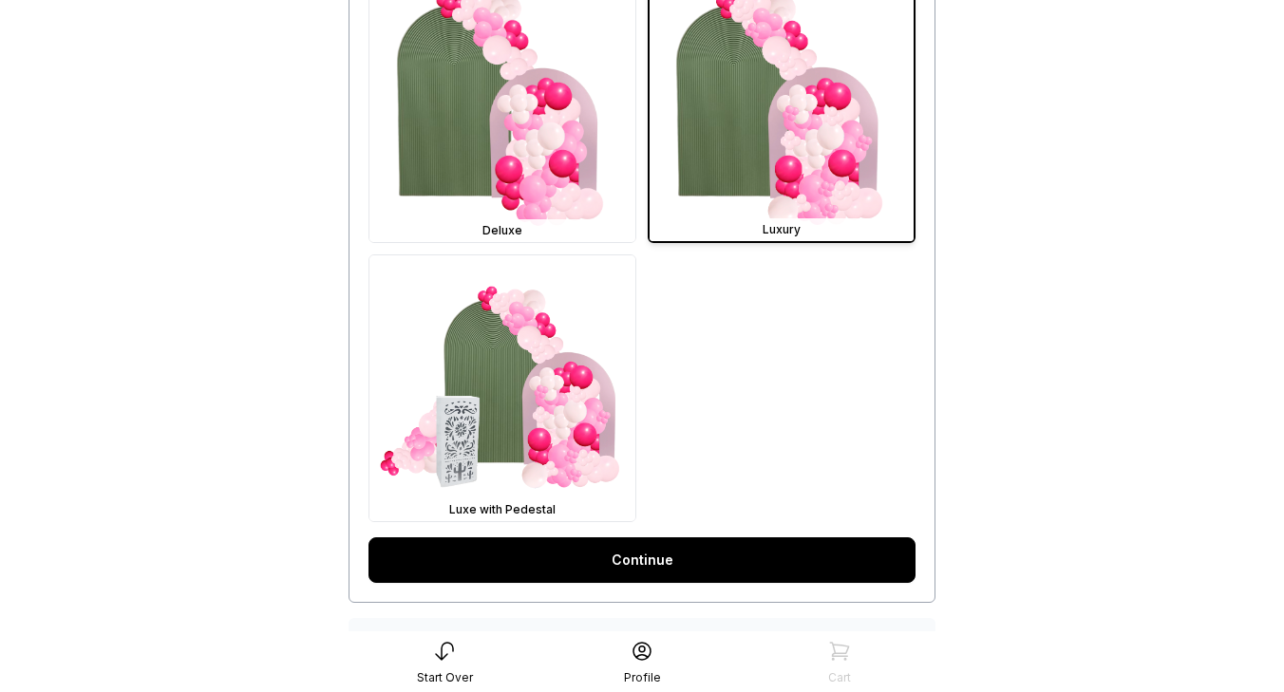
scroll to position [614, 0]
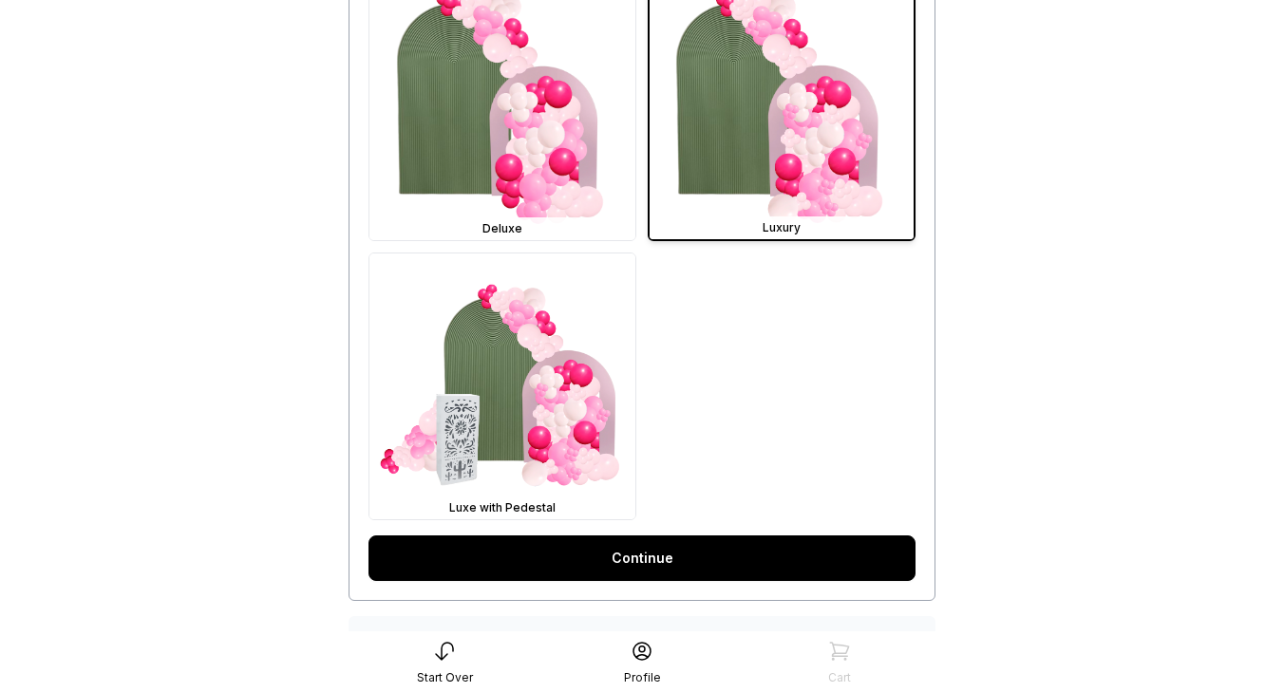
click at [670, 563] on link "Continue" at bounding box center [642, 559] width 547 height 46
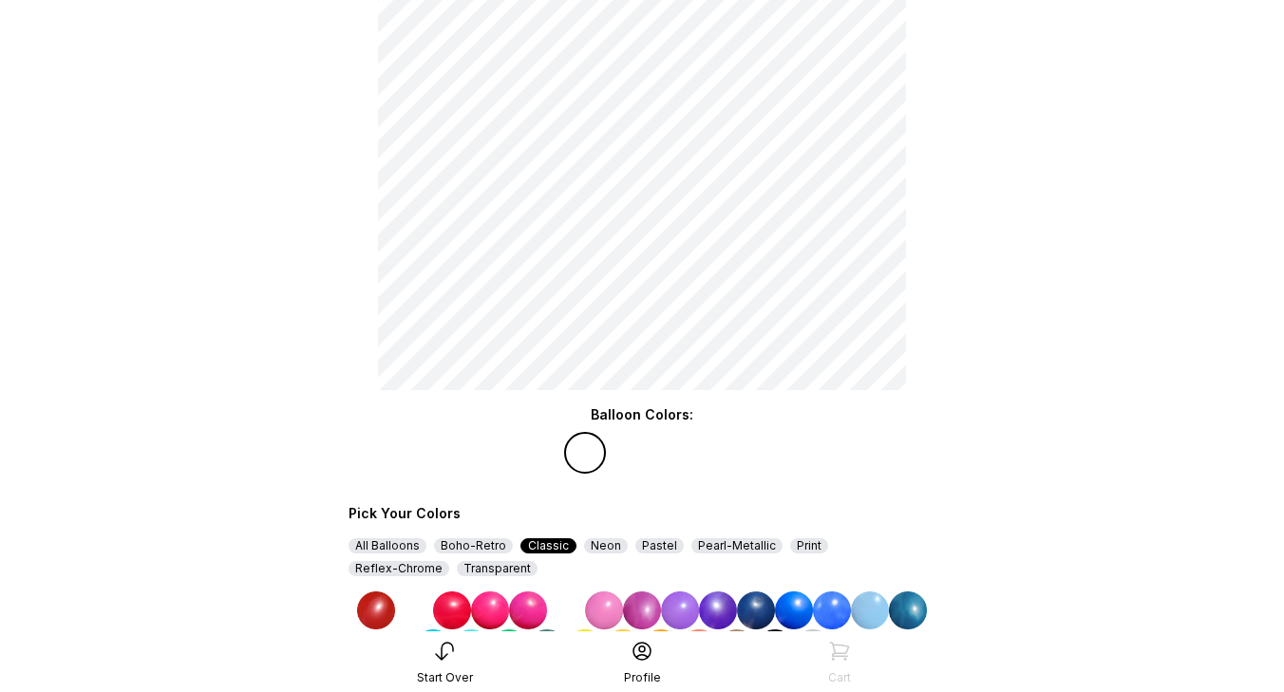
scroll to position [191, 0]
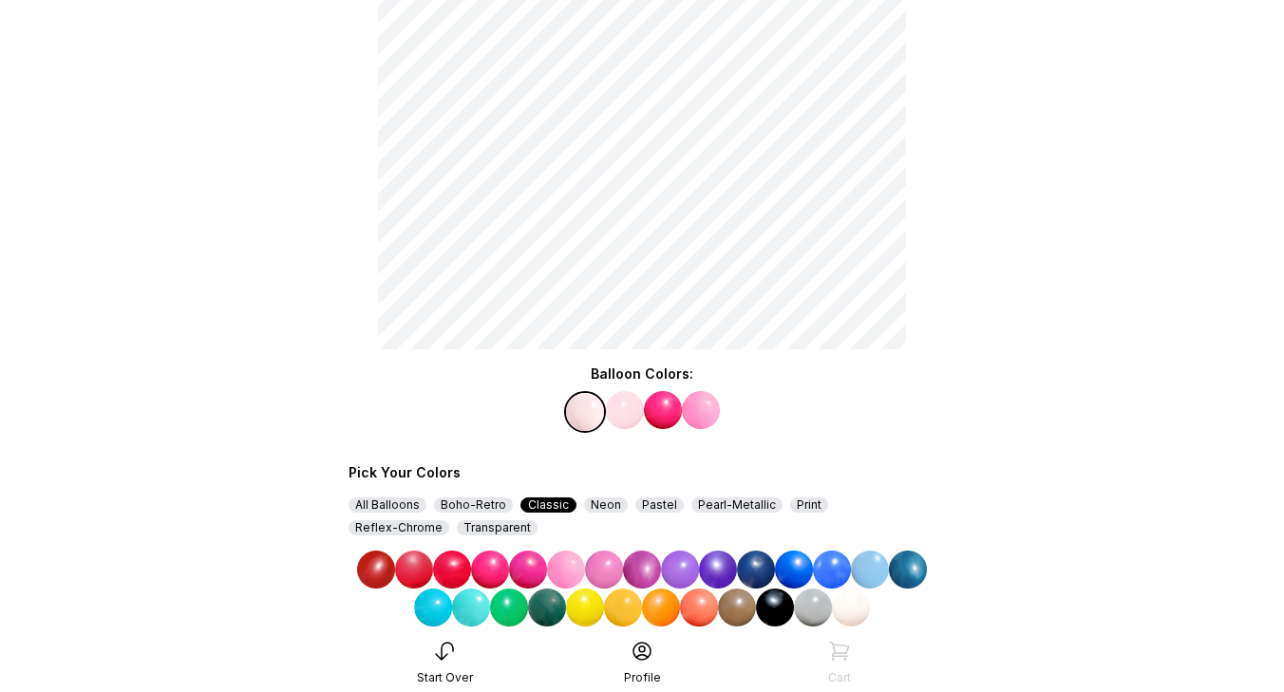
click at [493, 501] on div "Boho-Retro" at bounding box center [473, 505] width 79 height 15
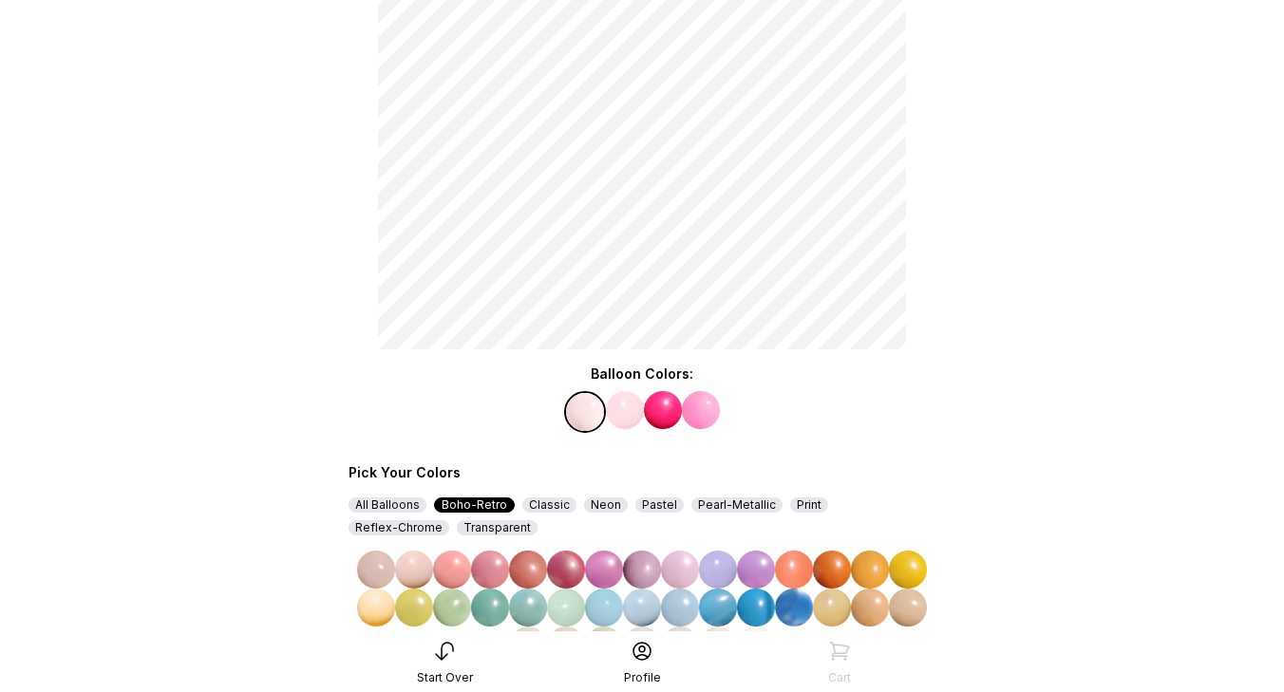
click at [450, 610] on img at bounding box center [452, 608] width 38 height 38
click at [700, 416] on img at bounding box center [701, 410] width 38 height 38
click at [624, 419] on img at bounding box center [621, 410] width 38 height 38
click at [569, 618] on img at bounding box center [566, 608] width 38 height 38
click at [584, 410] on img at bounding box center [583, 410] width 38 height 38
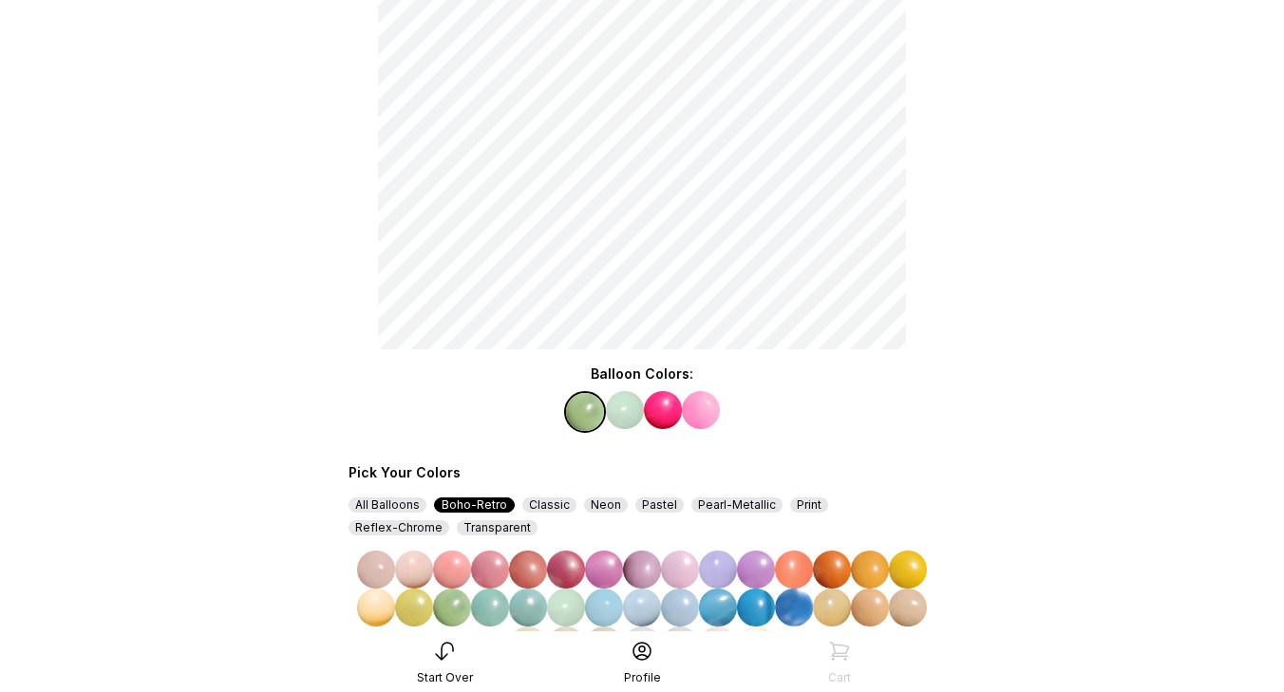
click at [491, 606] on img at bounding box center [490, 608] width 38 height 38
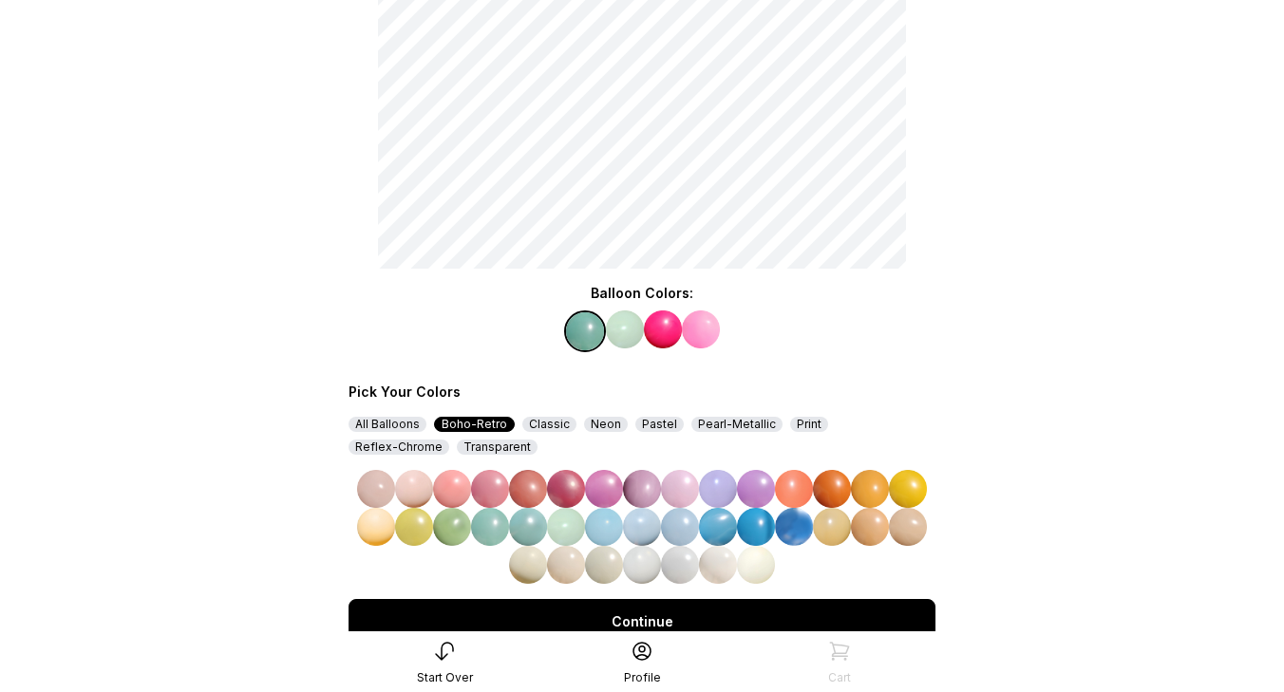
scroll to position [274, 0]
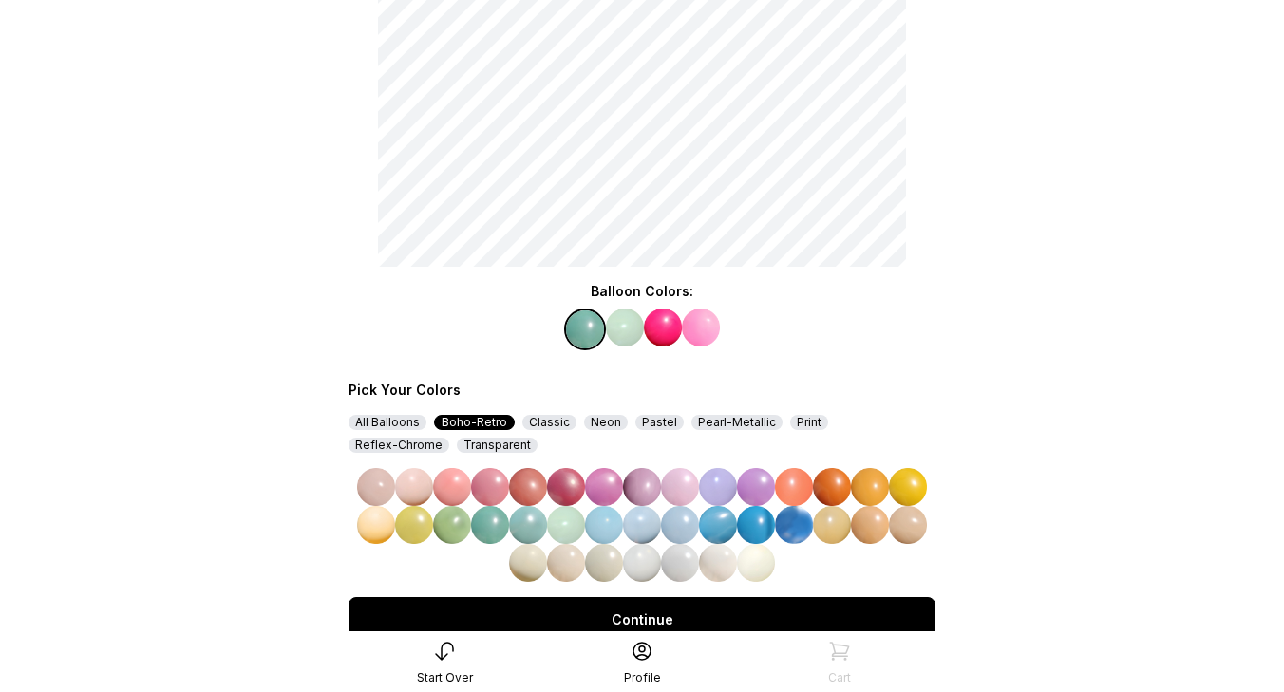
click at [573, 611] on div "Continue" at bounding box center [642, 620] width 587 height 46
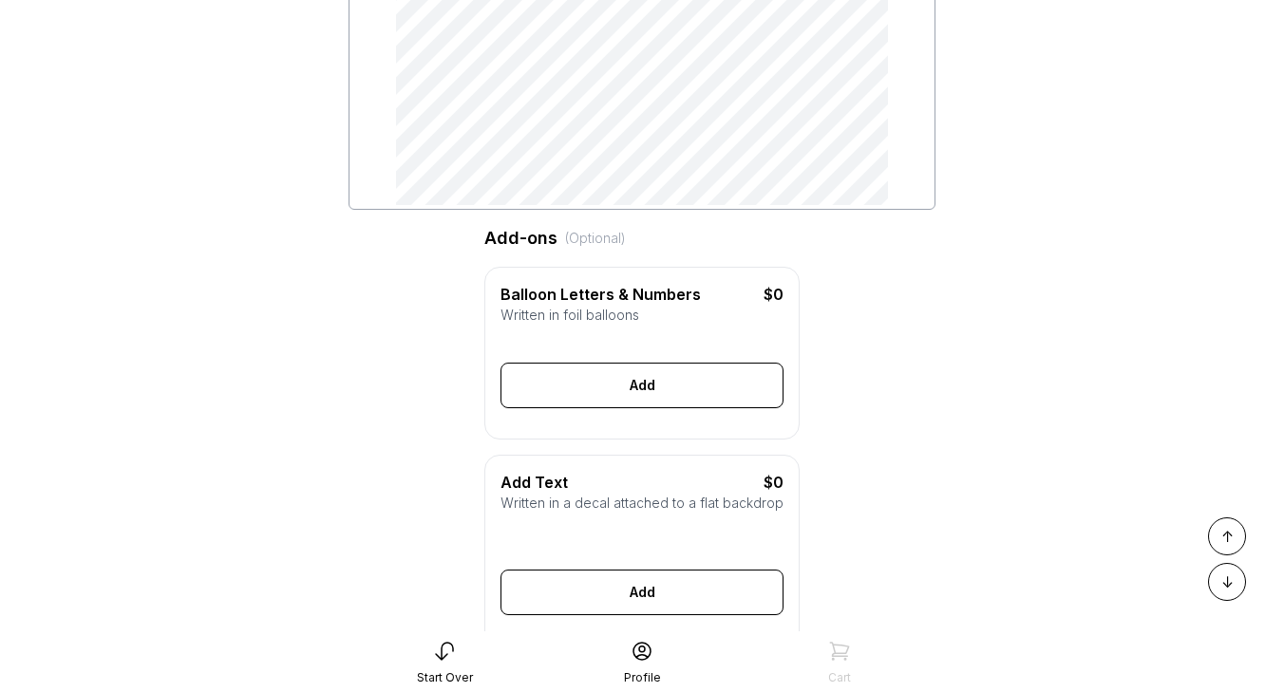
scroll to position [367, 0]
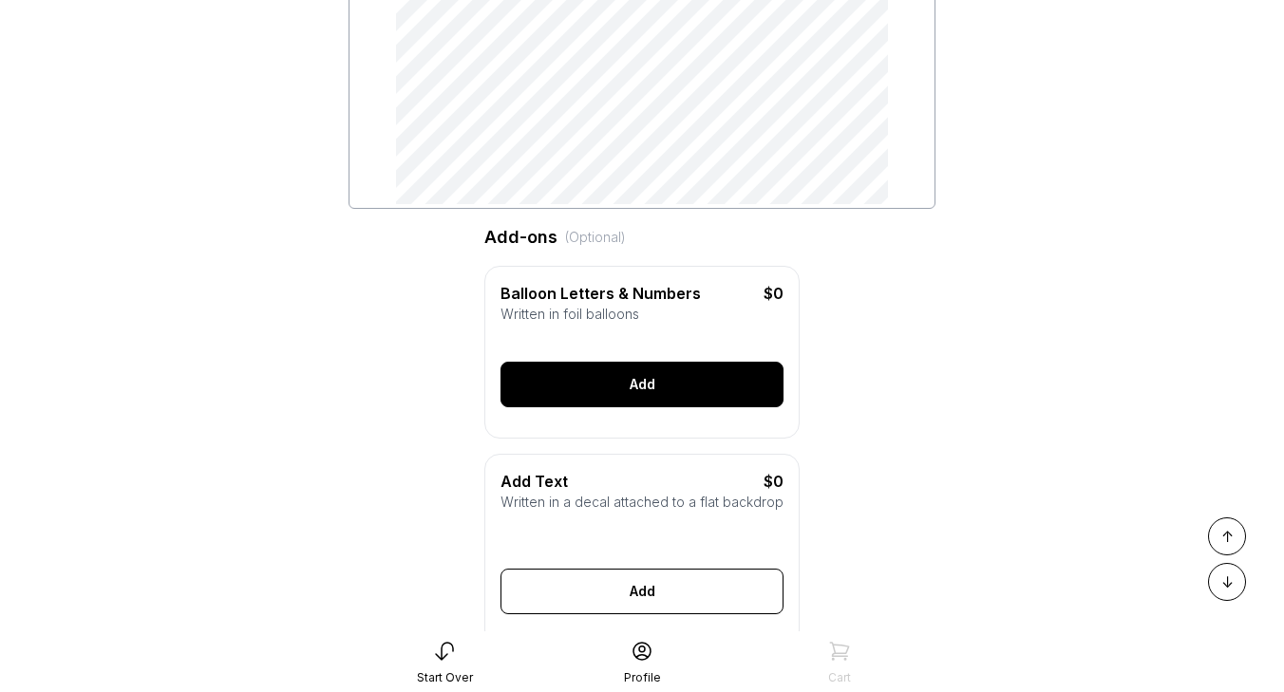
click at [654, 384] on div "Add" at bounding box center [642, 385] width 283 height 46
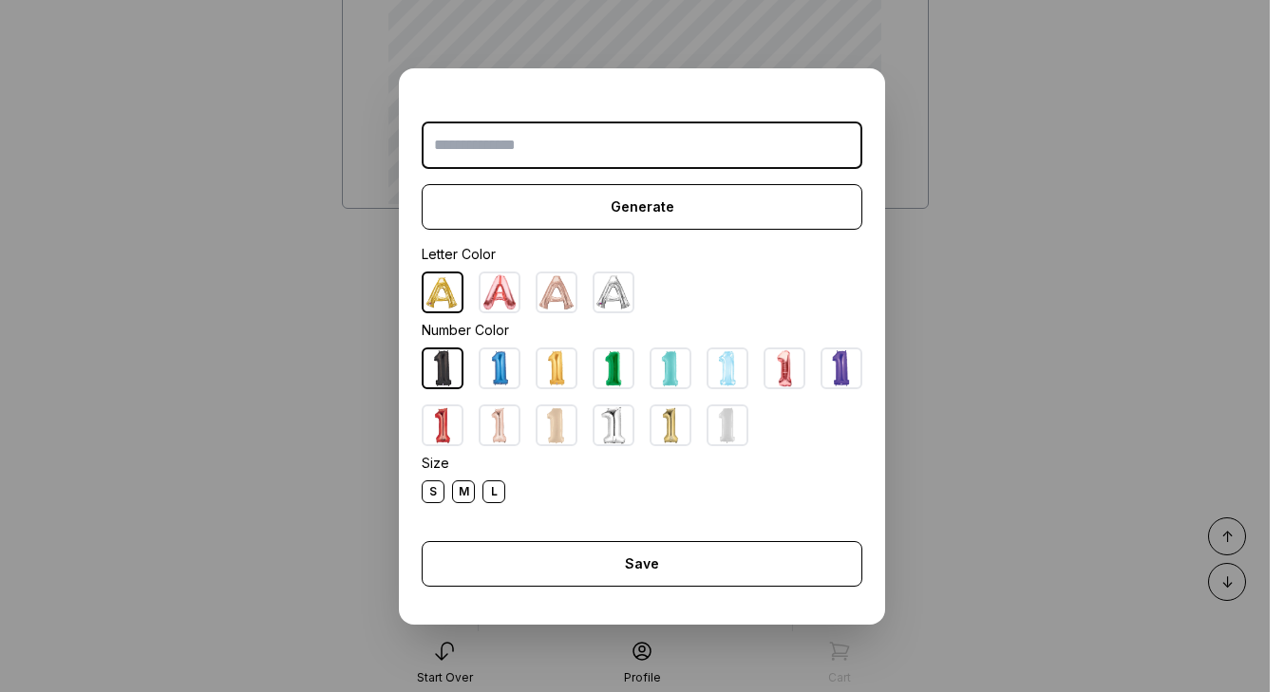
click at [625, 427] on img at bounding box center [614, 426] width 38 height 38
click at [616, 147] on input "text" at bounding box center [642, 145] width 441 height 47
type input "*"
click at [564, 429] on img at bounding box center [557, 426] width 38 height 38
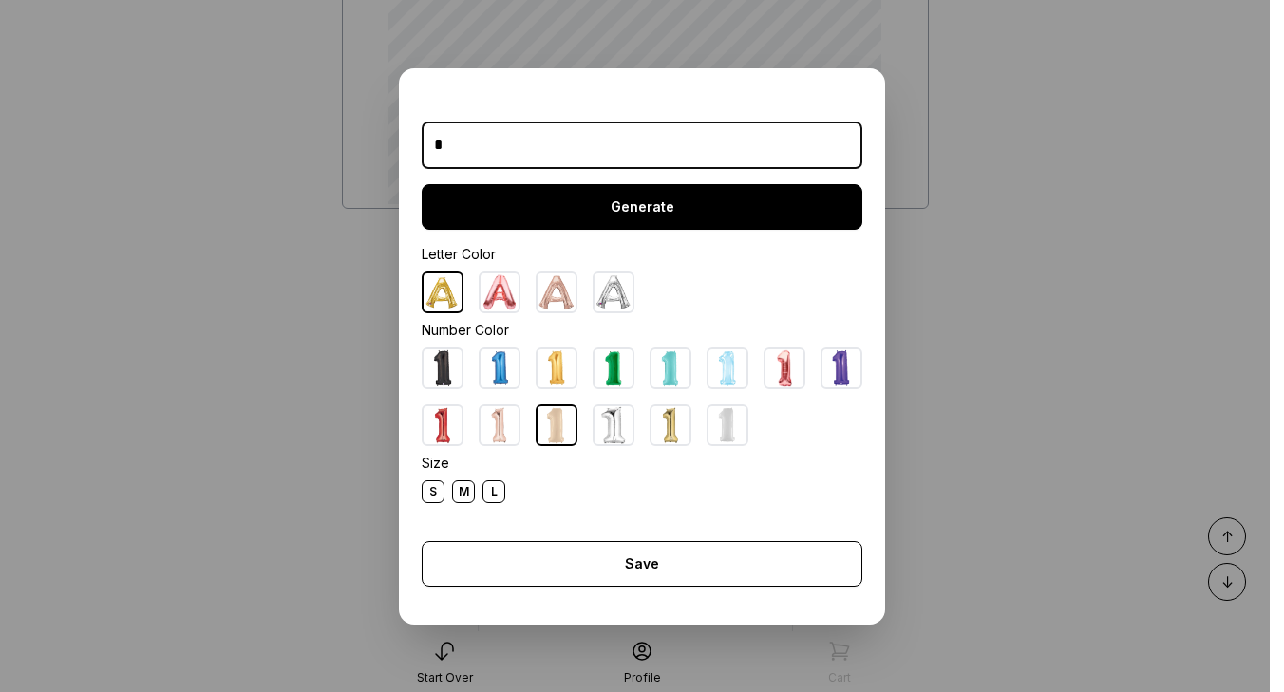
click at [650, 219] on div "Generate" at bounding box center [642, 207] width 441 height 46
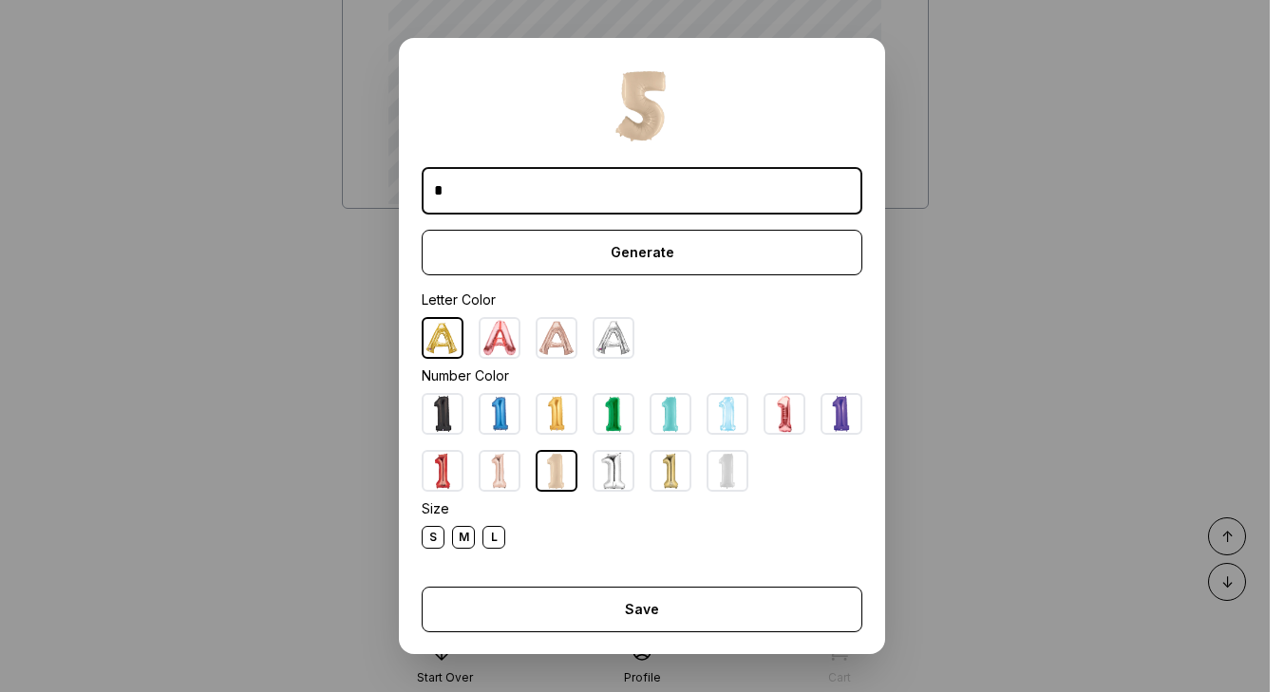
click at [458, 540] on div "M" at bounding box center [463, 537] width 23 height 23
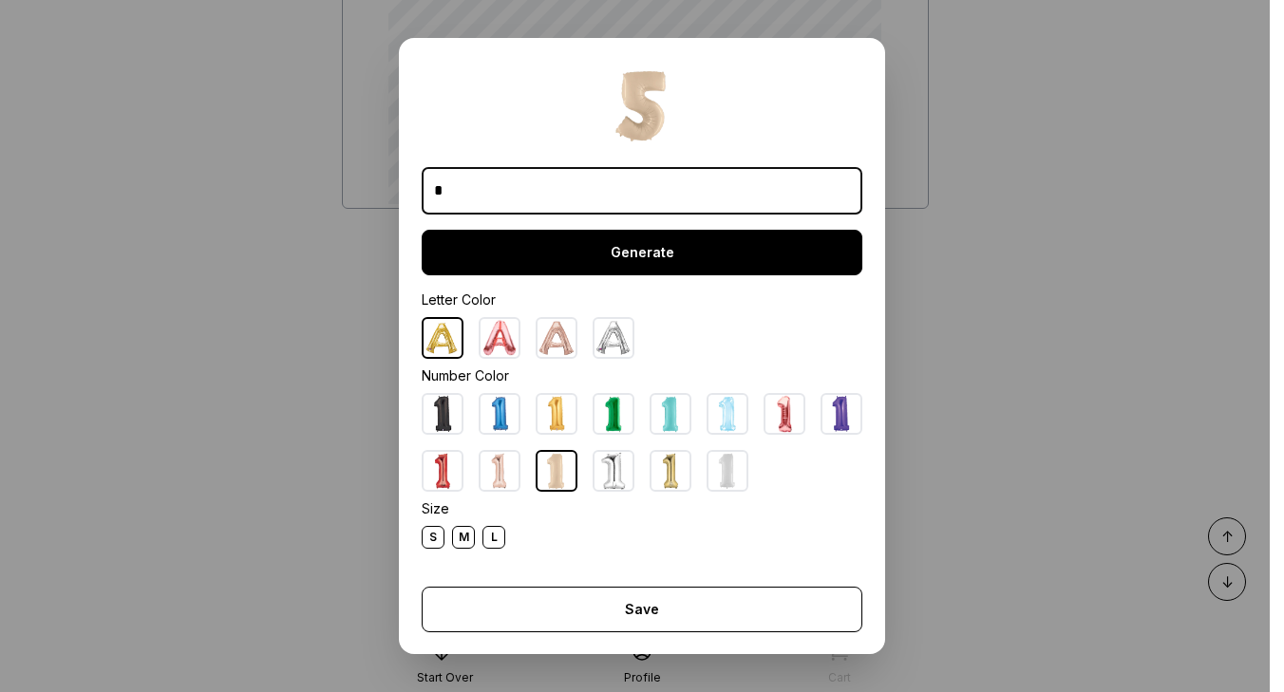
click at [615, 264] on div "Generate" at bounding box center [642, 253] width 441 height 46
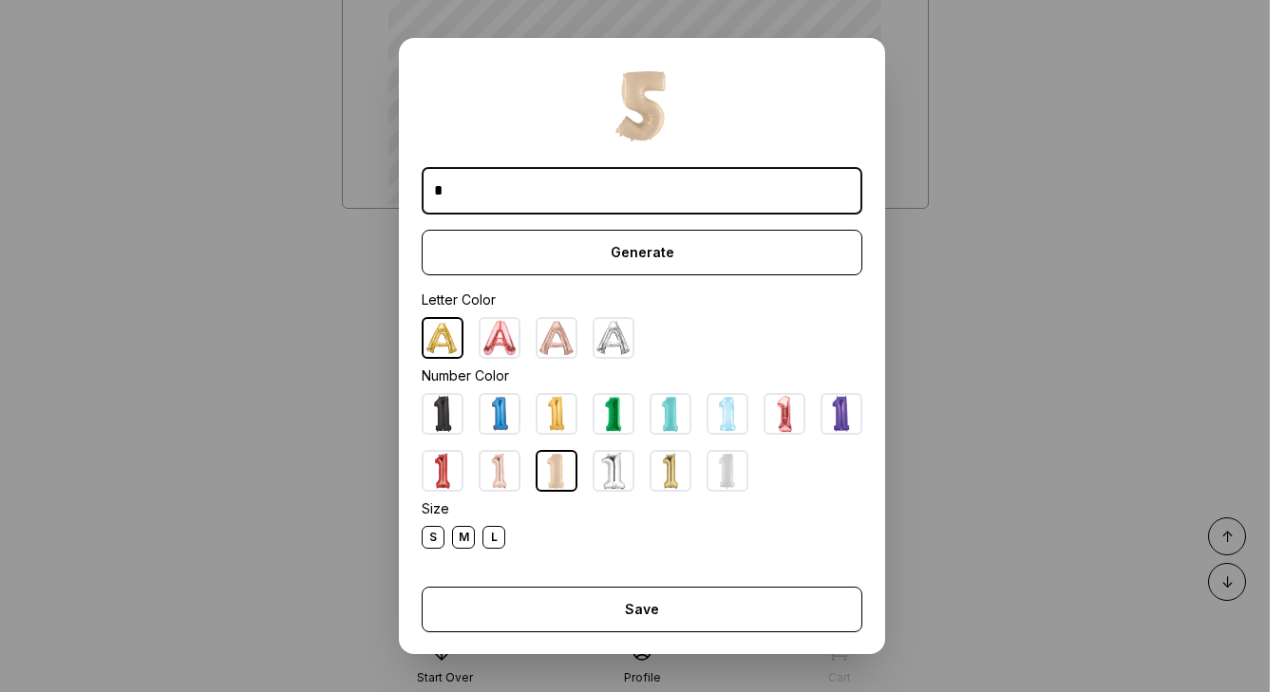
click at [501, 538] on div "L" at bounding box center [494, 537] width 23 height 23
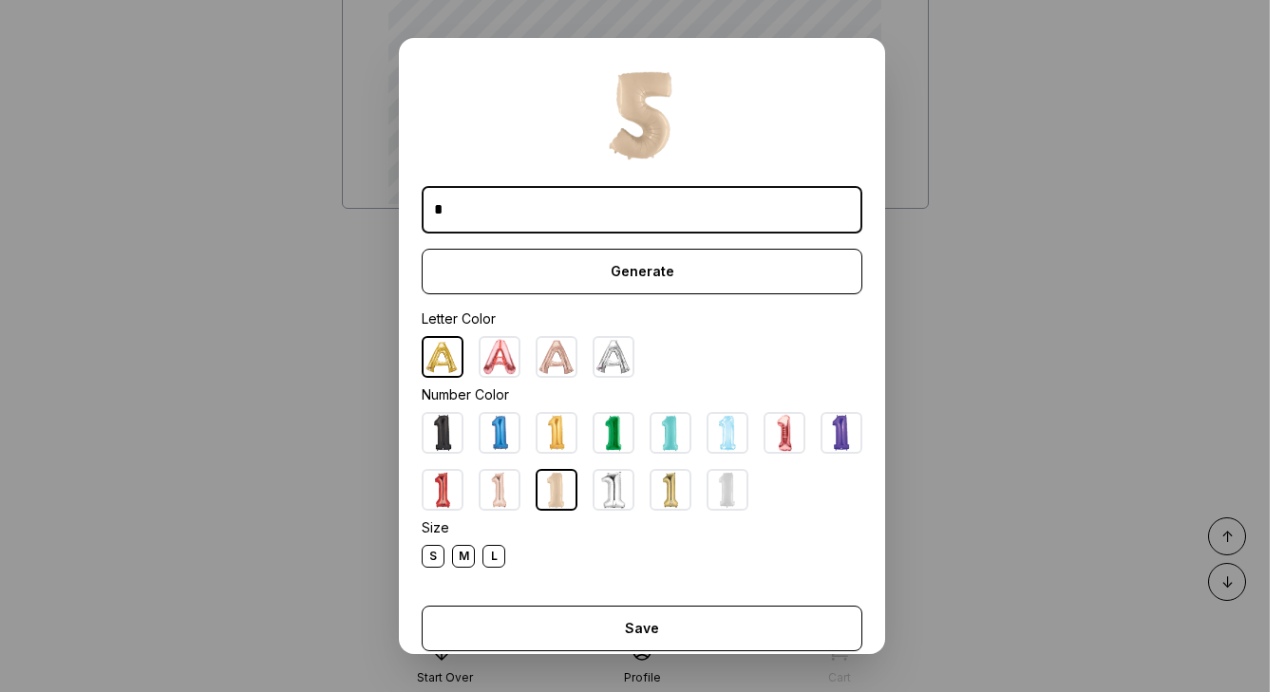
click at [494, 559] on div "L" at bounding box center [494, 556] width 23 height 23
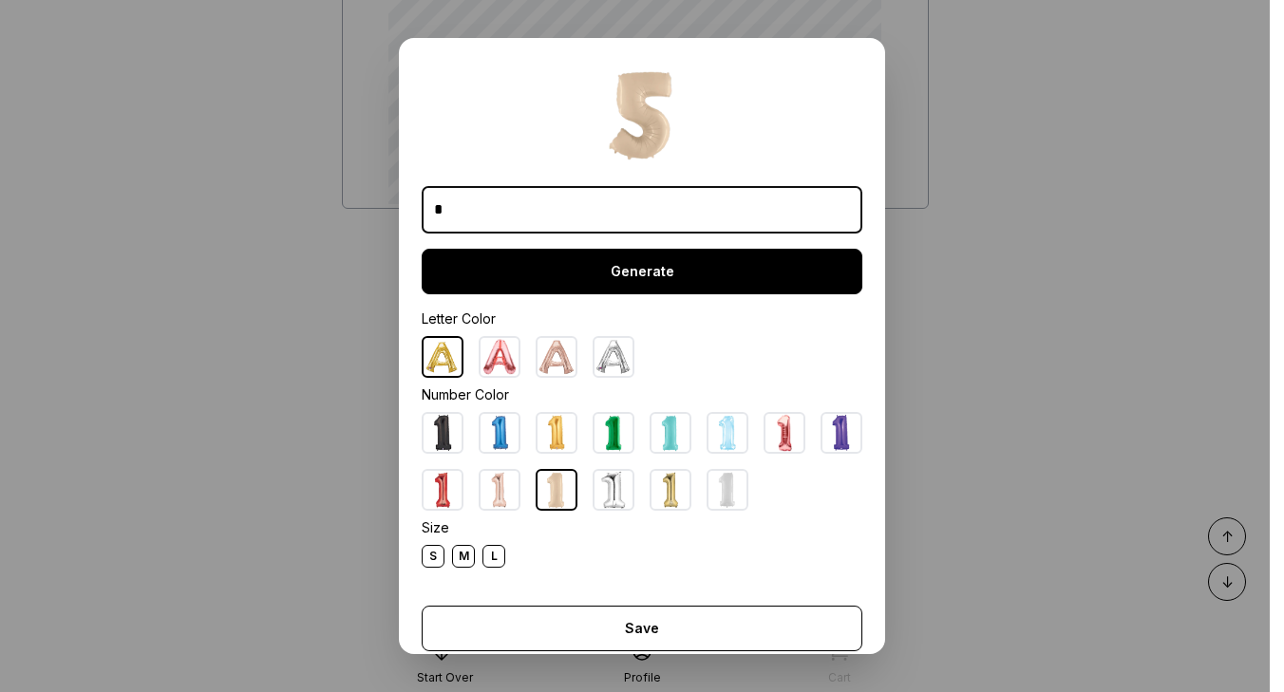
click at [624, 261] on div "Generate" at bounding box center [642, 272] width 441 height 46
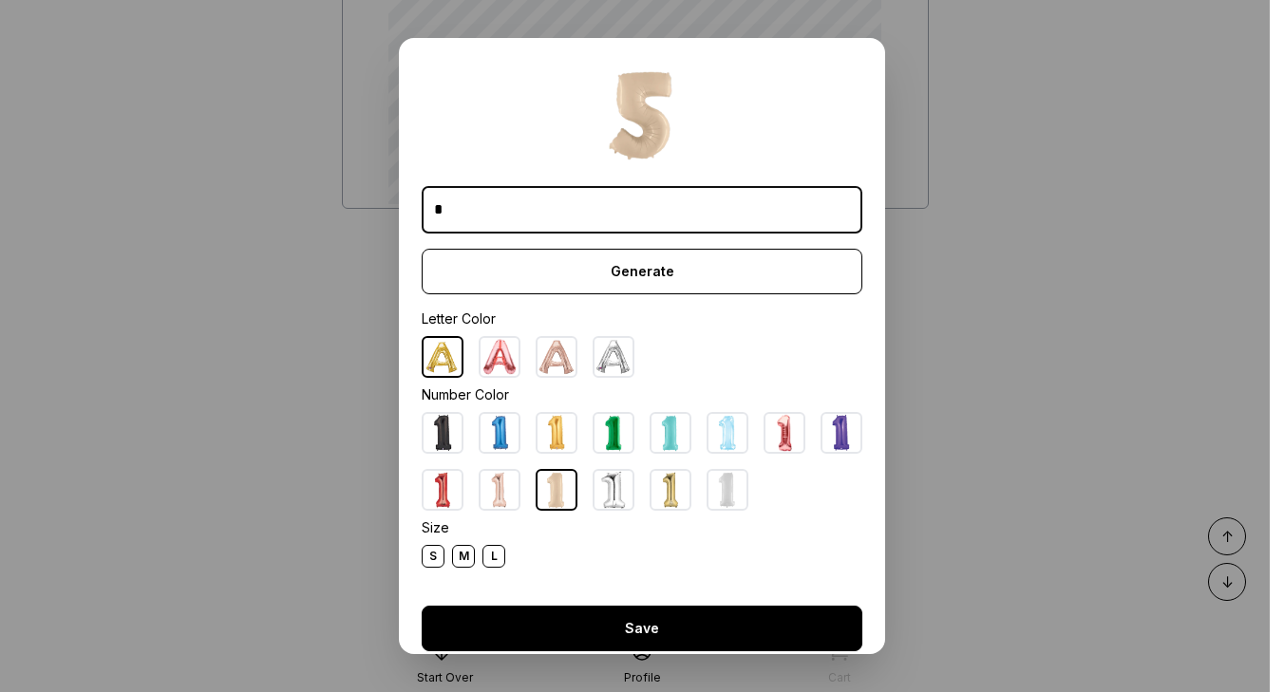
click at [651, 624] on div "Save" at bounding box center [642, 629] width 441 height 46
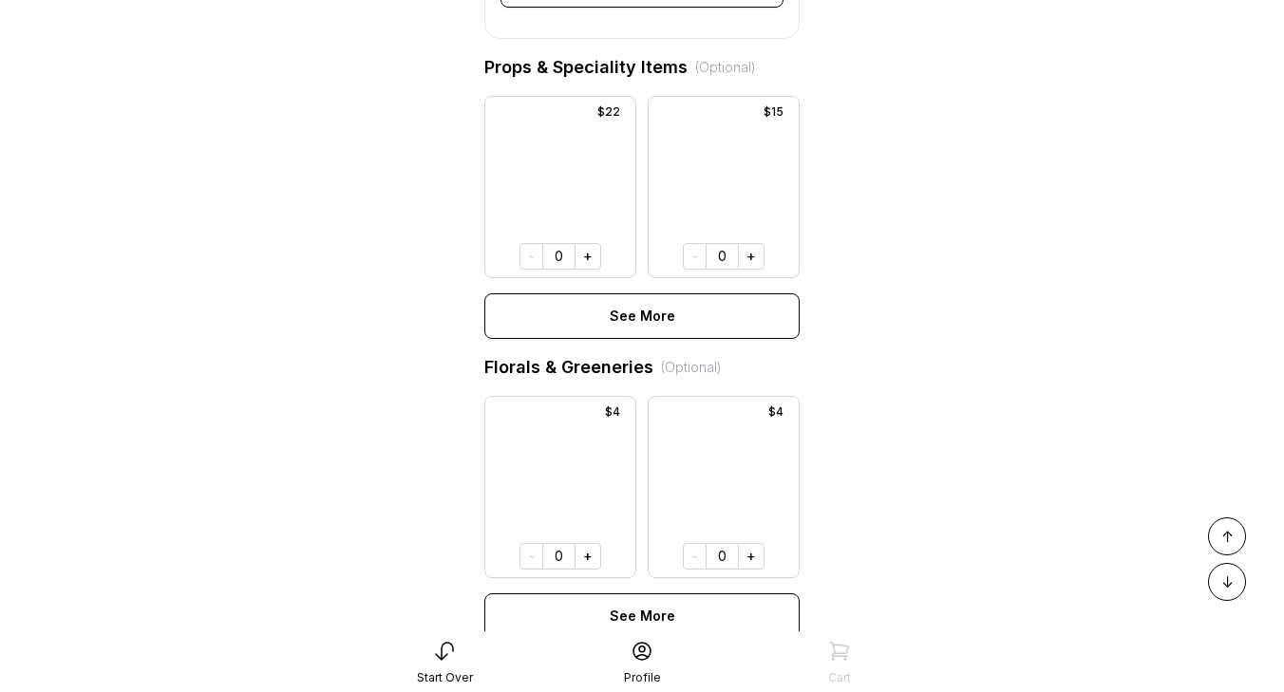
scroll to position [1079, 0]
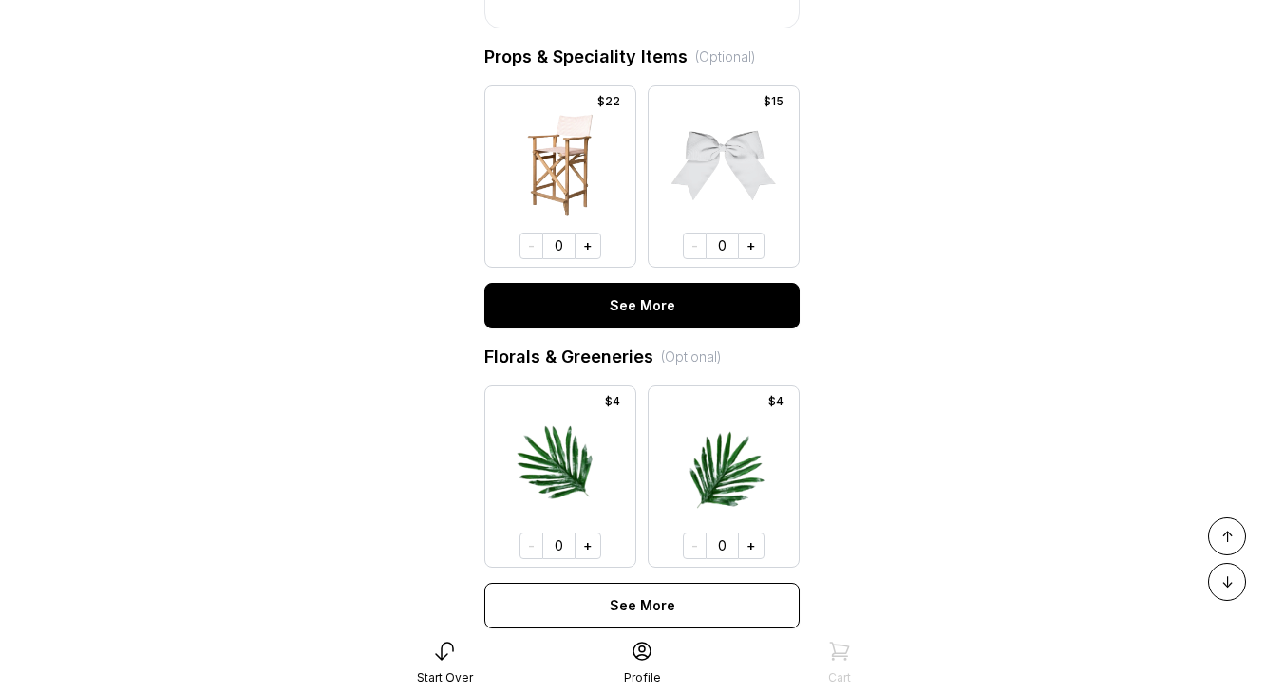
click at [616, 300] on div "See More" at bounding box center [641, 306] width 315 height 46
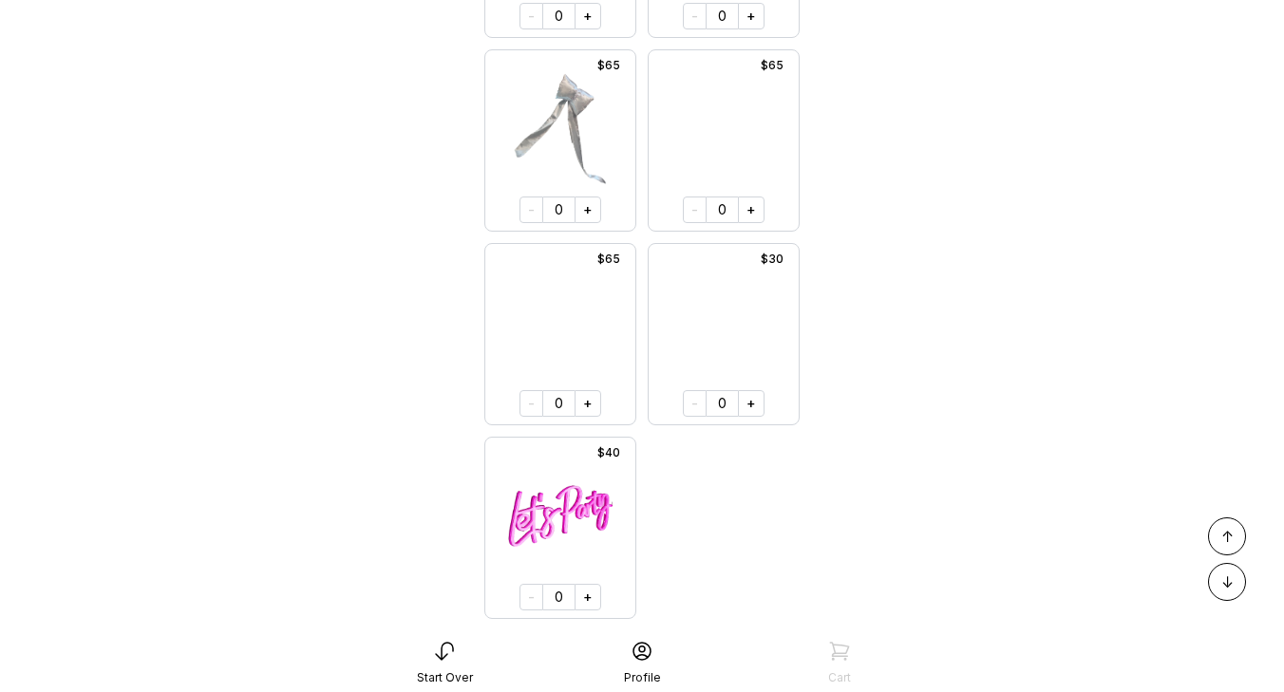
scroll to position [2146, 0]
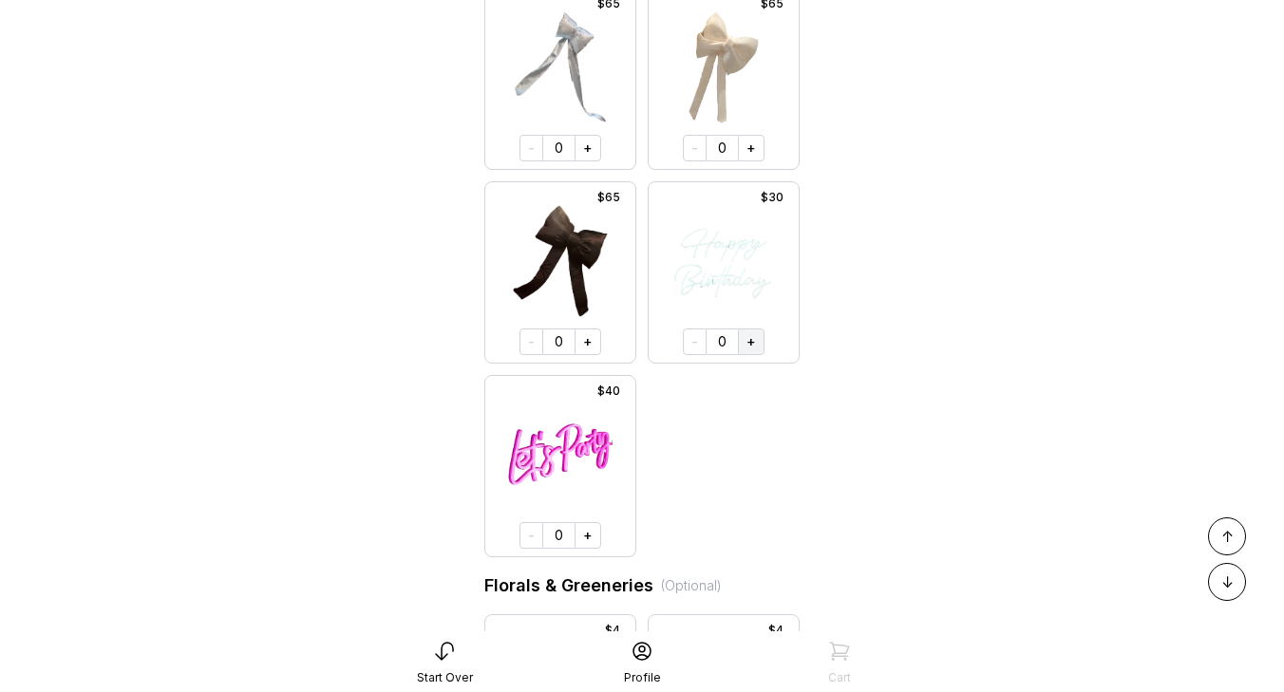
click at [746, 342] on button "+" at bounding box center [751, 342] width 27 height 27
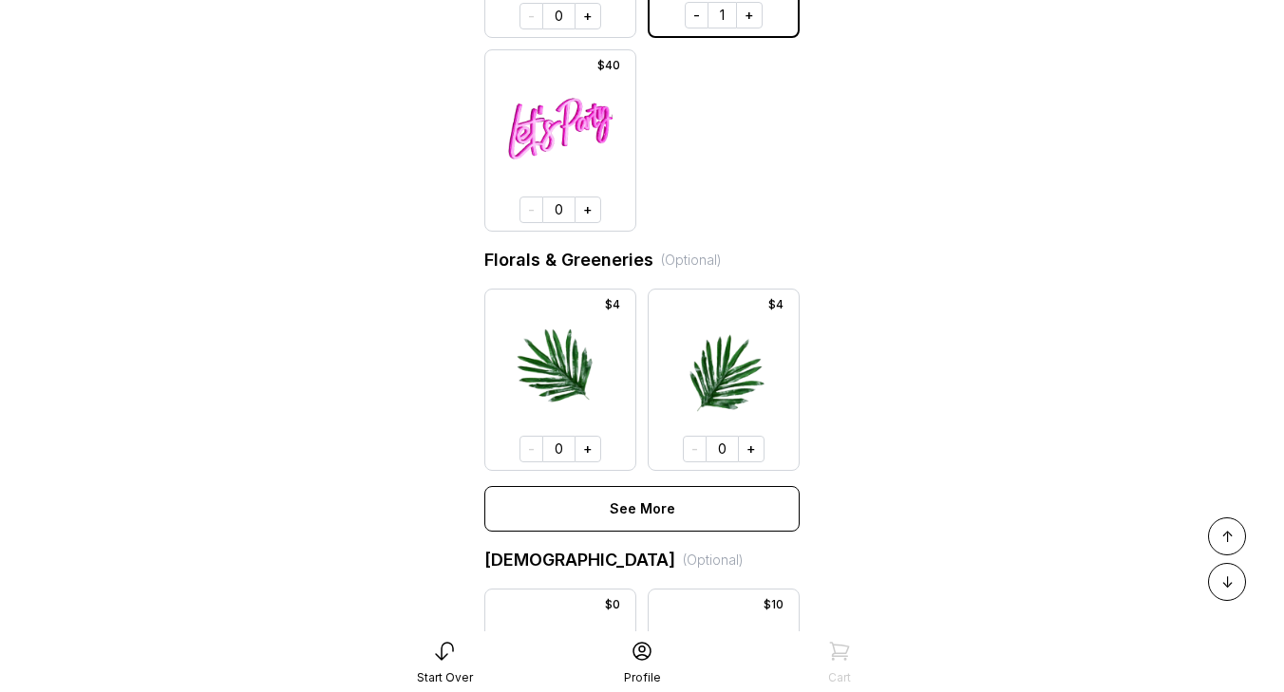
scroll to position [2479, 0]
